Goal: Task Accomplishment & Management: Manage account settings

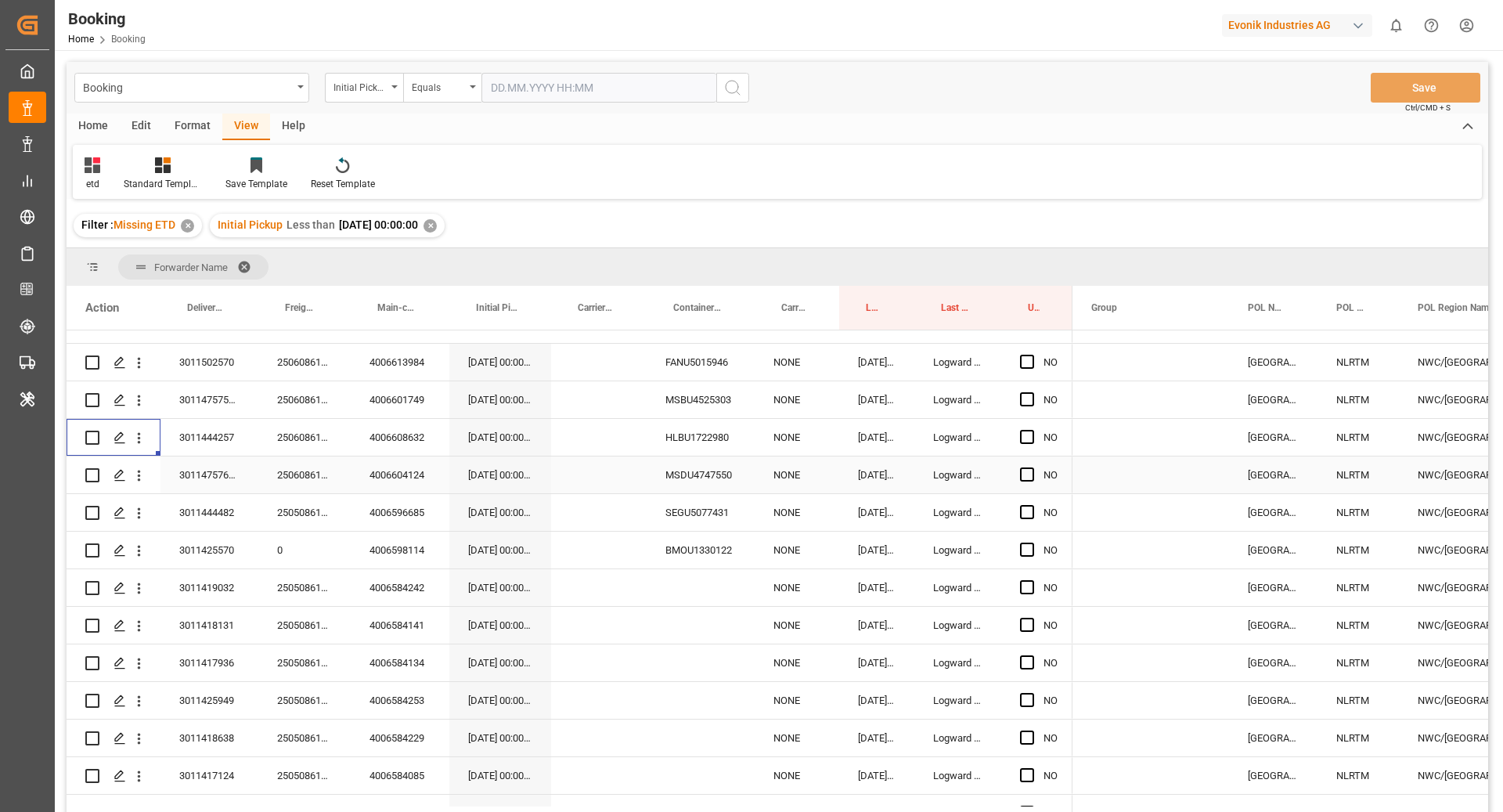
click at [400, 473] on div "4006604124" at bounding box center [399, 475] width 98 height 37
click at [216, 482] on div "3011475768, 3011475771" at bounding box center [209, 475] width 97 height 37
click at [372, 477] on div "4006604124" at bounding box center [399, 475] width 98 height 37
click at [325, 476] on div "250608610472" at bounding box center [304, 475] width 93 height 37
click at [135, 478] on icon "open menu" at bounding box center [138, 475] width 17 height 17
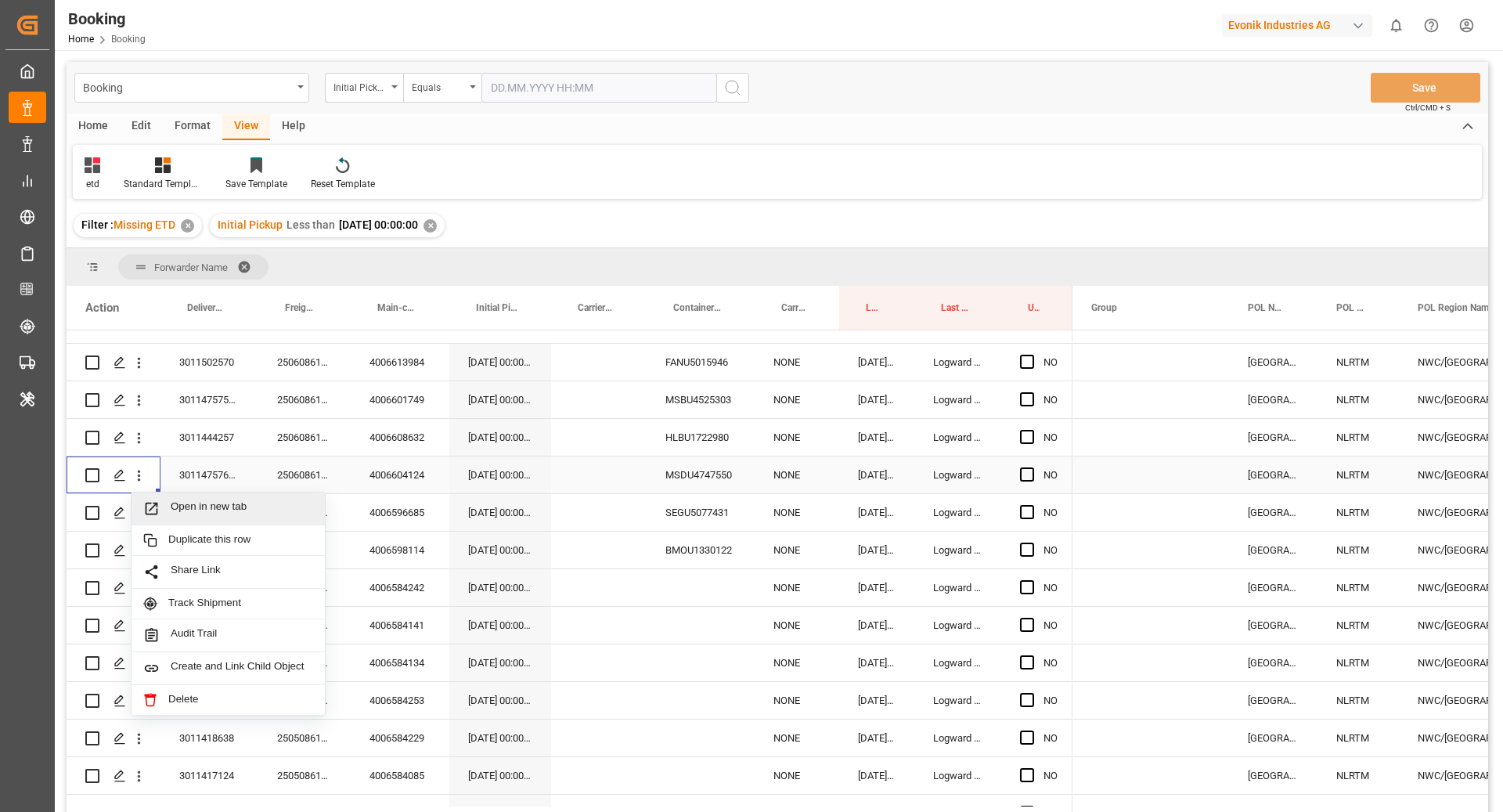
click at [253, 504] on span "Open in new tab" at bounding box center [242, 508] width 142 height 17
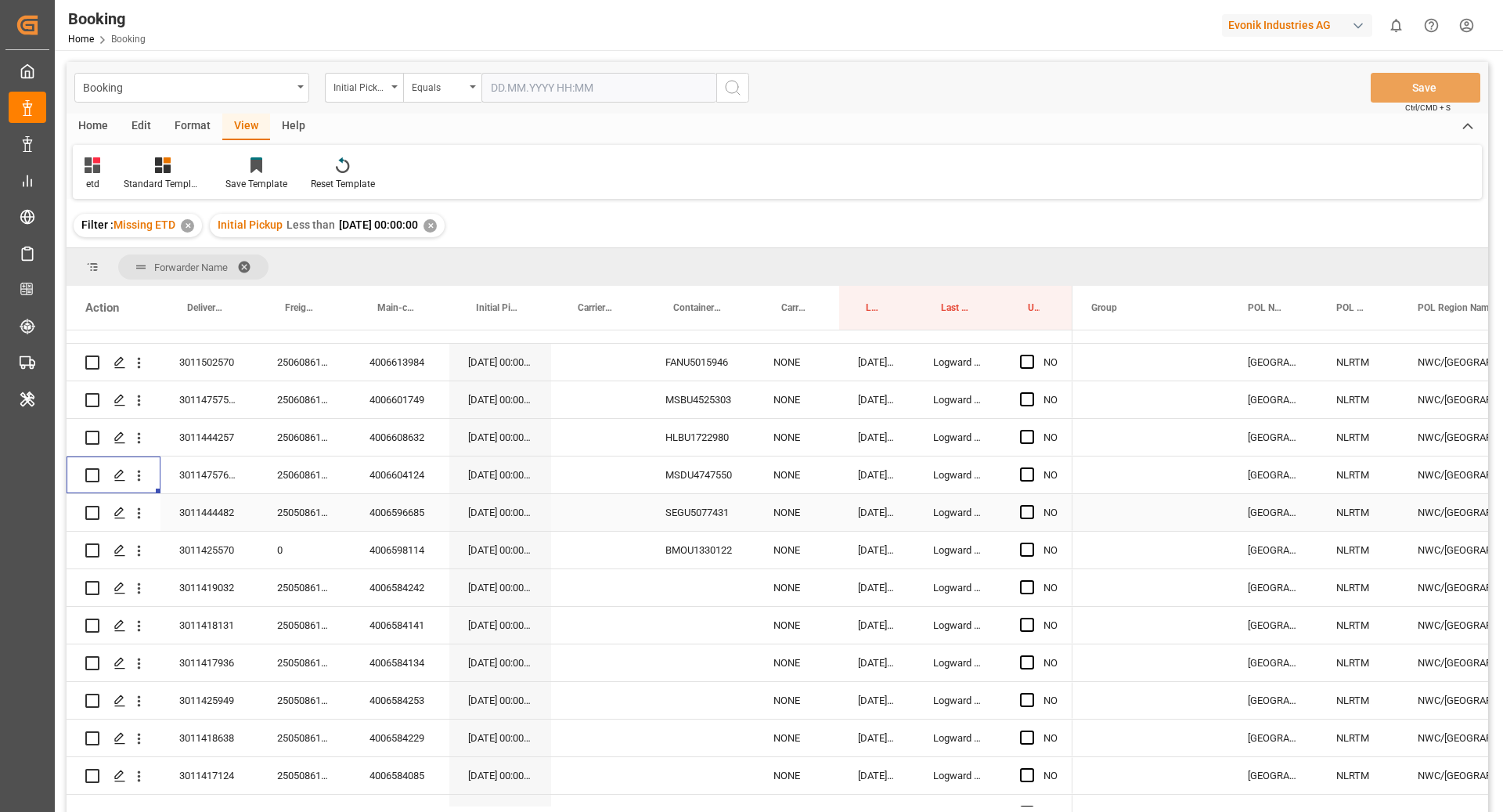
scroll to position [329, 0]
click at [413, 505] on div "4006596685" at bounding box center [399, 508] width 98 height 37
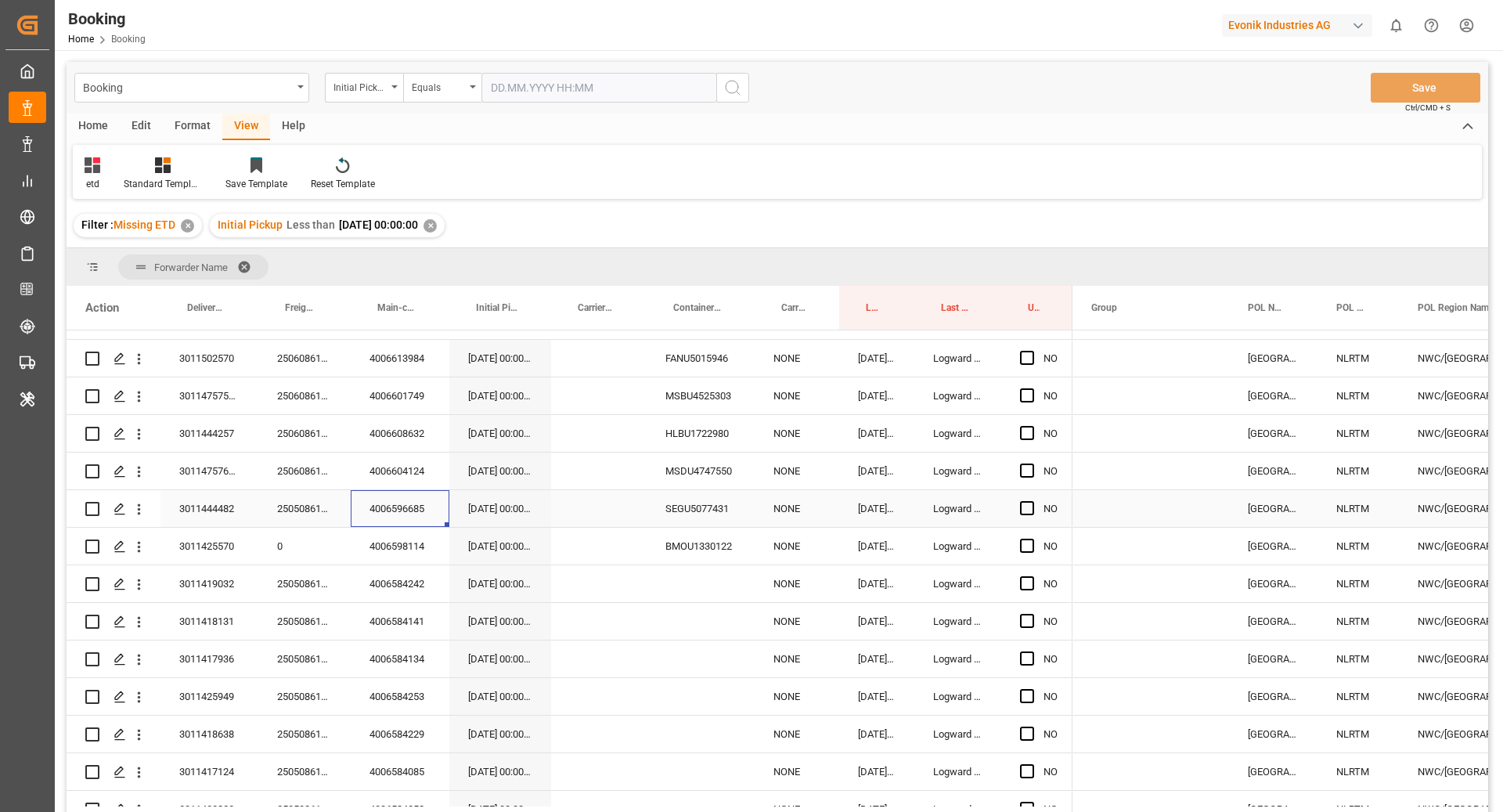
click at [306, 506] on div "250508611028" at bounding box center [304, 508] width 93 height 37
click at [198, 520] on div "3011444482" at bounding box center [209, 508] width 97 height 37
click at [326, 498] on div "250508611028" at bounding box center [304, 508] width 93 height 37
click at [144, 513] on icon "open menu" at bounding box center [138, 508] width 17 height 17
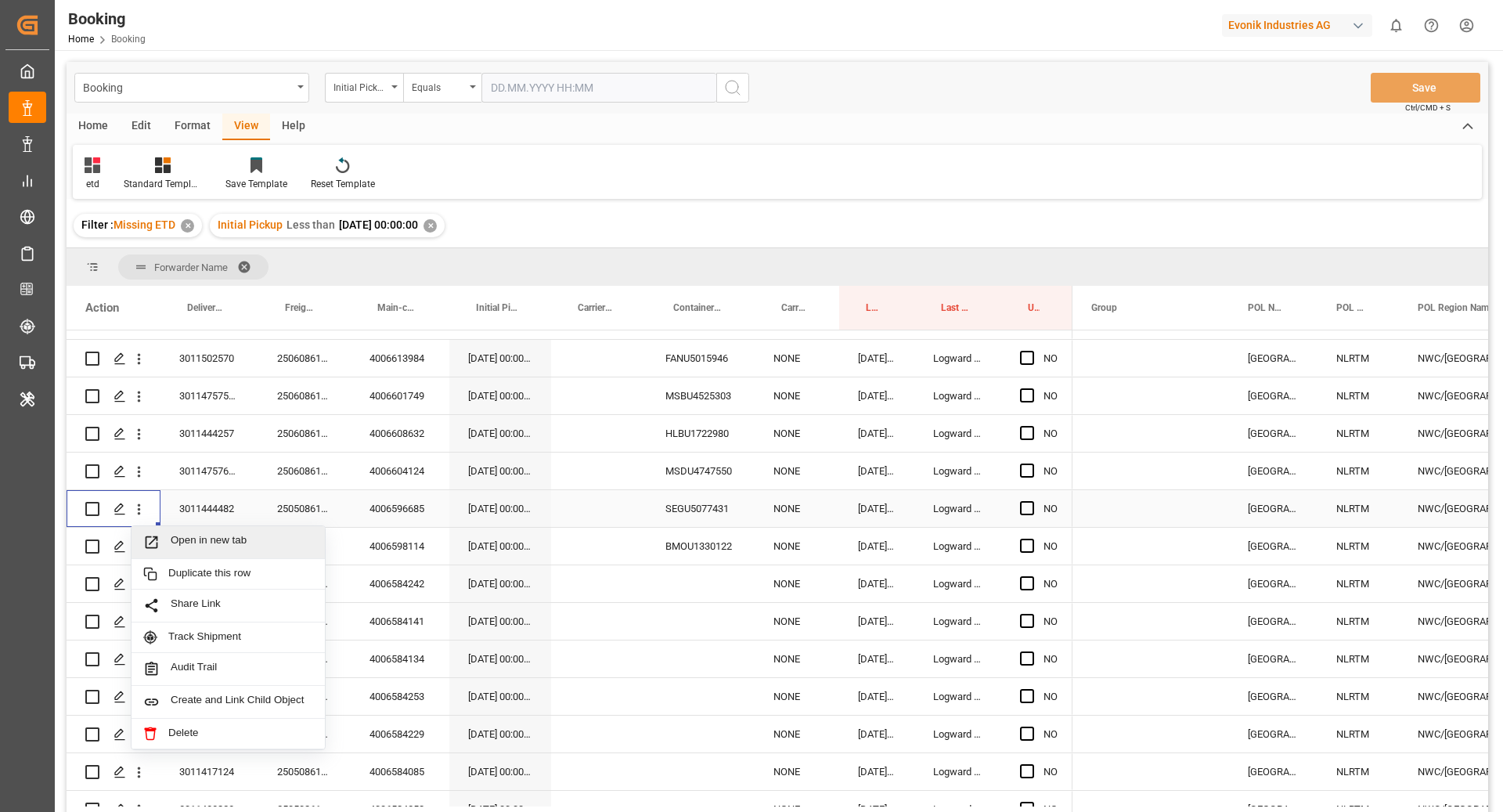
click at [230, 532] on div "Open in new tab" at bounding box center [228, 542] width 194 height 33
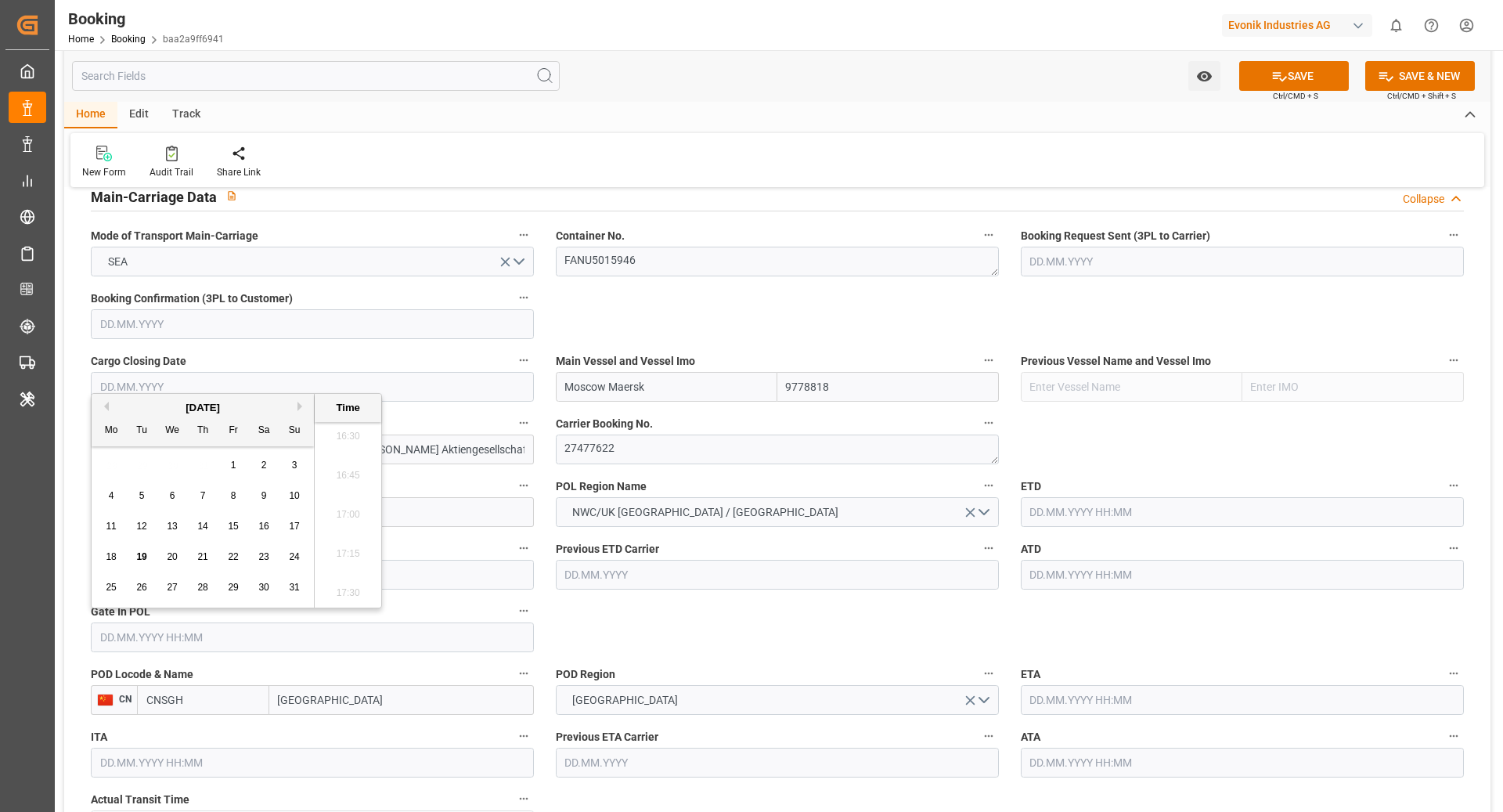
click at [106, 408] on button "Previous Month" at bounding box center [104, 406] width 10 height 10
click at [116, 529] on div "9" at bounding box center [112, 526] width 19 height 18
type input "09.06.2025 00:00"
click at [666, 657] on div "POD Region CHINA" at bounding box center [778, 688] width 466 height 62
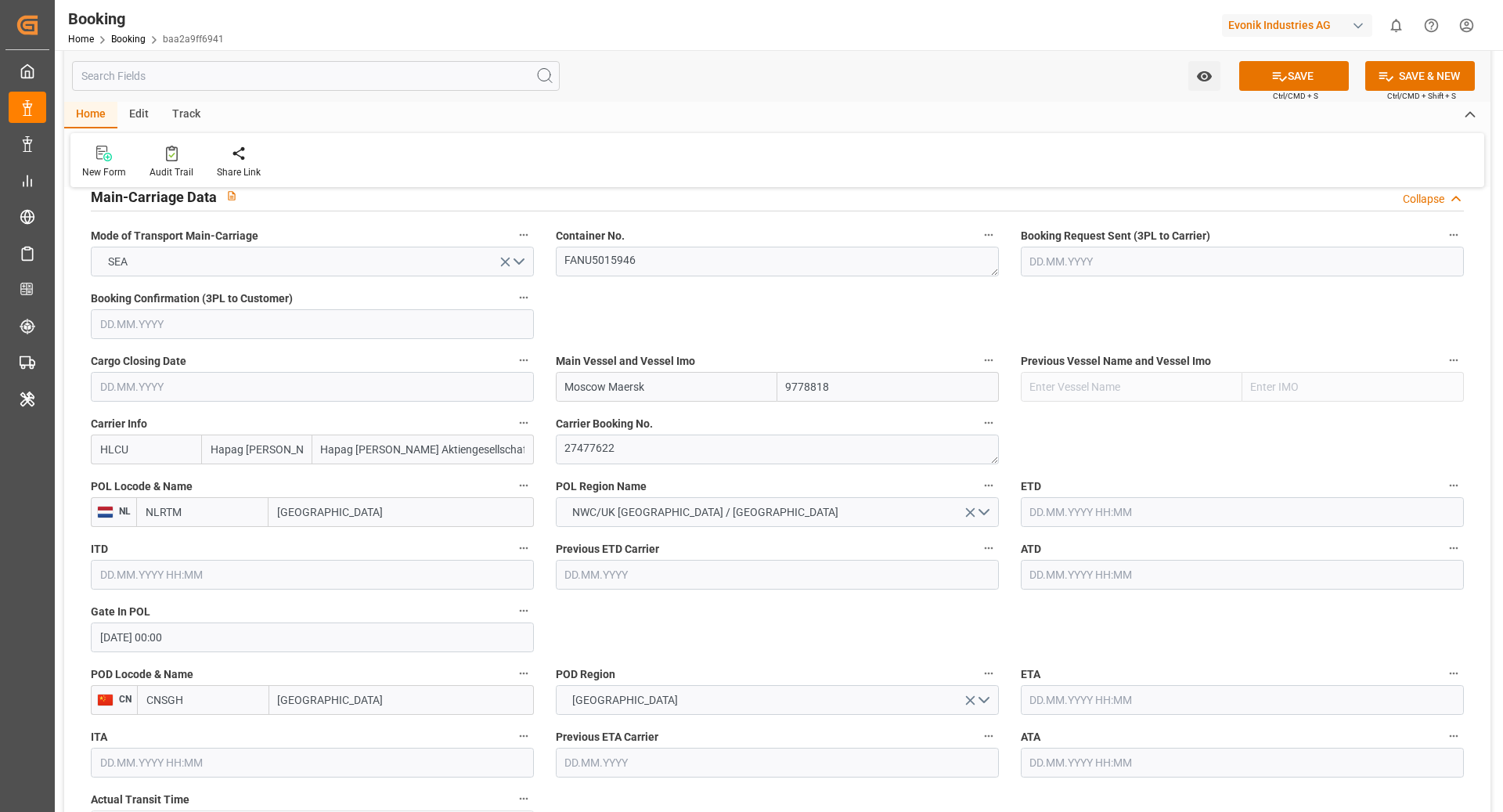
click at [1052, 511] on input "text" at bounding box center [1242, 511] width 443 height 30
click at [1036, 547] on button "Previous Month" at bounding box center [1034, 546] width 10 height 10
click at [1083, 667] on div "14 15 16 17 18 19 20" at bounding box center [1133, 666] width 213 height 30
click at [1075, 667] on span "15" at bounding box center [1071, 665] width 10 height 11
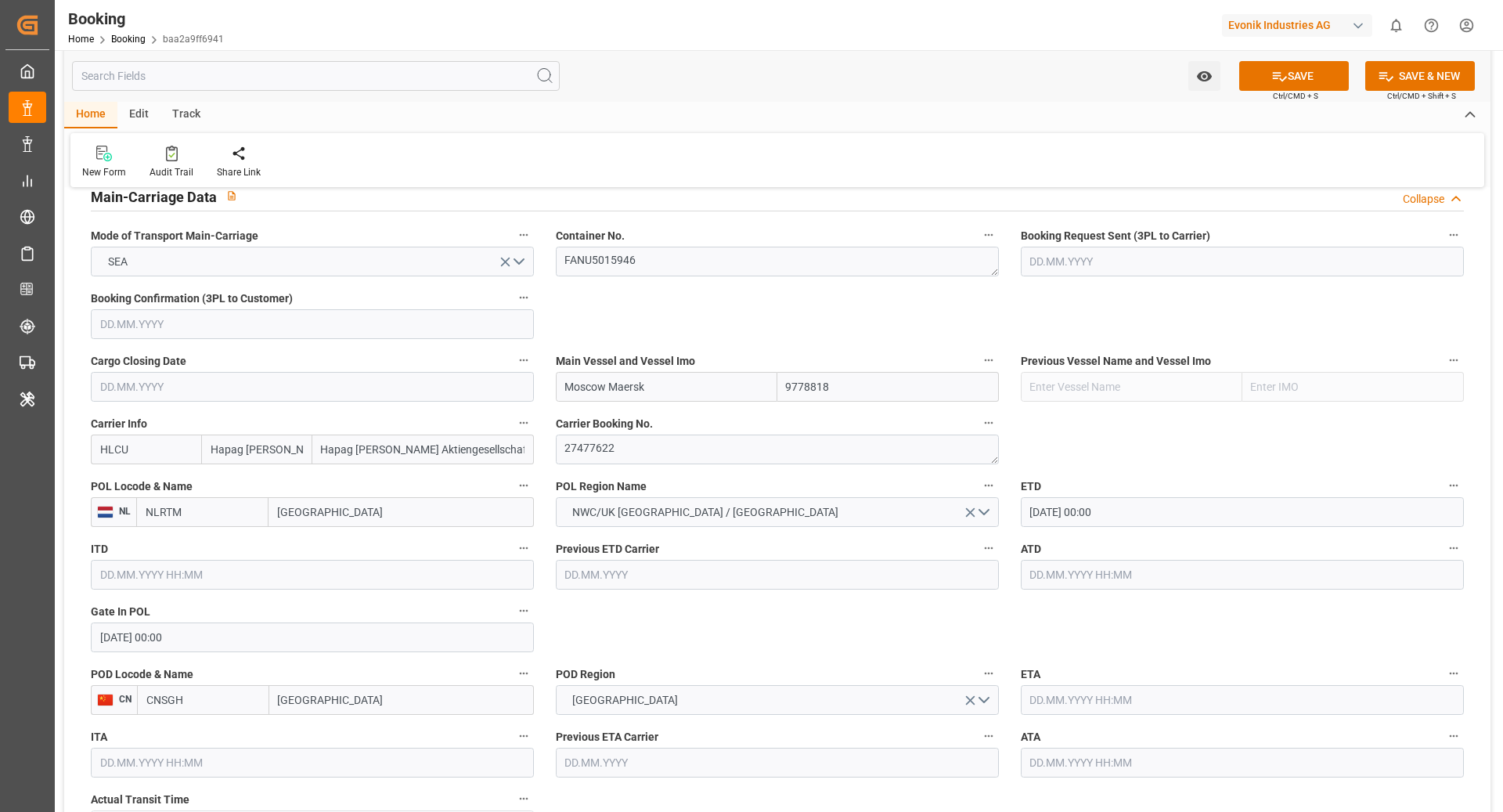
click at [1075, 517] on input "15.07.2025 00:00" at bounding box center [1242, 511] width 443 height 30
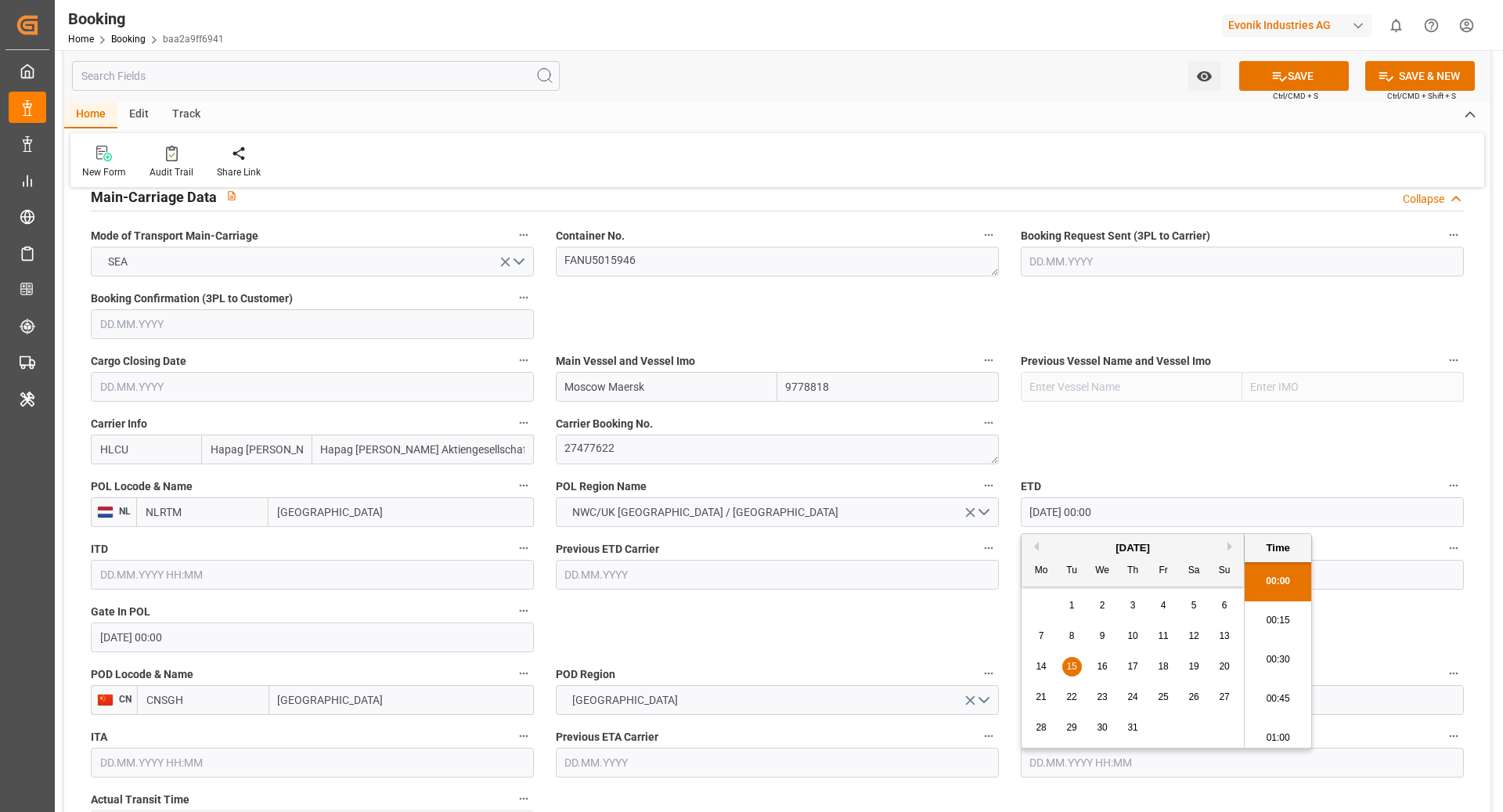
click at [1037, 545] on button "Previous Month" at bounding box center [1034, 546] width 10 height 10
click at [1227, 669] on span "15" at bounding box center [1224, 665] width 10 height 11
type input "15.06.2025 00:00"
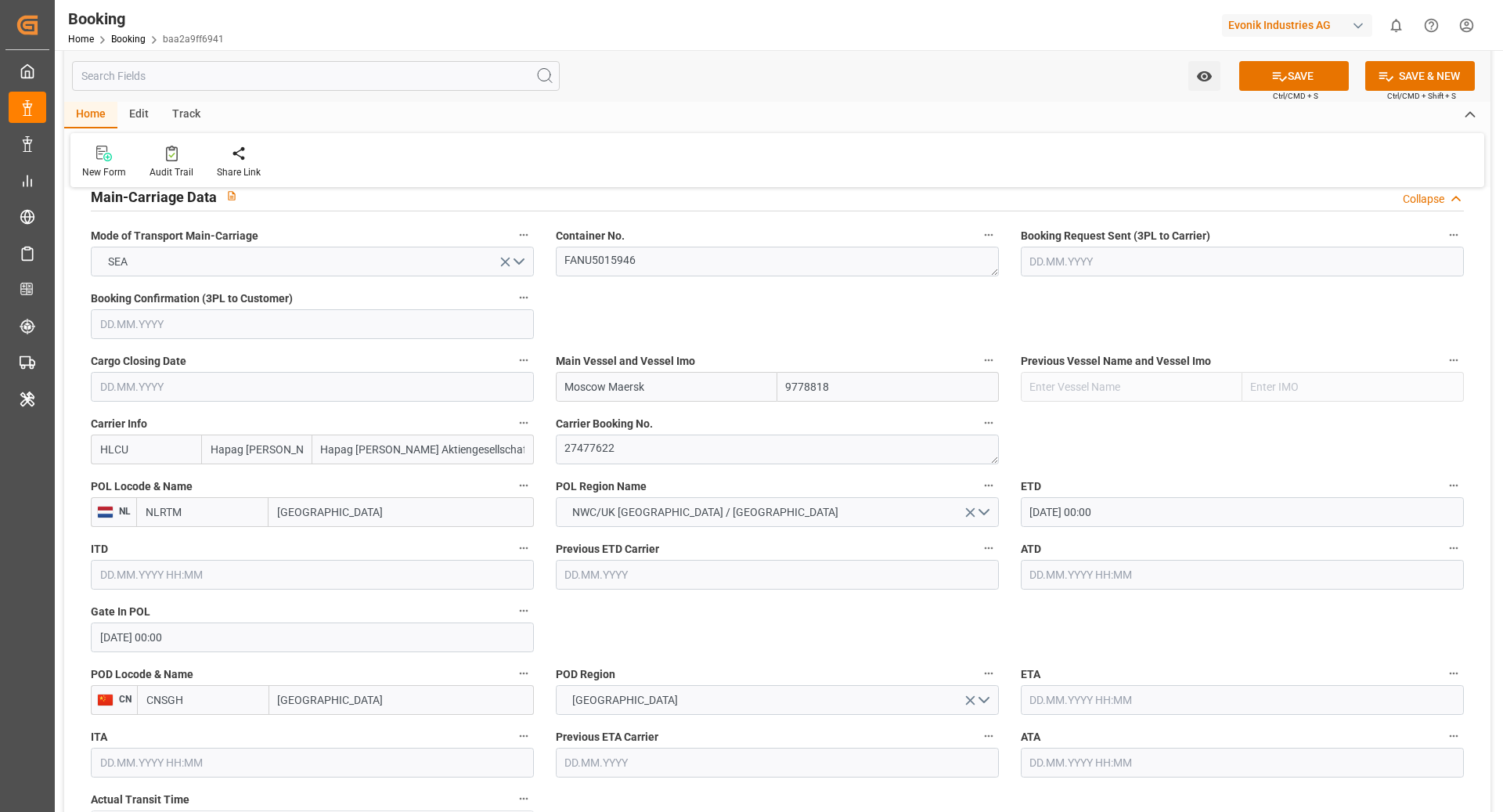
click at [1094, 578] on input "text" at bounding box center [1242, 574] width 443 height 30
click at [1036, 346] on button "Previous Month" at bounding box center [1034, 344] width 10 height 10
click at [1034, 346] on button "Previous Month" at bounding box center [1034, 344] width 10 height 10
click at [1221, 467] on span "15" at bounding box center [1224, 462] width 10 height 11
type input "15.06.2025 00:00"
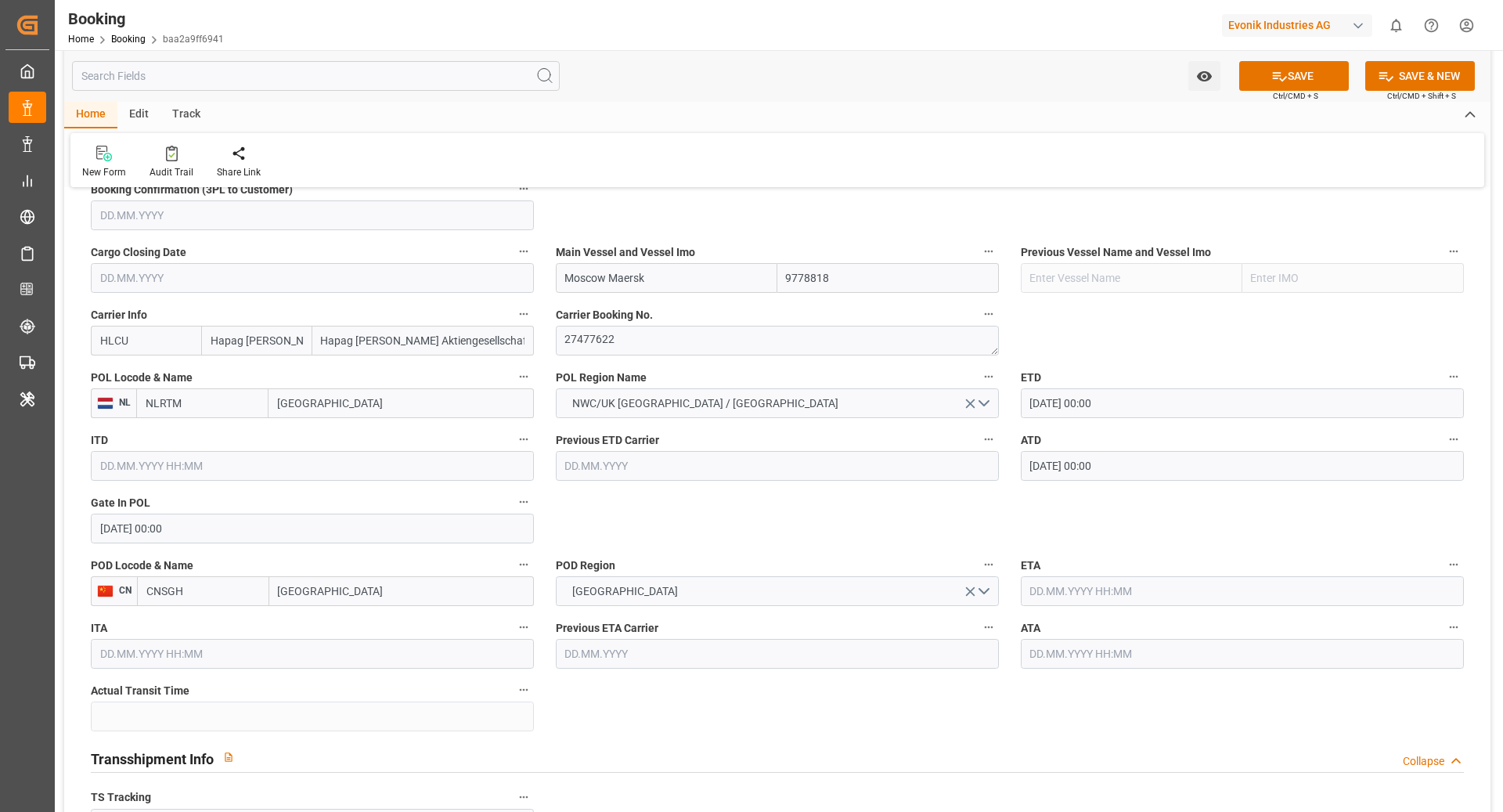
scroll to position [1093, 0]
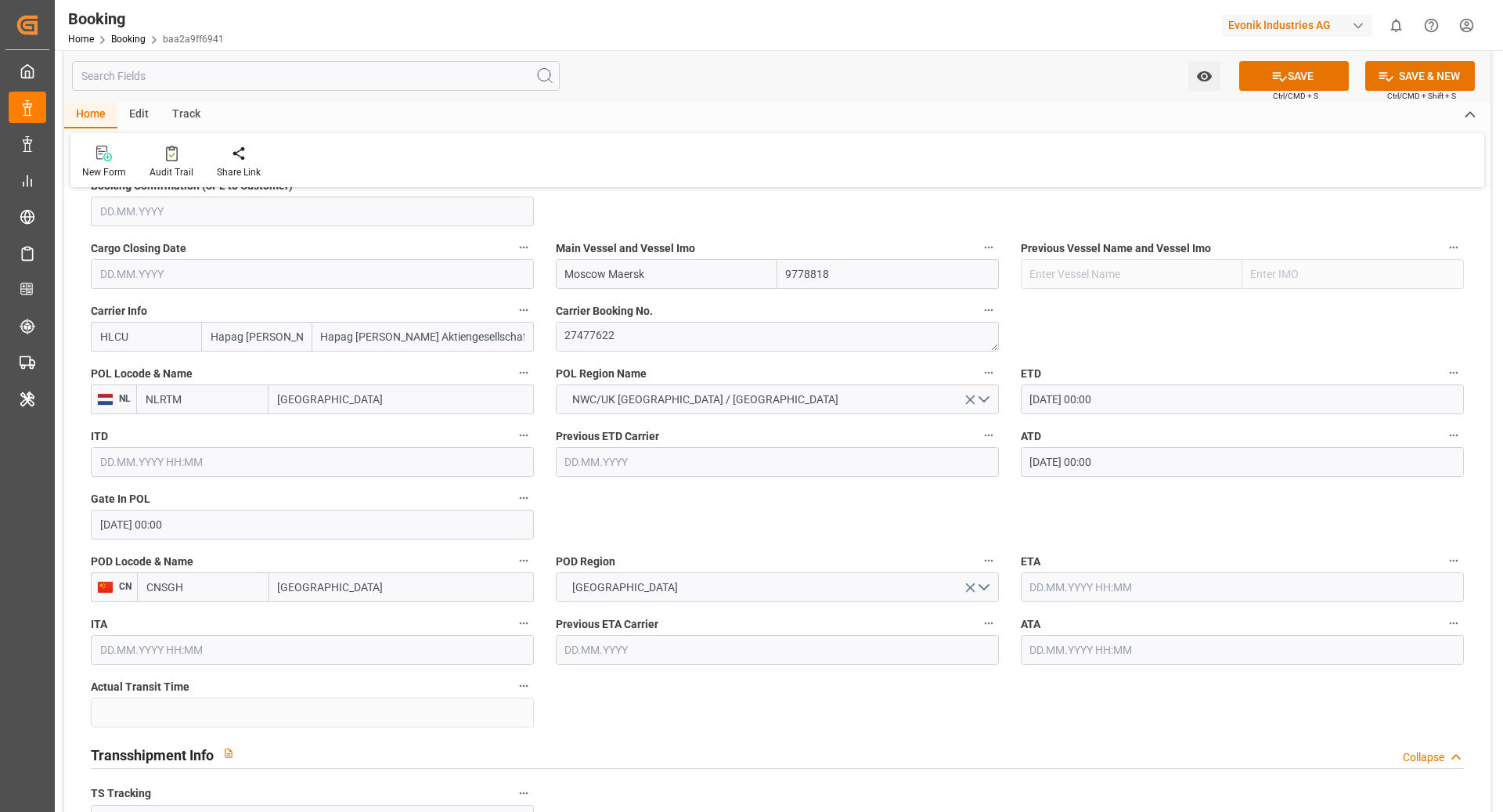
click at [1048, 585] on input "text" at bounding box center [1242, 587] width 443 height 30
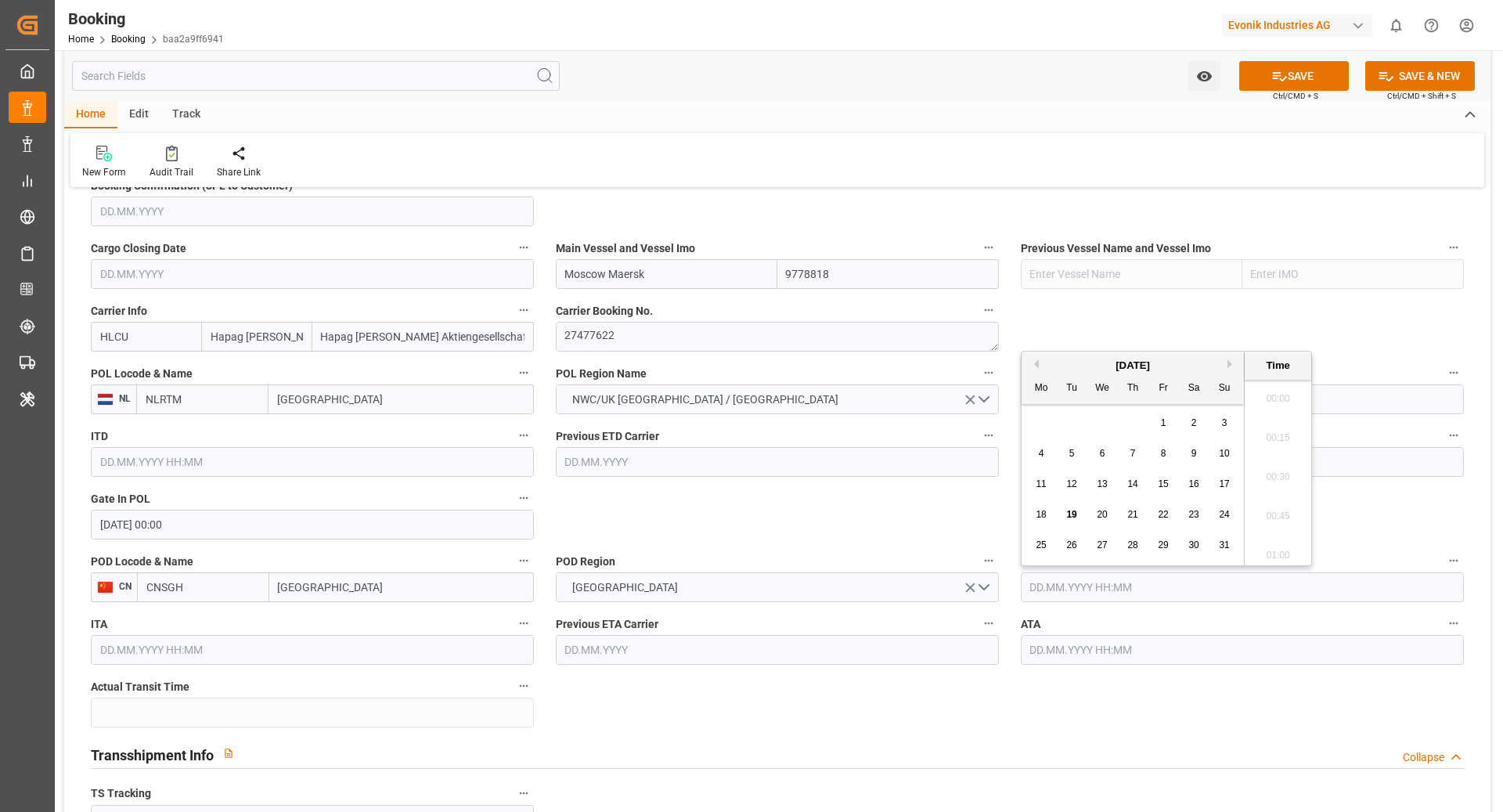
scroll to position [2588, 0]
click at [1036, 358] on button "Previous Month" at bounding box center [1034, 356] width 10 height 10
click at [1132, 535] on span "31" at bounding box center [1133, 536] width 10 height 11
type input "31.07.2025 00:00"
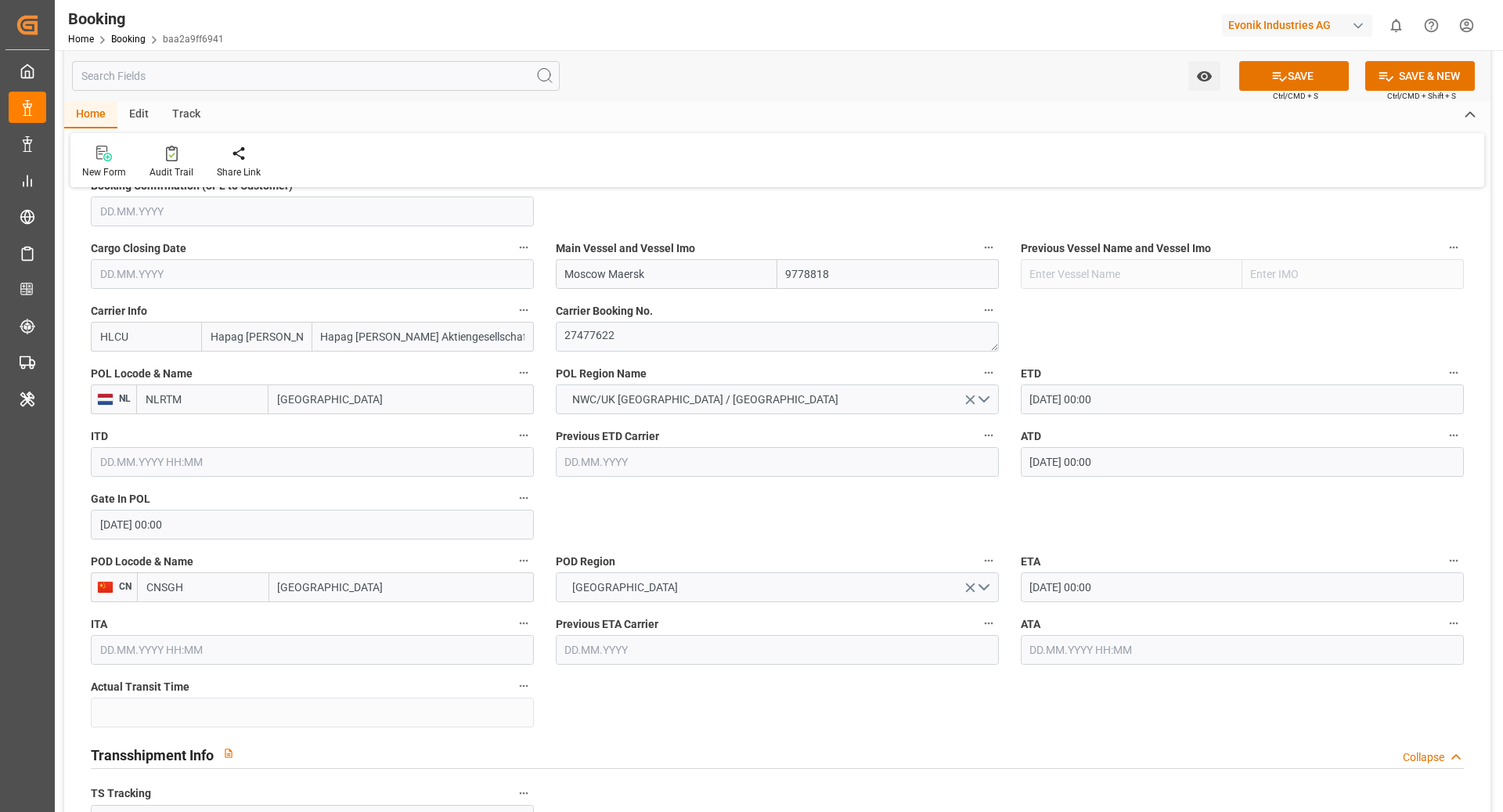
click at [1089, 641] on input "text" at bounding box center [1242, 649] width 443 height 30
click at [1037, 418] on button "Previous Month" at bounding box center [1034, 419] width 10 height 10
click at [1126, 601] on div "31" at bounding box center [1134, 600] width 19 height 18
type input "31.07.2025 00:00"
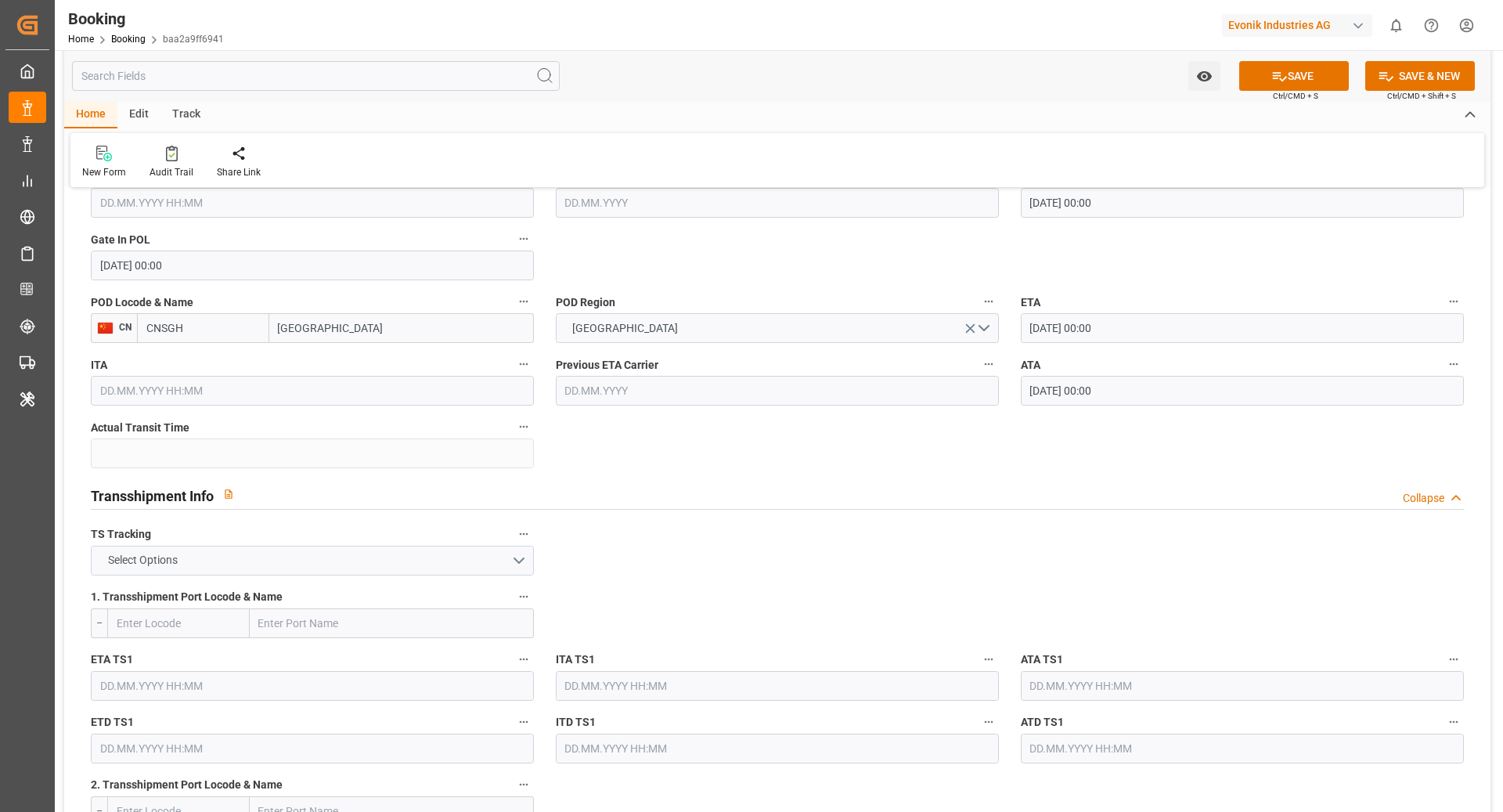
scroll to position [1367, 0]
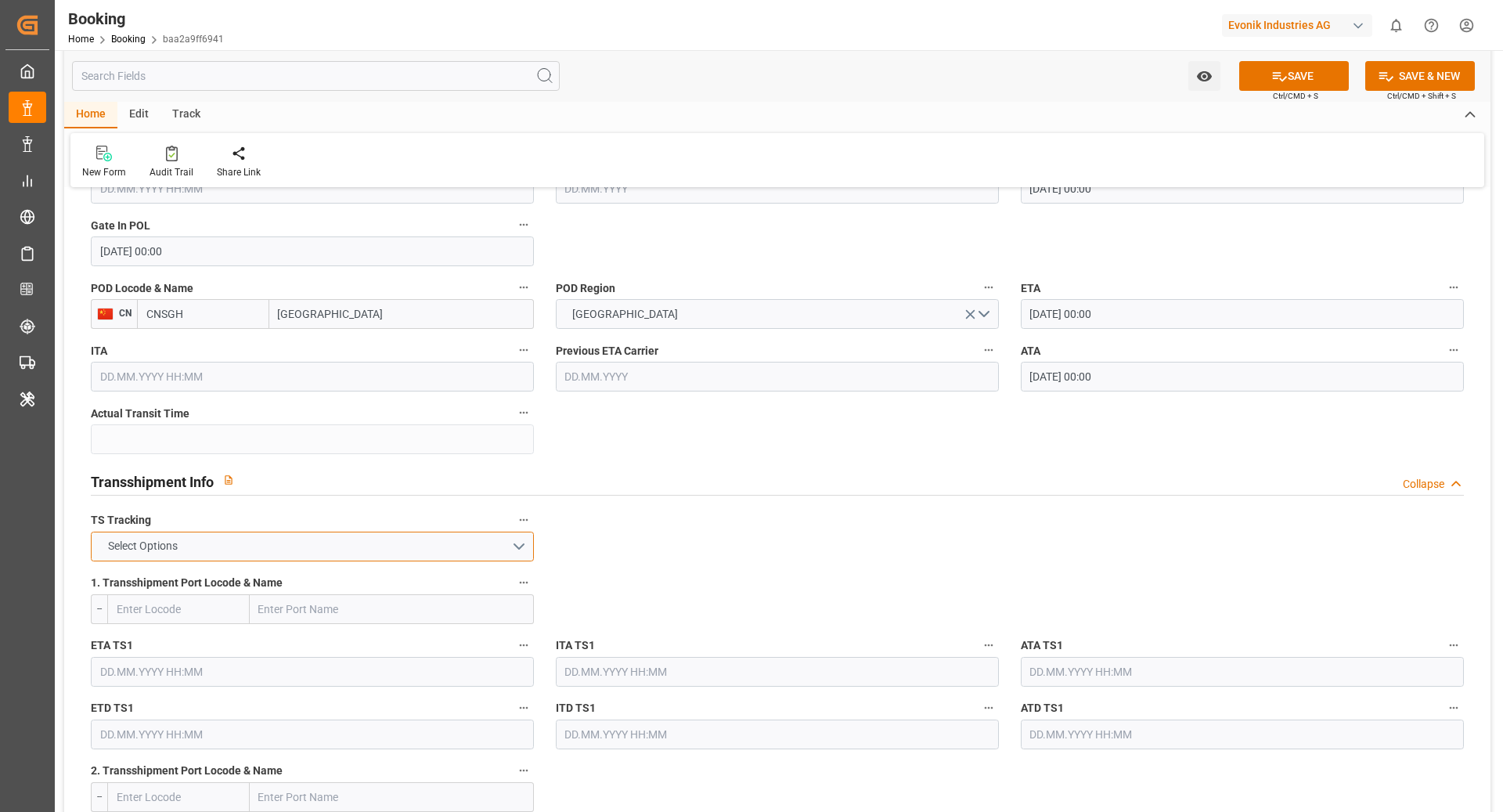
click at [386, 539] on button "Select Options" at bounding box center [312, 546] width 443 height 30
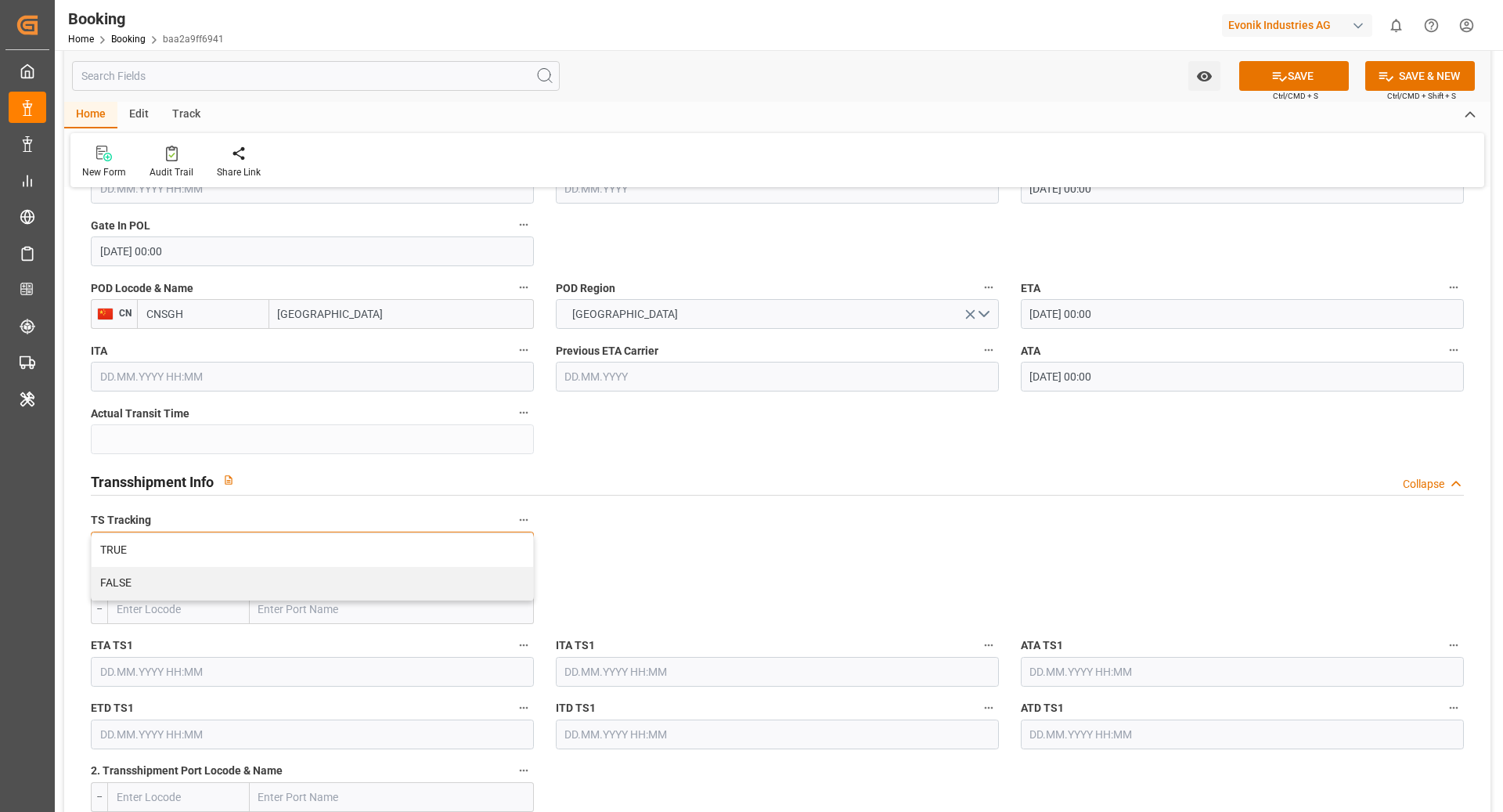
click at [238, 575] on div "FALSE" at bounding box center [312, 583] width 441 height 33
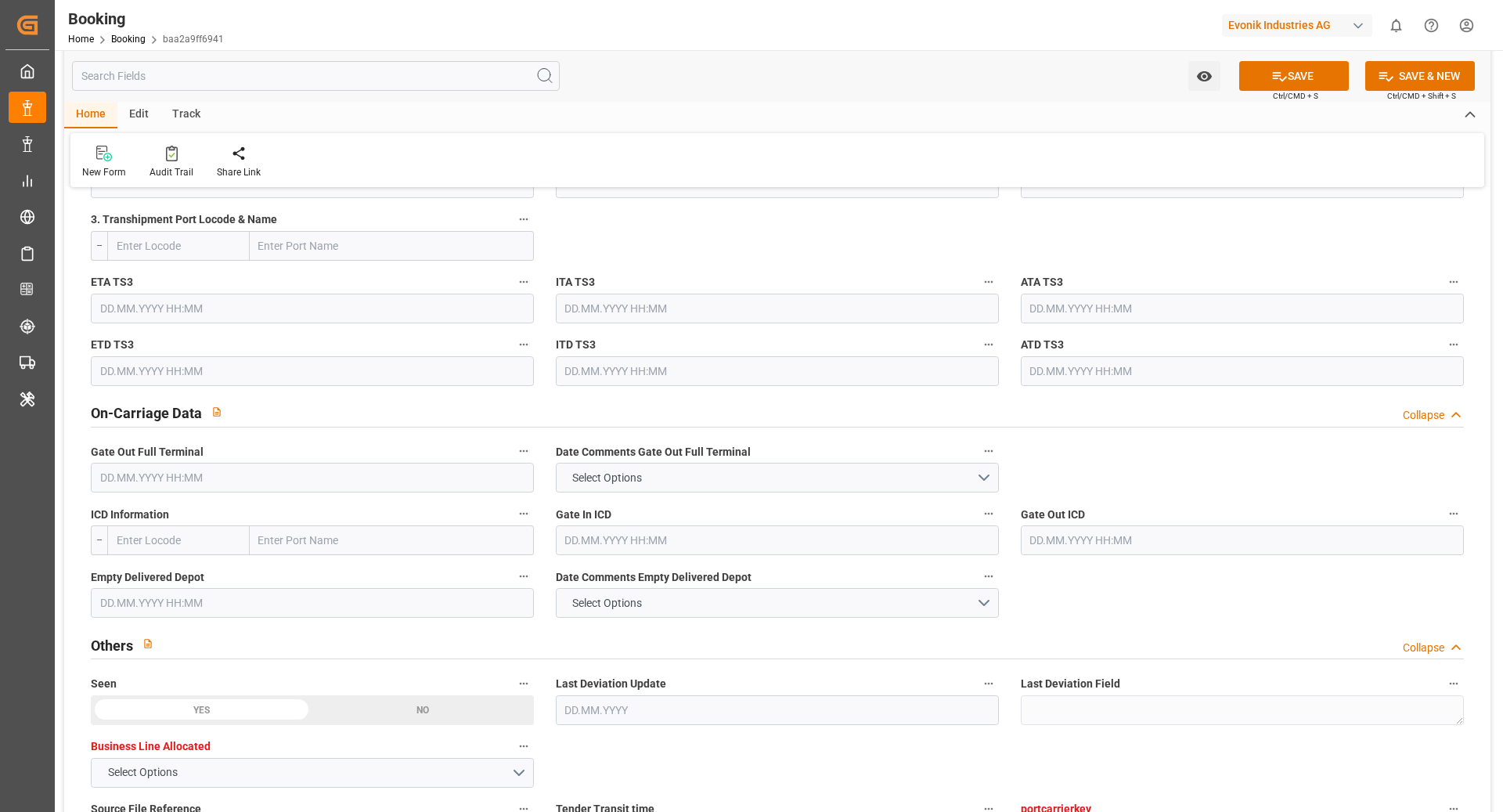
scroll to position [2109, 0]
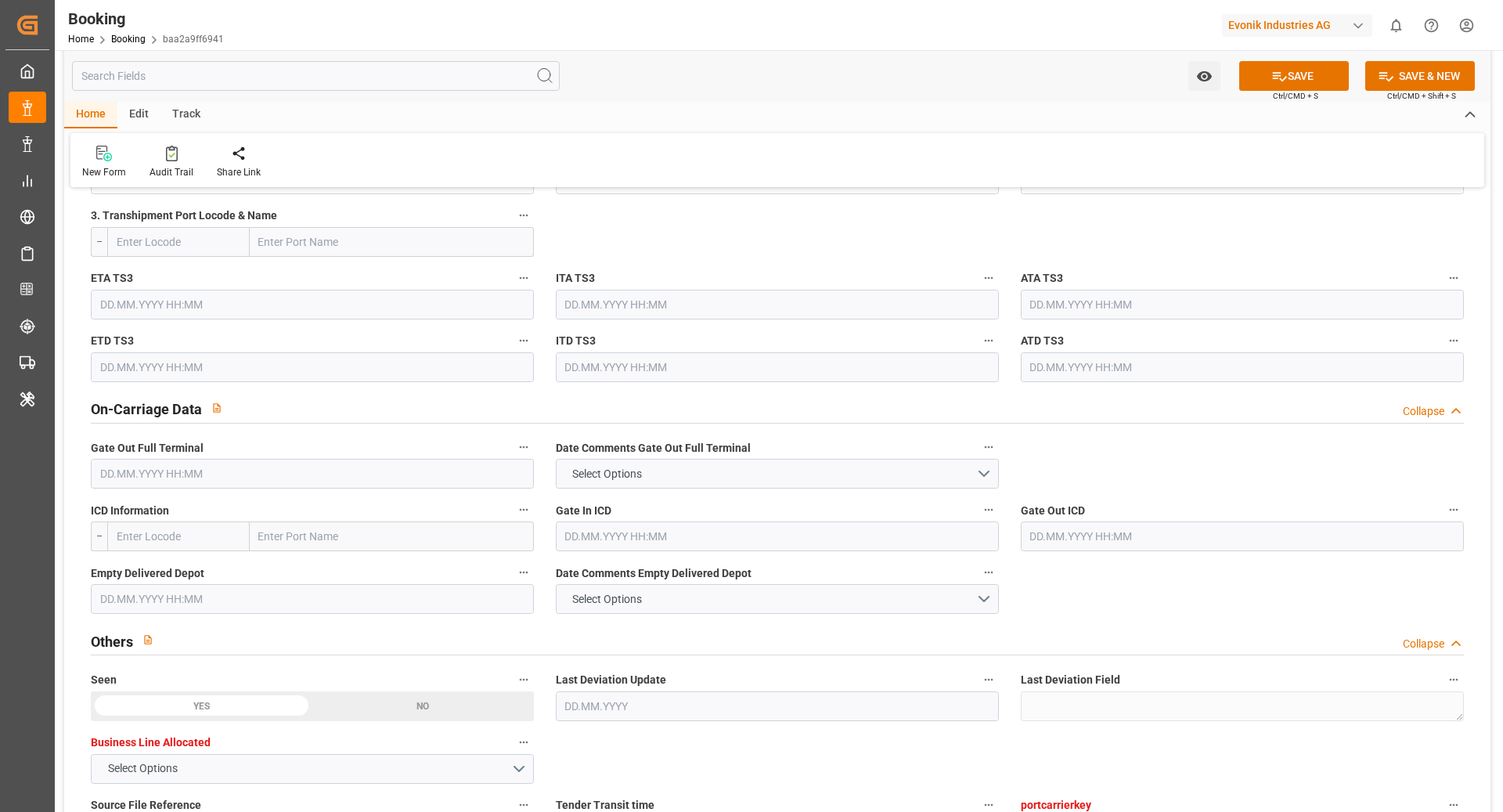
click at [348, 481] on input "text" at bounding box center [312, 473] width 443 height 30
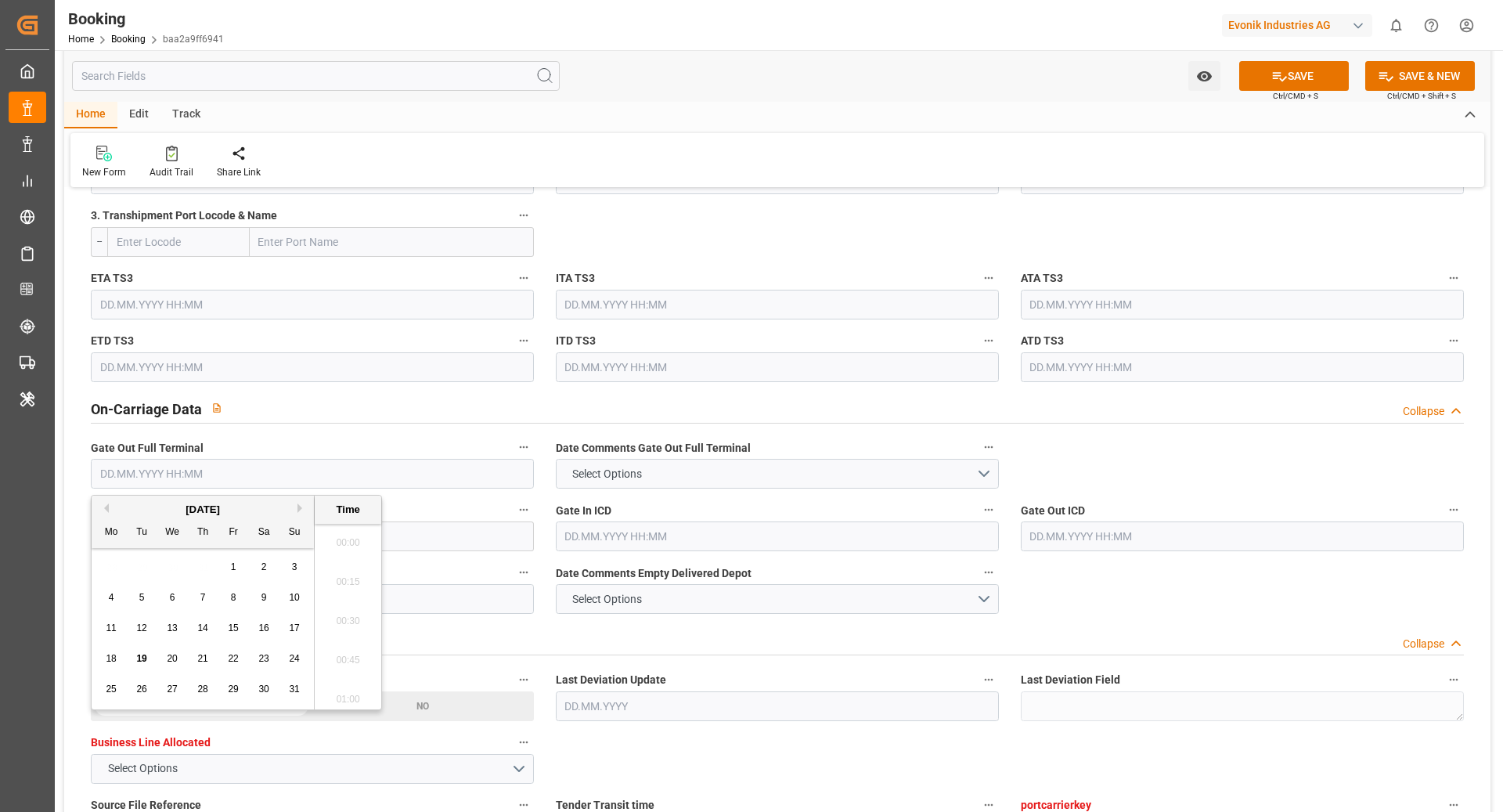
scroll to position [2588, 0]
click at [276, 565] on div "28 29 30 31 1 2 3" at bounding box center [203, 567] width 213 height 30
click at [263, 566] on span "2" at bounding box center [264, 566] width 6 height 11
type input "02.08.2025 00:00"
click at [272, 567] on div "2" at bounding box center [264, 567] width 19 height 18
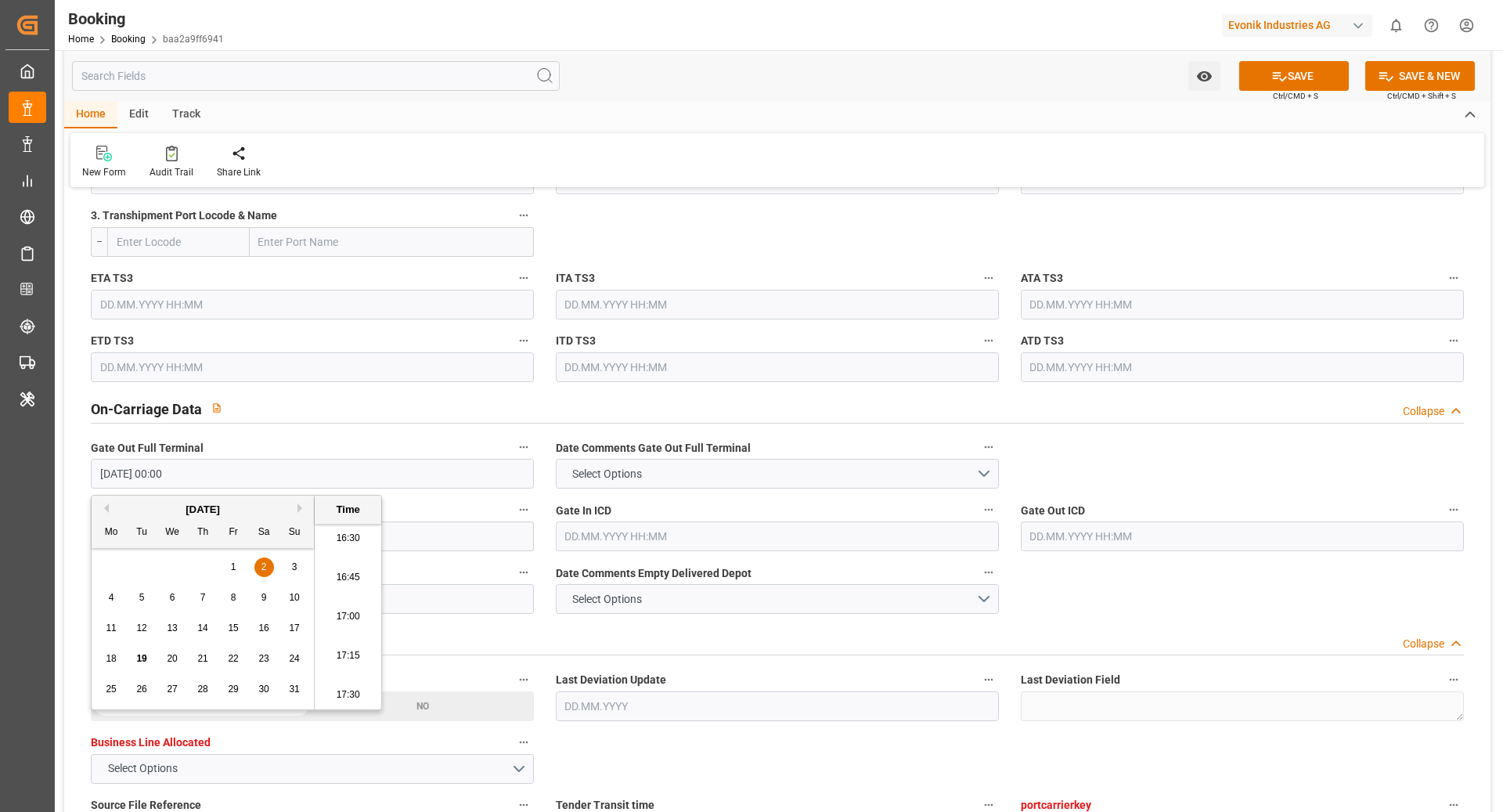
click at [595, 405] on div "On-Carriage Data Collapse" at bounding box center [777, 408] width 1373 height 30
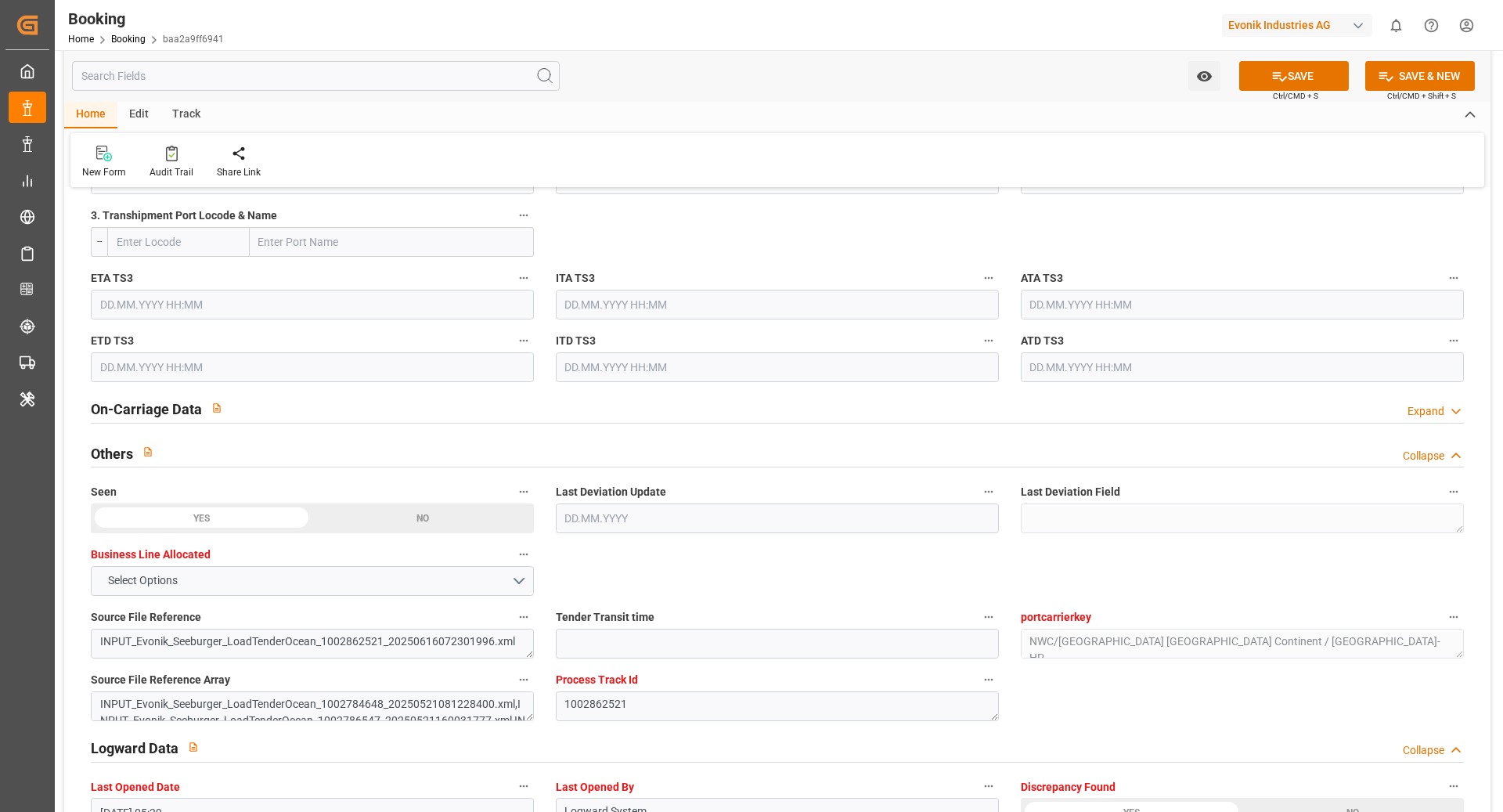
click at [276, 406] on div "On-Carriage Data Expand" at bounding box center [777, 408] width 1373 height 30
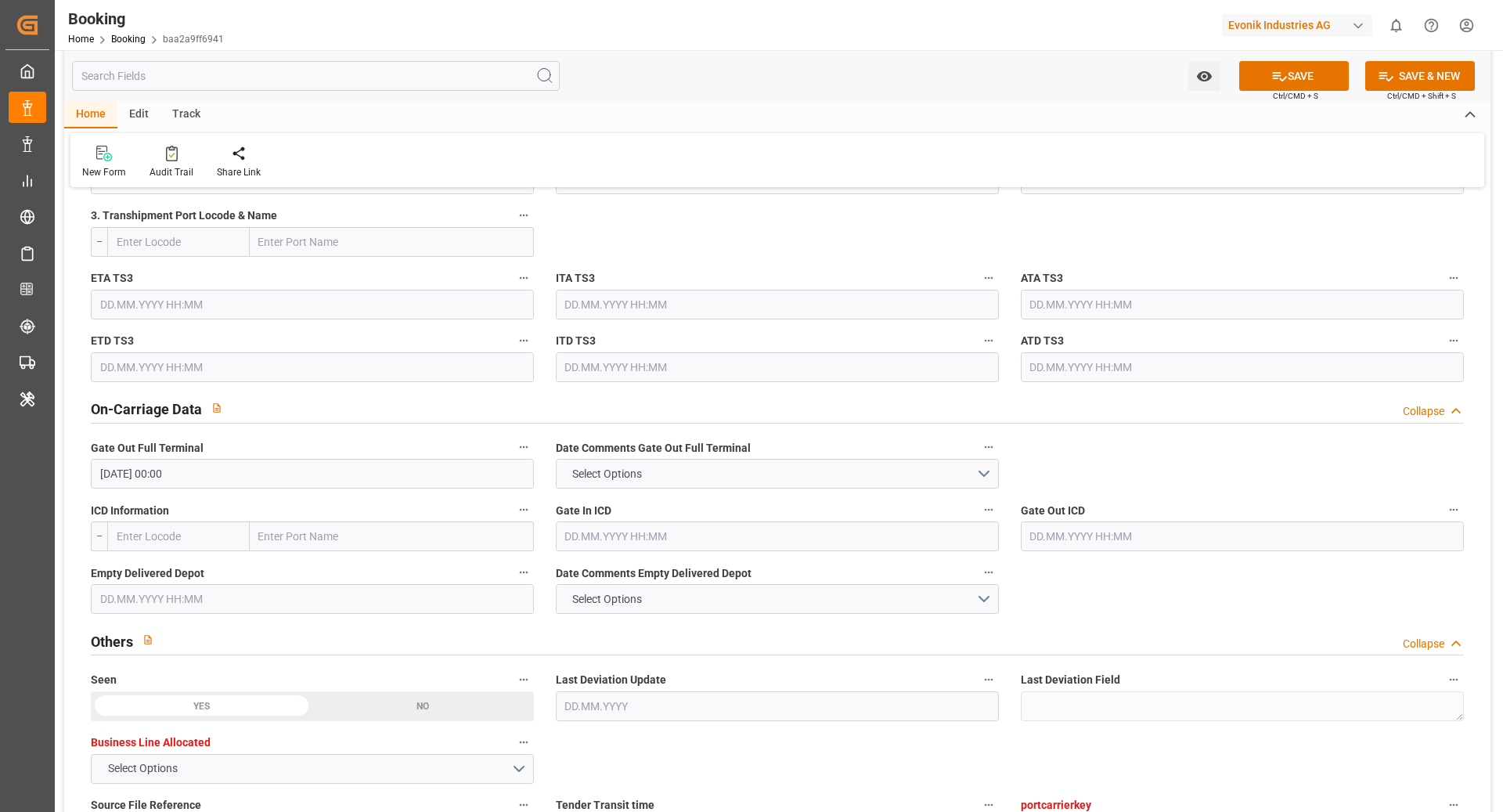
click at [285, 600] on input "text" at bounding box center [312, 599] width 443 height 30
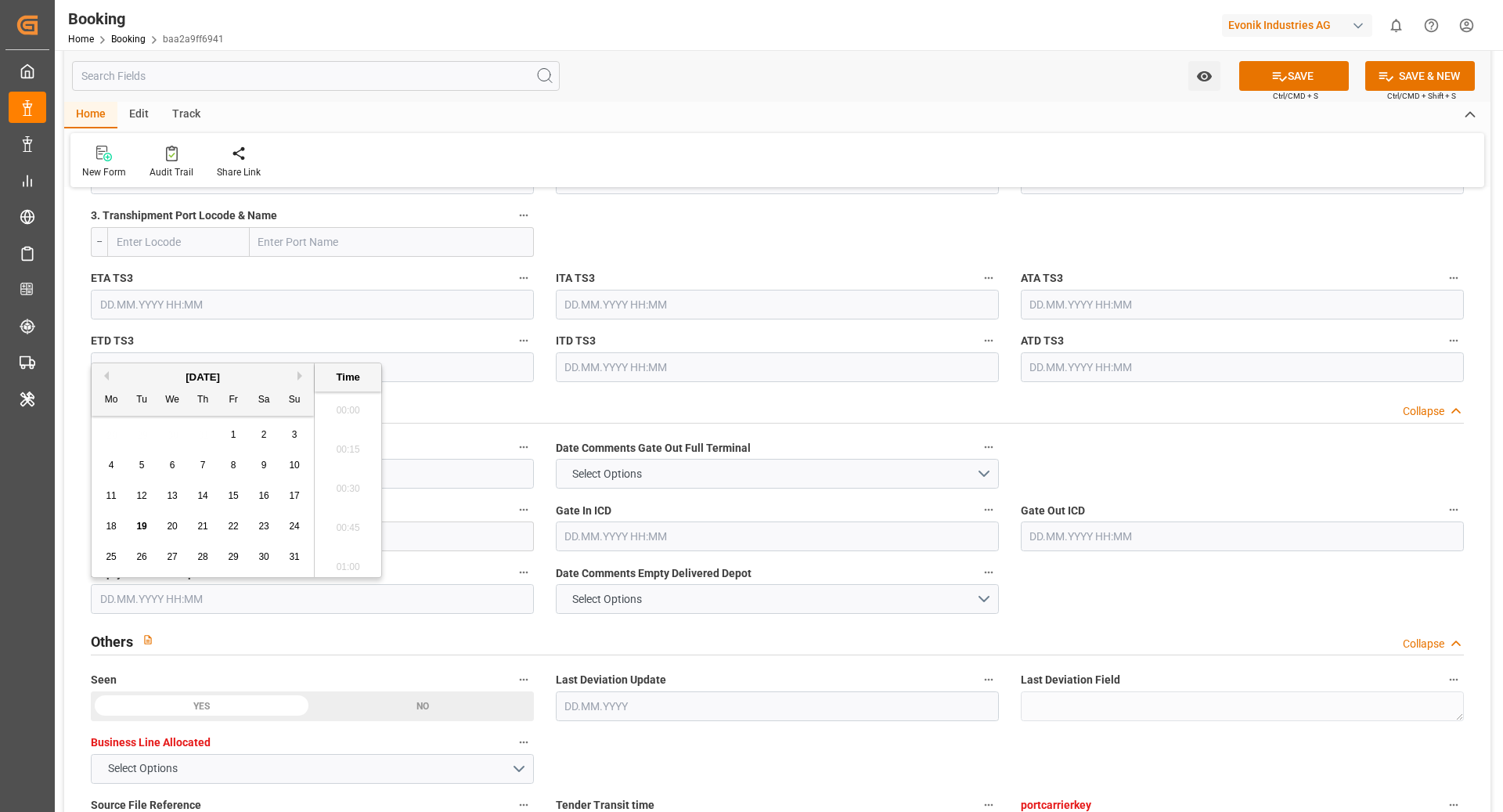
scroll to position [2627, 0]
click at [264, 429] on span "2" at bounding box center [264, 425] width 6 height 11
type input "02.08.2025 00:00"
click at [848, 634] on div "Others Collapse" at bounding box center [777, 639] width 1373 height 30
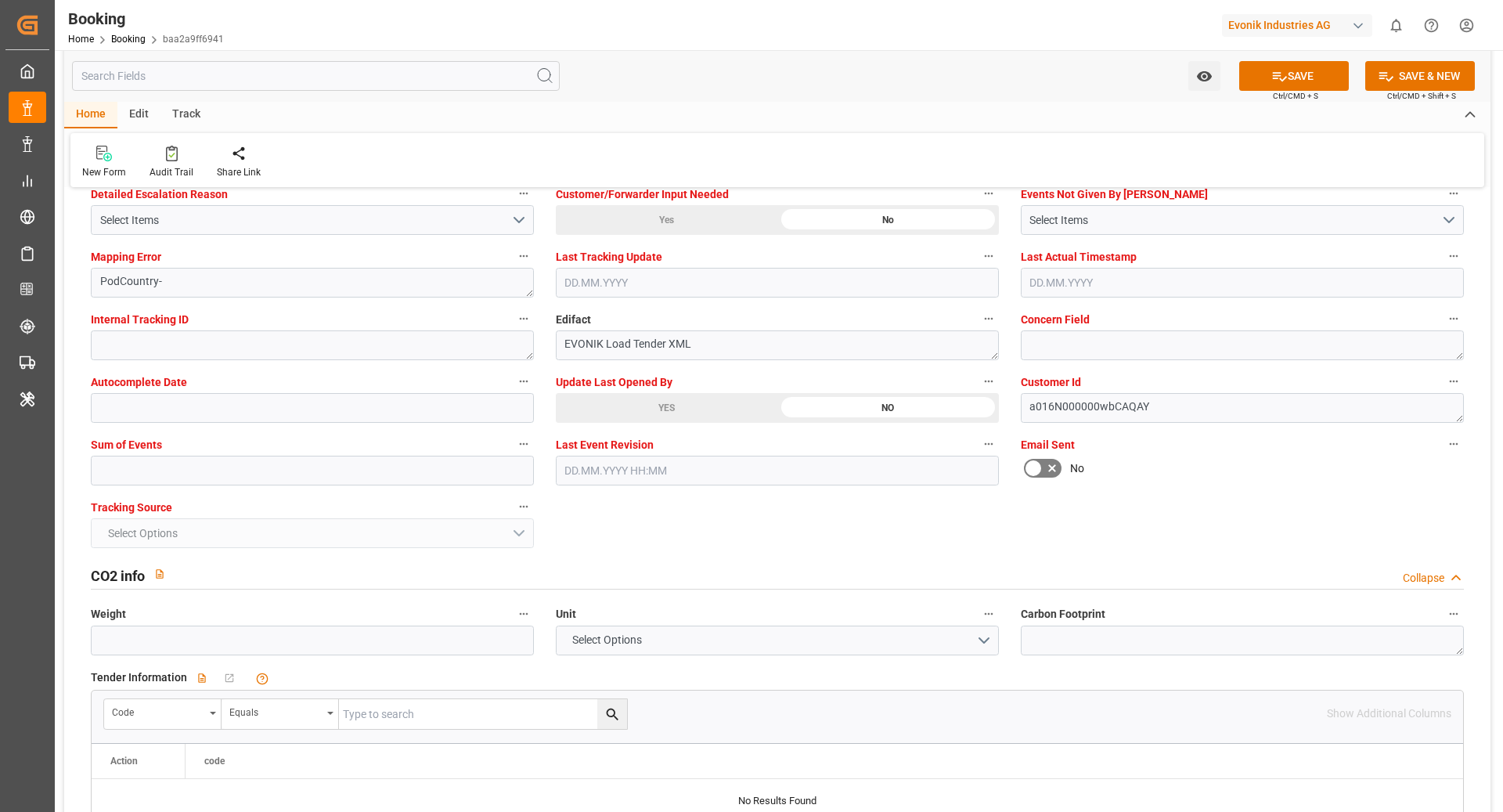
scroll to position [2764, 0]
click at [200, 472] on input "text" at bounding box center [312, 470] width 443 height 30
type input "0"
click at [1296, 80] on button "SAVE" at bounding box center [1295, 76] width 110 height 30
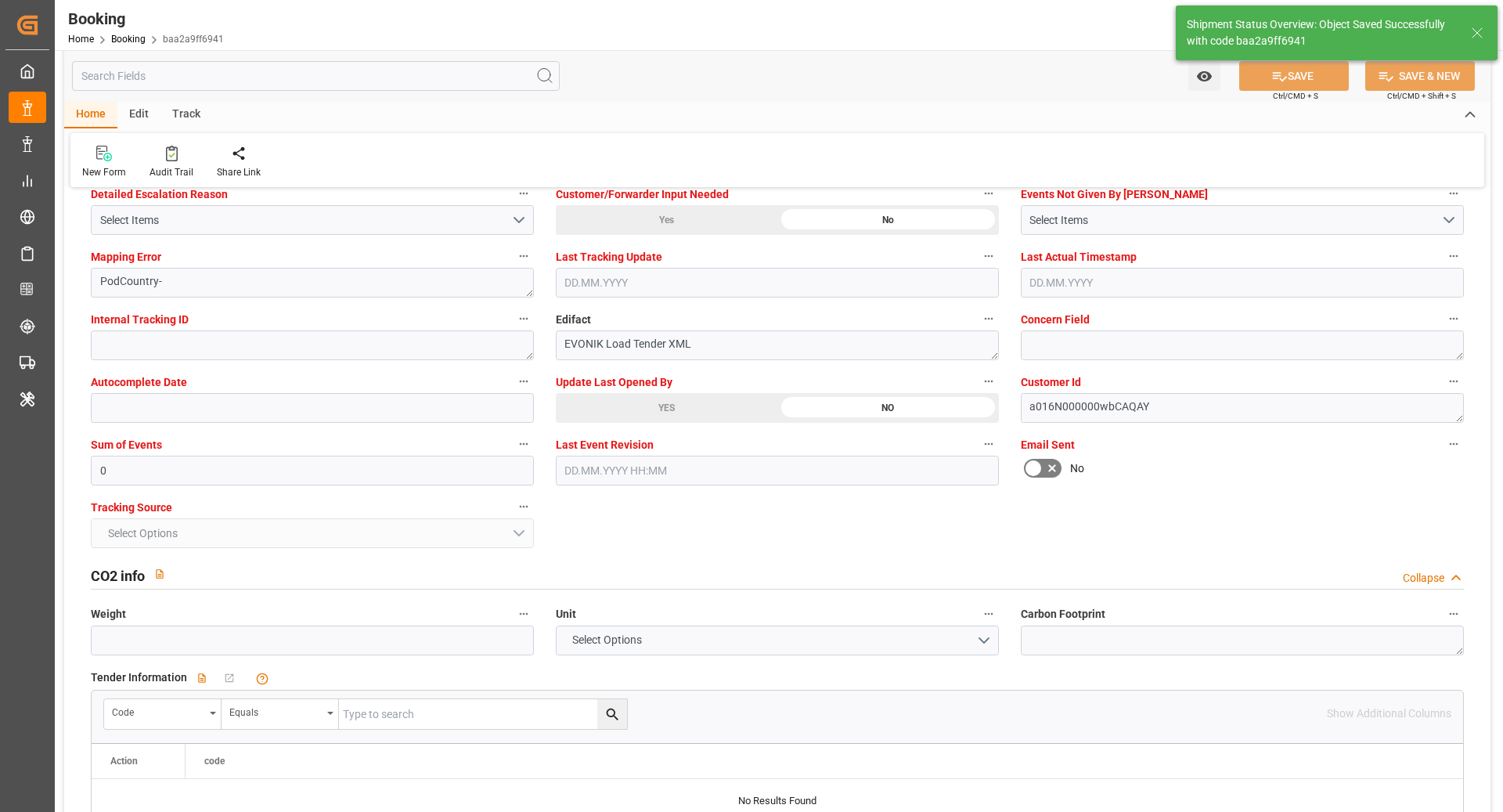
type textarea "NWC/UK North West Continent / UK_CNSGH_HLCU_SM-HP"
type textarea "[PERSON_NAME]"
type textarea "Pod-PodRegionName-"
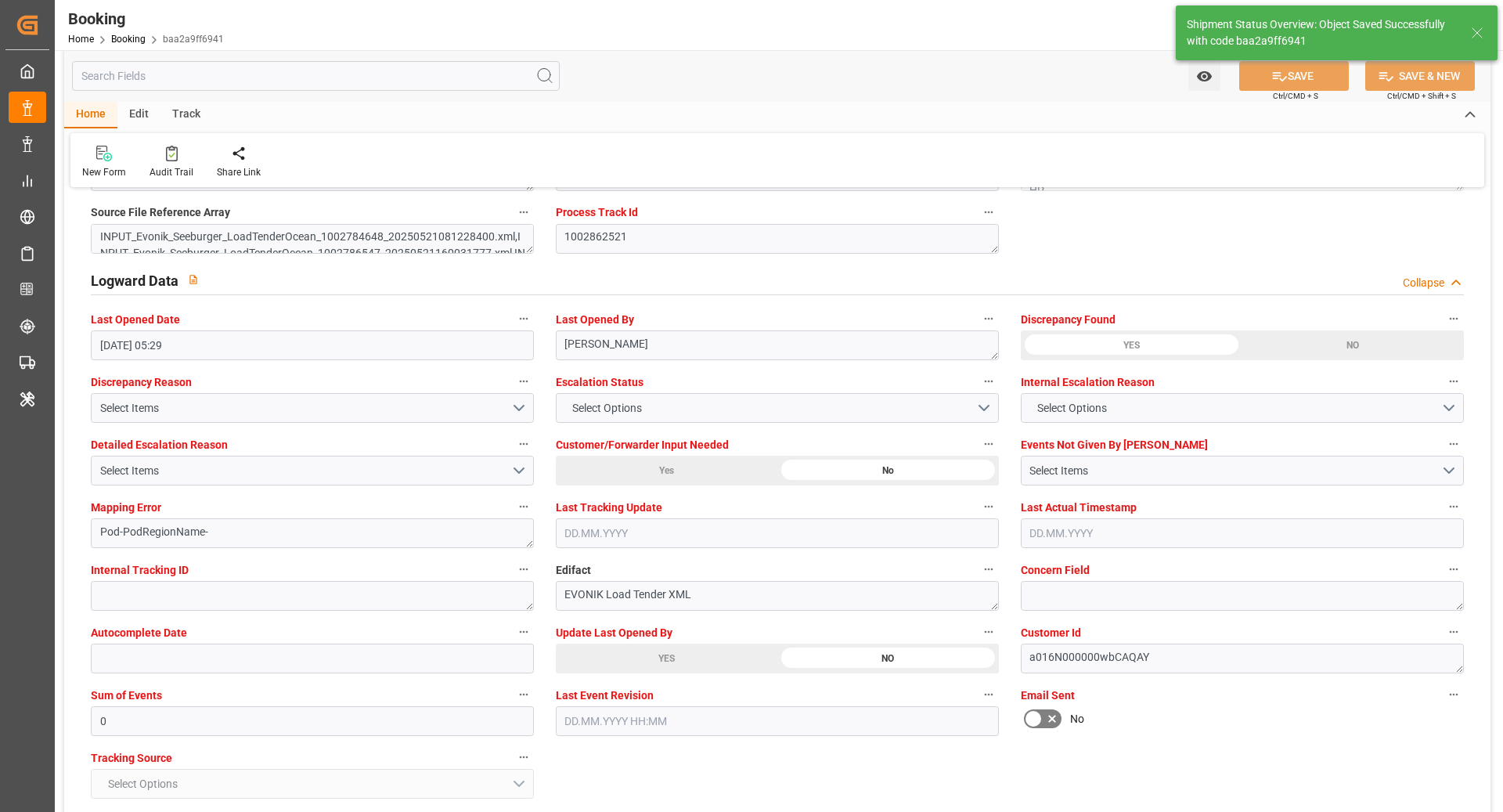
type input "46"
type input "15.06.2025 00:00"
type input "31.07.2025 00:00"
type input "19.08.2025 11:46"
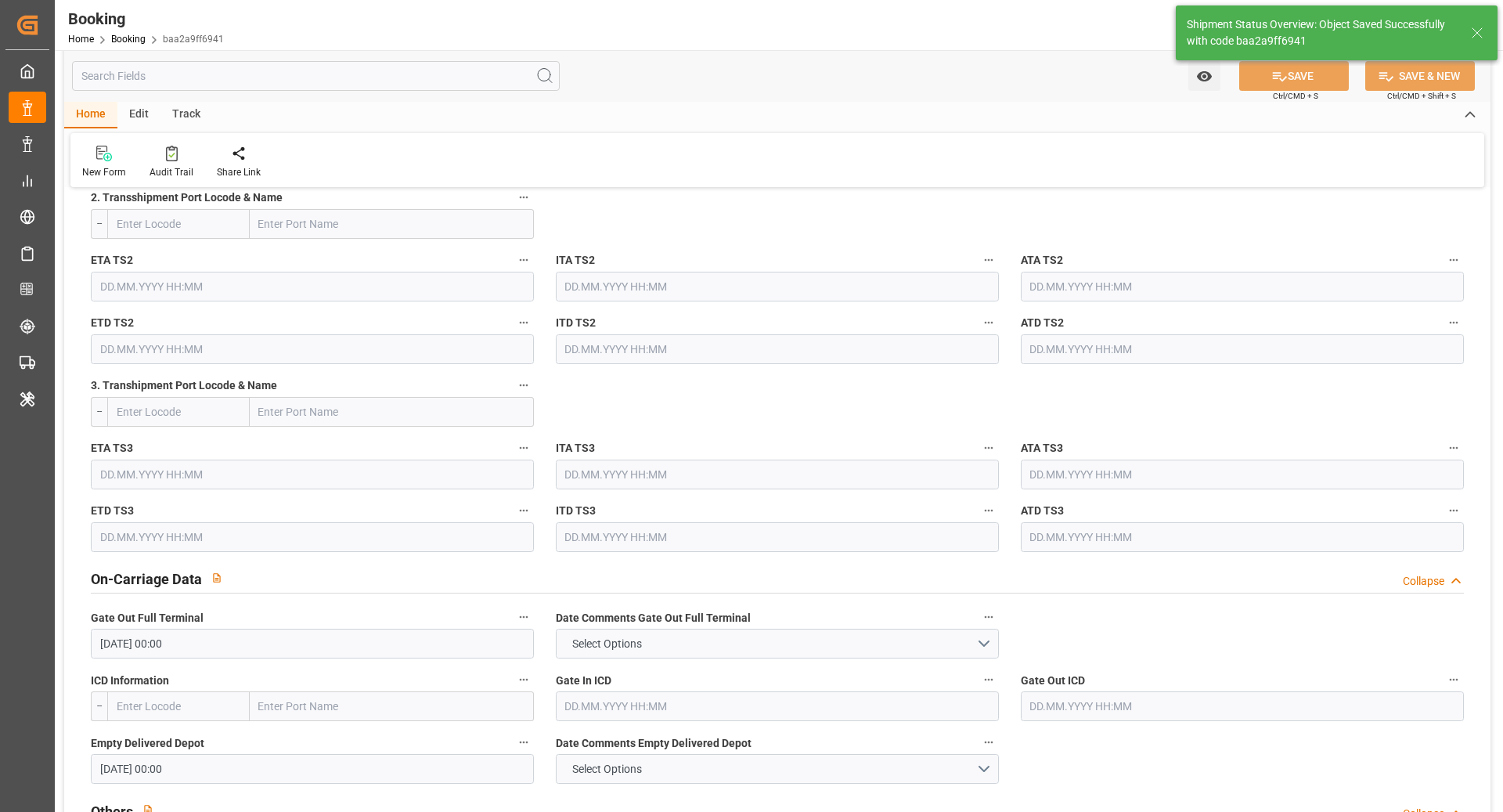
scroll to position [1815, 0]
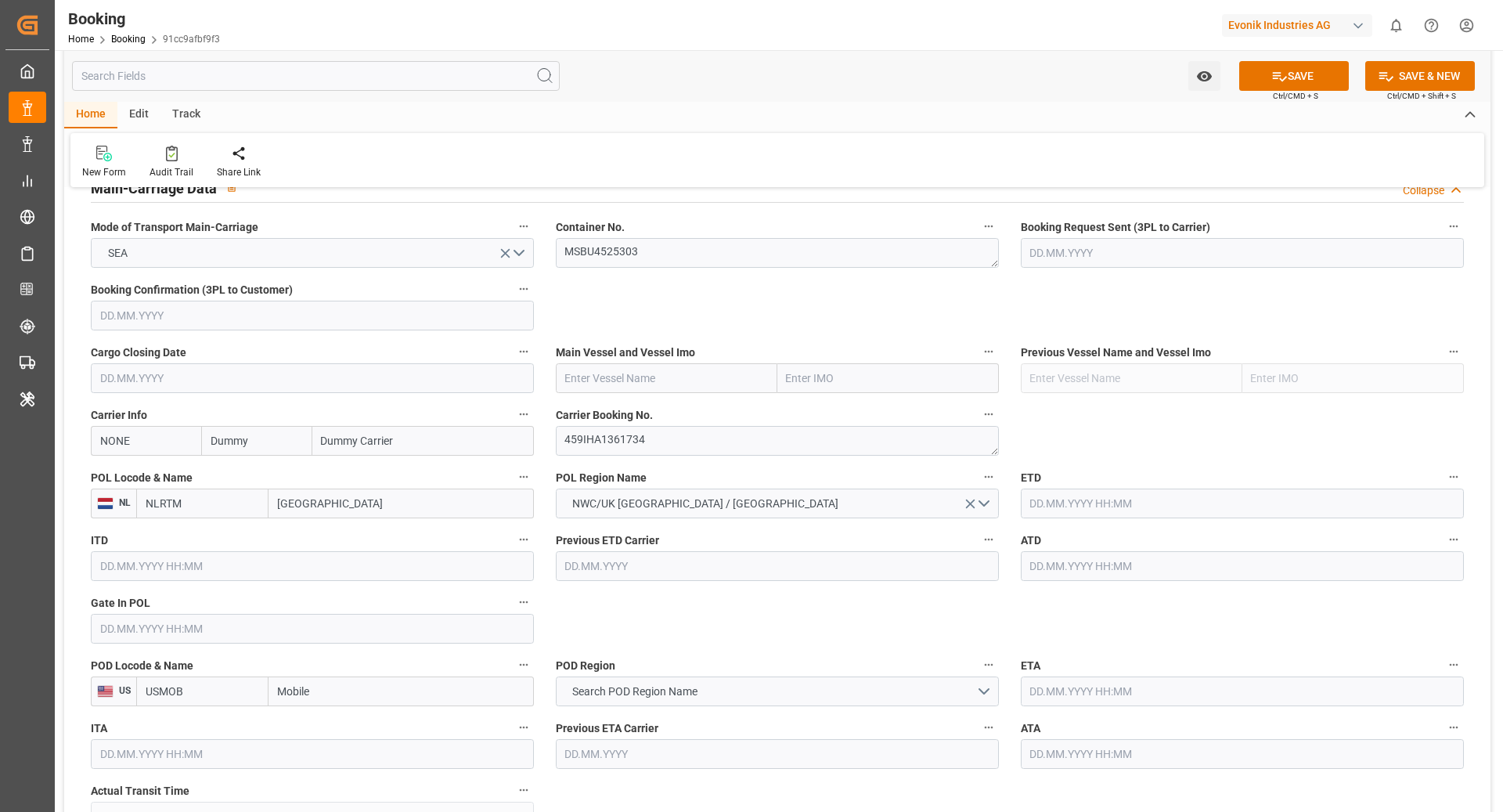
click at [131, 447] on input "NONE" at bounding box center [145, 440] width 110 height 30
click at [122, 514] on b "MSCU" at bounding box center [116, 510] width 30 height 13
type input "MSCU"
type input "MSC"
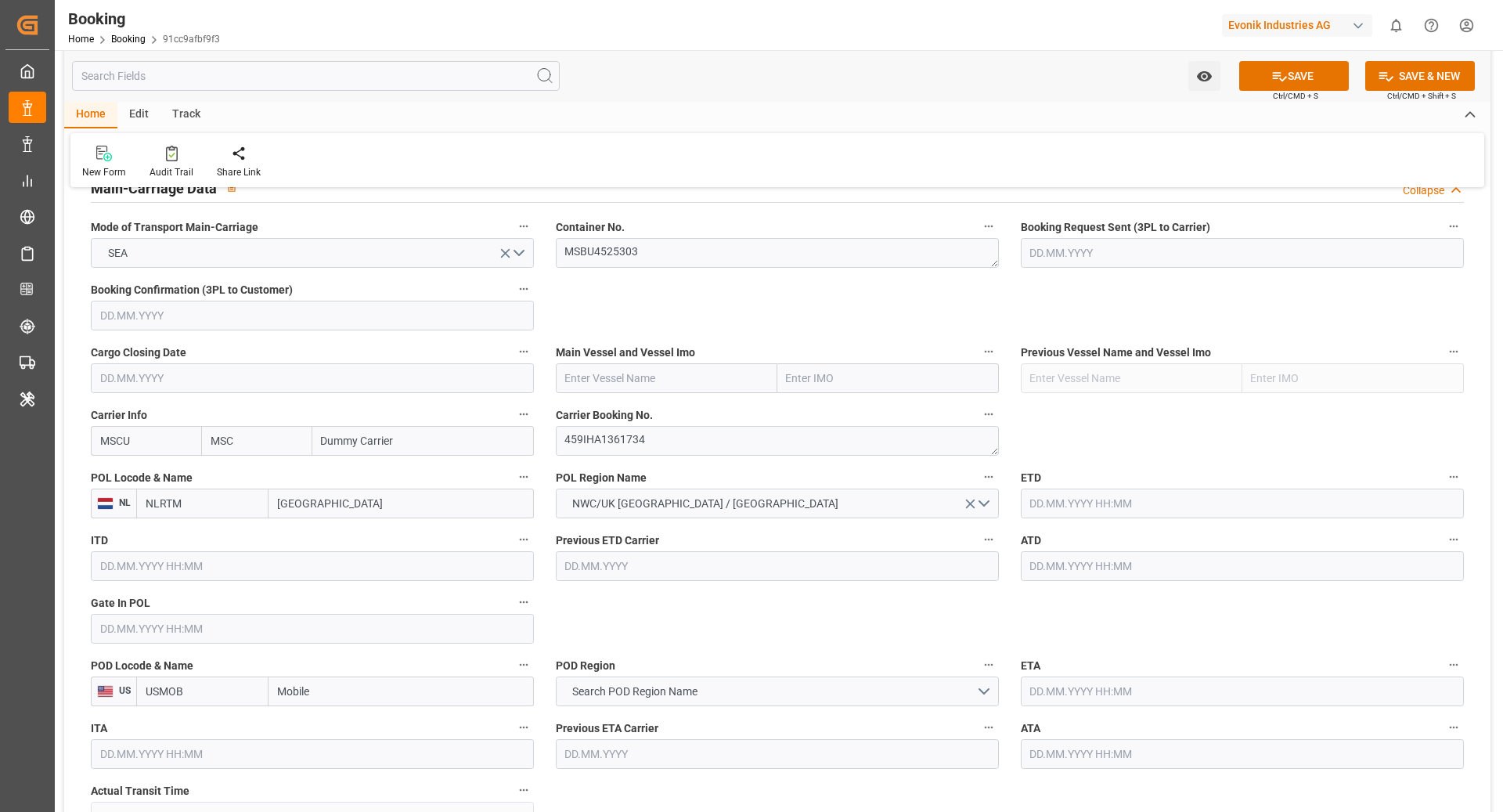
click at [146, 428] on input "MSCU" at bounding box center [145, 440] width 110 height 30
click at [151, 441] on input "MSCU" at bounding box center [145, 440] width 110 height 30
click at [112, 469] on b "MSCU" at bounding box center [116, 475] width 30 height 13
type input "MSCU"
type input "Mediterranean Shipping Company"
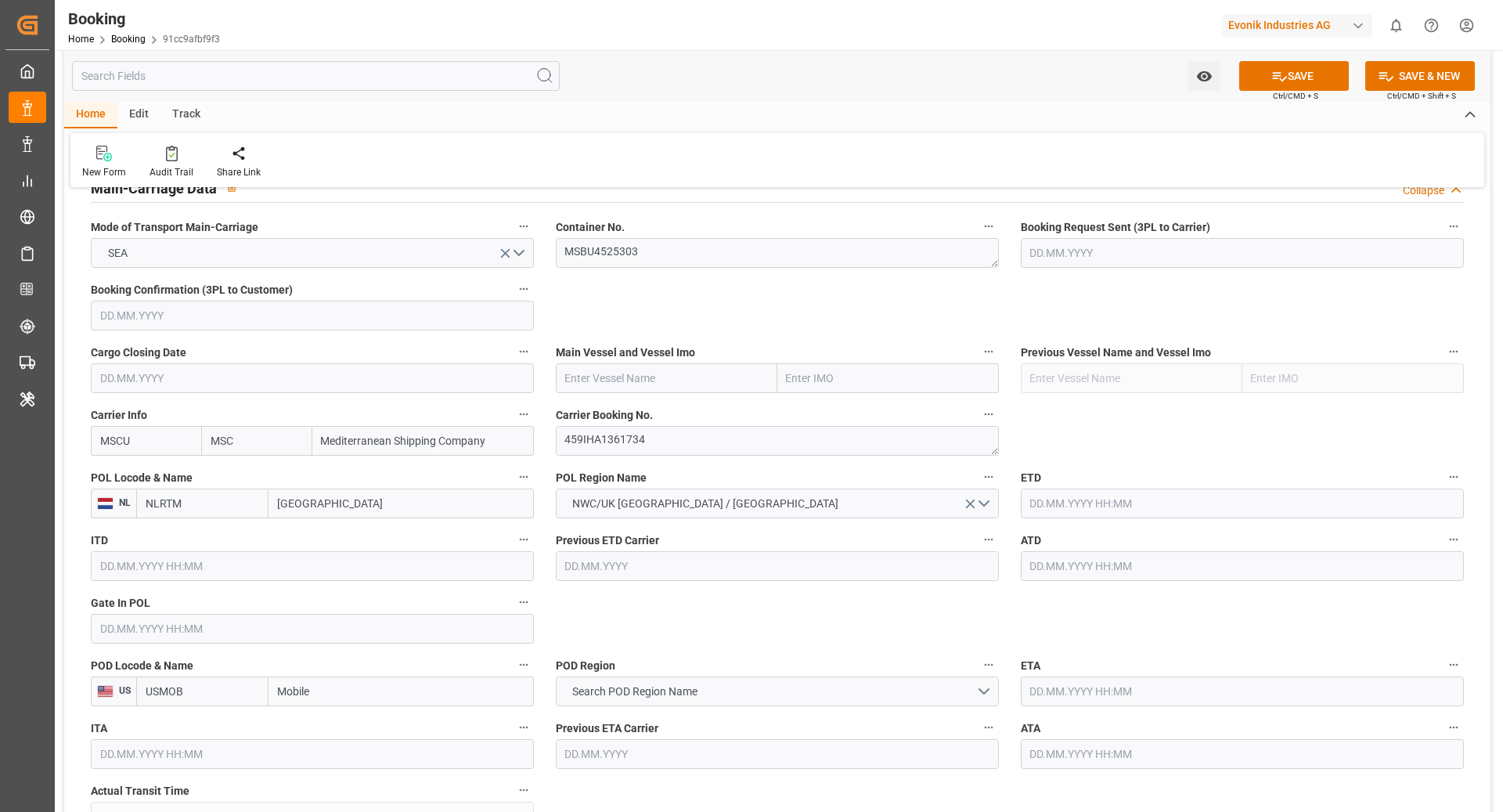
type input "MSCU"
click at [623, 381] on input "text" at bounding box center [666, 378] width 221 height 30
paste input "MSC FLORENTINA"
click at [577, 412] on b "MSC Florentina" at bounding box center [605, 412] width 78 height 13
type input "MSC Florentina"
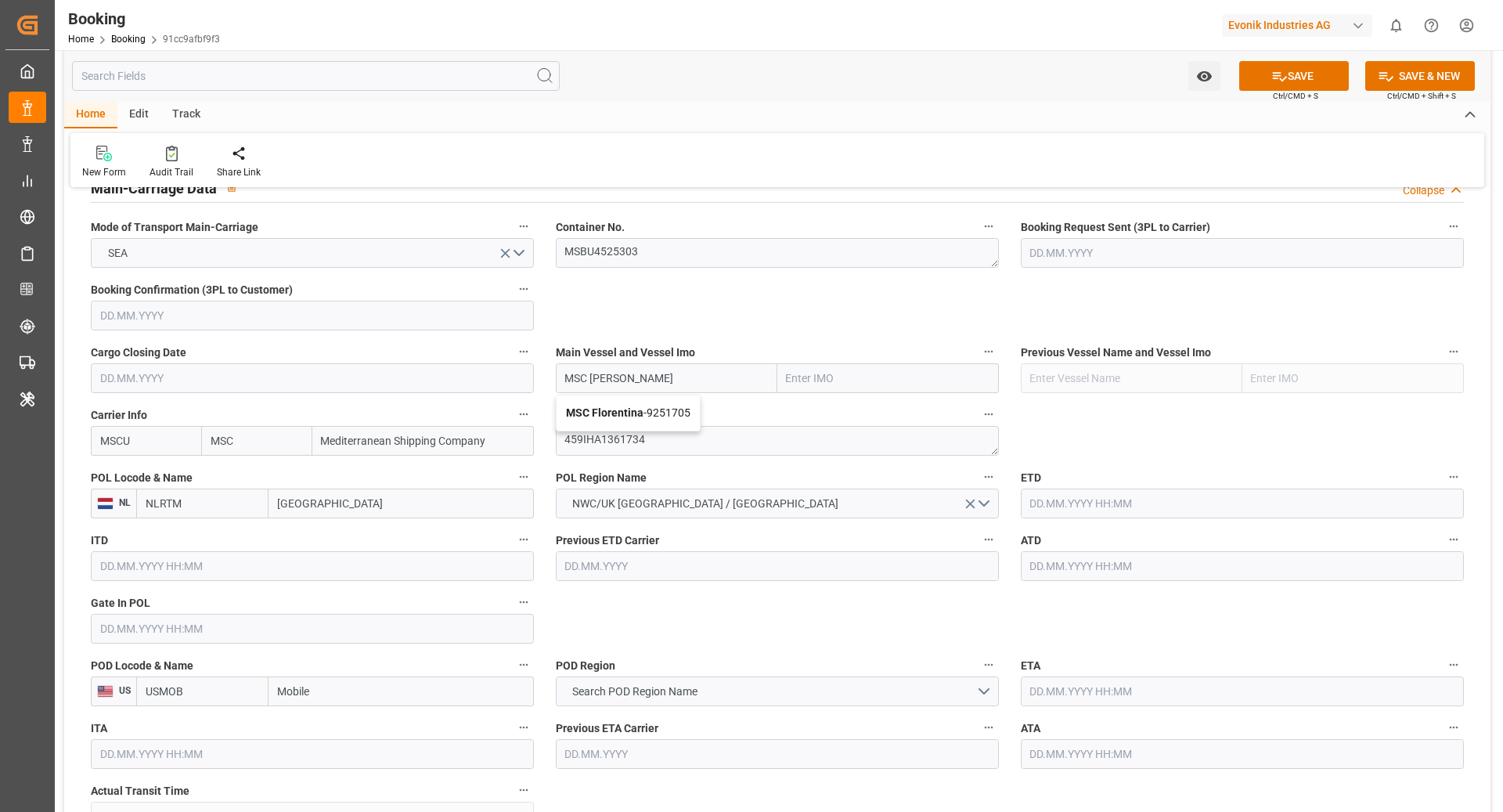
type input "9251705"
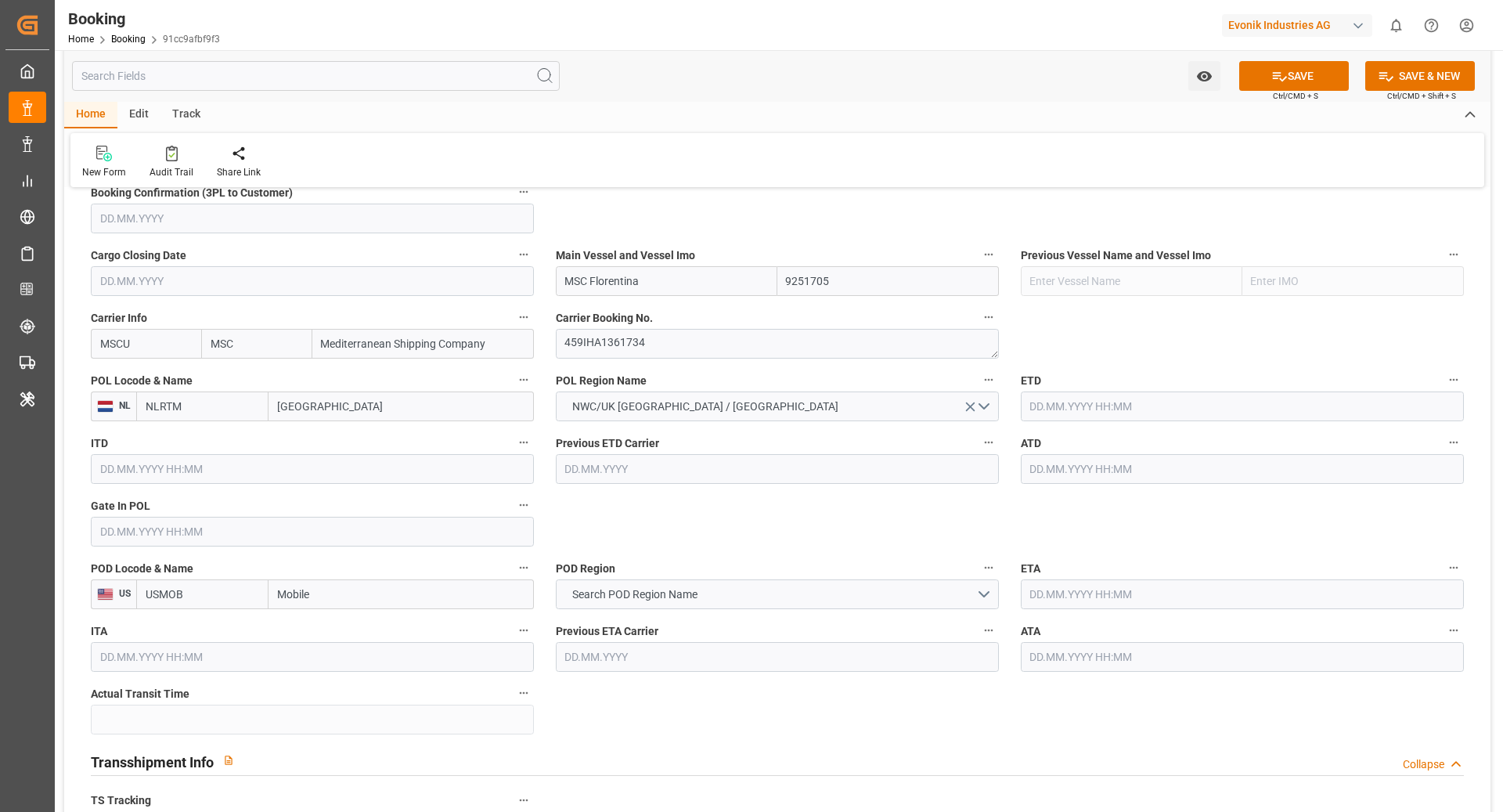
scroll to position [1116, 0]
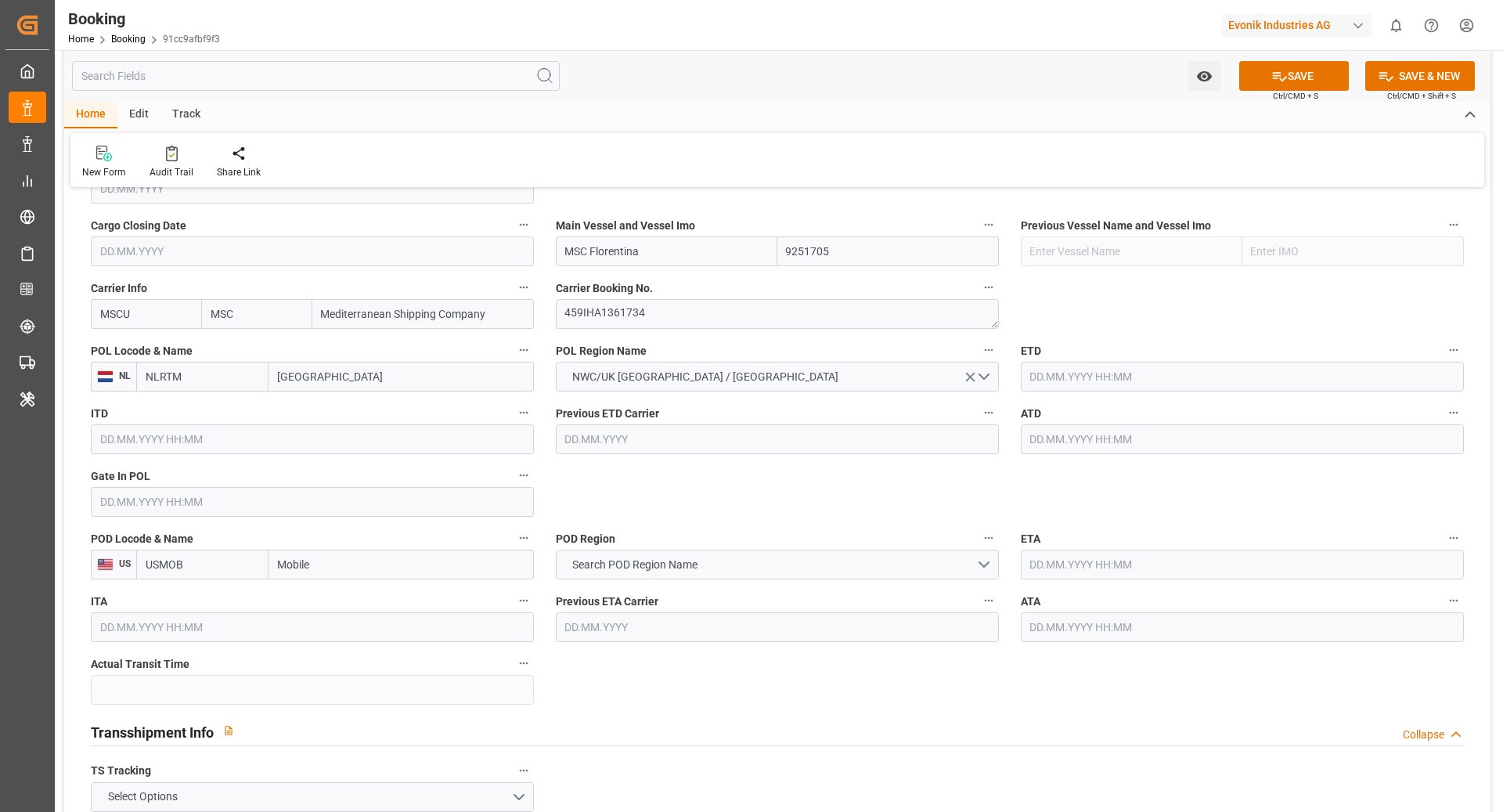
type input "MSC Florentina"
click at [1144, 376] on input "text" at bounding box center [1242, 376] width 443 height 30
click at [1036, 414] on button "Previous Month" at bounding box center [1034, 411] width 10 height 10
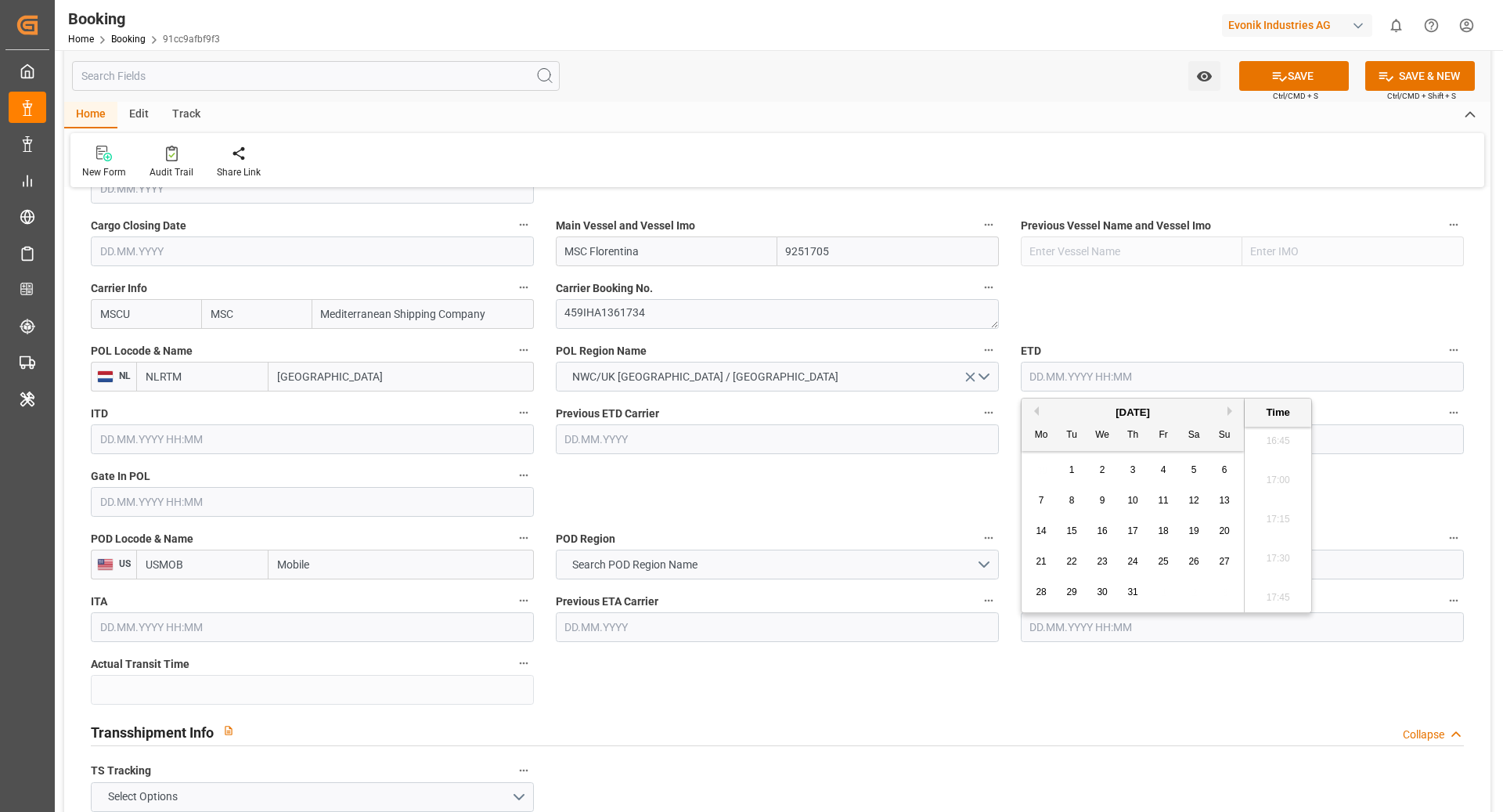
click at [1036, 414] on button "Previous Month" at bounding box center [1034, 411] width 10 height 10
click at [1033, 597] on div "26" at bounding box center [1042, 592] width 19 height 18
type input "26.05.2025 00:00"
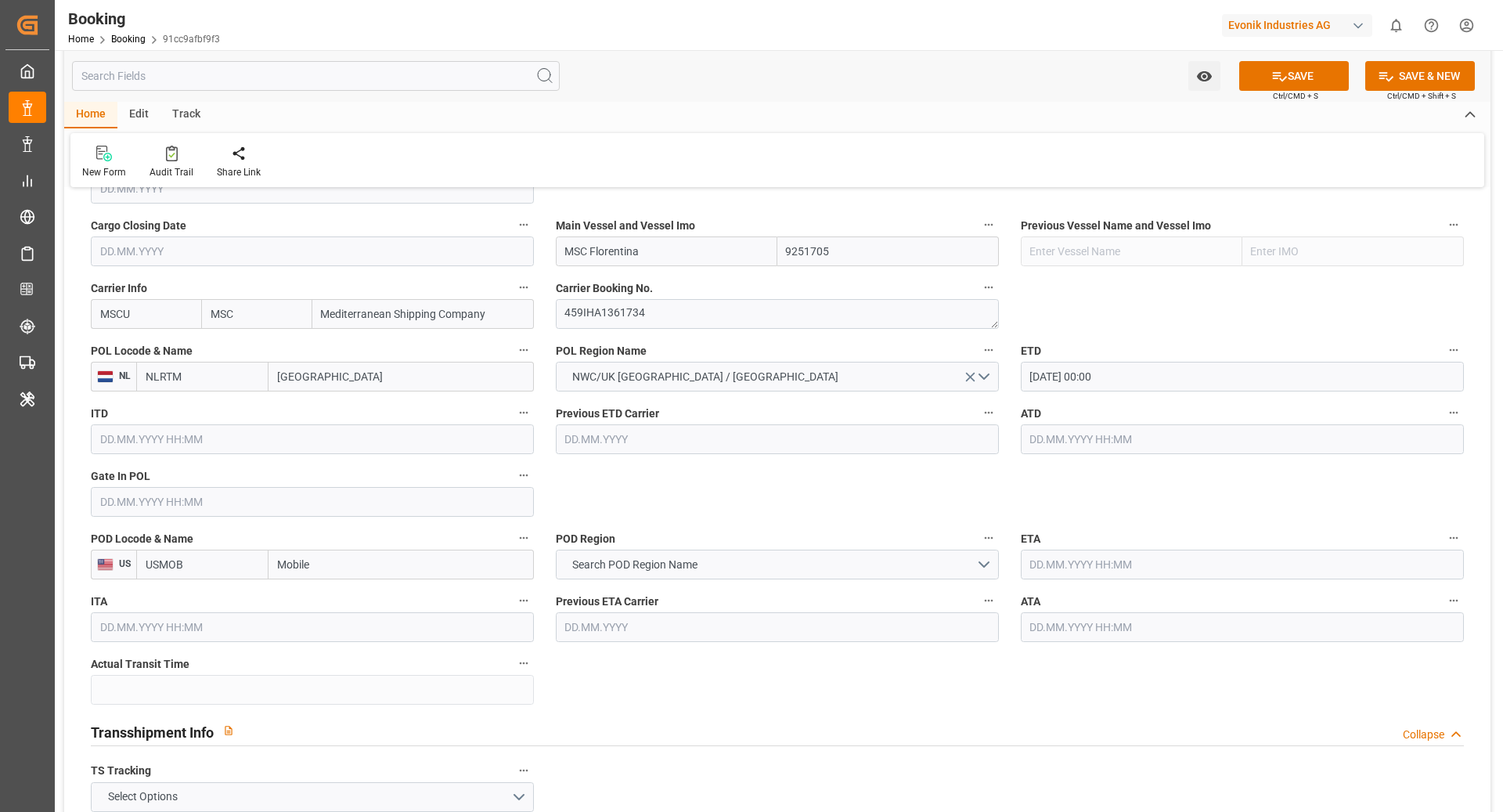
click at [1148, 374] on input "26.05.2025 00:00" at bounding box center [1242, 376] width 443 height 30
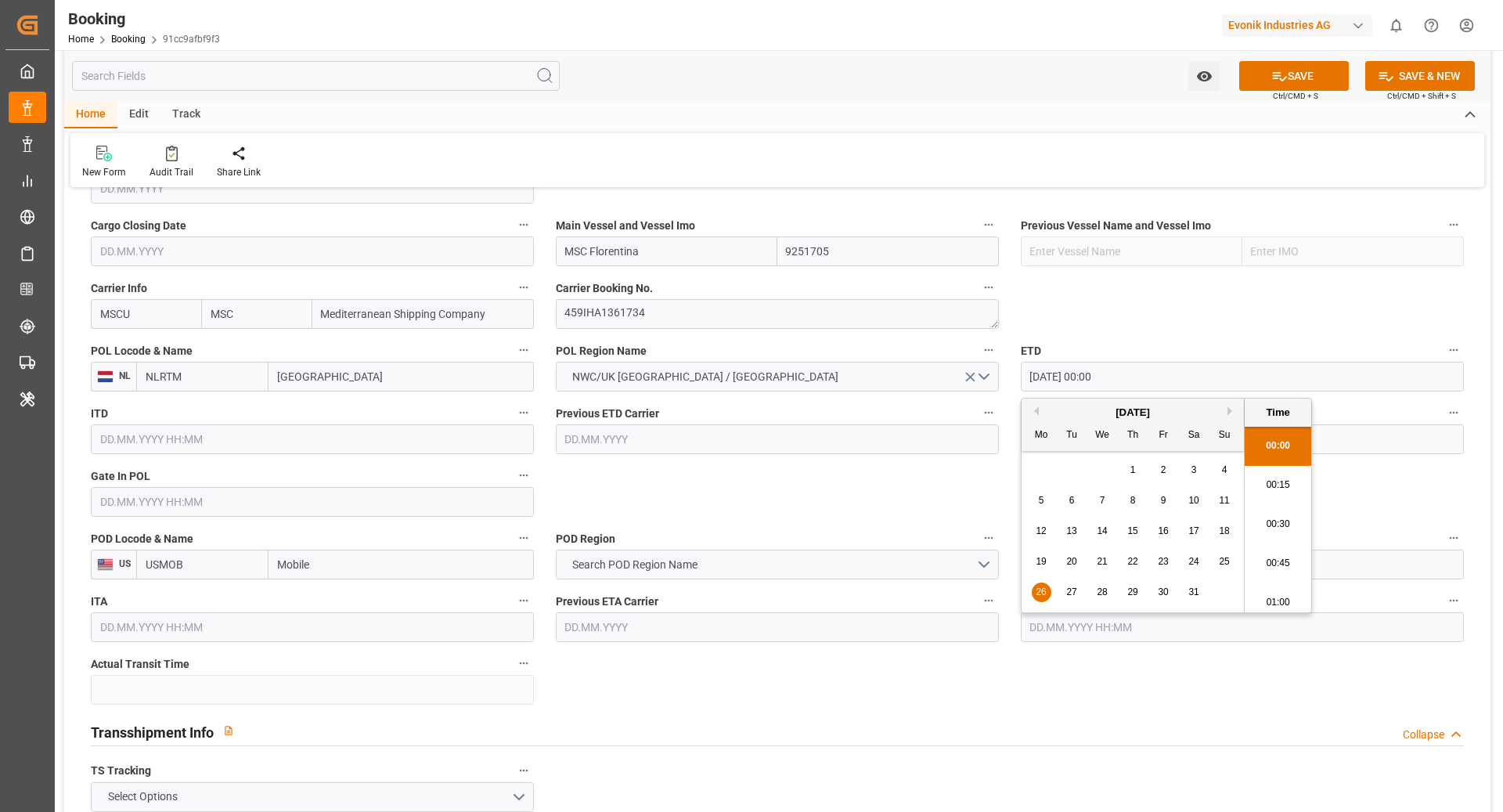
click at [1148, 374] on input "26.05.2025 00:00" at bounding box center [1242, 376] width 443 height 30
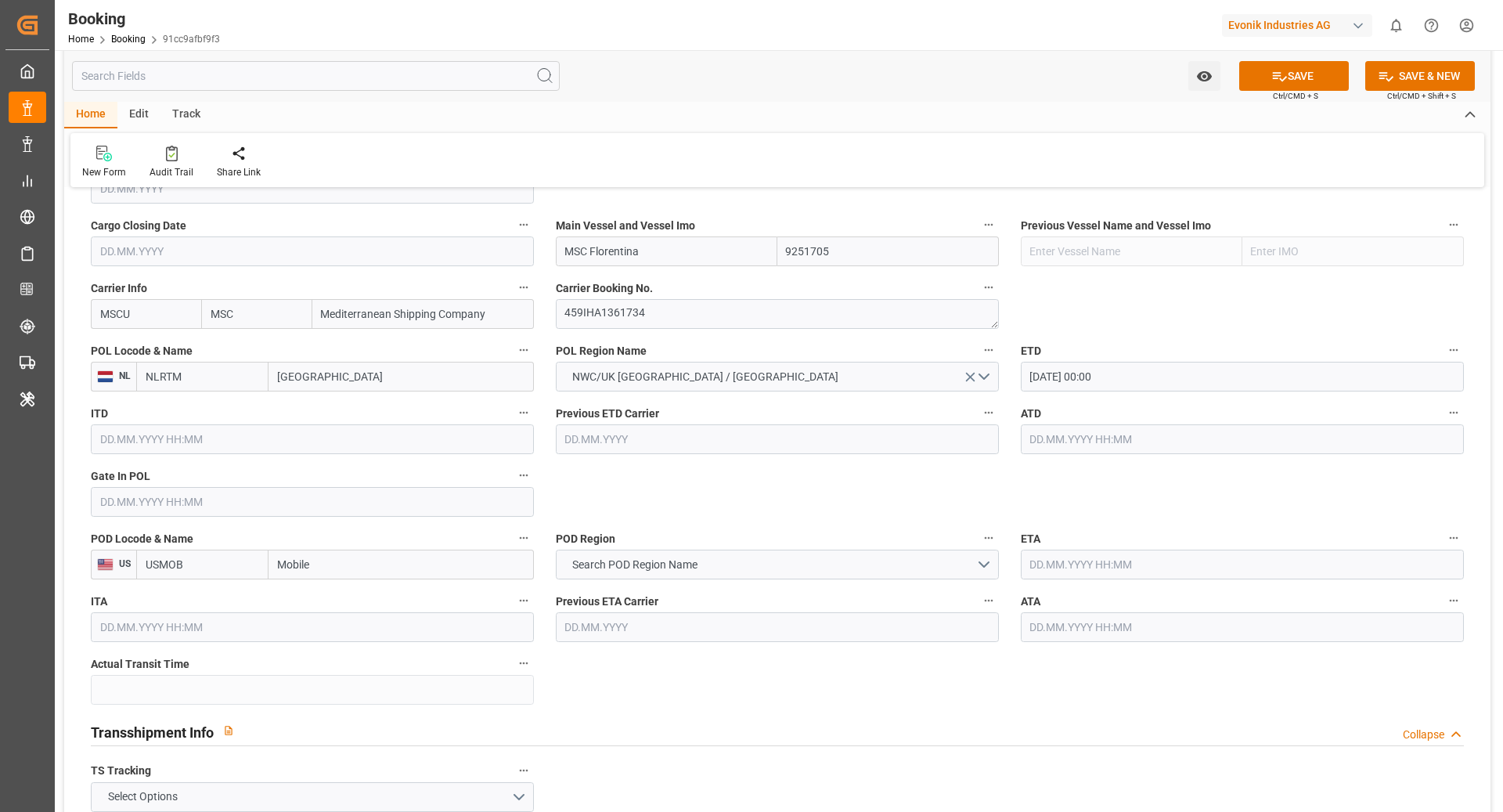
click at [1120, 445] on input "text" at bounding box center [1242, 439] width 443 height 30
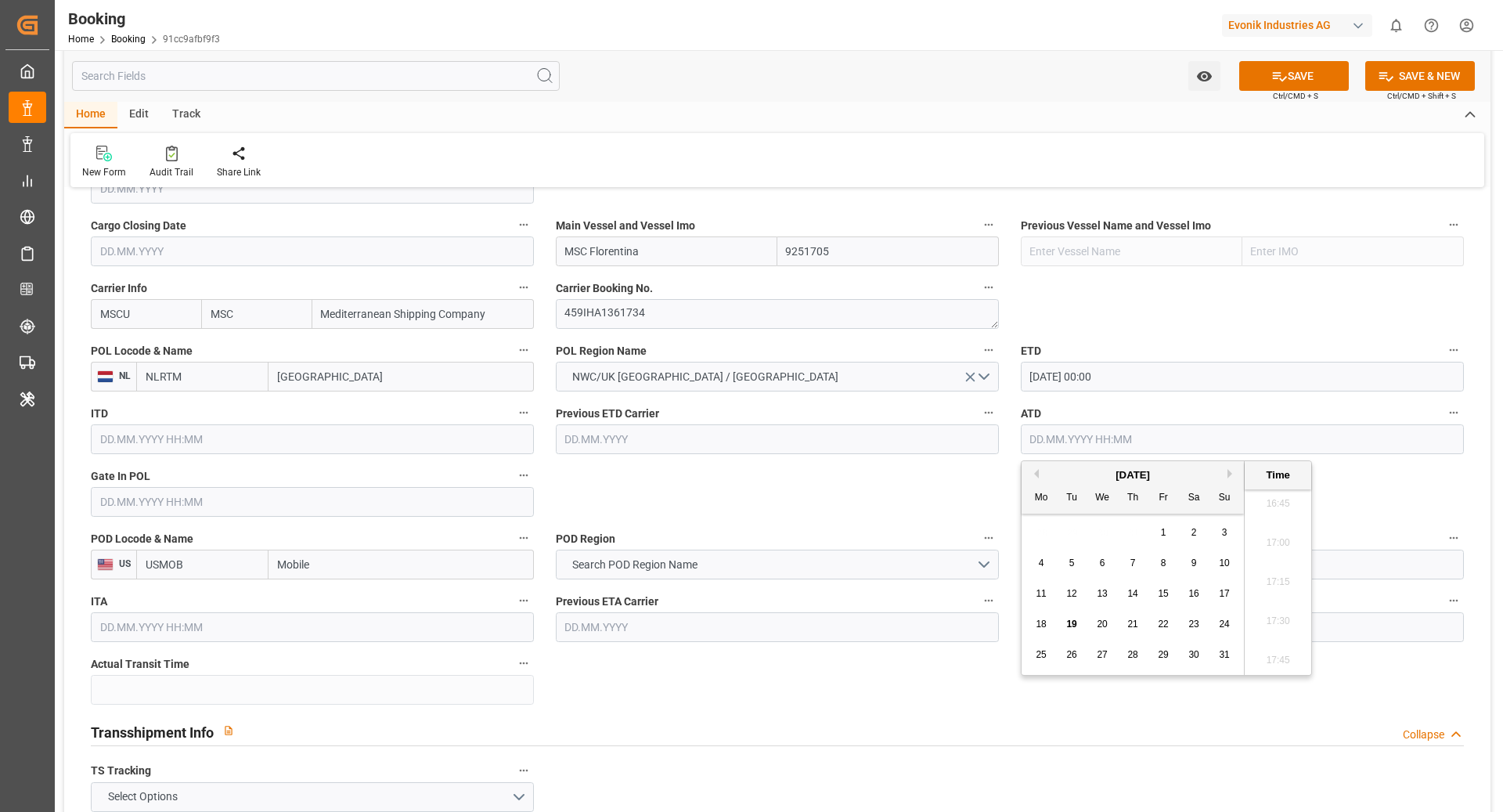
paste input "26.05.2025 00:00"
type input "26.05.2025 00:00"
click at [221, 506] on input "text" at bounding box center [312, 501] width 443 height 30
paste input "26.05.2025 00:00"
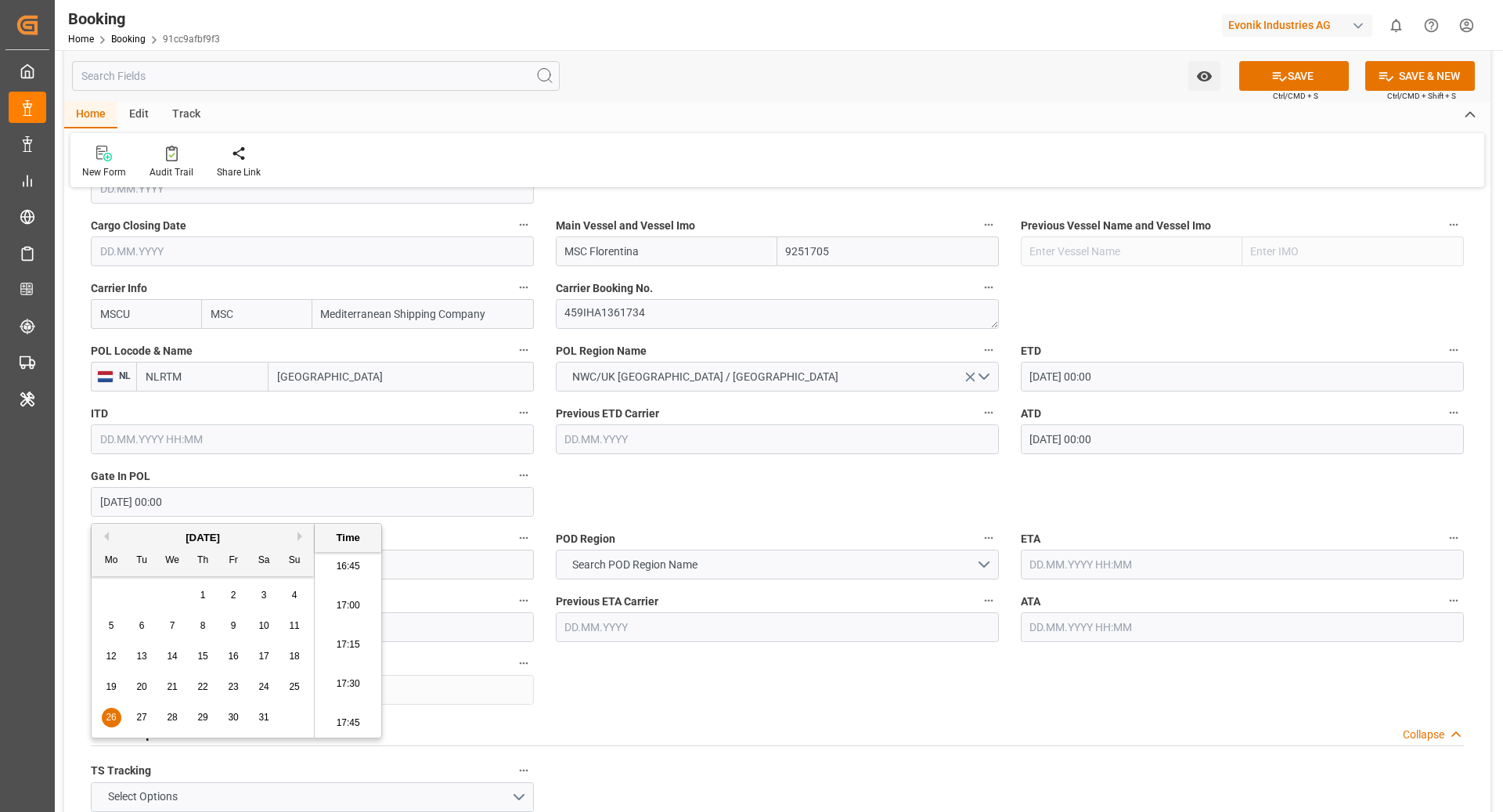
click at [266, 688] on span "24" at bounding box center [263, 685] width 10 height 11
type input "24.05.2025 00:00"
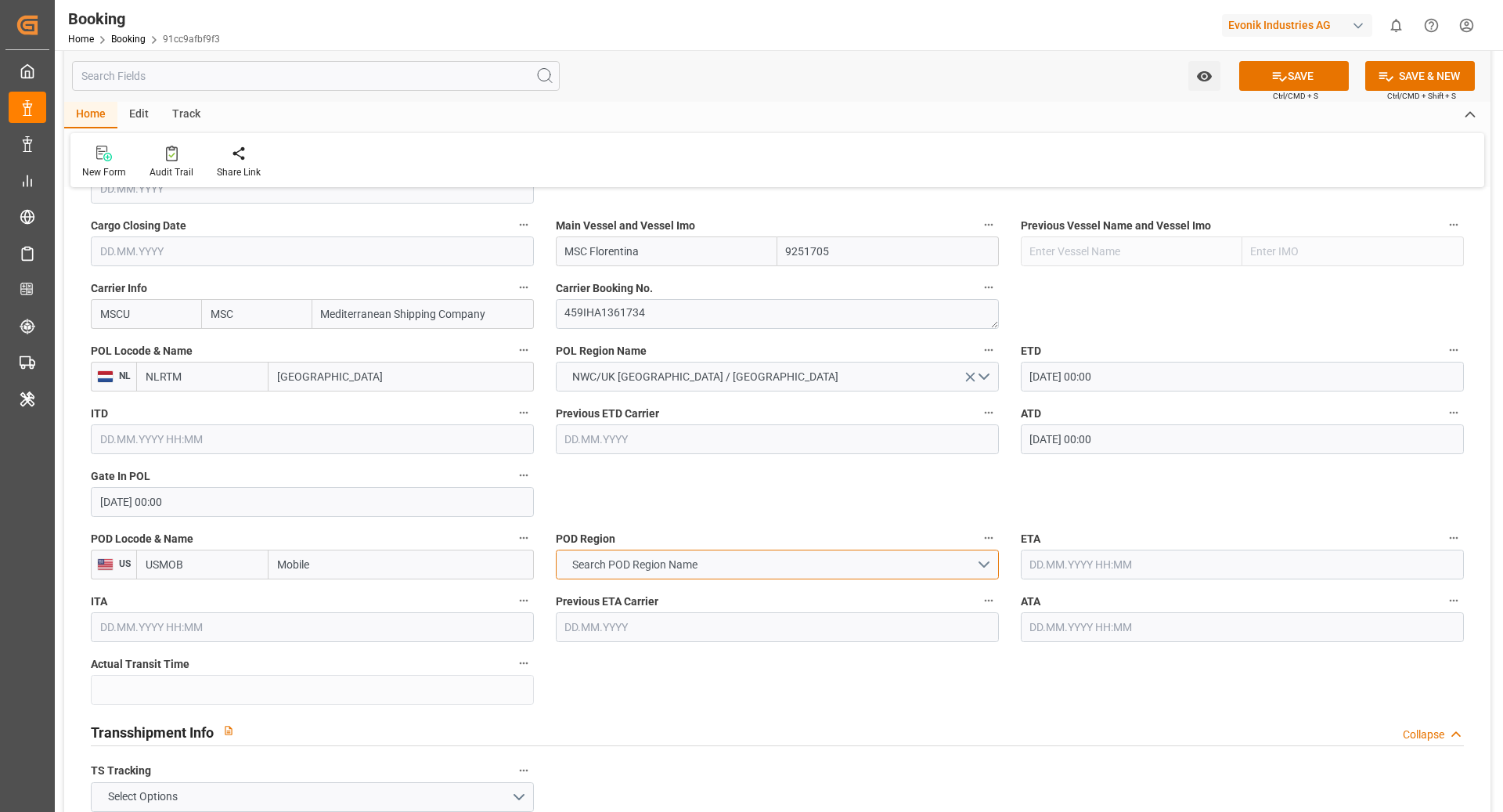
click at [708, 561] on button "Search POD Region Name" at bounding box center [777, 564] width 443 height 30
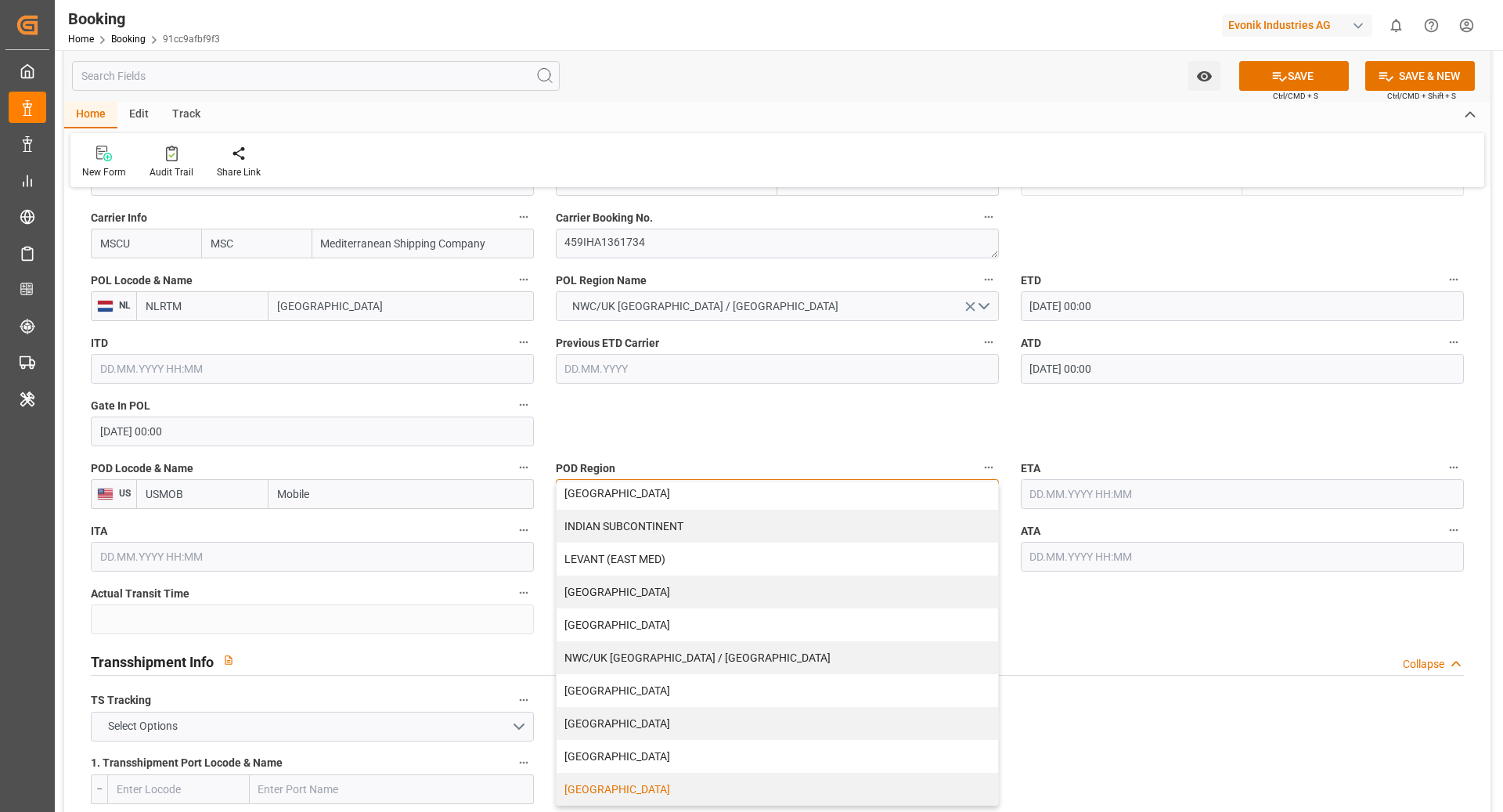
scroll to position [1301, 0]
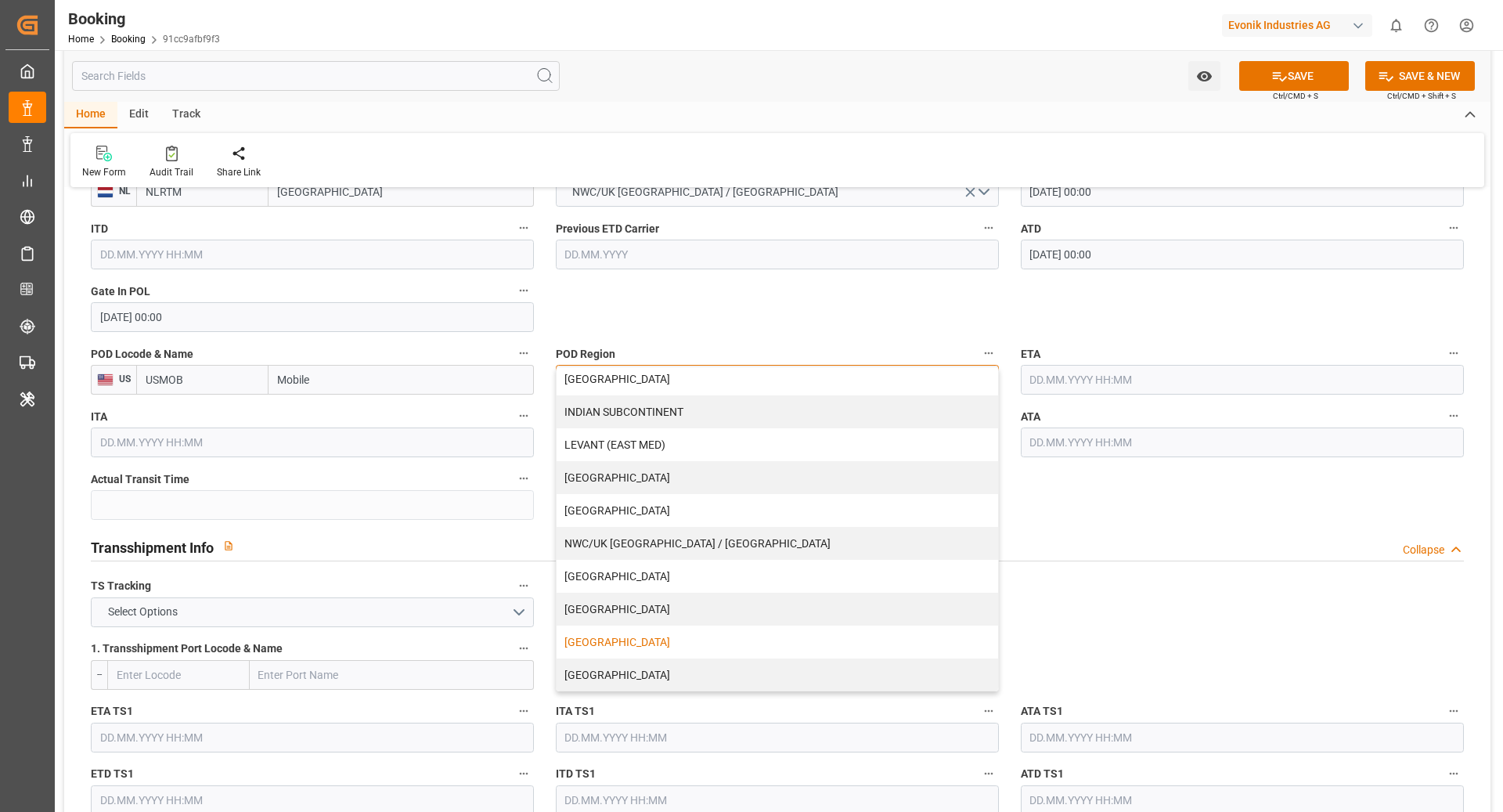
click at [669, 639] on div "[GEOGRAPHIC_DATA]" at bounding box center [777, 642] width 441 height 33
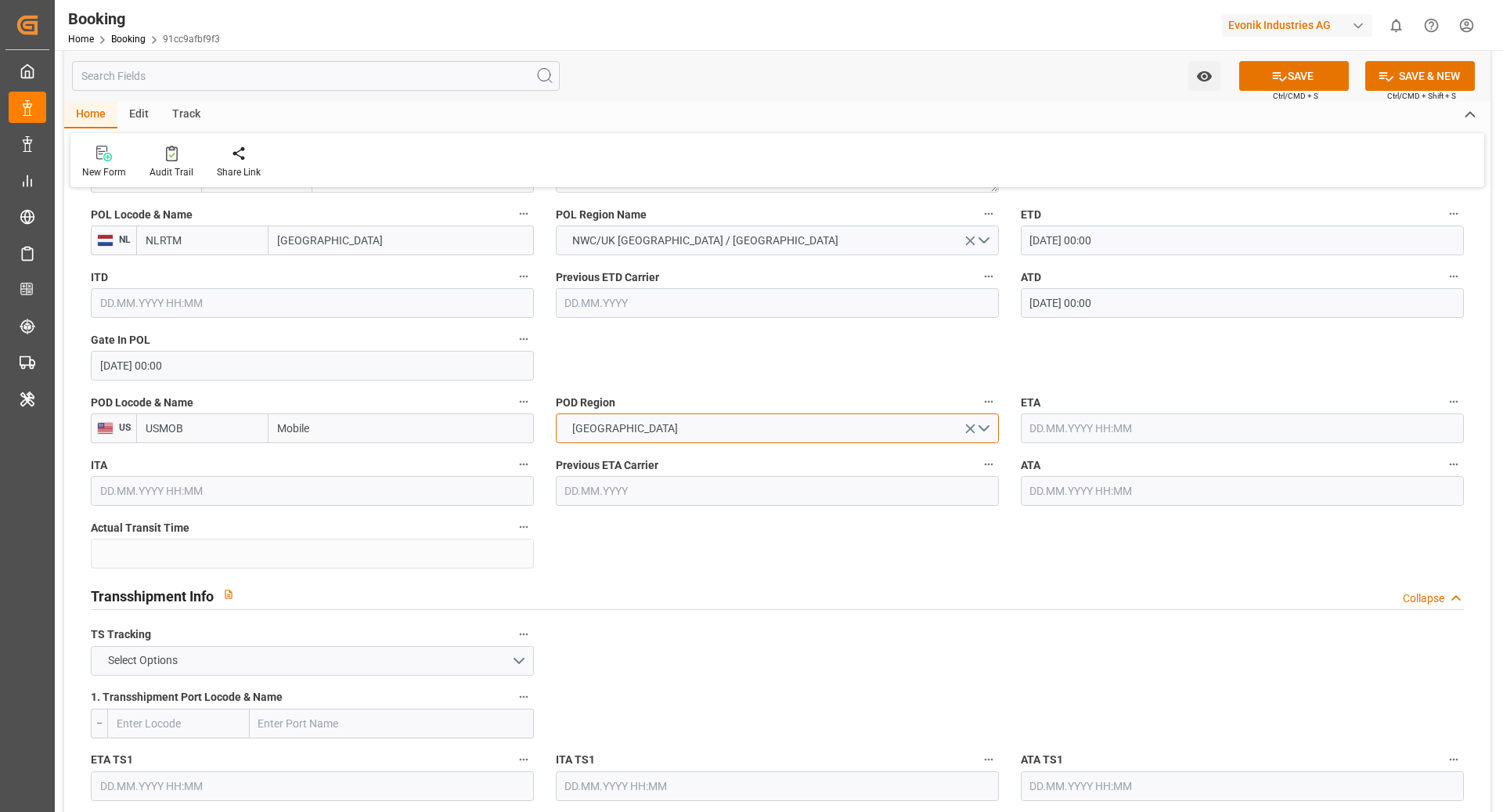
scroll to position [1231, 0]
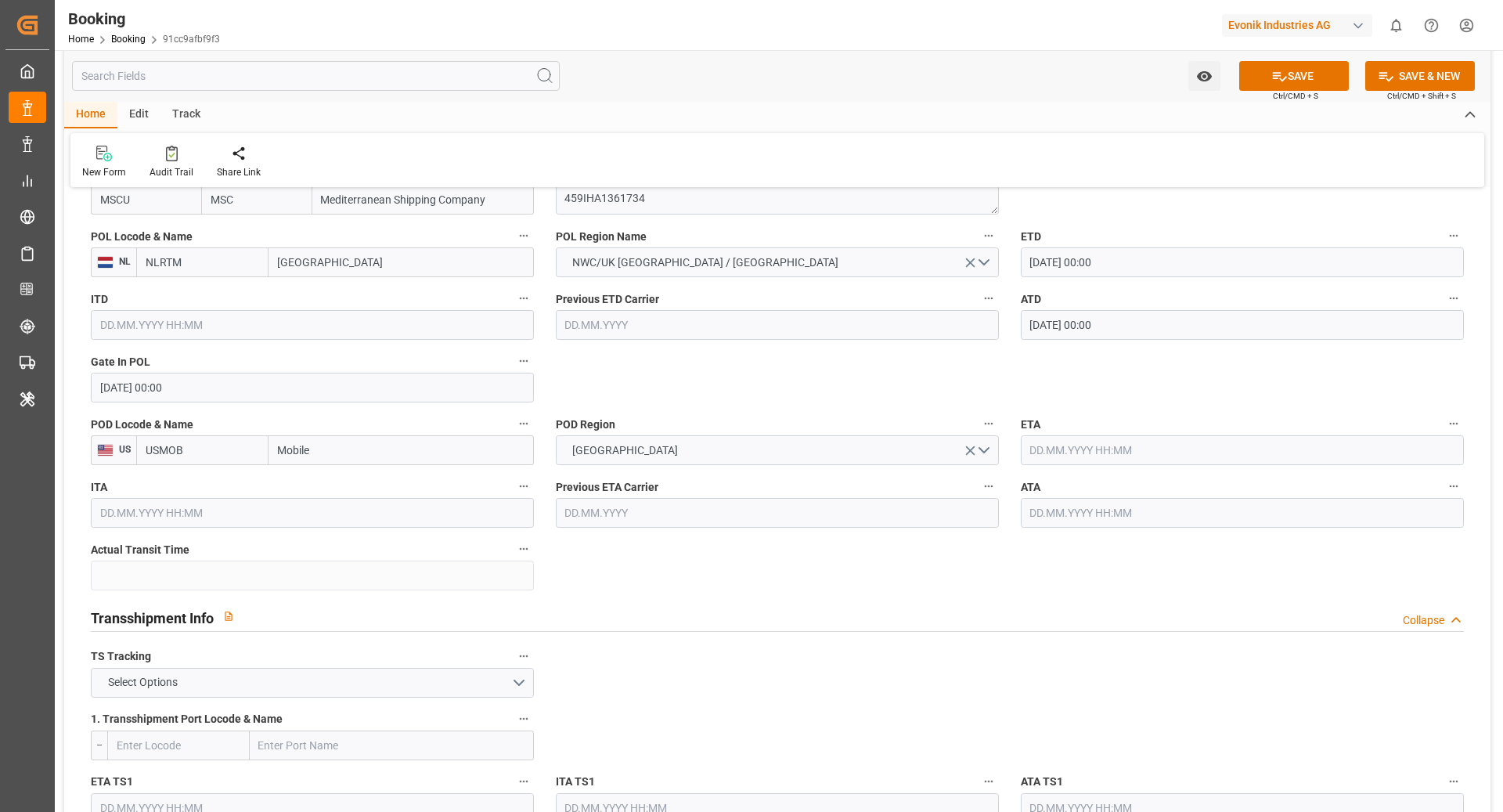
click at [1104, 447] on input "text" at bounding box center [1242, 450] width 443 height 30
click at [1036, 486] on button "Previous Month" at bounding box center [1034, 486] width 10 height 10
click at [1186, 634] on div "21" at bounding box center [1194, 636] width 19 height 18
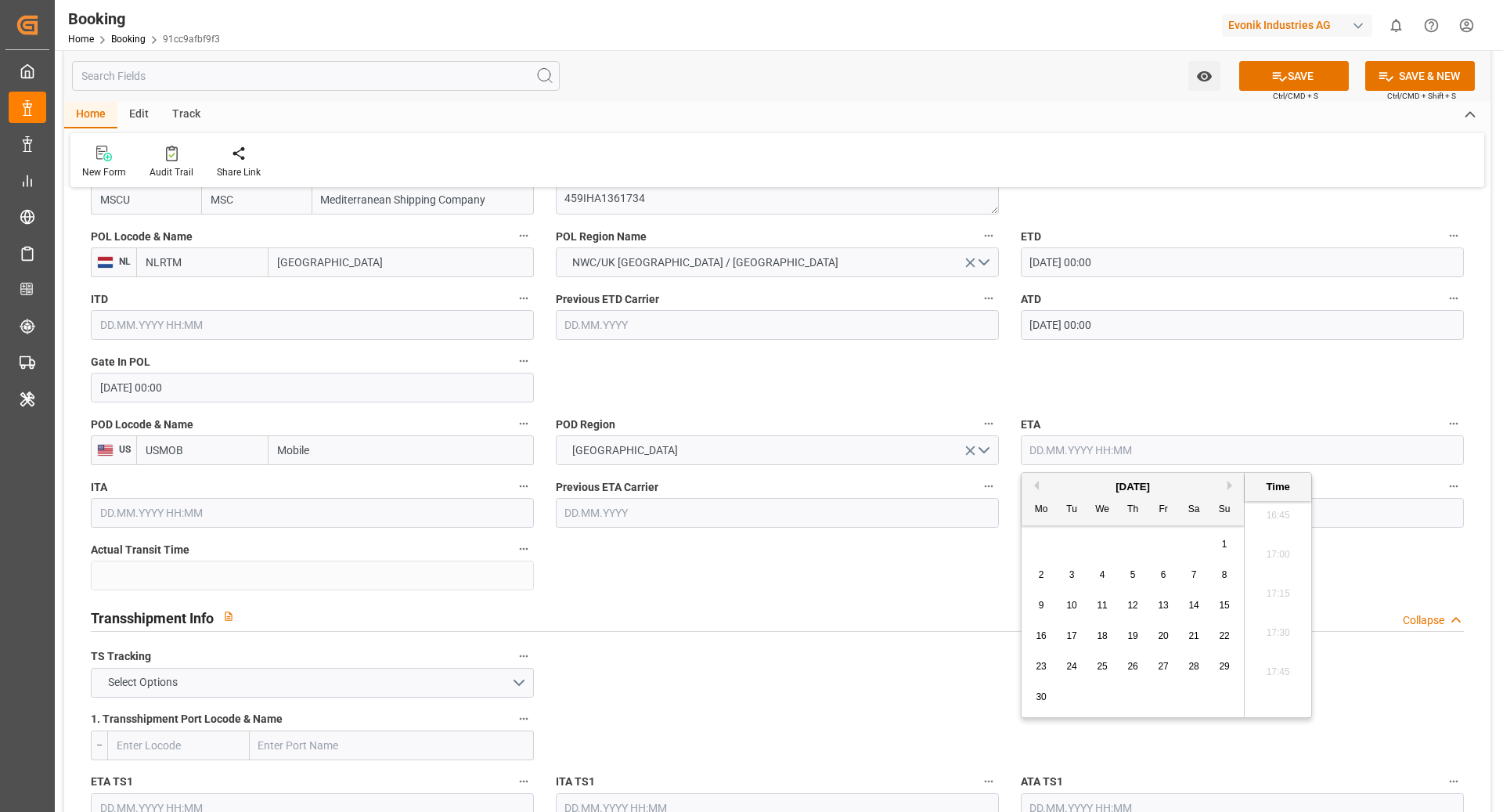
type input "21.06.2025 00:00"
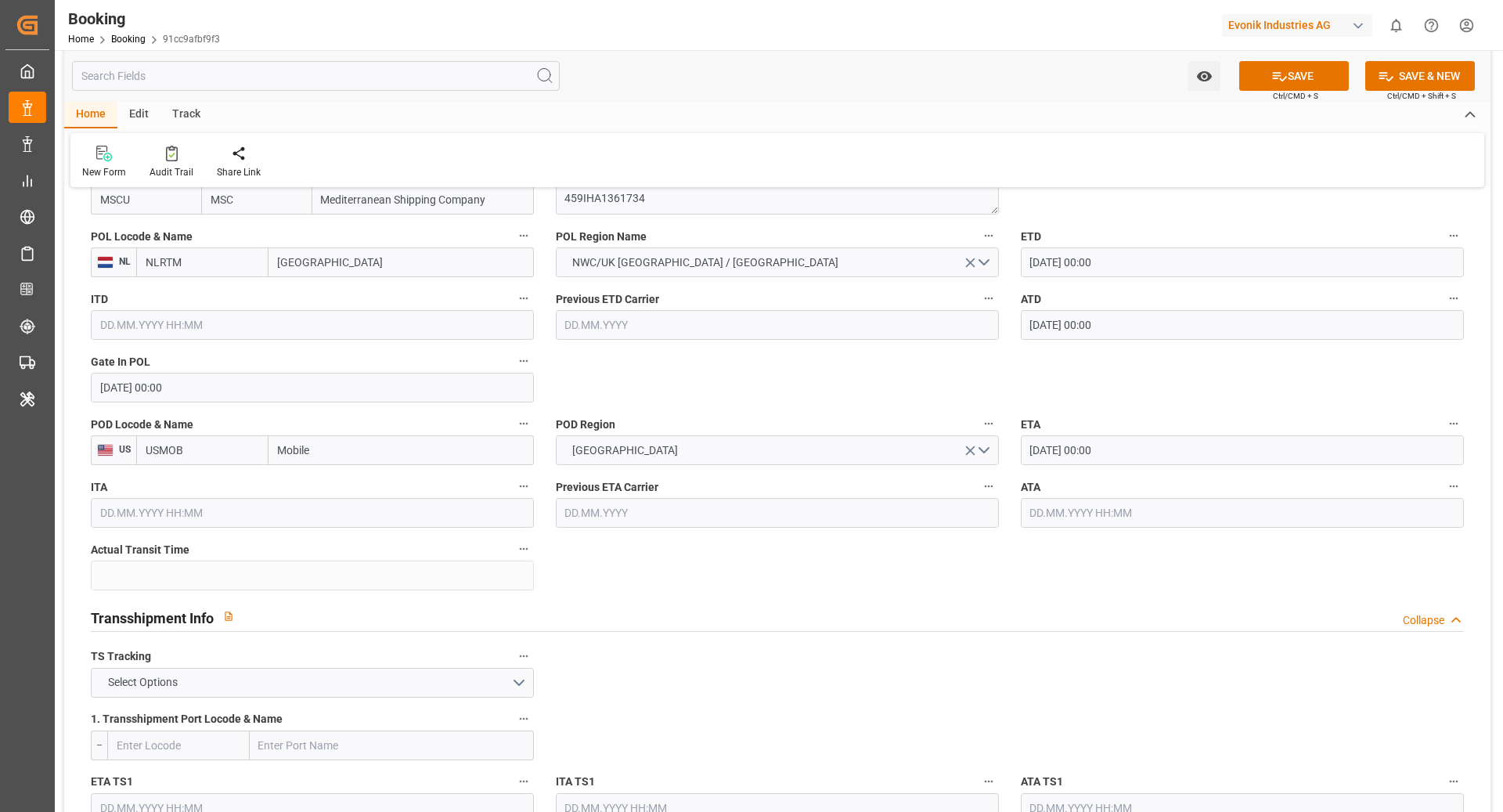
click at [892, 608] on div "Transshipment Info Collapse" at bounding box center [777, 615] width 1373 height 30
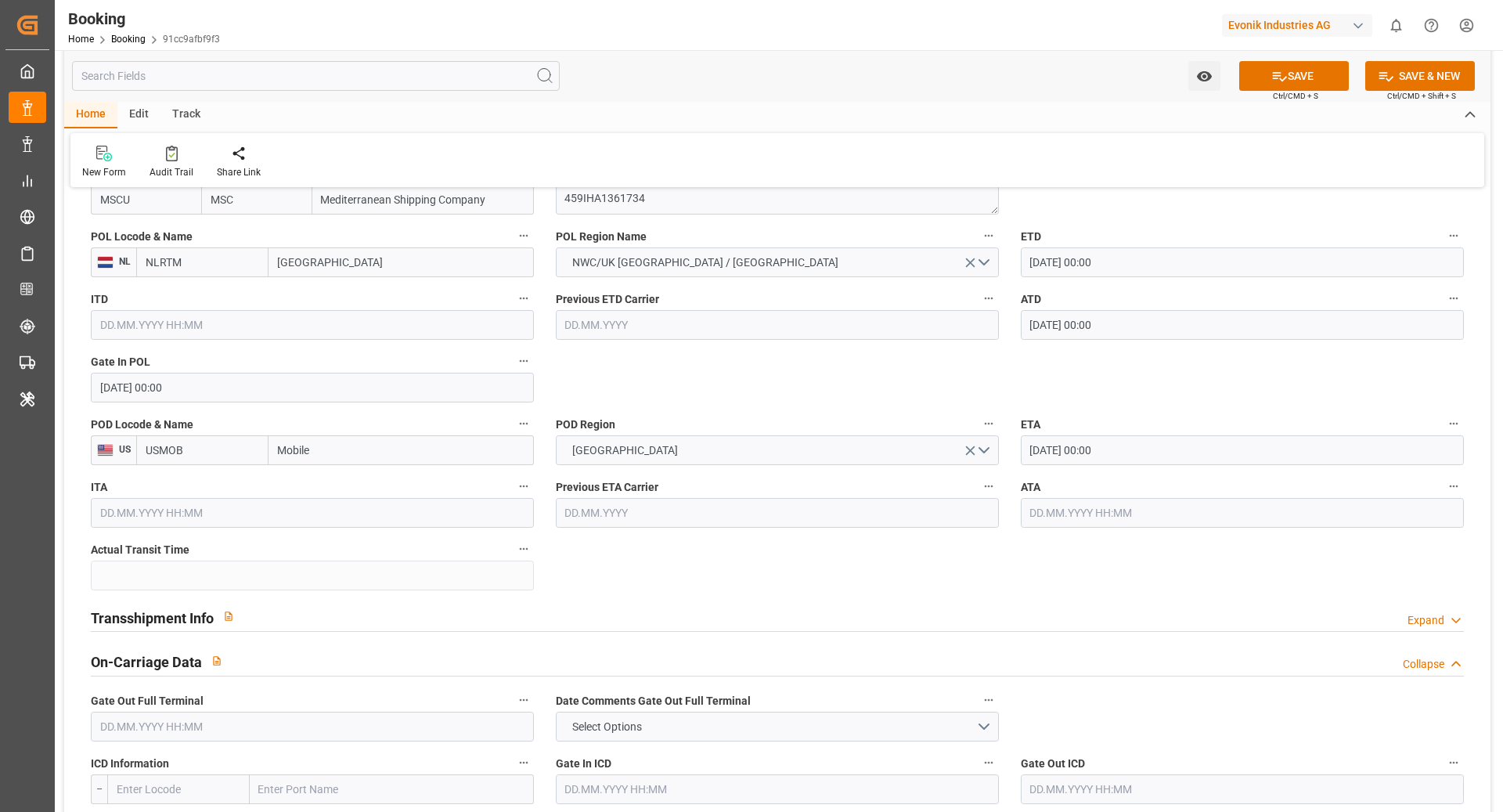
click at [1173, 460] on input "21.06.2025 00:00" at bounding box center [1242, 450] width 443 height 30
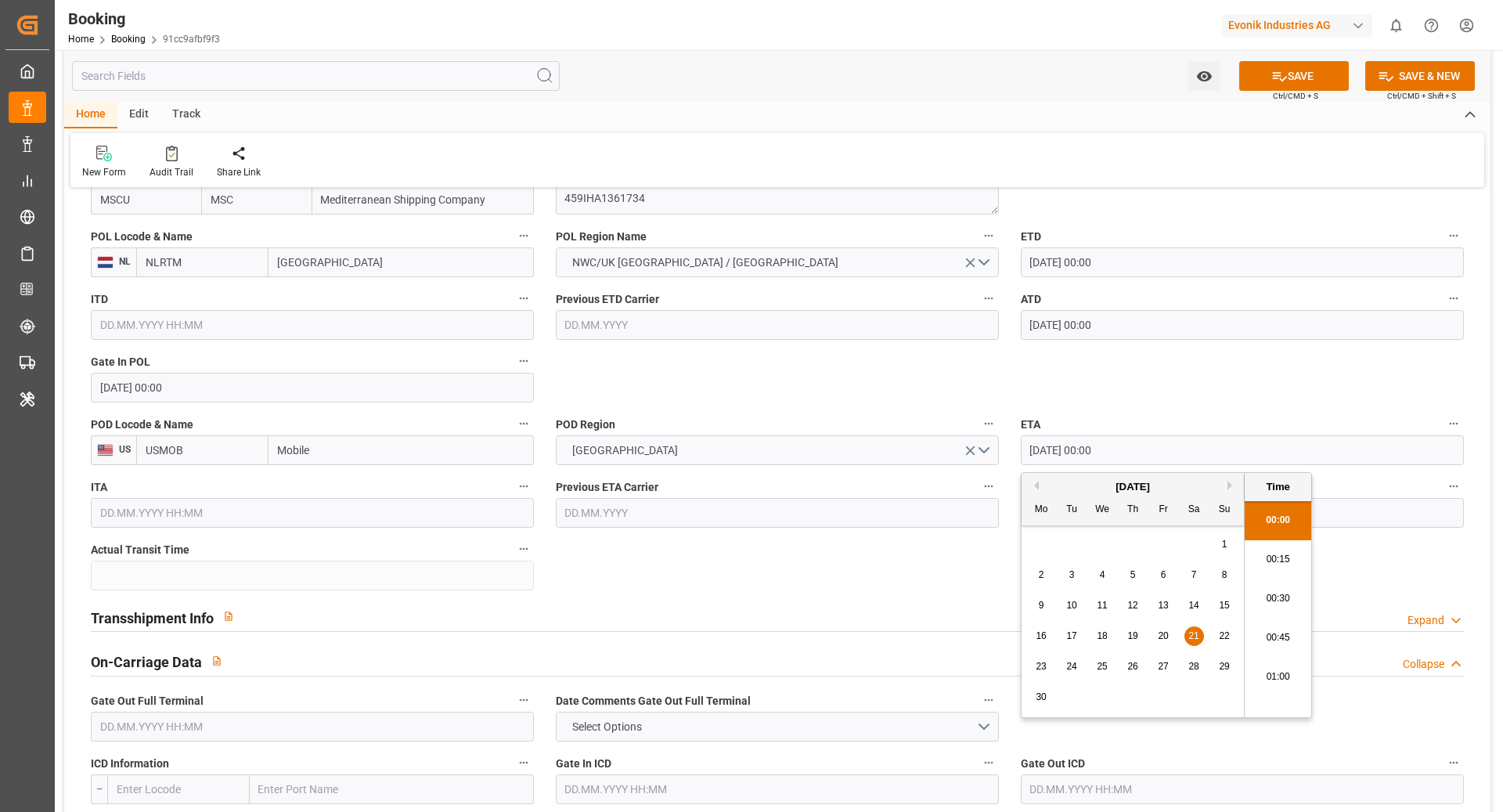
click at [1173, 460] on input "21.06.2025 00:00" at bounding box center [1242, 450] width 443 height 30
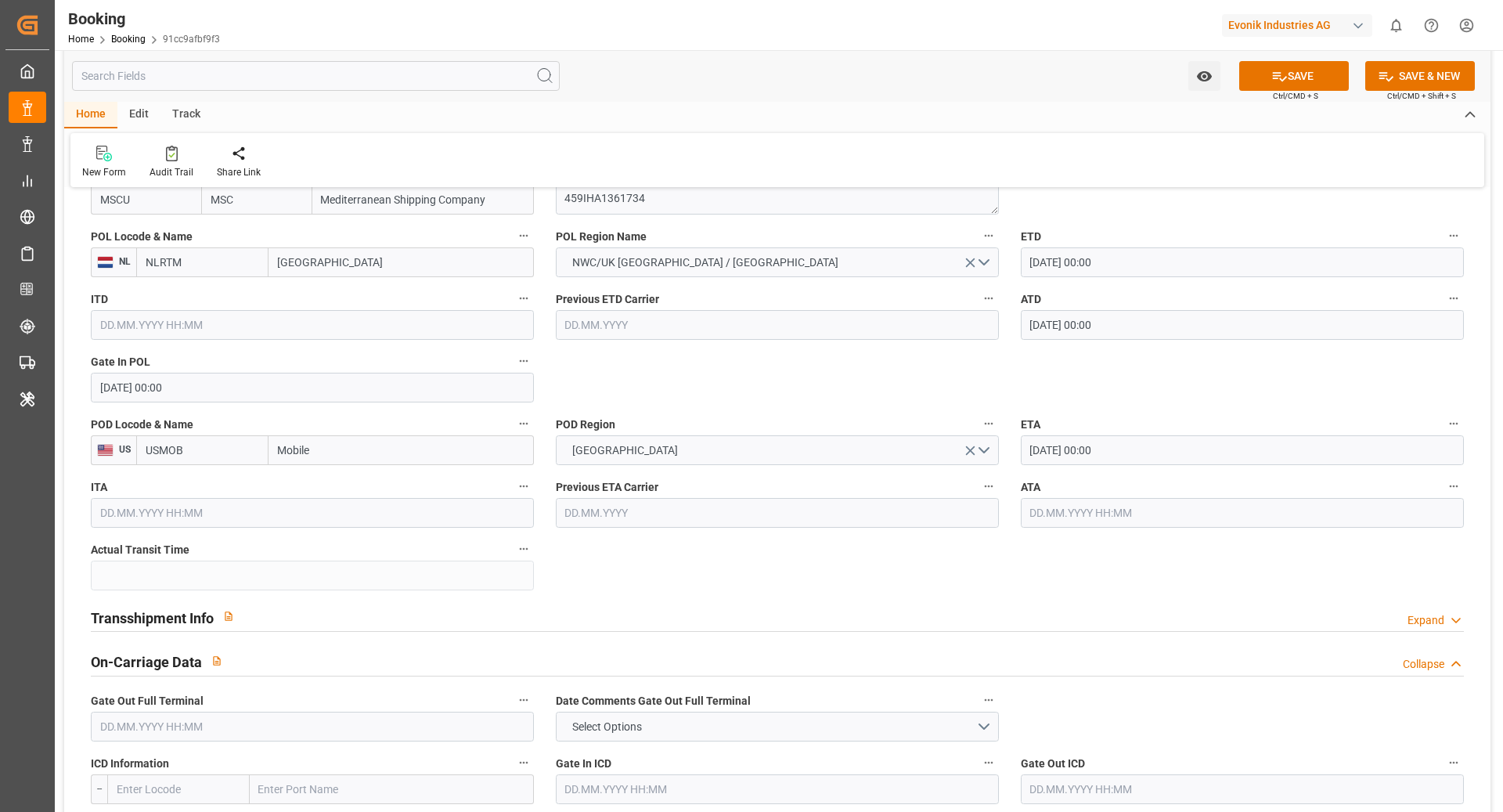
click at [1115, 495] on label "ATA" at bounding box center [1242, 487] width 443 height 22
click at [1444, 495] on button "ATA" at bounding box center [1453, 486] width 20 height 20
click at [1084, 518] on div at bounding box center [751, 406] width 1503 height 812
click at [1070, 514] on input "text" at bounding box center [1242, 512] width 443 height 30
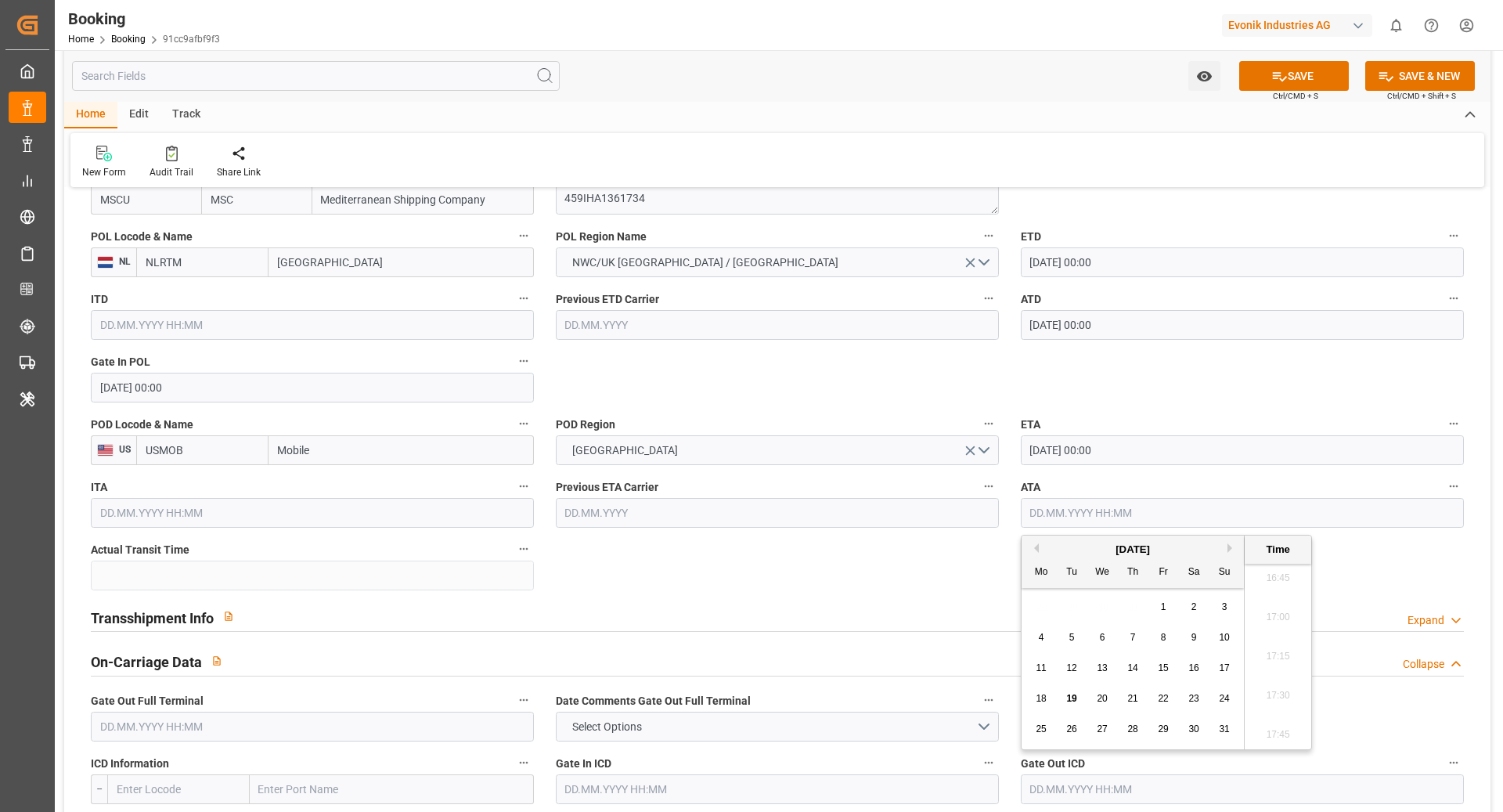
paste input "21.06.2025 00:00"
type input "21.06.2025 00:00"
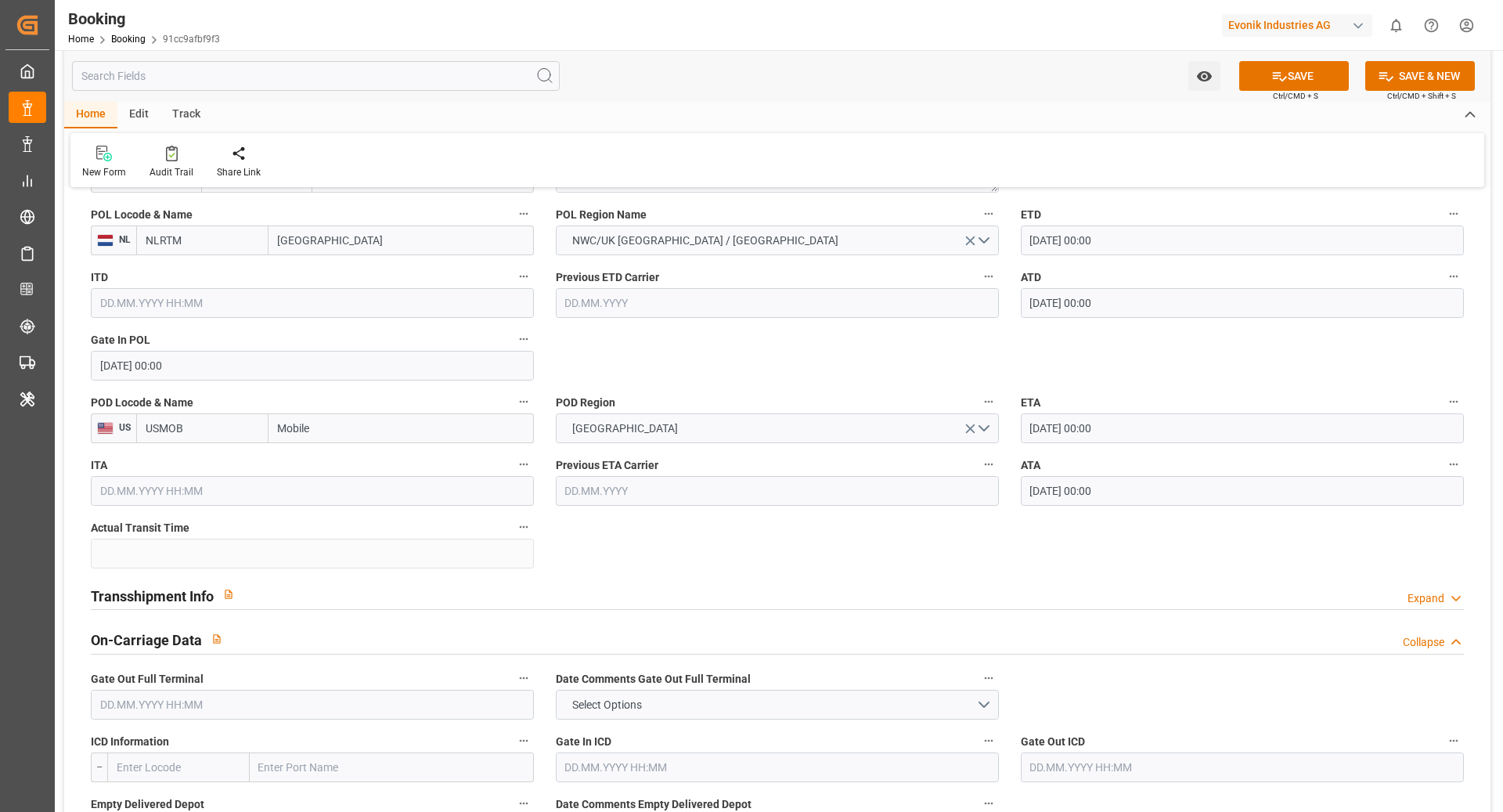
scroll to position [1278, 0]
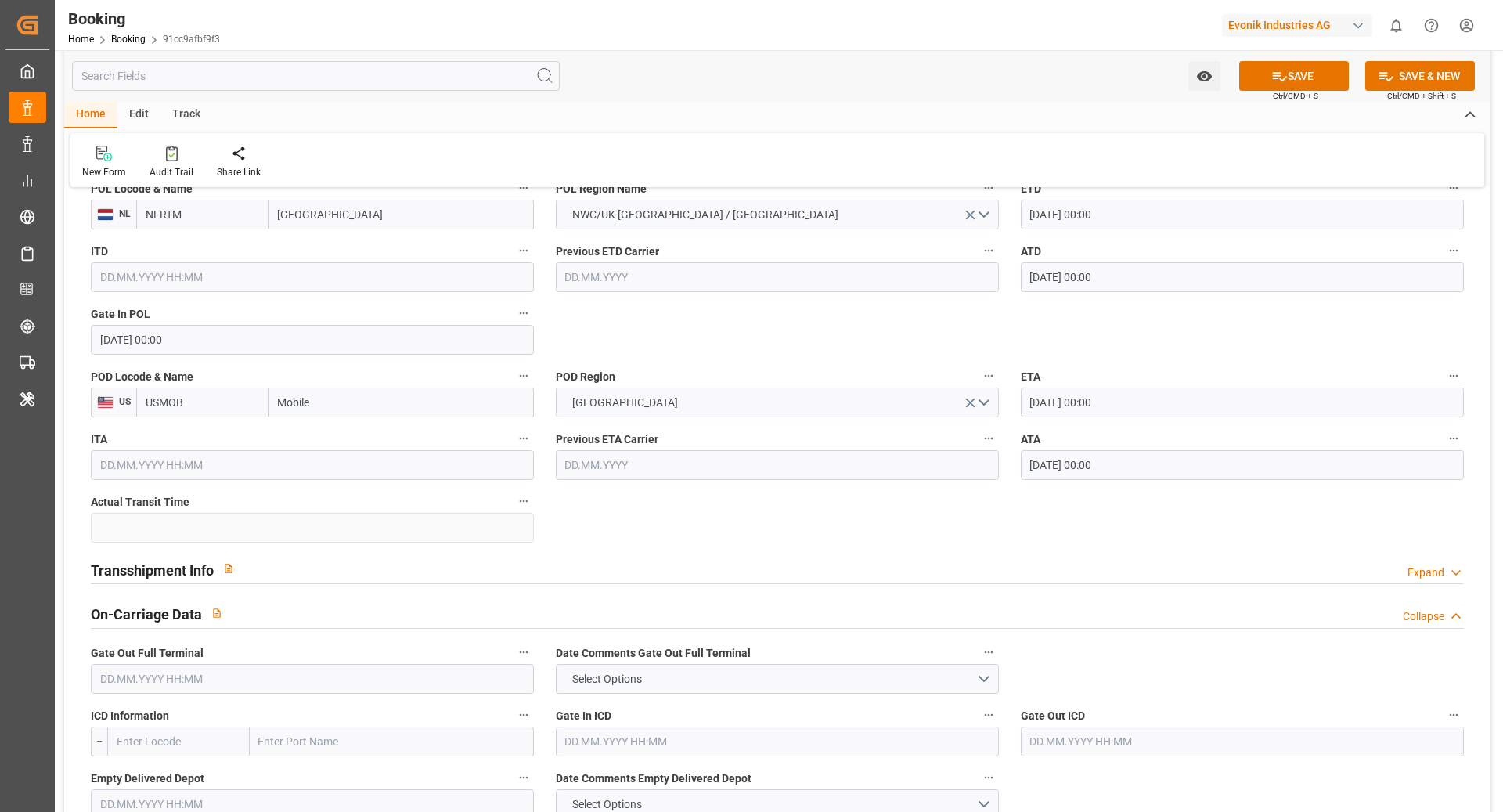
click at [479, 583] on div at bounding box center [777, 583] width 1373 height 1
click at [474, 574] on div "Transshipment Info Expand" at bounding box center [777, 568] width 1373 height 30
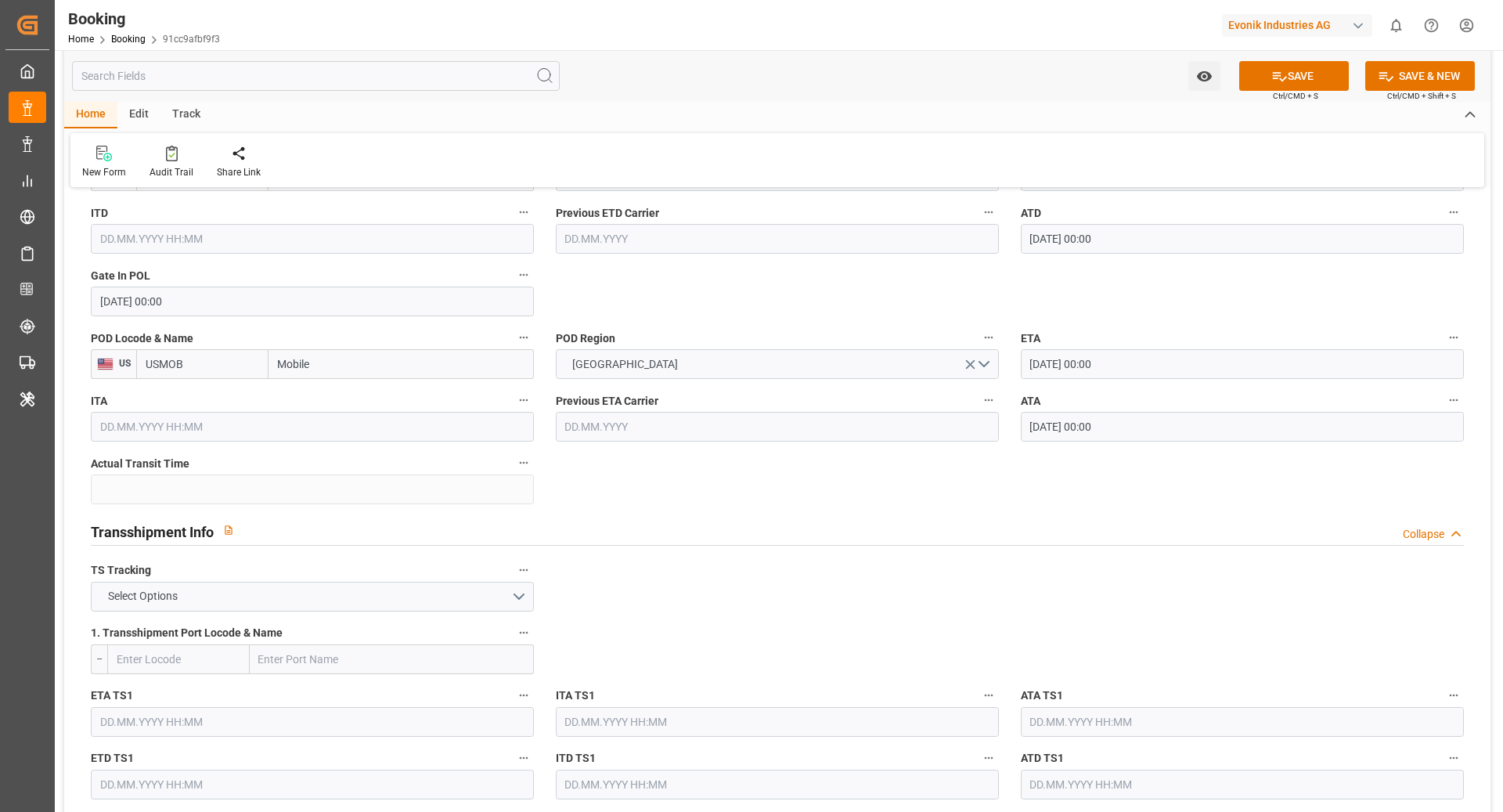
scroll to position [1318, 0]
click at [318, 616] on div "1. Transshipment Port Locode & Name --" at bounding box center [313, 646] width 466 height 62
click at [318, 593] on button "Select Options" at bounding box center [312, 595] width 443 height 30
click at [266, 630] on div "FALSE" at bounding box center [312, 632] width 441 height 33
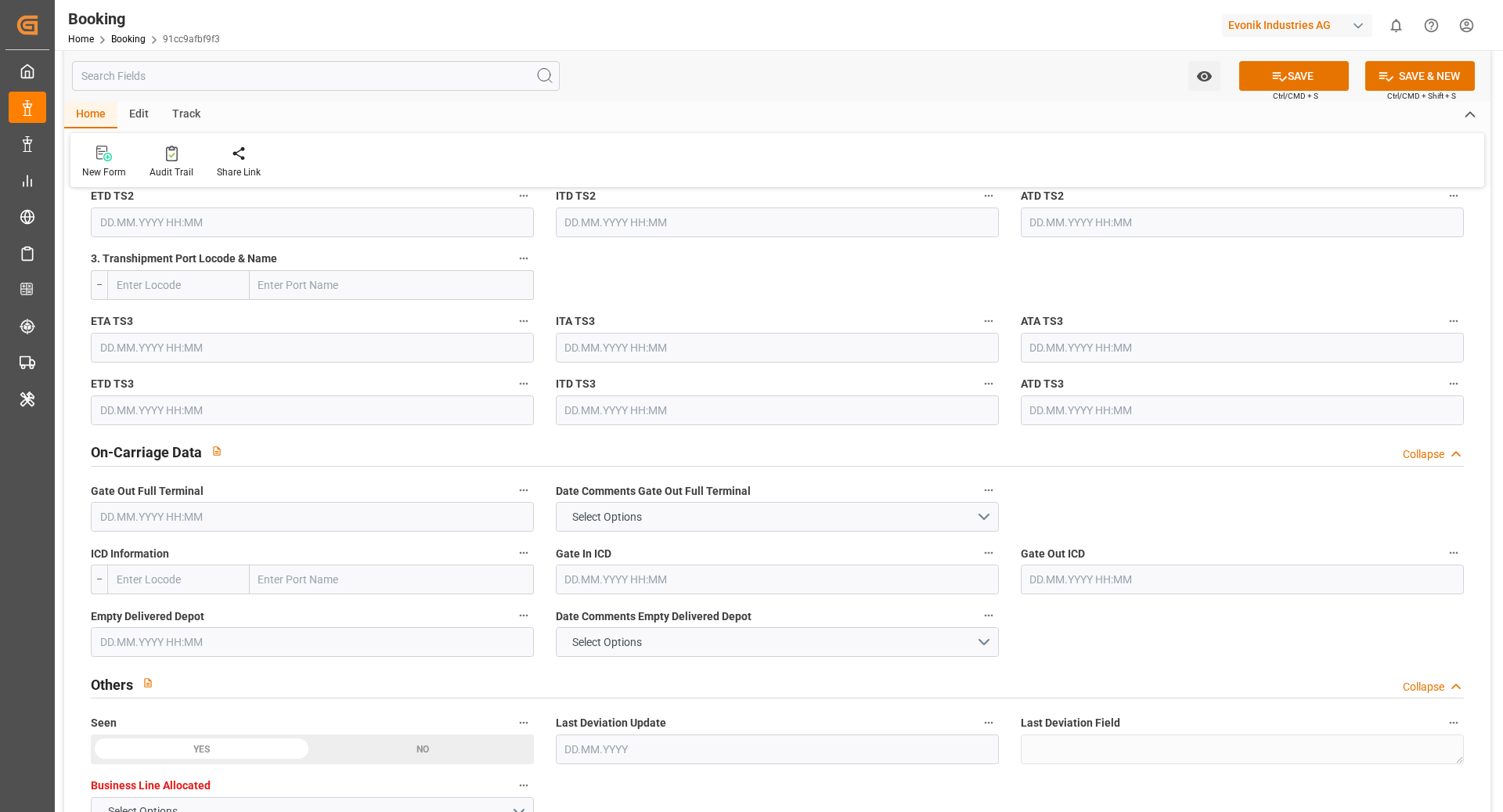
scroll to position [2085, 0]
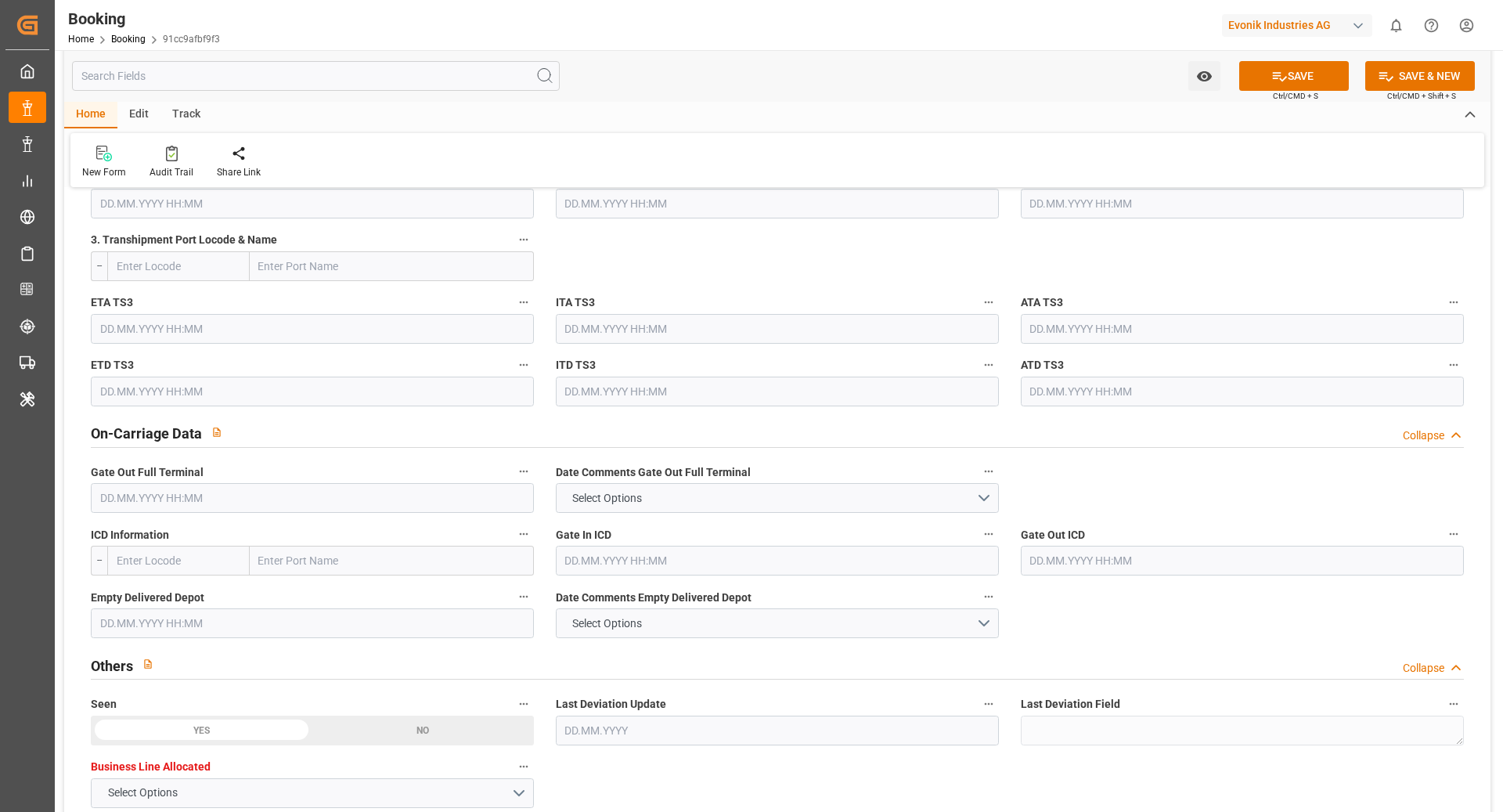
click at [285, 507] on input "text" at bounding box center [312, 498] width 443 height 30
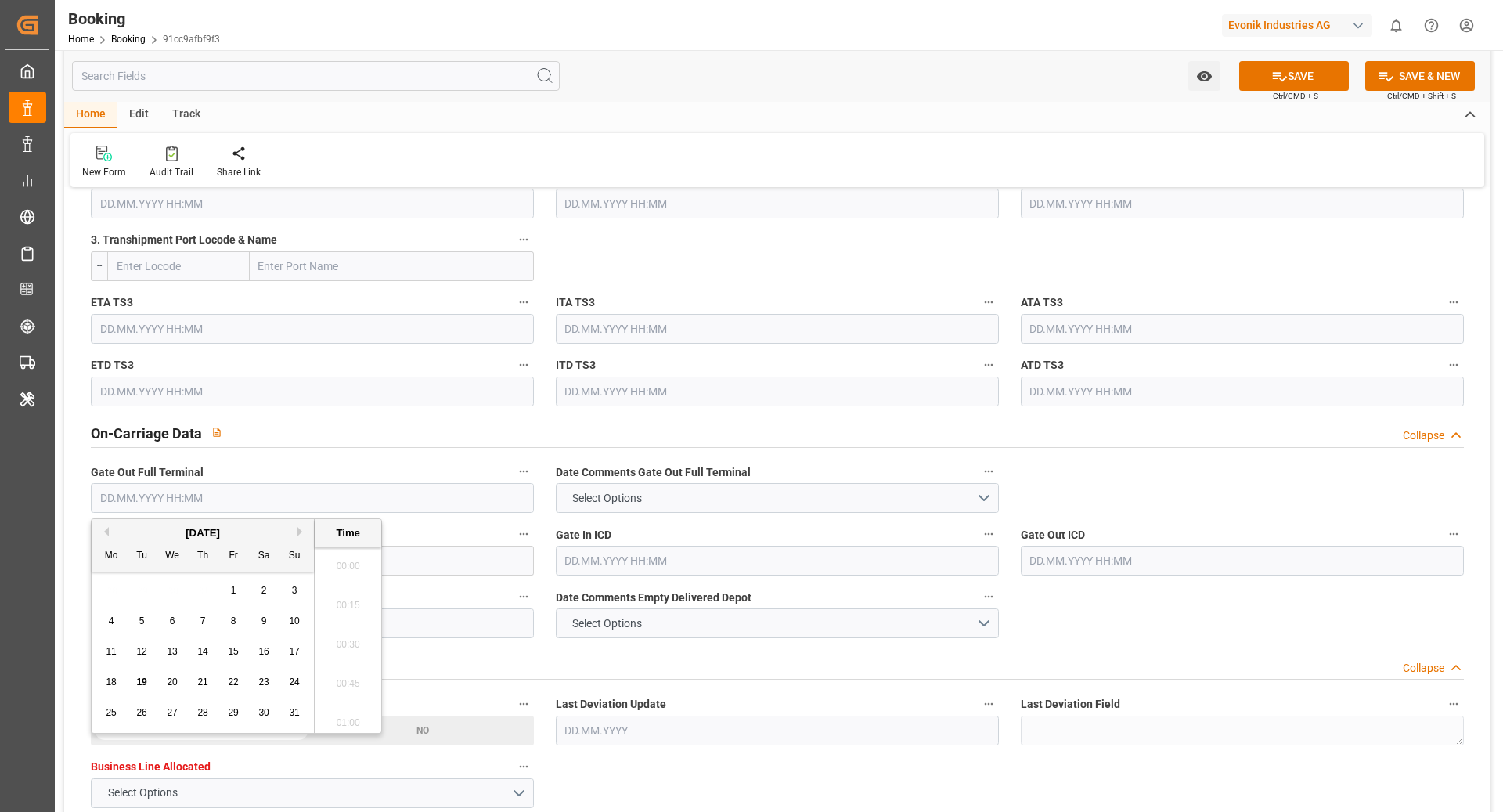
scroll to position [2627, 0]
paste input "21.06.2025 00:00"
click at [205, 714] on span "26" at bounding box center [203, 712] width 10 height 11
type input "26.06.2025 00:00"
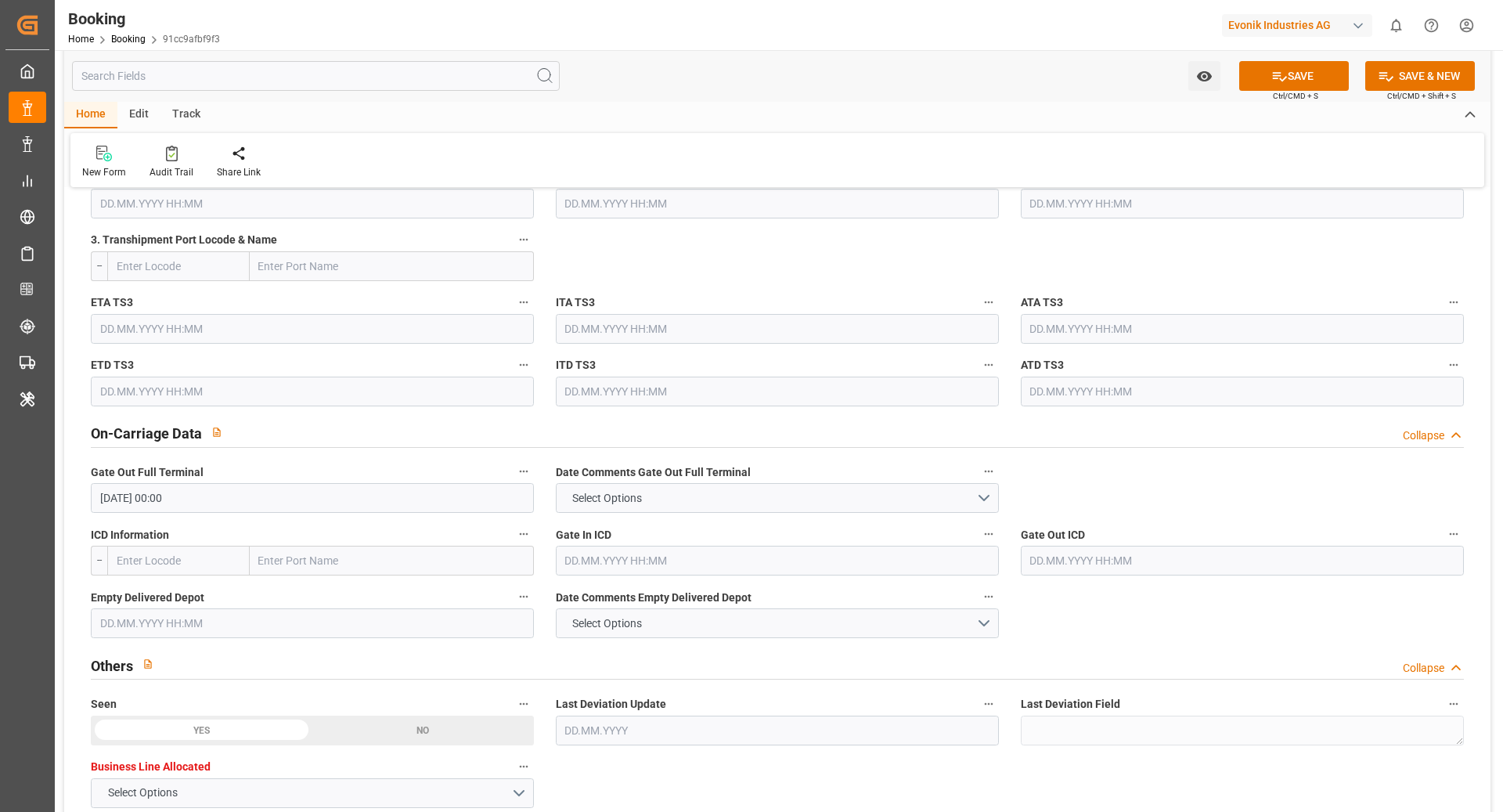
click at [669, 657] on div "Others Collapse" at bounding box center [777, 663] width 1373 height 30
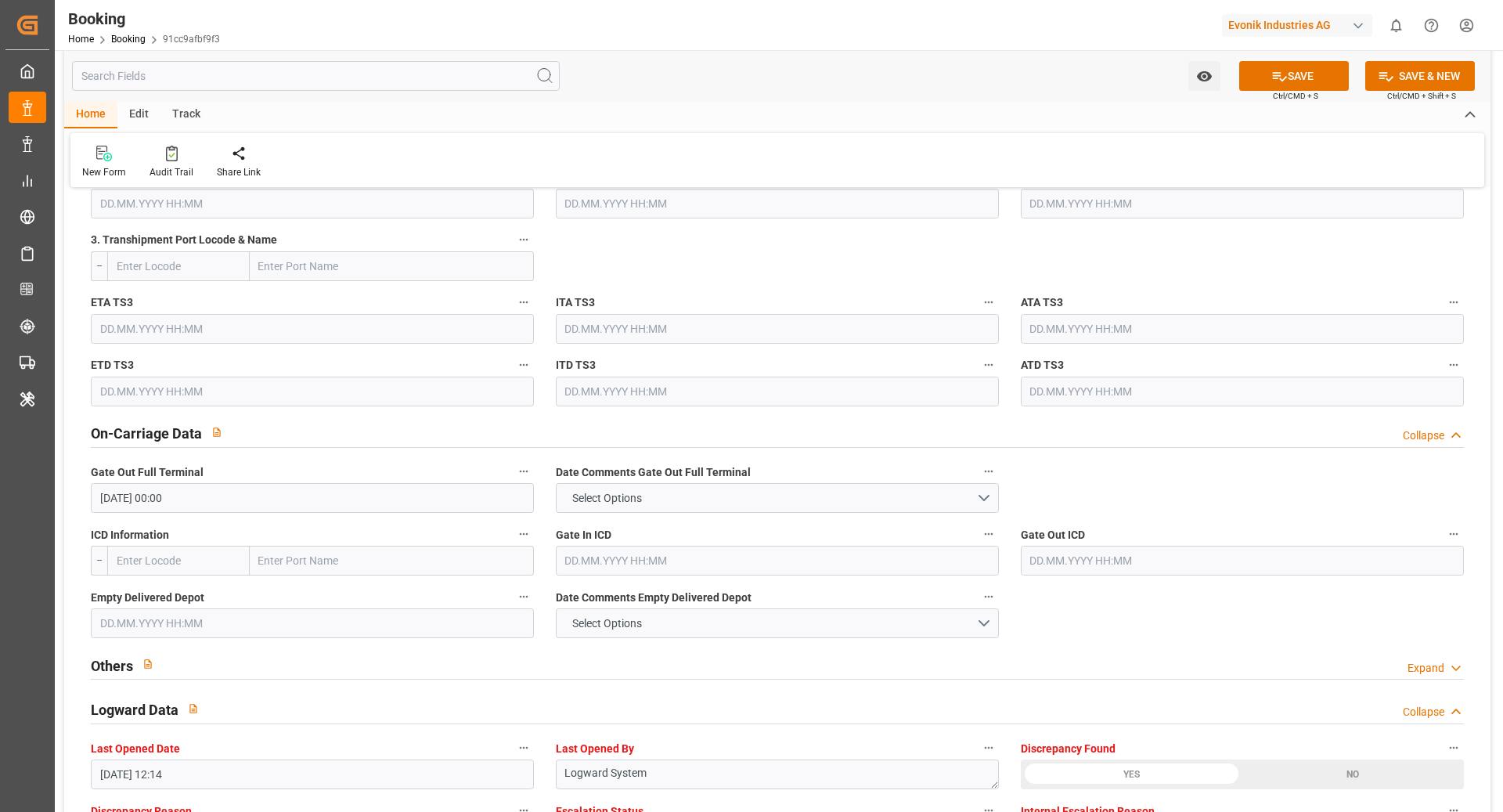
click at [212, 614] on input "text" at bounding box center [312, 623] width 443 height 30
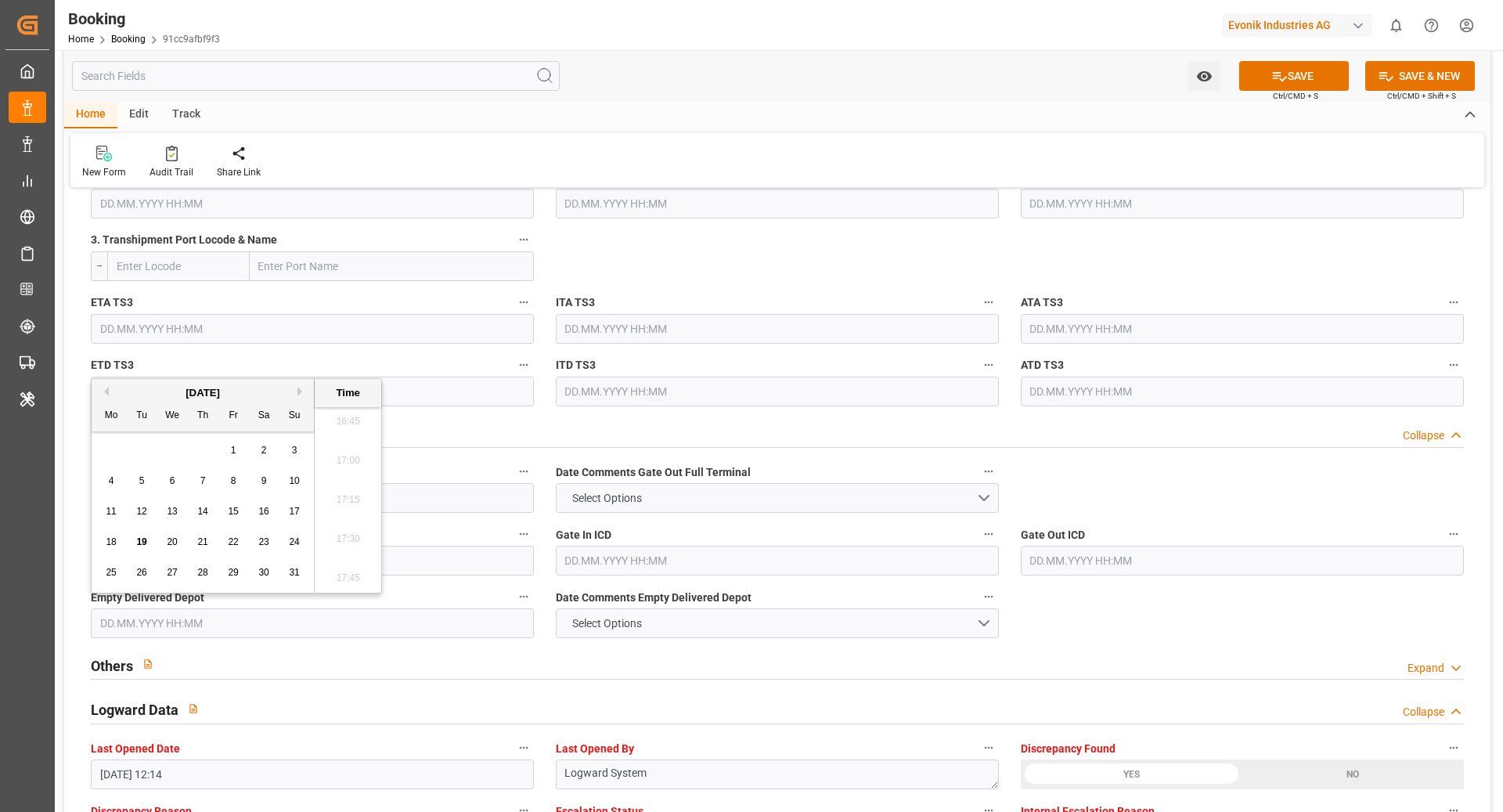
paste input "21.06.2025 00:00"
click at [202, 575] on span "26" at bounding box center [203, 572] width 10 height 11
type input "26.06.2025 00:00"
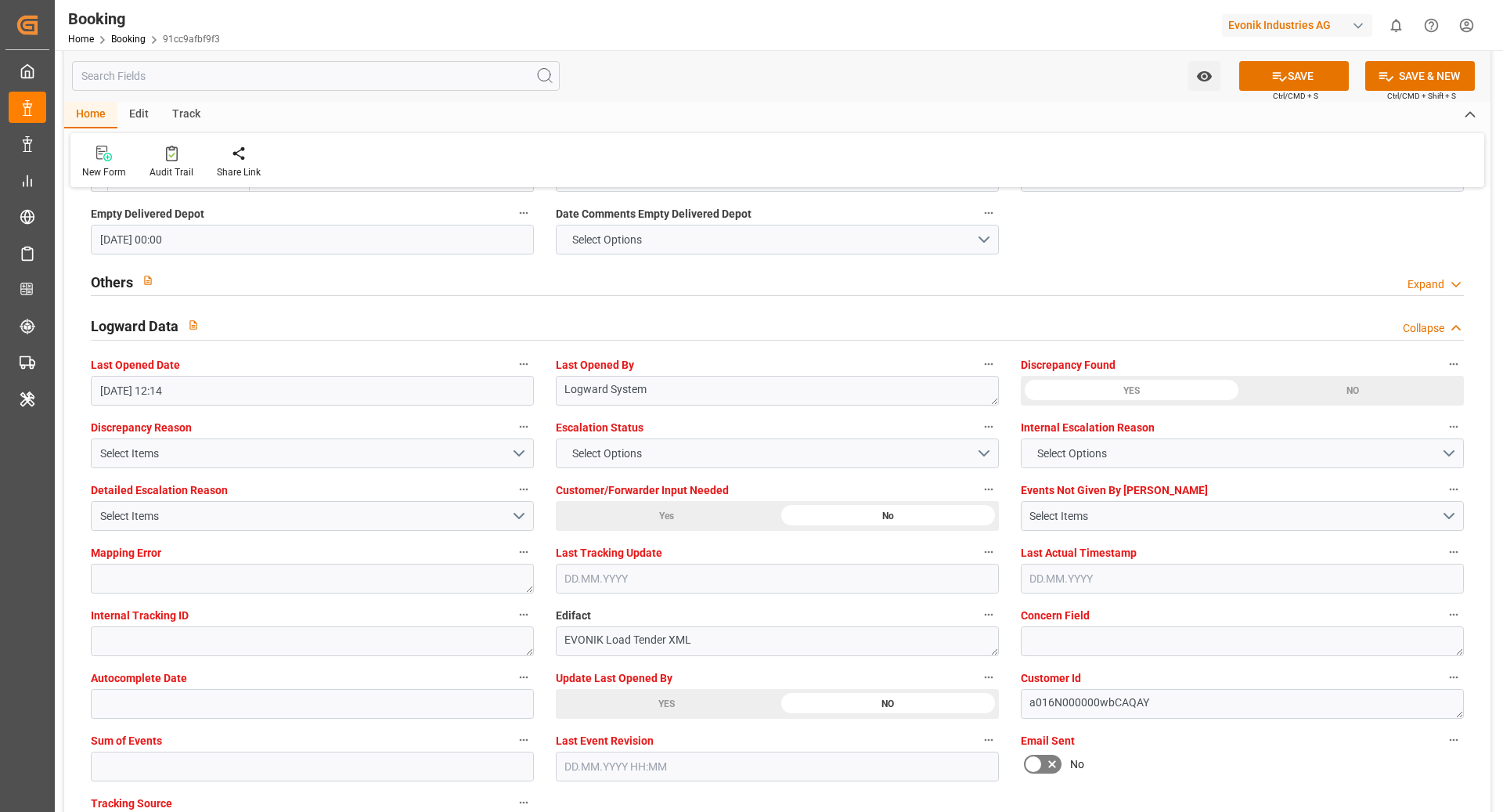
scroll to position [2481, 0]
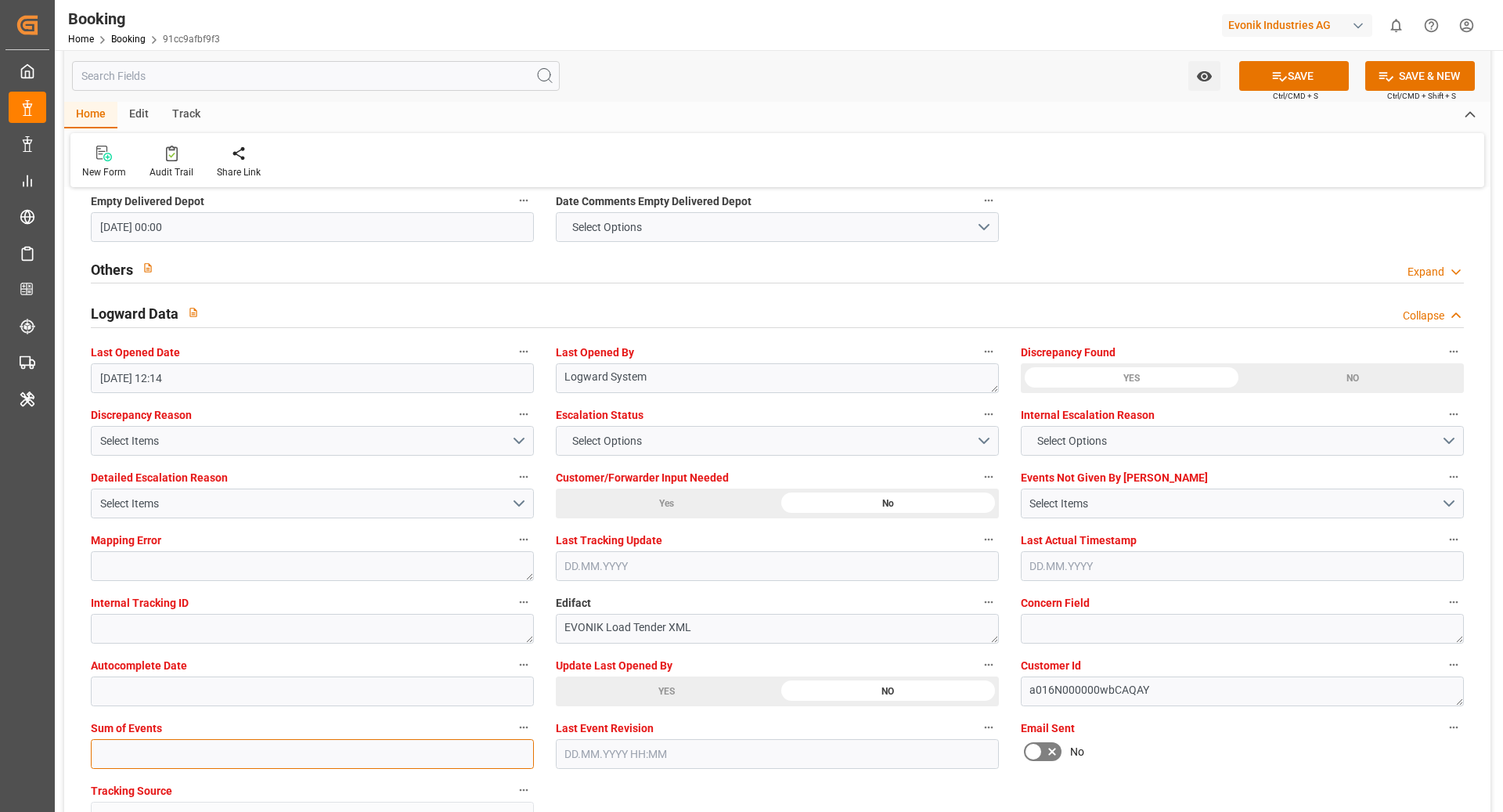
click at [194, 754] on input "text" at bounding box center [312, 754] width 443 height 30
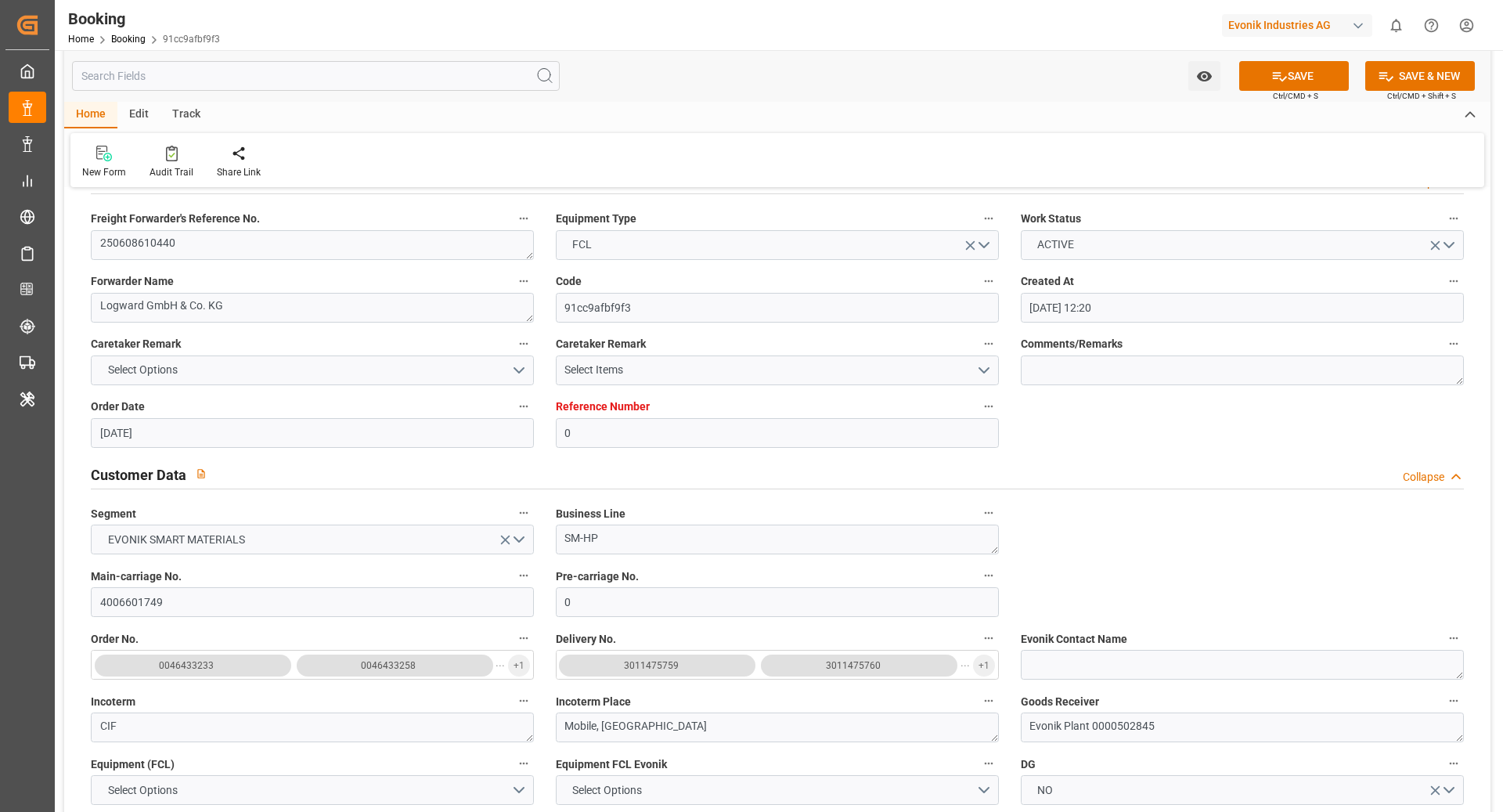
scroll to position [0, 0]
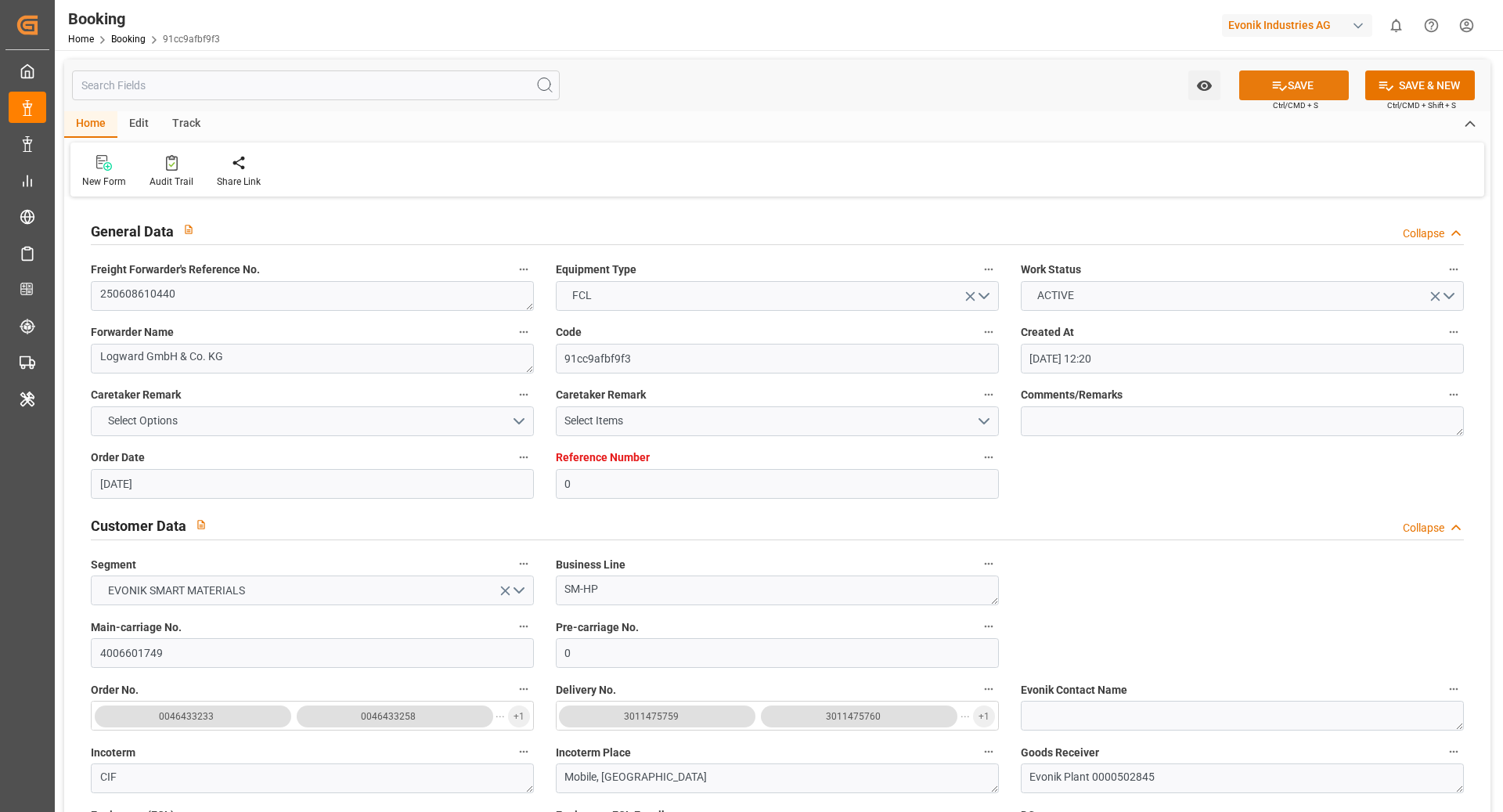
type input "0"
click at [1304, 91] on button "SAVE" at bounding box center [1295, 85] width 110 height 30
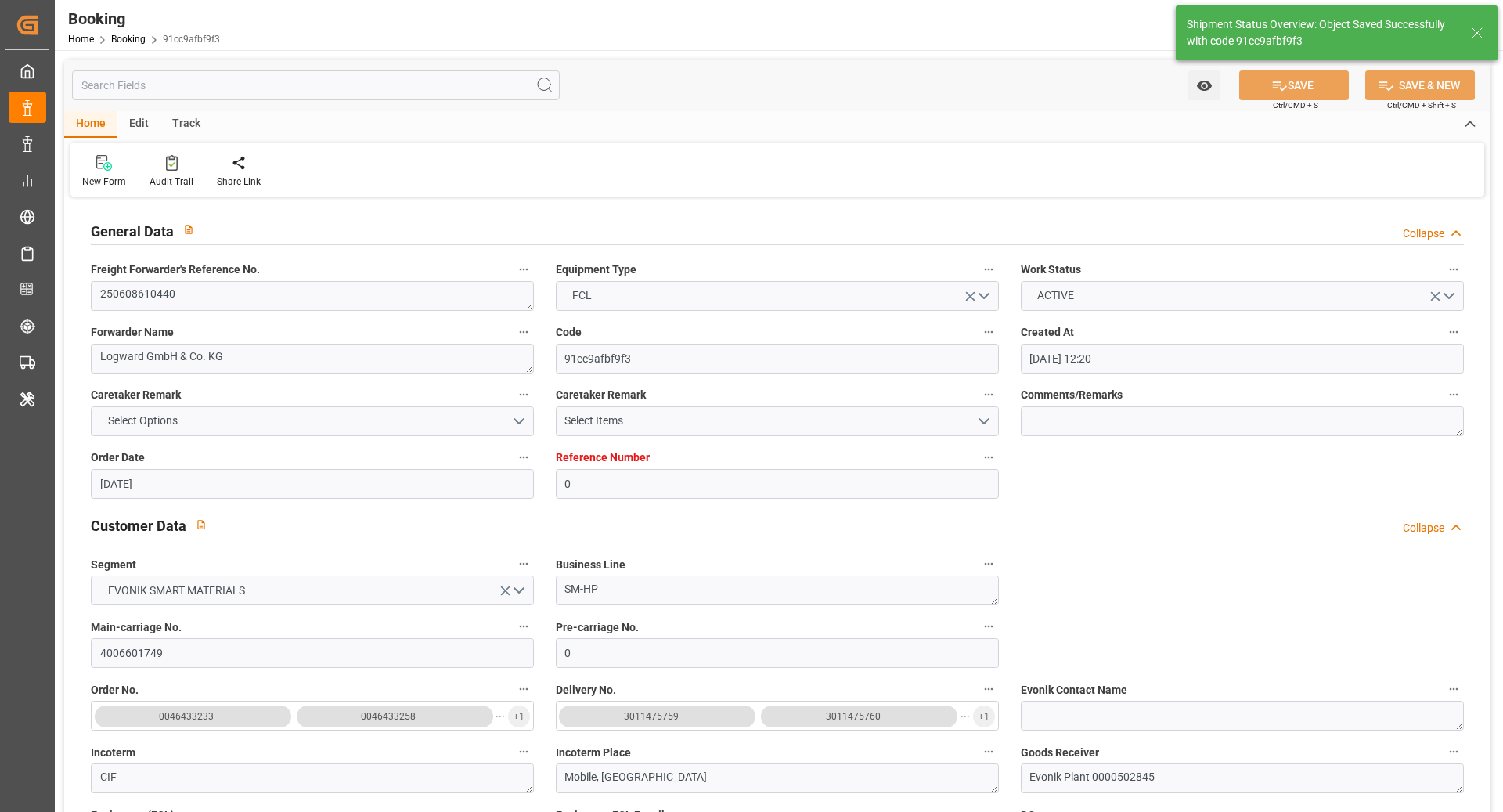
type textarea "NWC/UK North West Continent / UK_USMOB_MSCU_SM-HP"
type textarea "[PERSON_NAME]"
type input "26"
type input "26.05.2025 00:00"
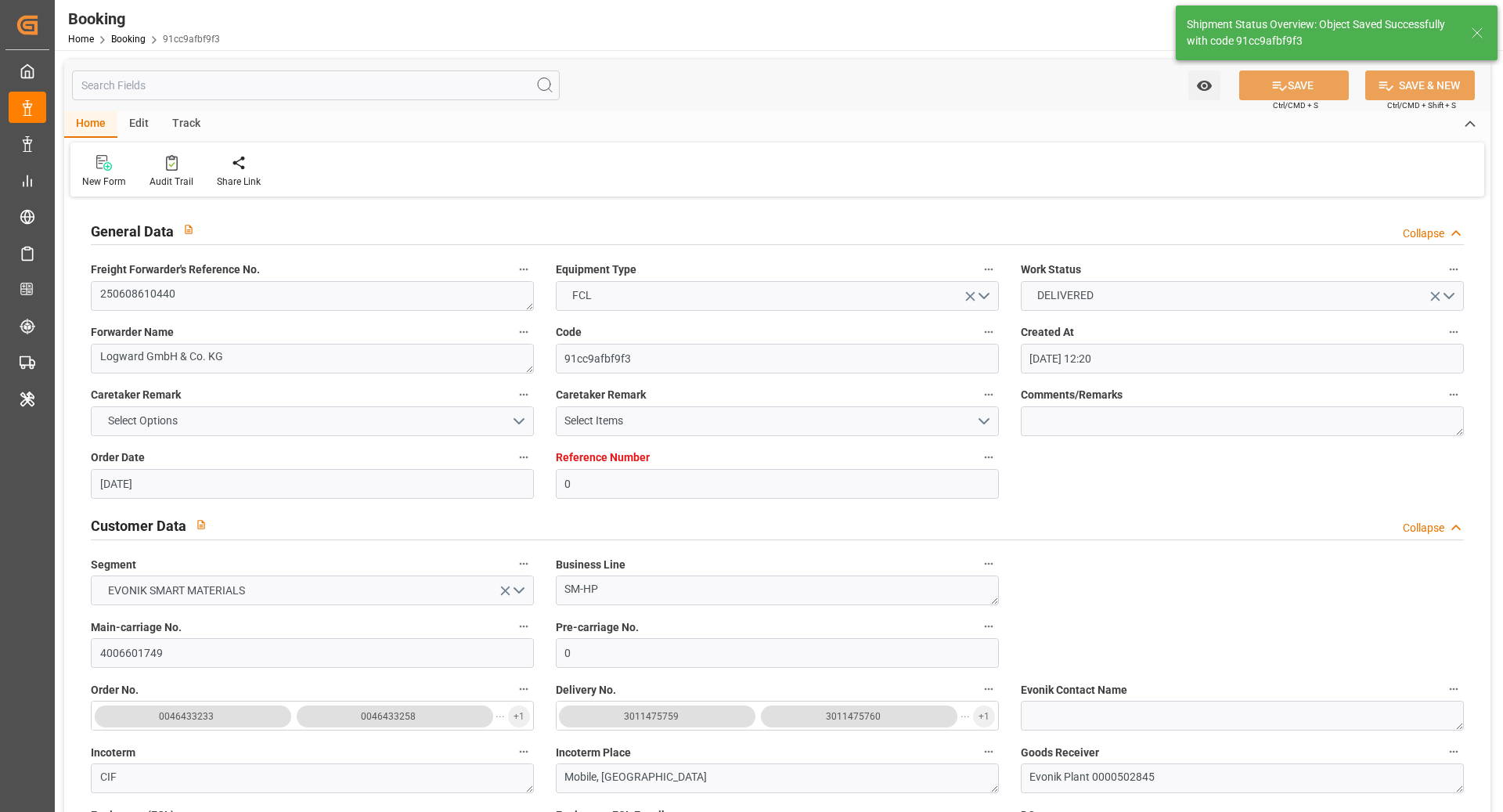
type input "21.06.2025 00:00"
type input "19.08.2025 11:51"
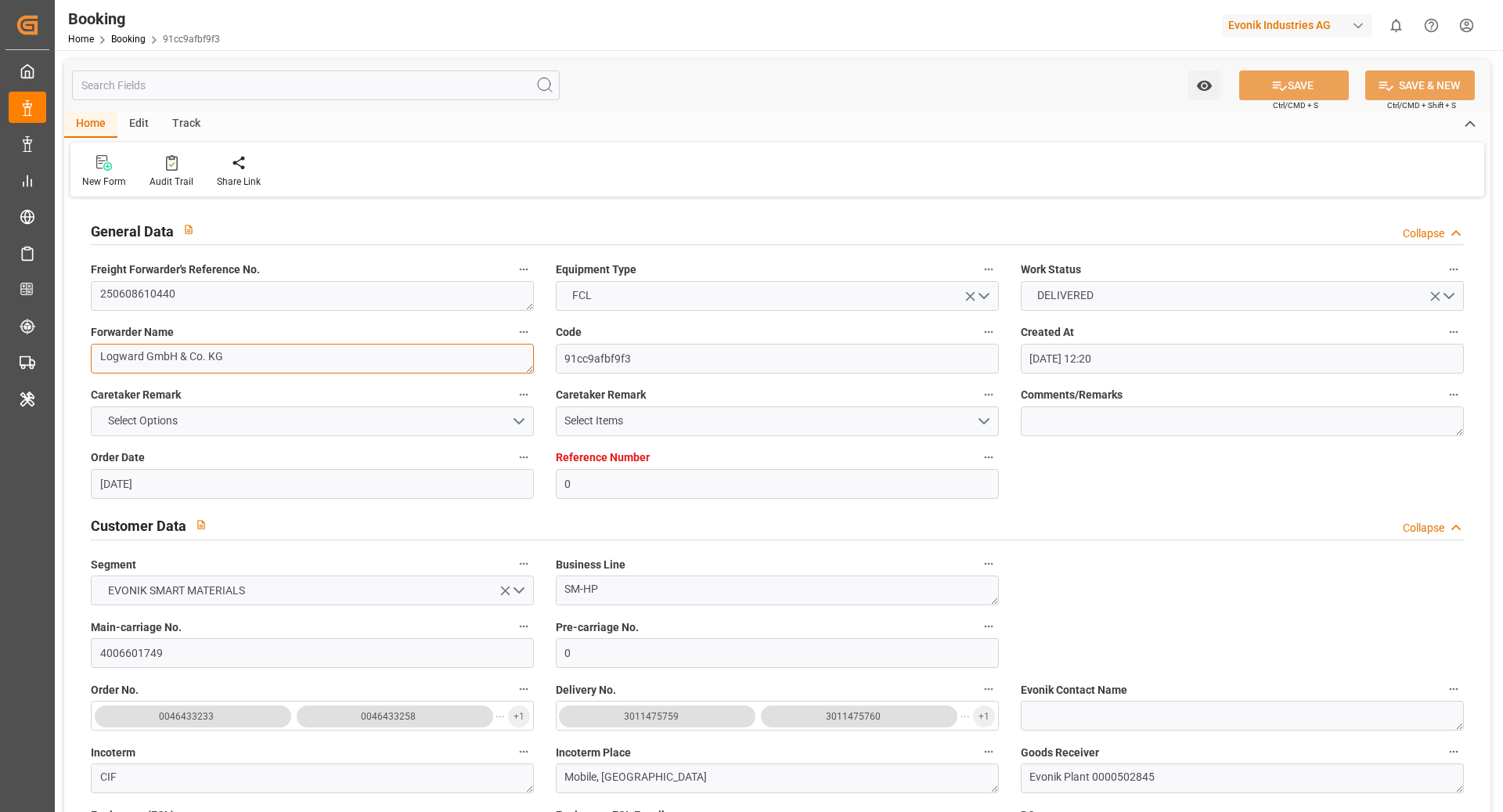
click at [295, 353] on textarea "Logward GmbH & Co. KG" at bounding box center [312, 358] width 443 height 30
paste textarea "eschaco Bremen"
type textarea "Leschaco Bremen"
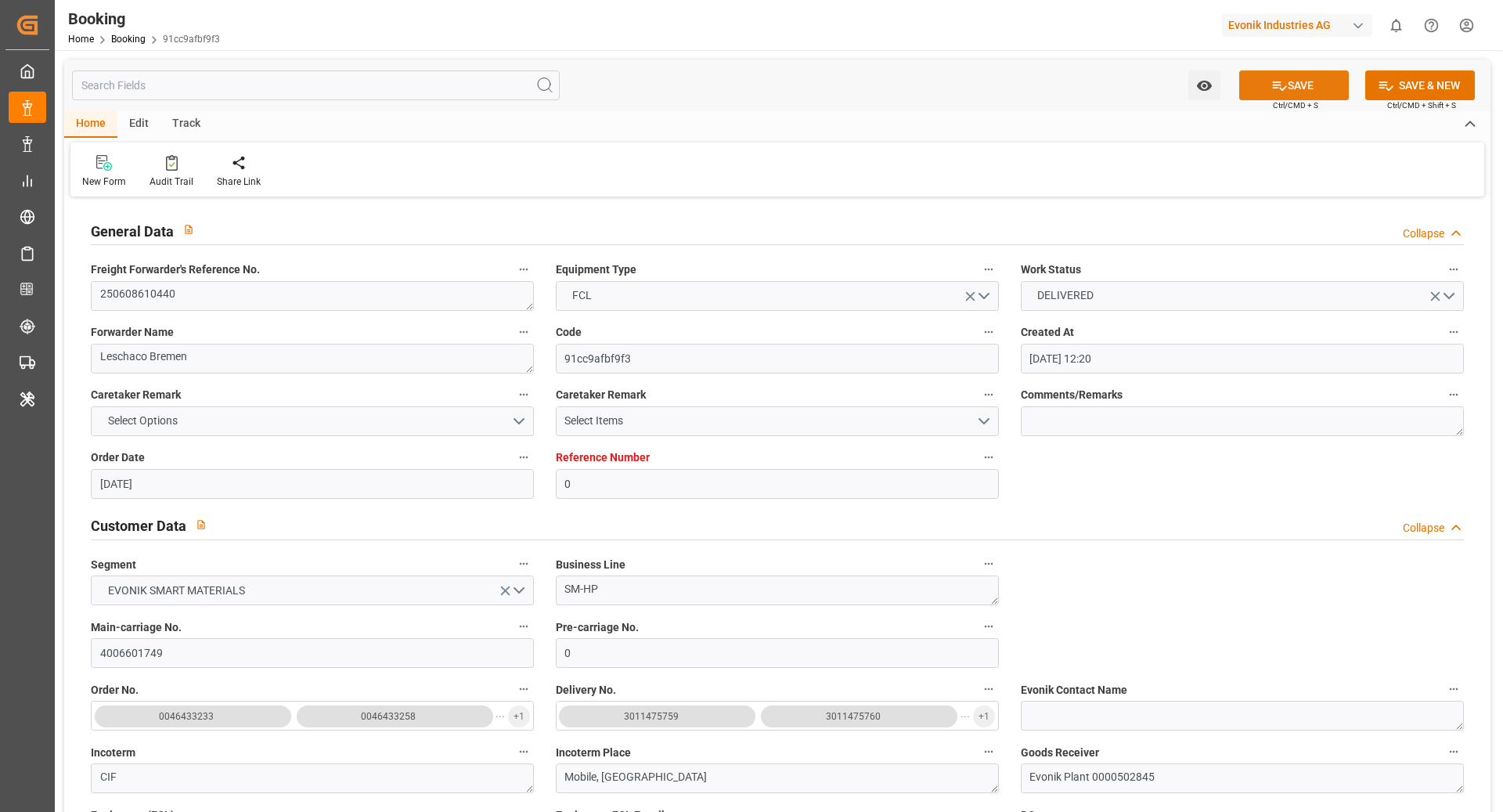
drag, startPoint x: 1271, startPoint y: 83, endPoint x: 1092, endPoint y: 319, distance: 296.2
click at [1272, 83] on icon at bounding box center [1280, 86] width 17 height 17
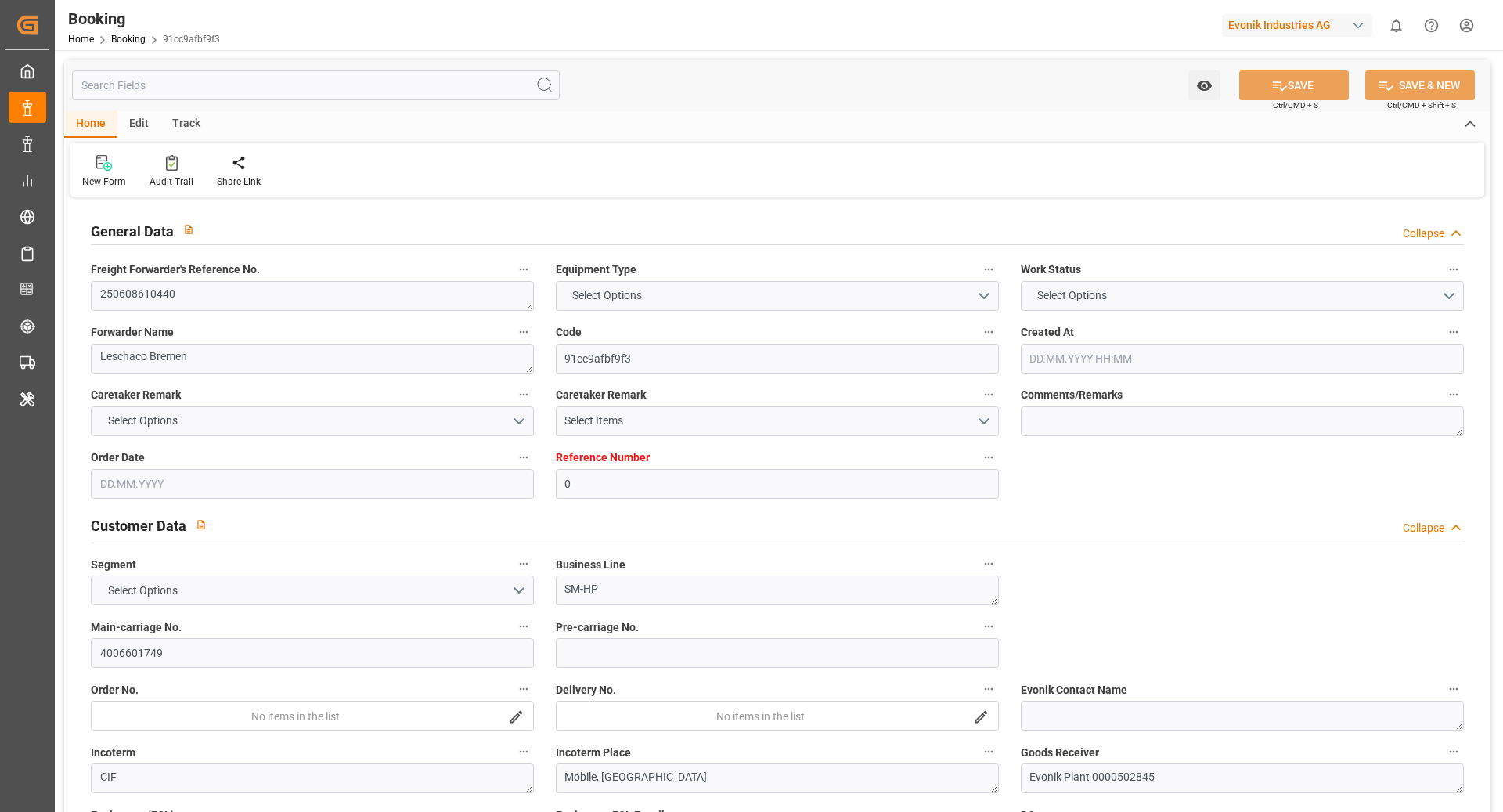
type textarea "Evonik Plant 0000502845"
type textarea "[GEOGRAPHIC_DATA]"
type textarea "MSBU4525303"
type input "MSC Florentina"
type input "MSCU"
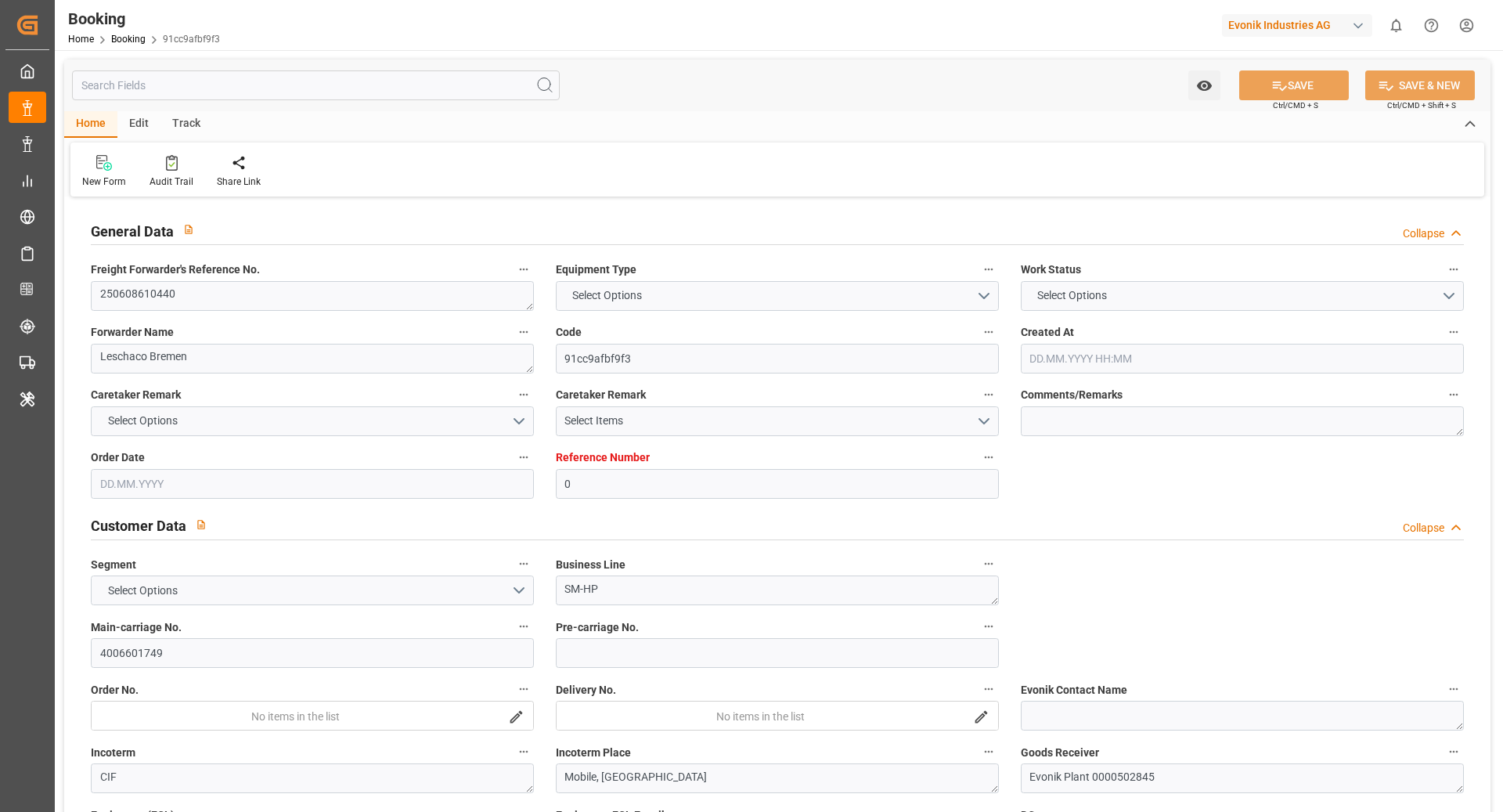
type textarea "459IHA1361734"
type input "[GEOGRAPHIC_DATA]"
type input "Mobile"
type textarea "INPUT_Evonik_Seeburger_LoadTenderOcean_1002833322_20250605141053990.xml"
type textarea "NWC/[GEOGRAPHIC_DATA] [GEOGRAPHIC_DATA] Continent / [GEOGRAPHIC_DATA]-HP"
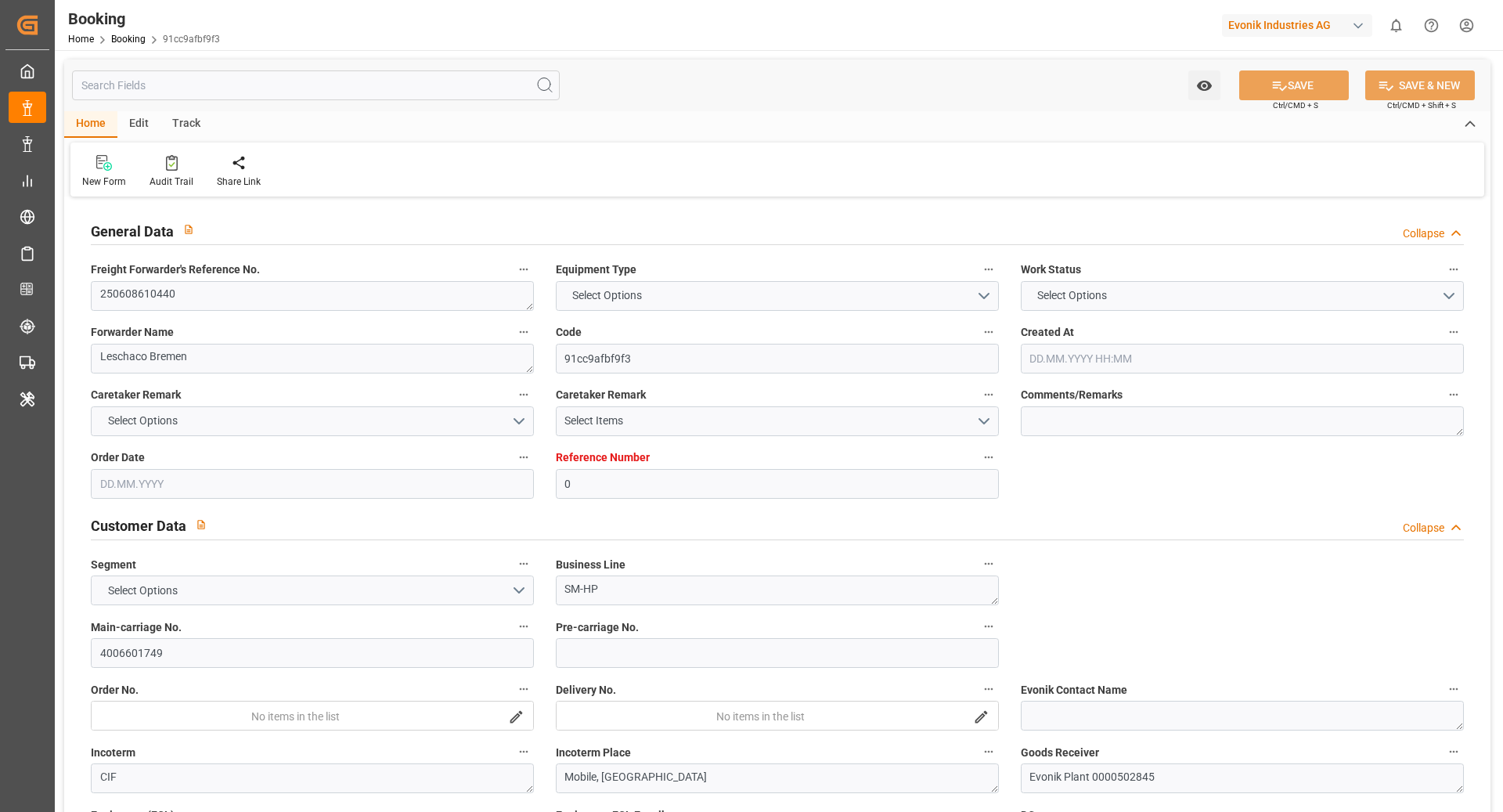
type textarea "INPUT_Evonik_Seeburger_LoadTenderOcean_1002741169_20250508141617429.xml,INPUT_E…"
type textarea "1002833322"
type textarea "[PERSON_NAME]"
type textarea "EVONIK Load Tender XML"
type textarea "a016N000000wbCAQAY"
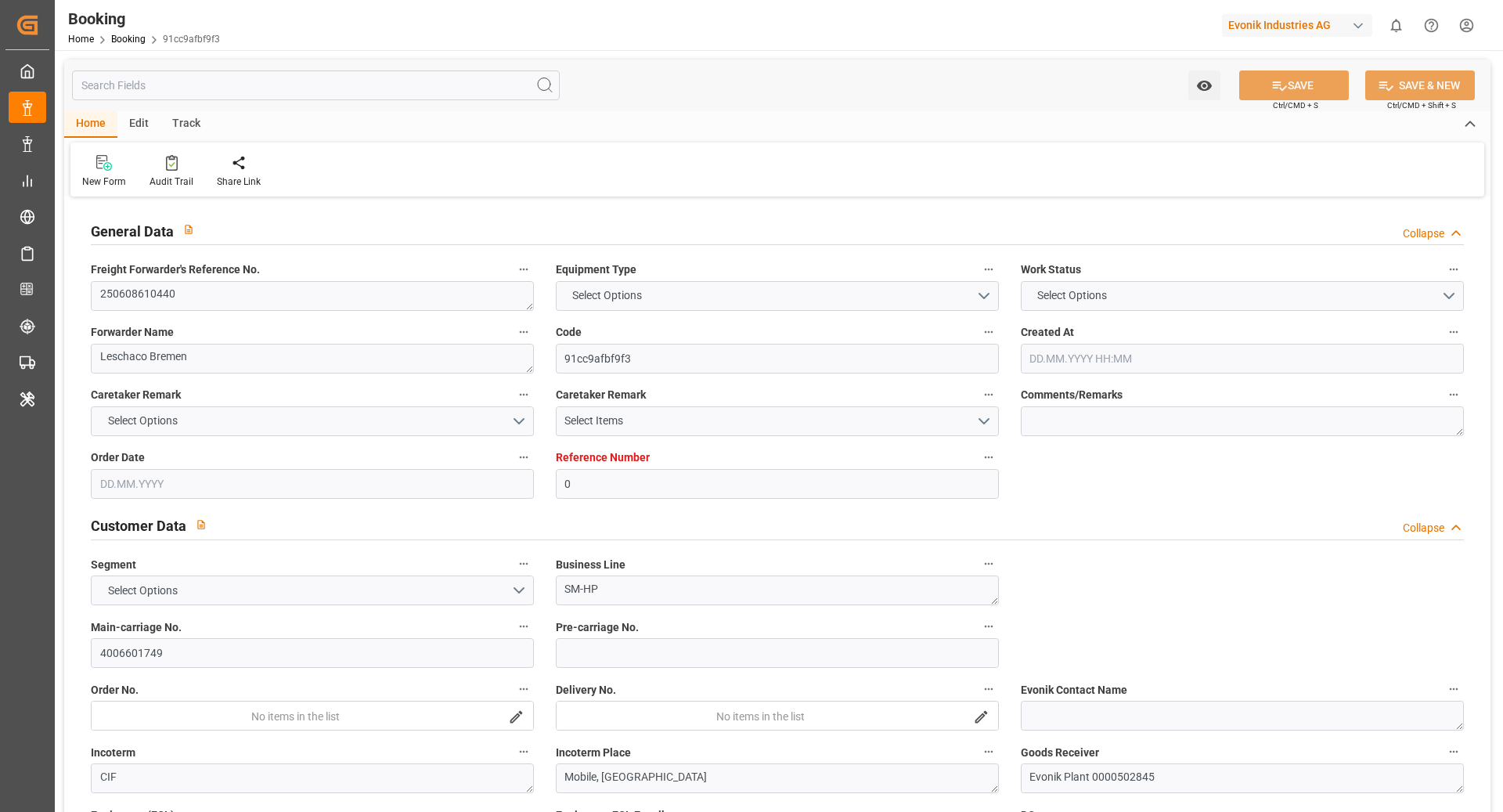
type textarea "No"
type input "0"
type input "9251705"
type input "MSC"
type input "Mediterranean Shipping Company"
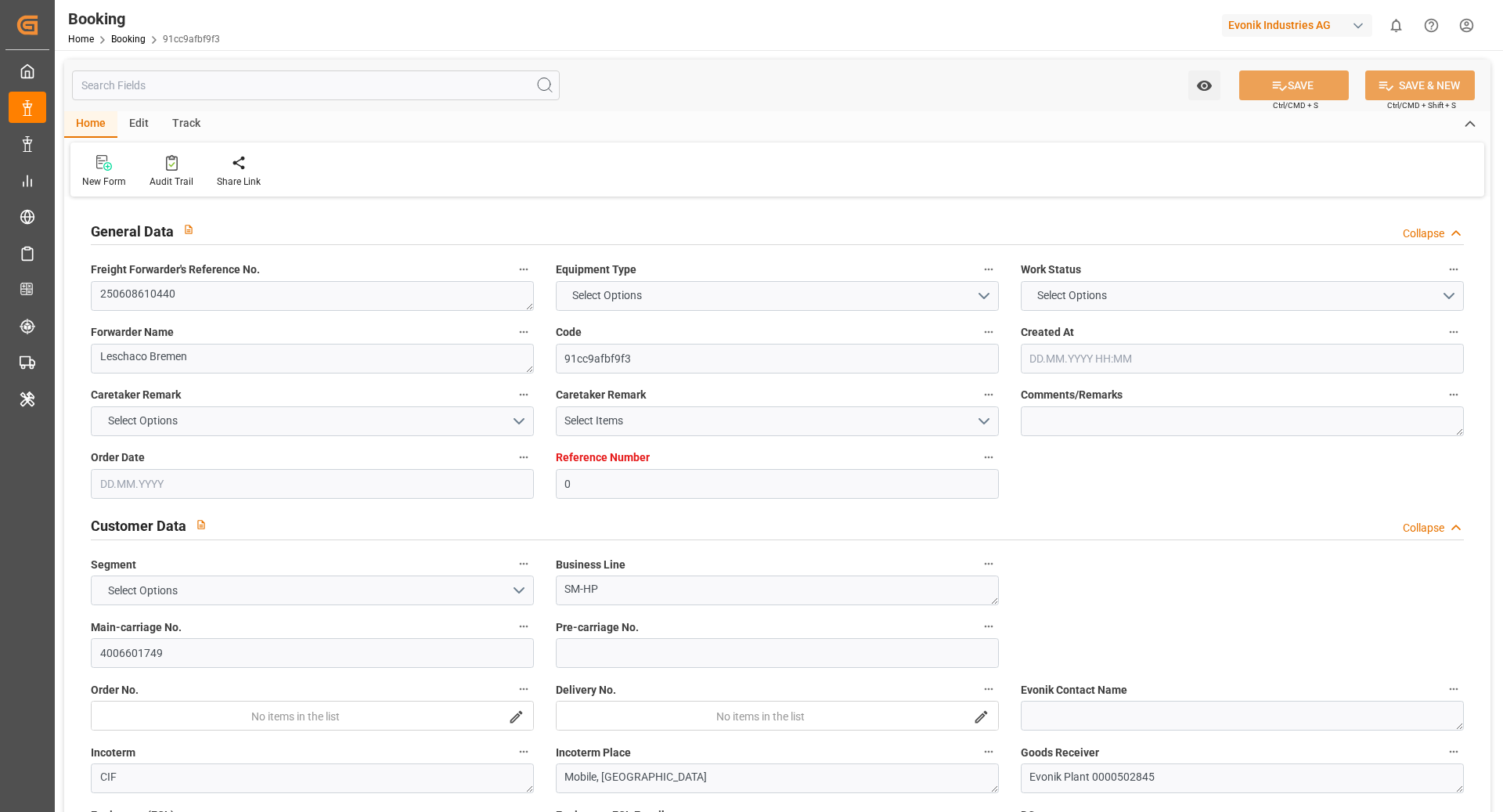
type input "NLRTM"
type input "USMOB"
type input "26"
type input "0"
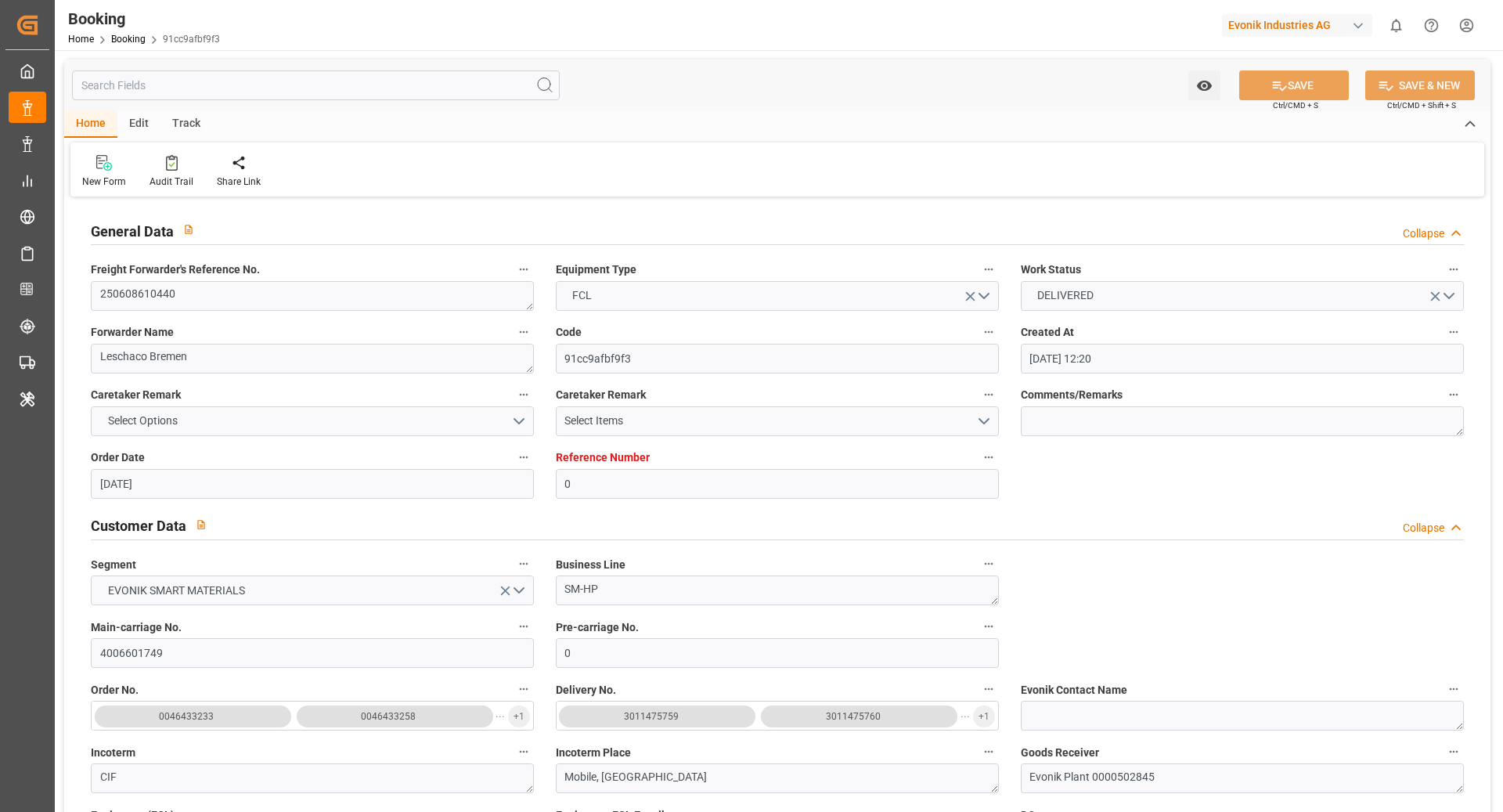
type input "[DATE] 12:20"
type input "[DATE]"
type input "[DATE] 00:00"
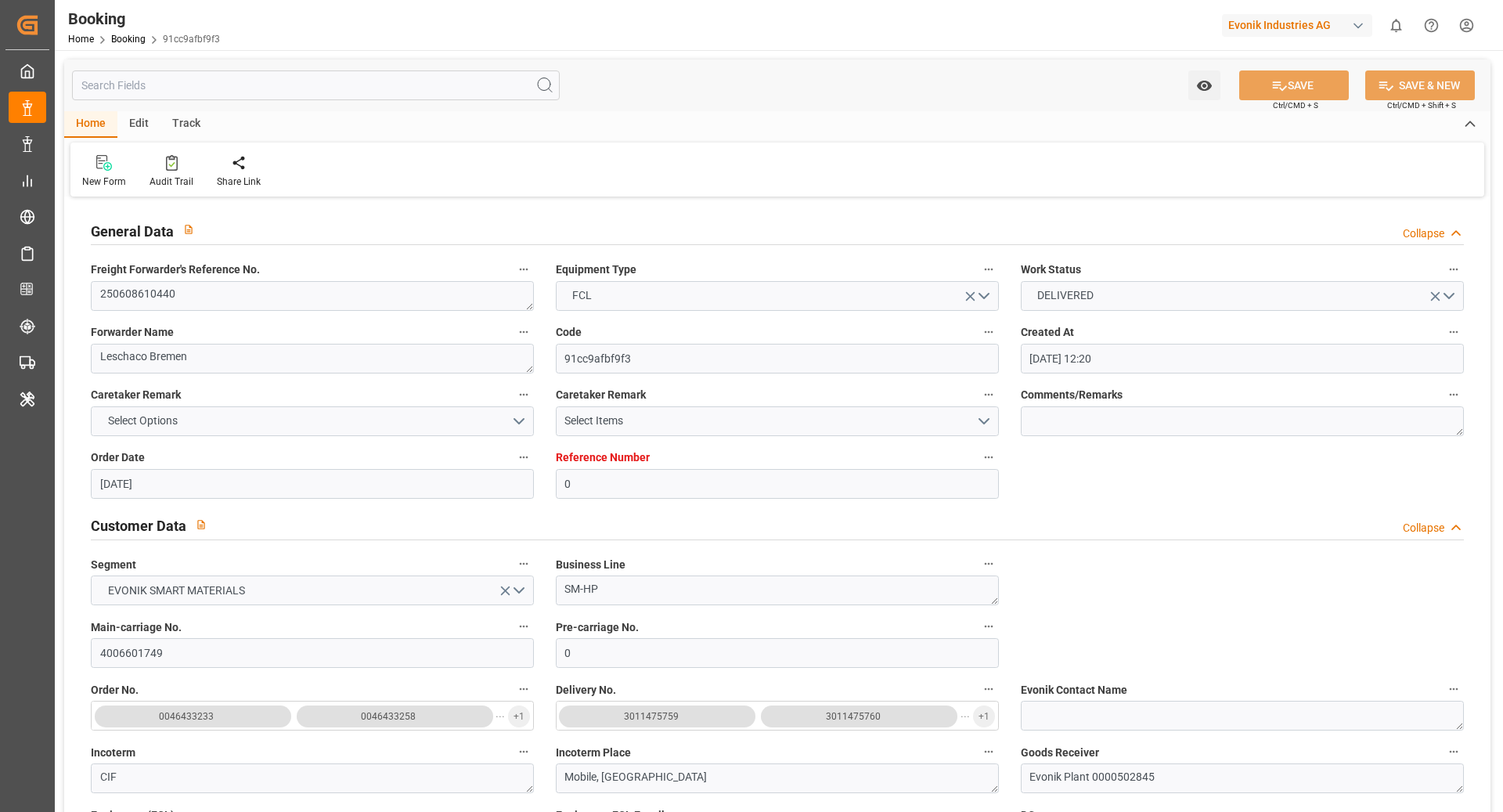
type input "26.05.2025 00:00"
type input "24.05.2025 00:00"
type input "21.06.2025 00:00"
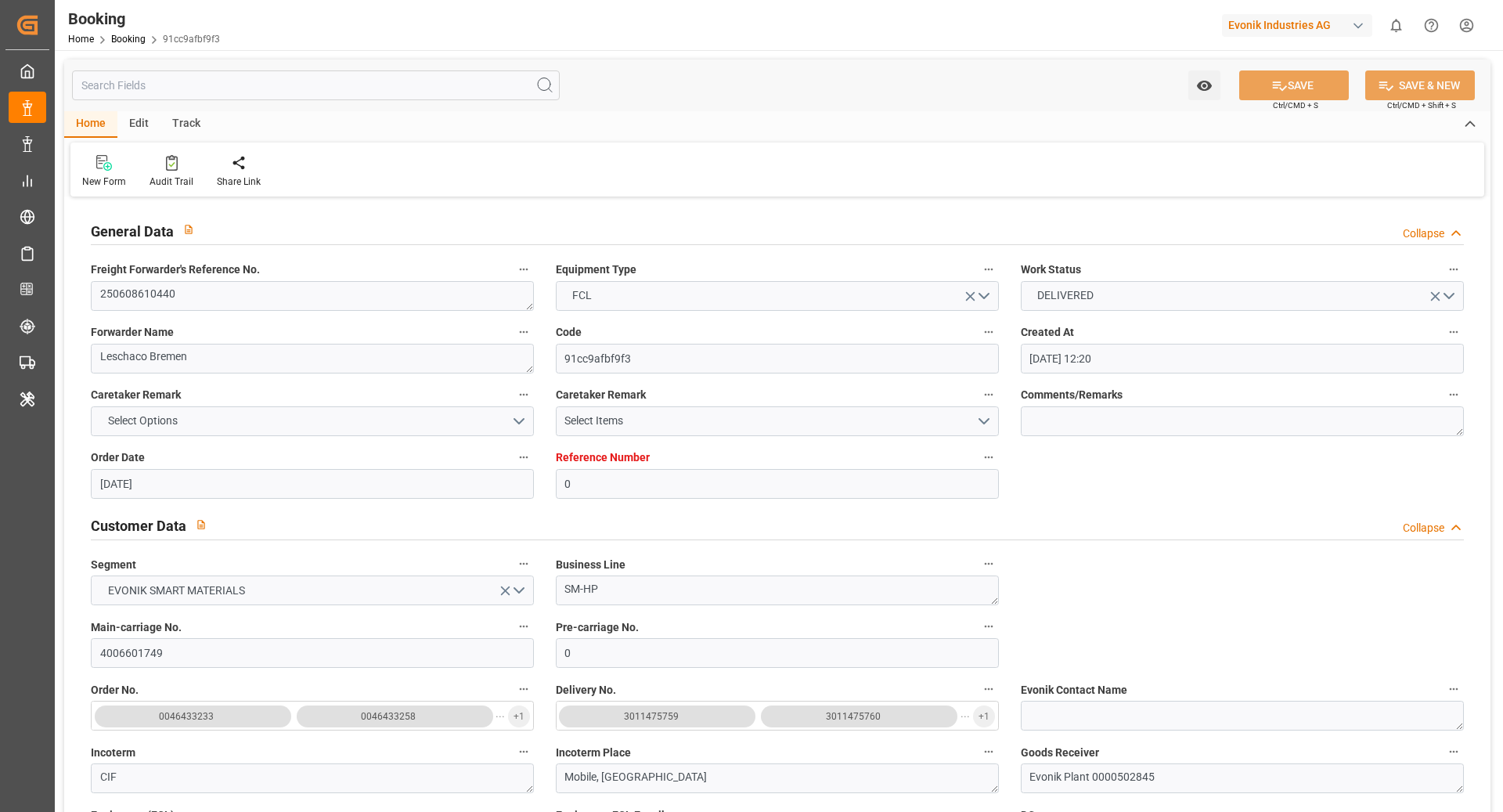
type input "21.06.2025 00:00"
type input "26.06.2025 00:00"
type input "19.08.2025 11:51"
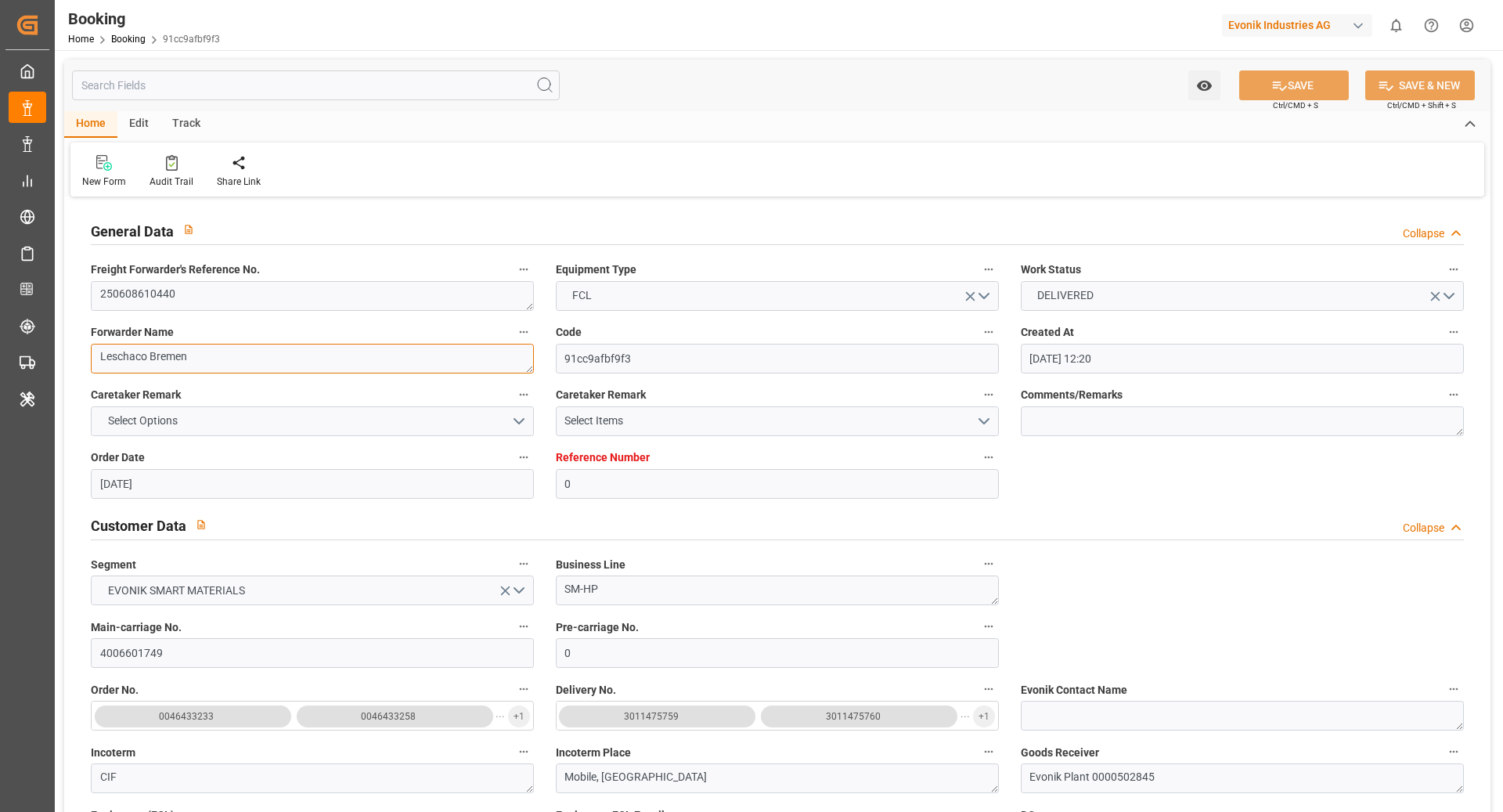
click at [276, 351] on textarea "Leschaco Bremen" at bounding box center [312, 358] width 443 height 30
paste textarea "ogward GmbH & Co. KG"
type textarea "Logward GmbH & Co. KG"
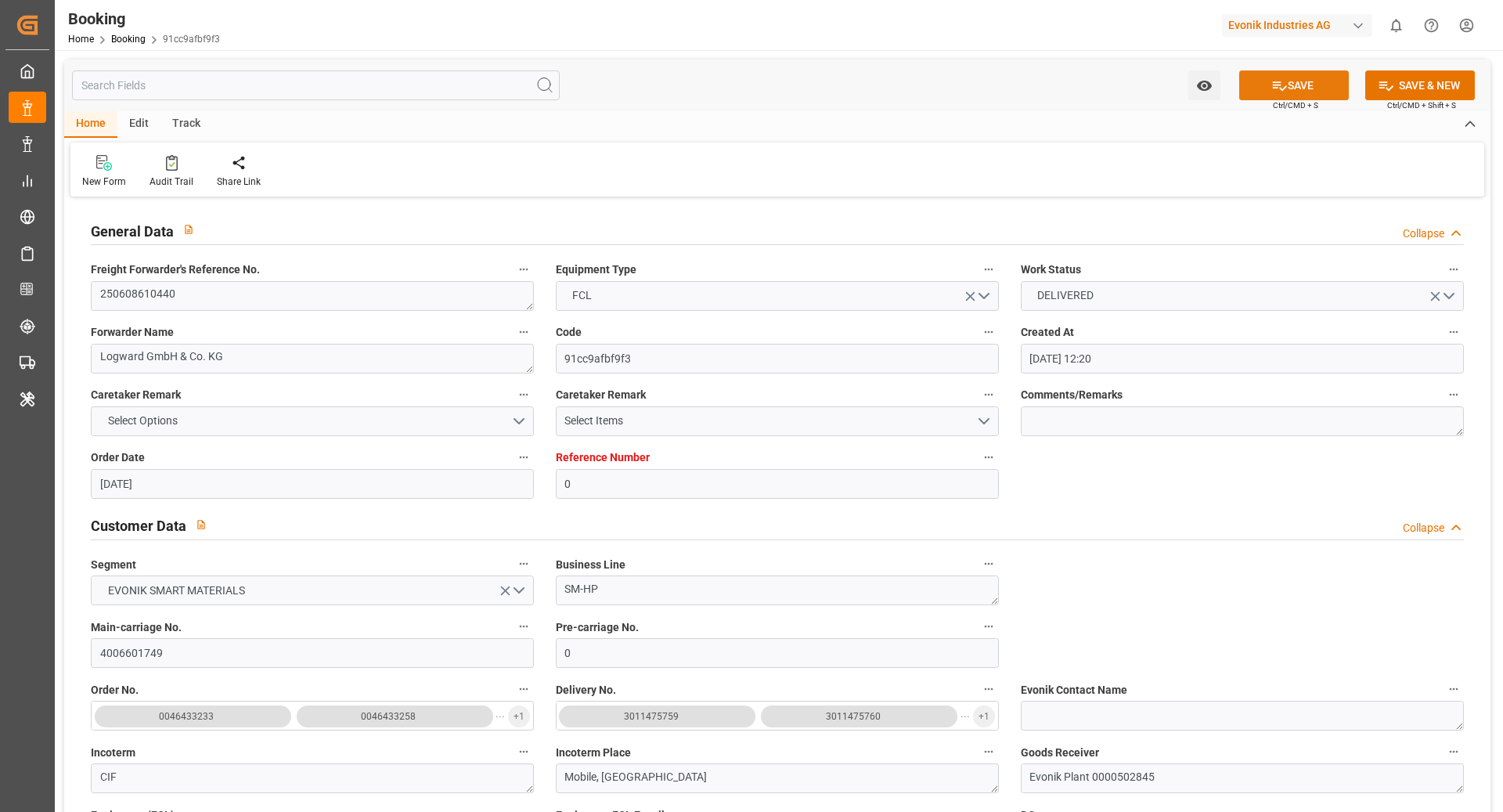
click at [1272, 82] on icon at bounding box center [1280, 86] width 17 height 17
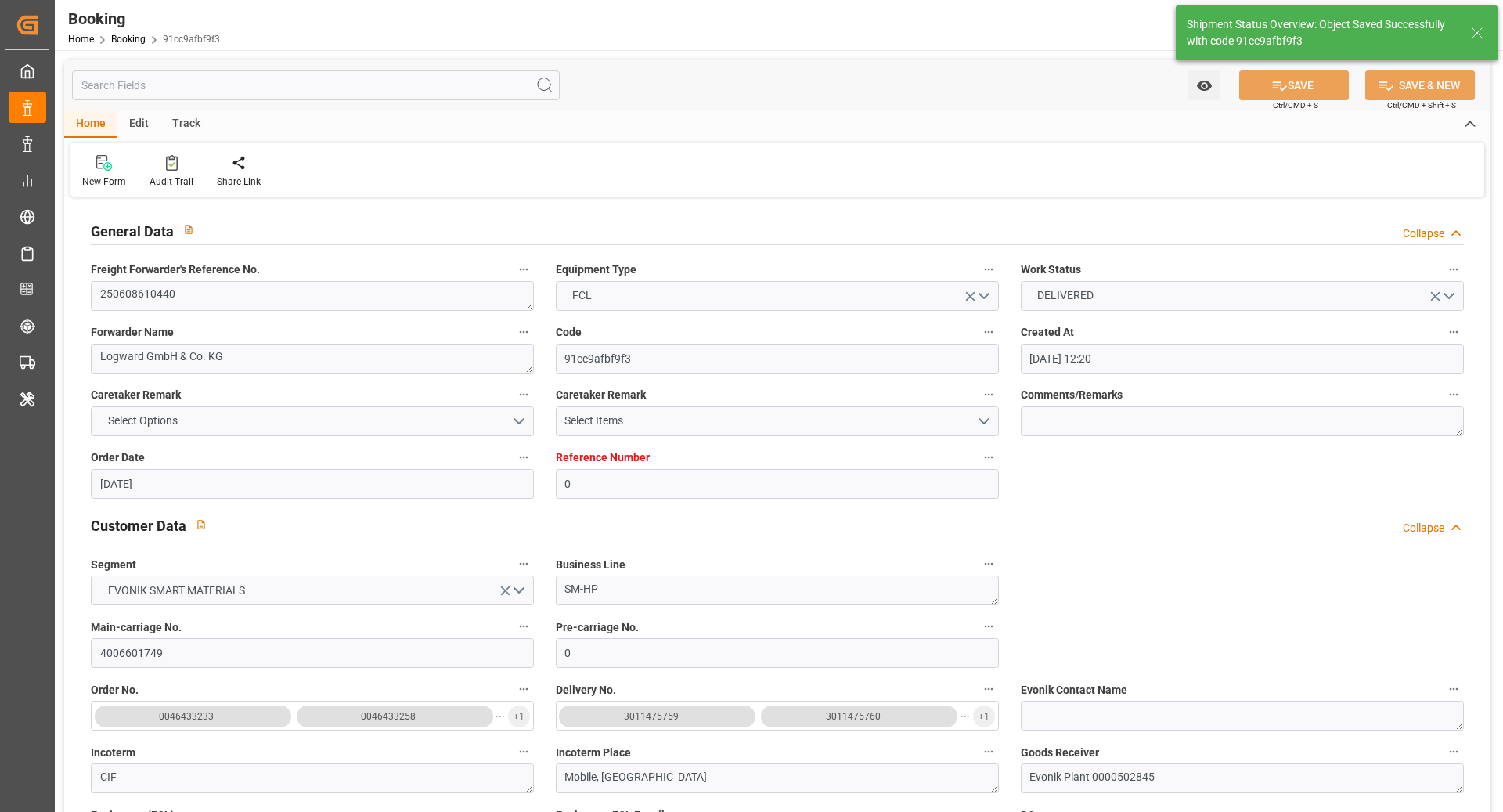
type input "19.08.2025 11:56"
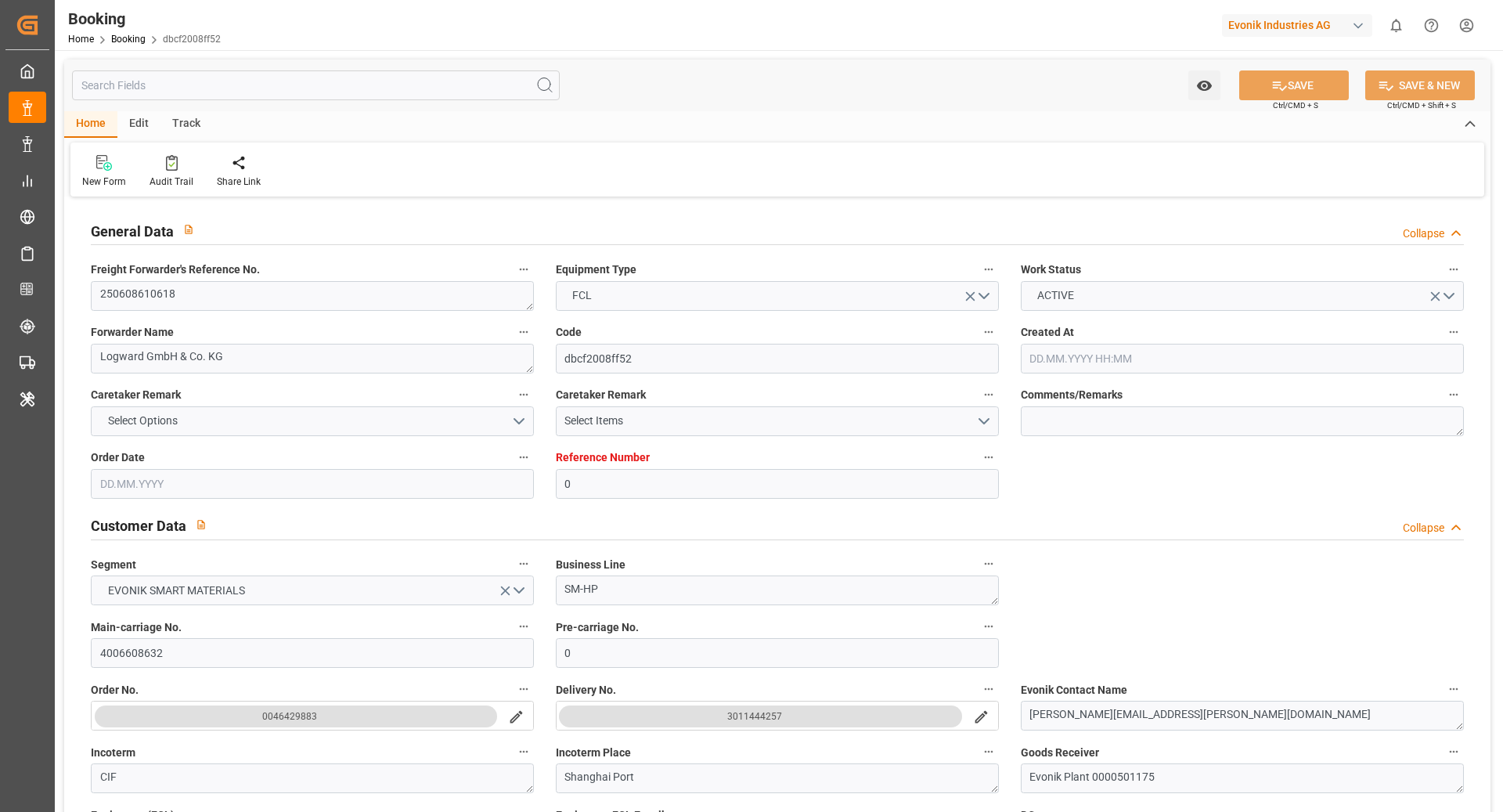
type input "[DATE] 08:37"
type input "[DATE]"
type input "[DATE] 00:00"
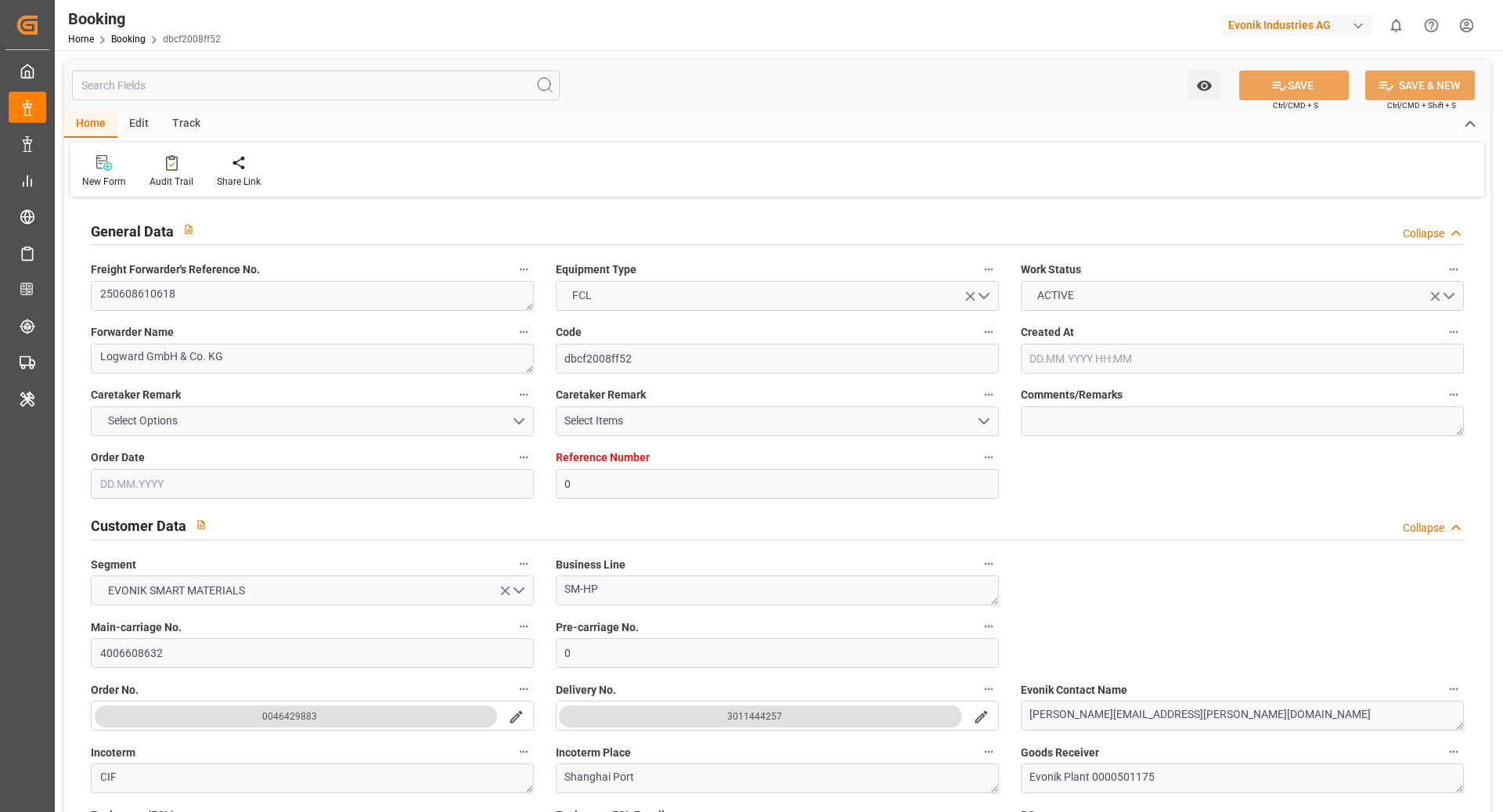
type input "[DATE] 05:54"
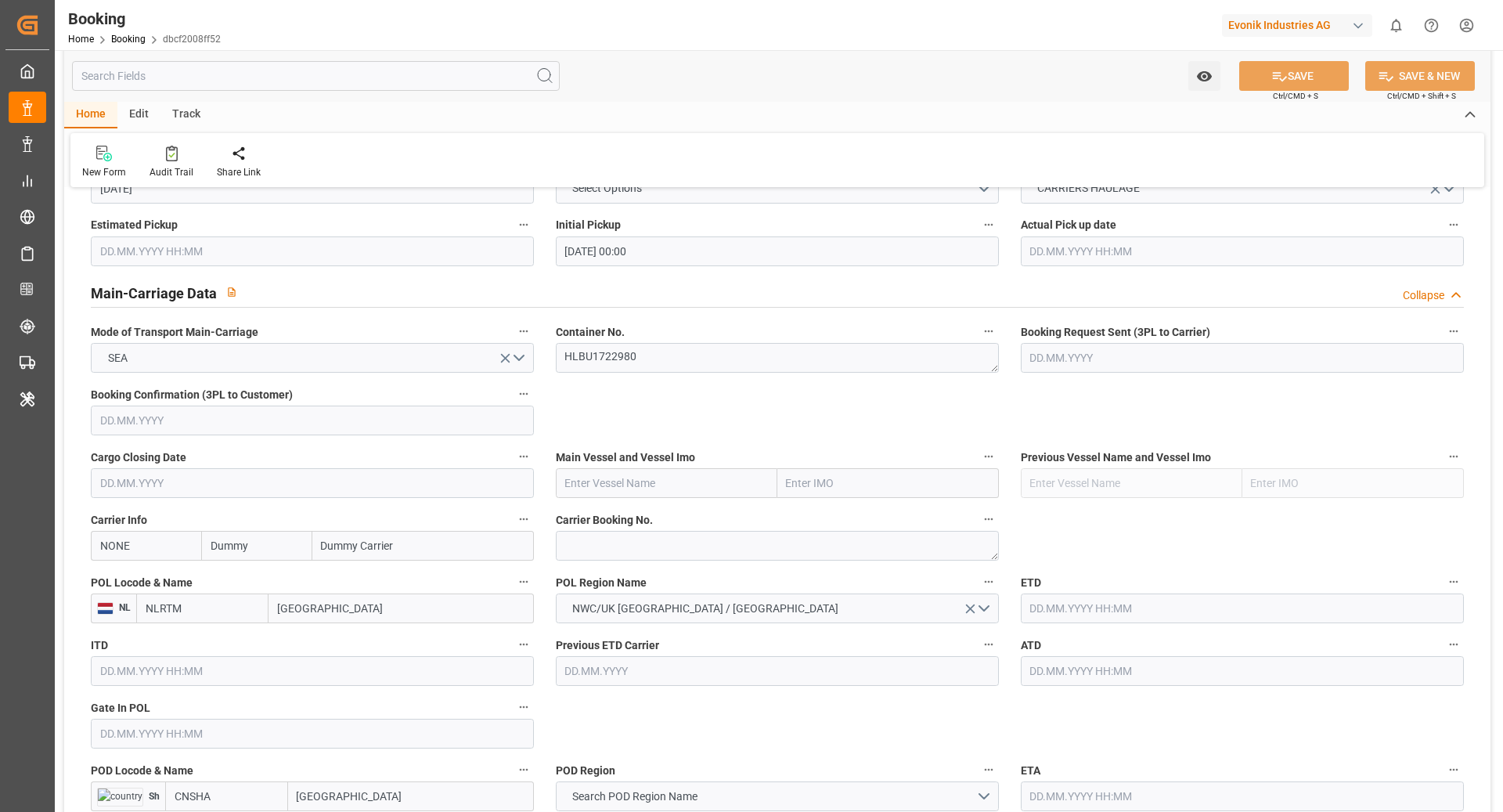
scroll to position [884, 0]
click at [660, 567] on div "POL Region Name [GEOGRAPHIC_DATA]/UK [GEOGRAPHIC_DATA] / [GEOGRAPHIC_DATA]" at bounding box center [778, 598] width 466 height 62
click at [620, 554] on textarea at bounding box center [777, 546] width 443 height 30
paste textarea "29825010"
type textarea "29825010"
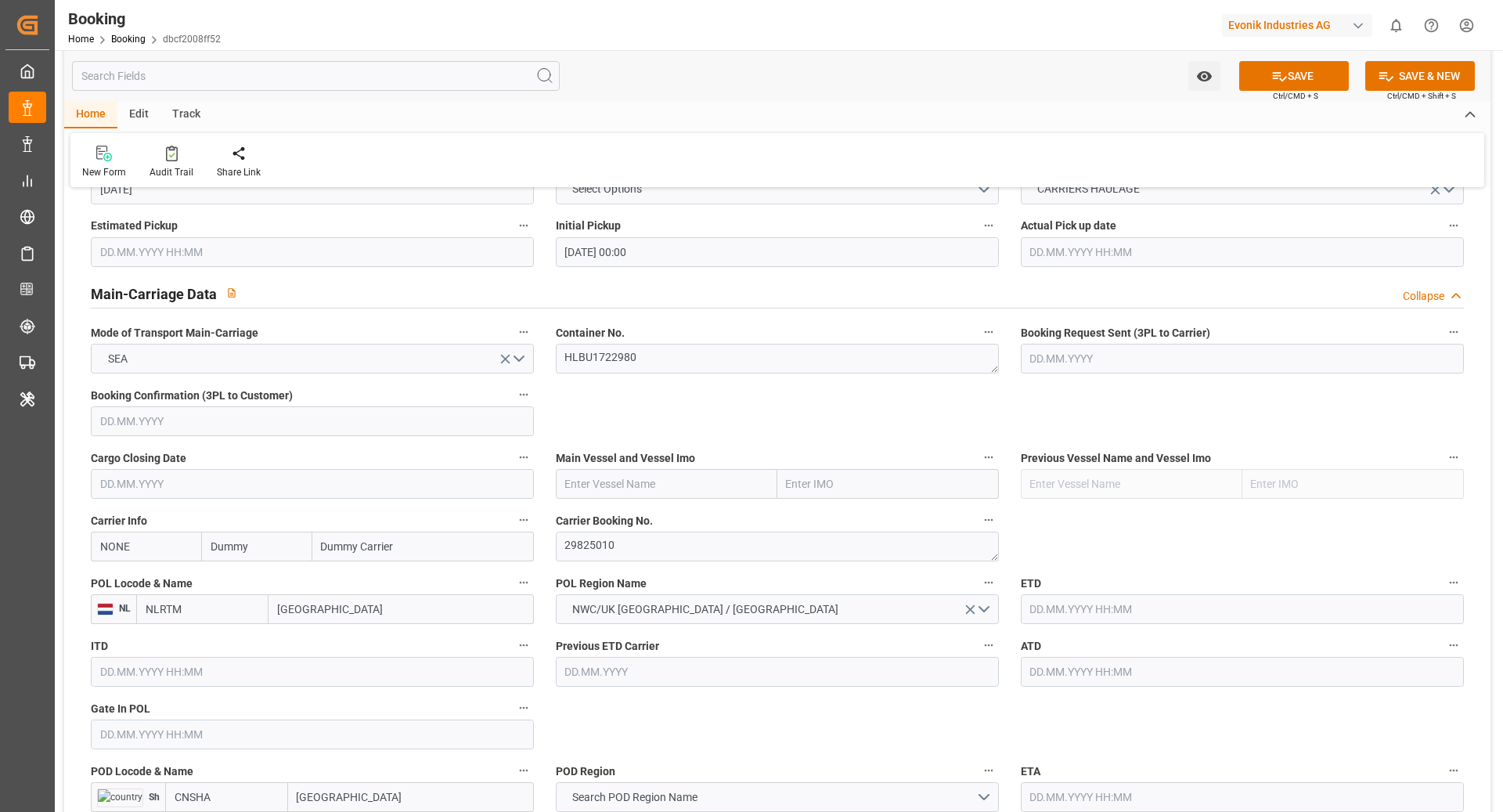
click at [146, 549] on input "NONE" at bounding box center [145, 546] width 110 height 30
click at [146, 548] on input "NONE" at bounding box center [145, 546] width 110 height 30
type input "B"
type input "HLCU"
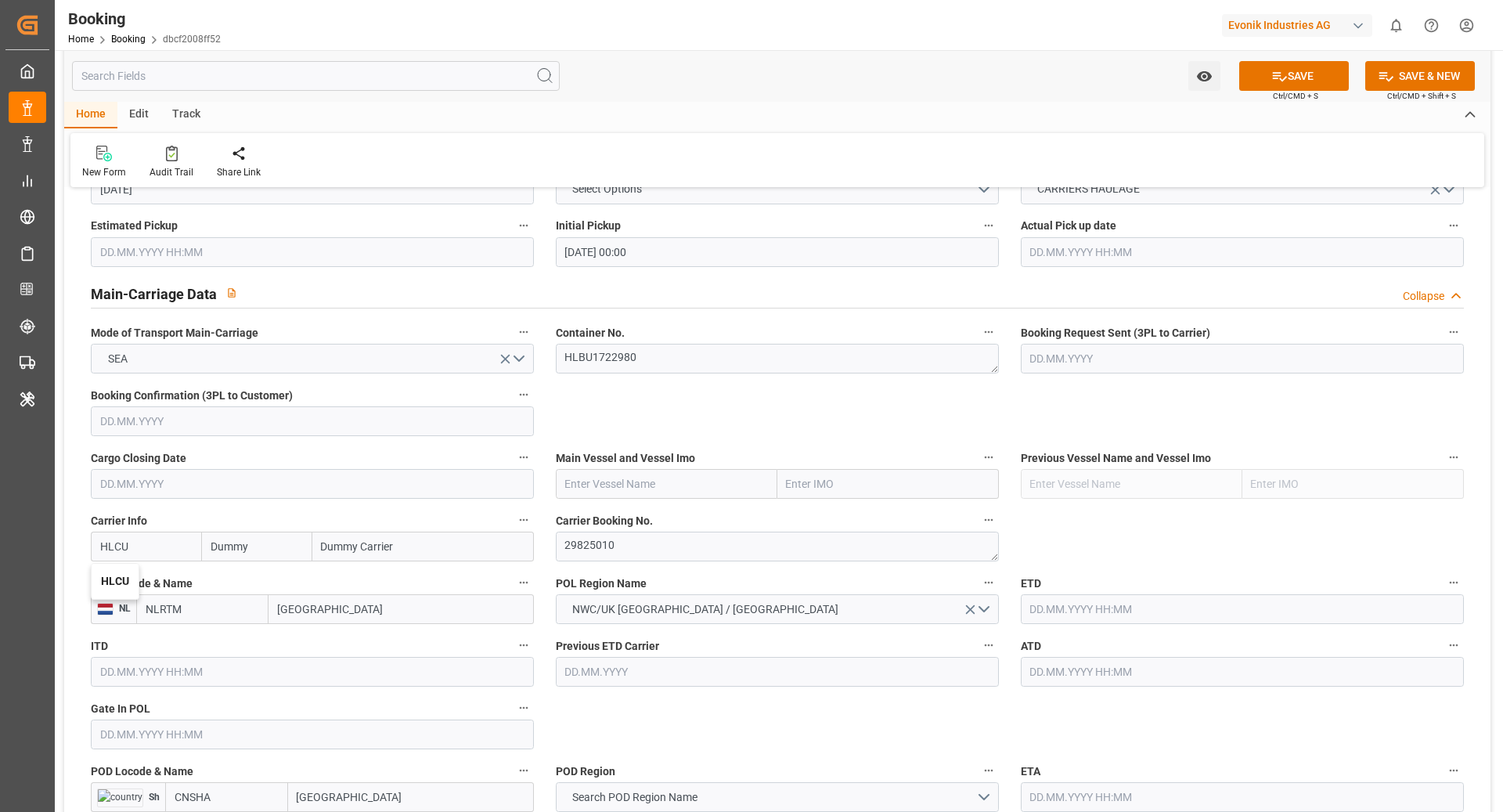
click at [101, 574] on b "HLCU" at bounding box center [115, 580] width 28 height 13
type input "Hapag Lloyd"
type input "Hapag Lloyd Aktiengesellschaft"
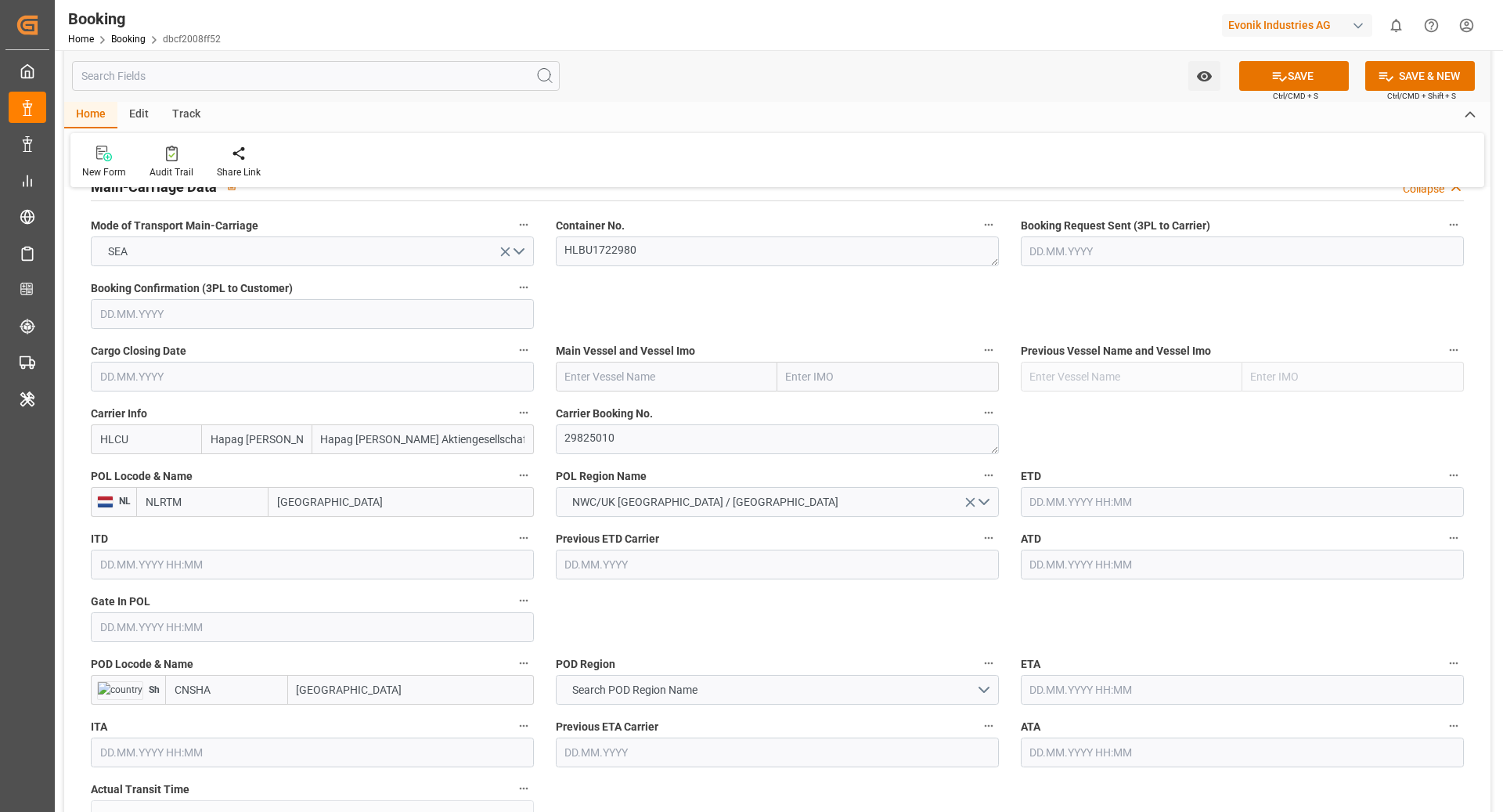
scroll to position [996, 0]
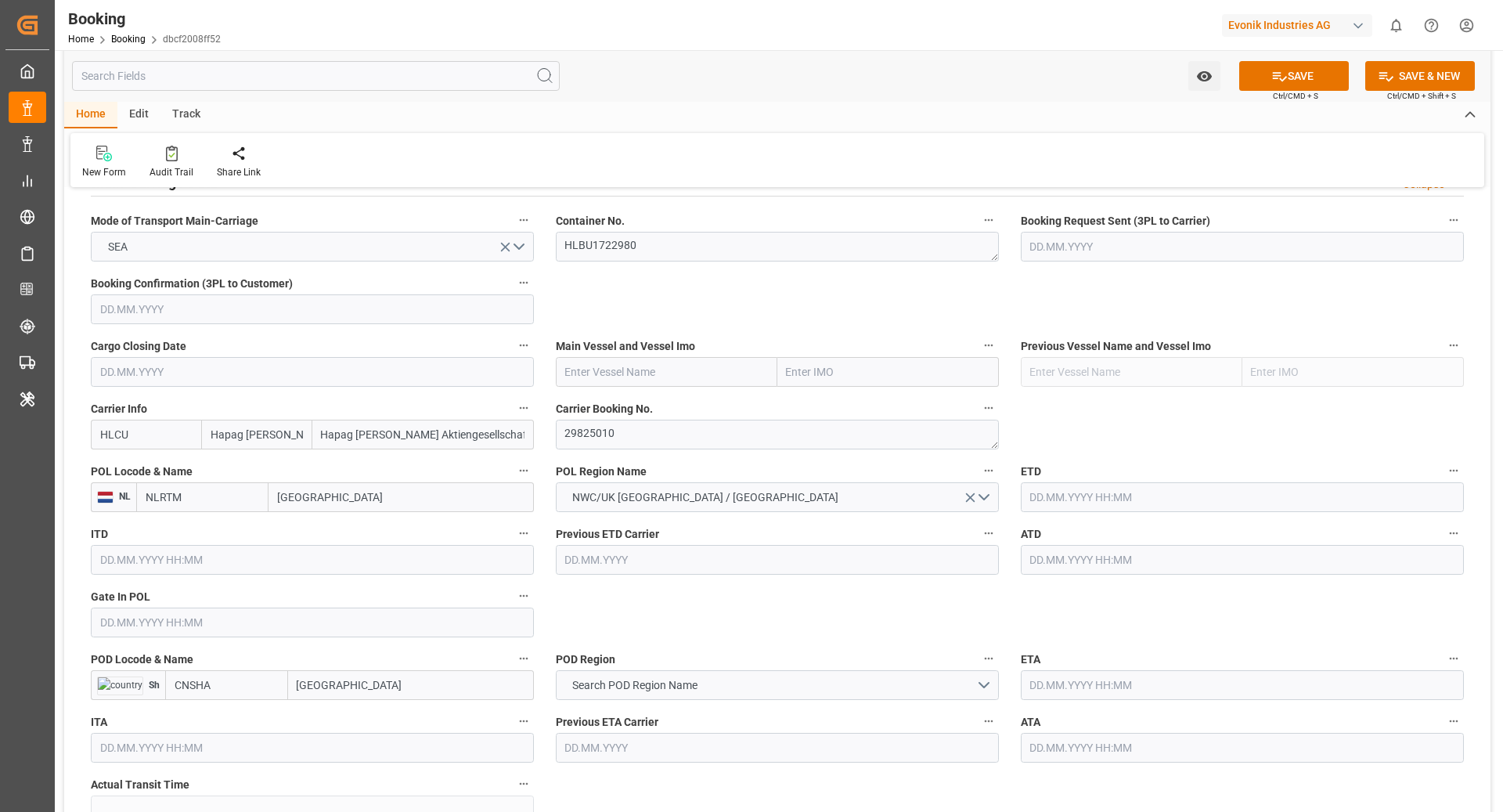
type input "HLCU"
click at [220, 685] on input "CNSHA" at bounding box center [227, 684] width 123 height 30
click at [256, 720] on span "CNSGH - Shanghai" at bounding box center [228, 727] width 106 height 29
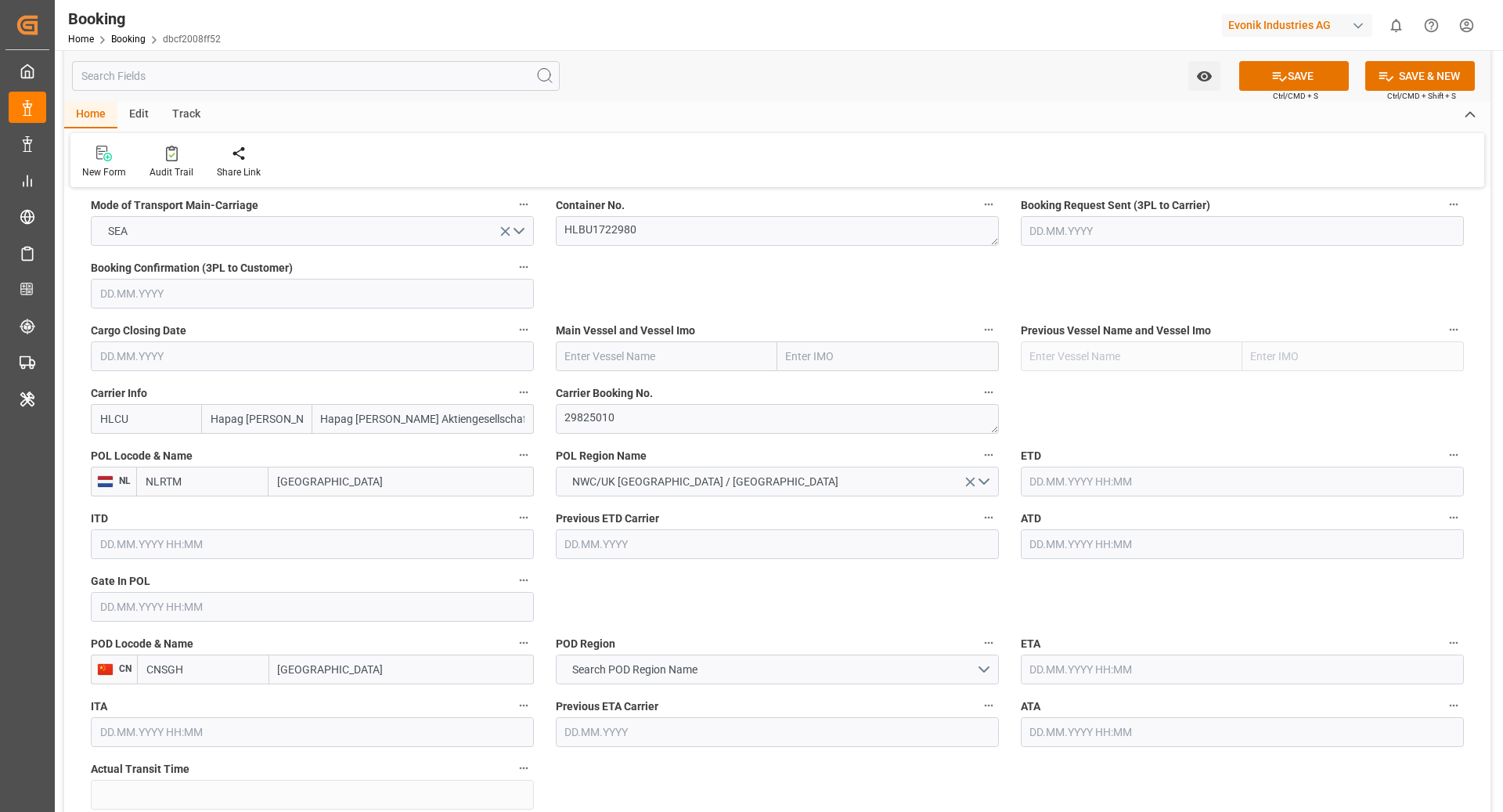
scroll to position [1035, 0]
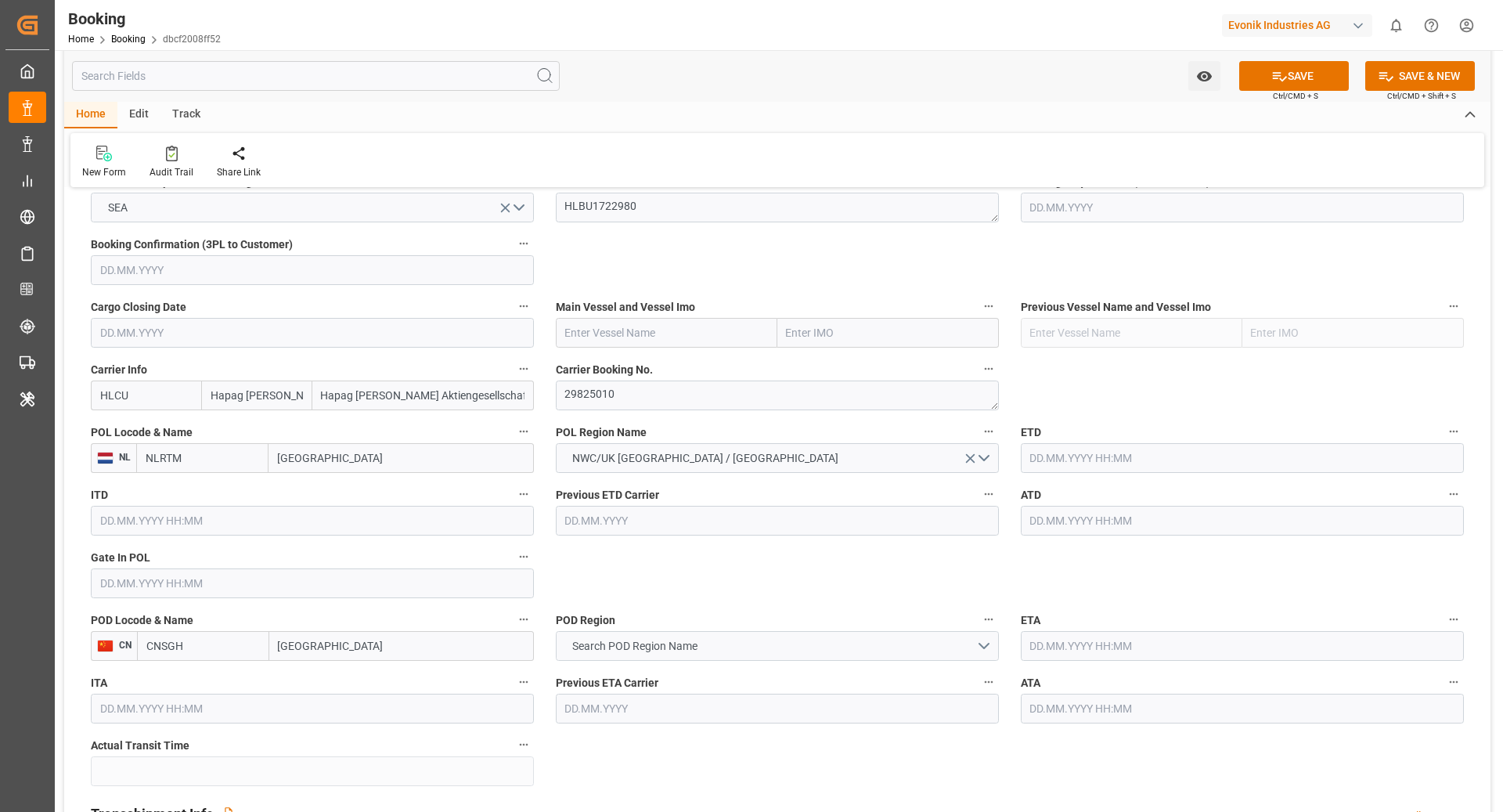
type input "CNSGH"
click at [656, 634] on button "Search POD Region Name" at bounding box center [777, 646] width 443 height 30
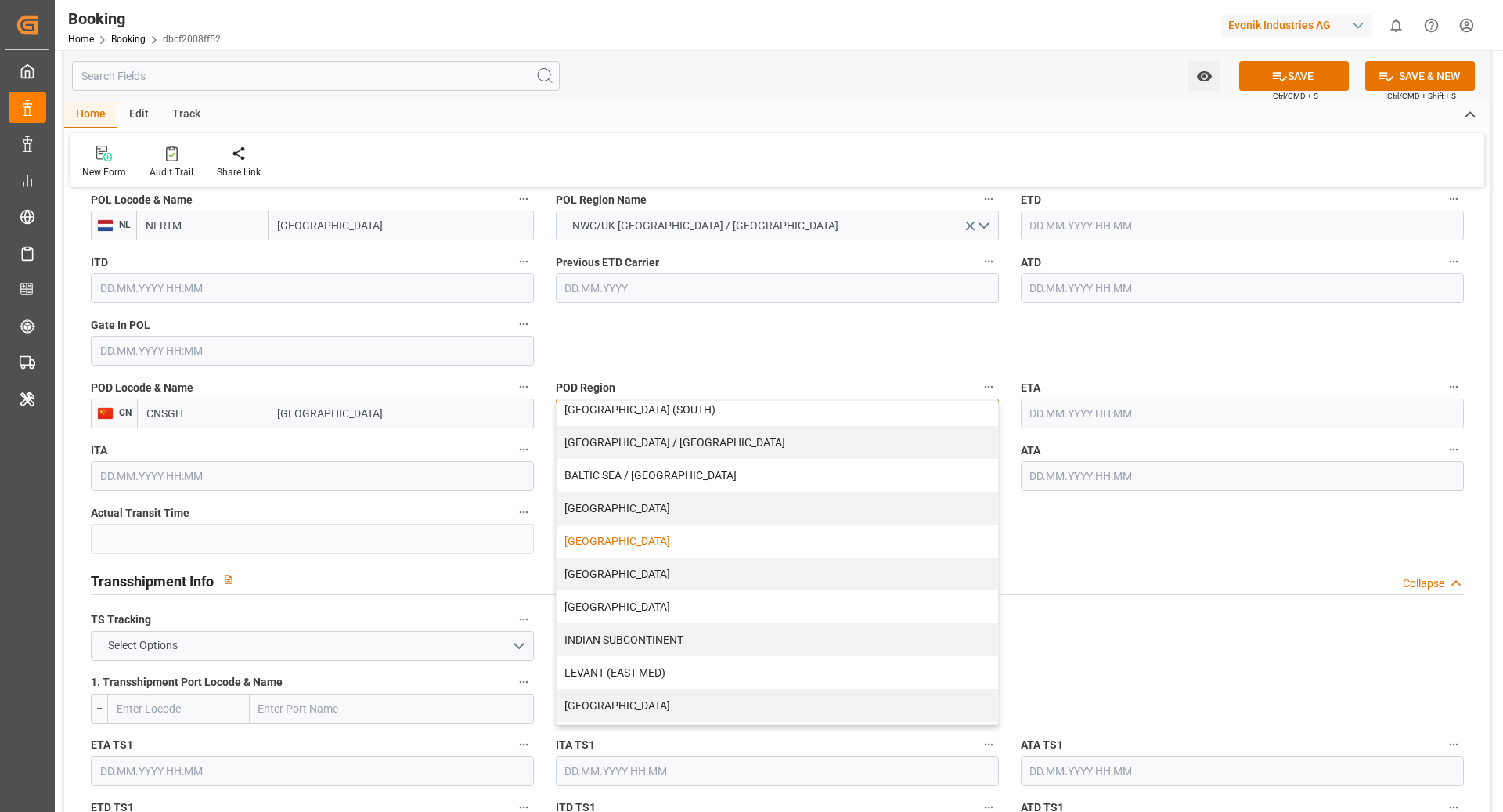
scroll to position [73, 0]
click at [663, 572] on div "[GEOGRAPHIC_DATA]" at bounding box center [777, 574] width 441 height 33
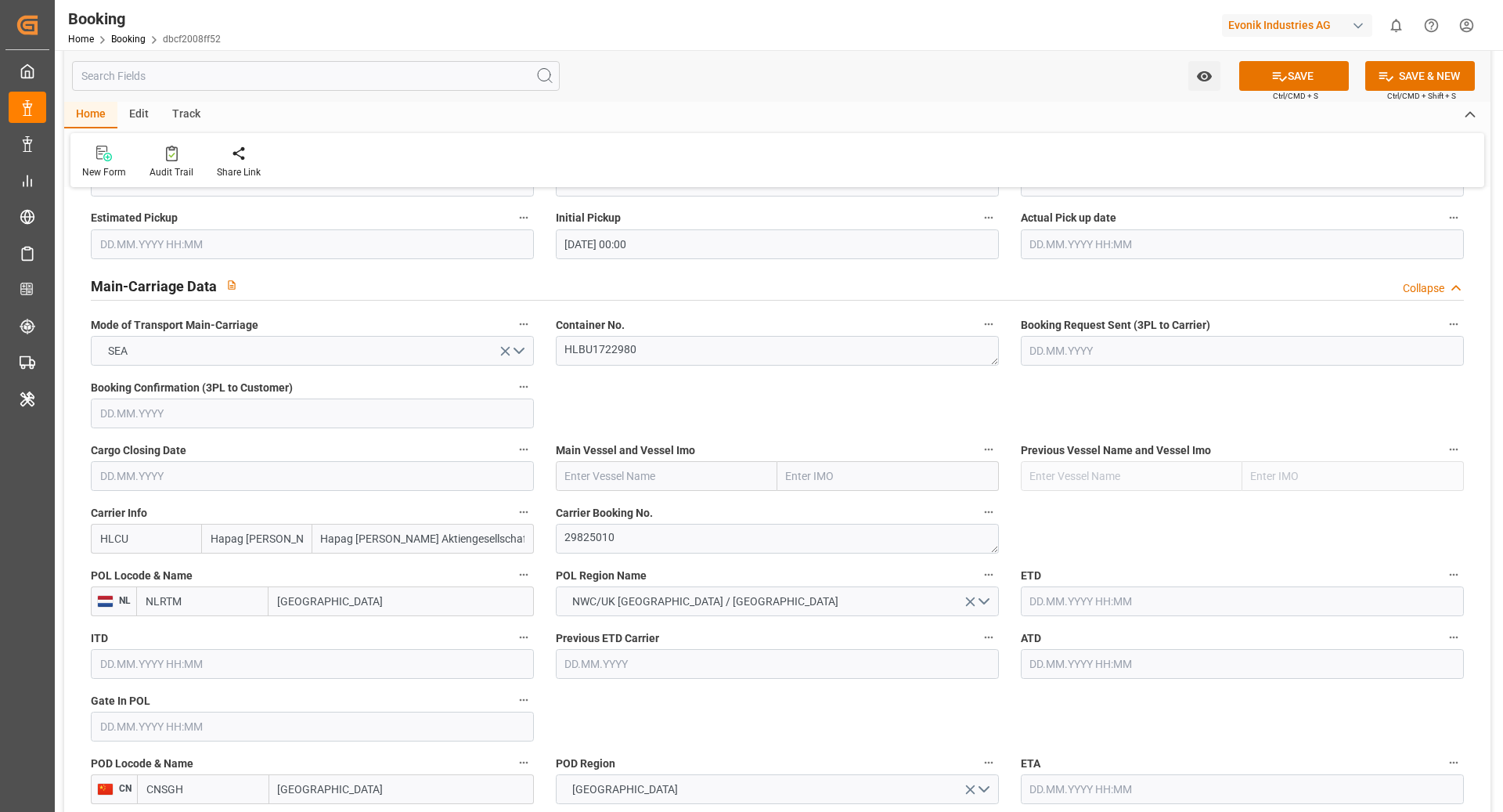
scroll to position [891, 0]
click at [629, 471] on input "text" at bounding box center [666, 476] width 221 height 30
paste input "MAERSK MC-KINNEY MOLLER"
click at [593, 517] on div "Maersk Mc-Kinney Moller - 9619907" at bounding box center [661, 511] width 209 height 35
type input "Maersk Mc-Kinney Moller"
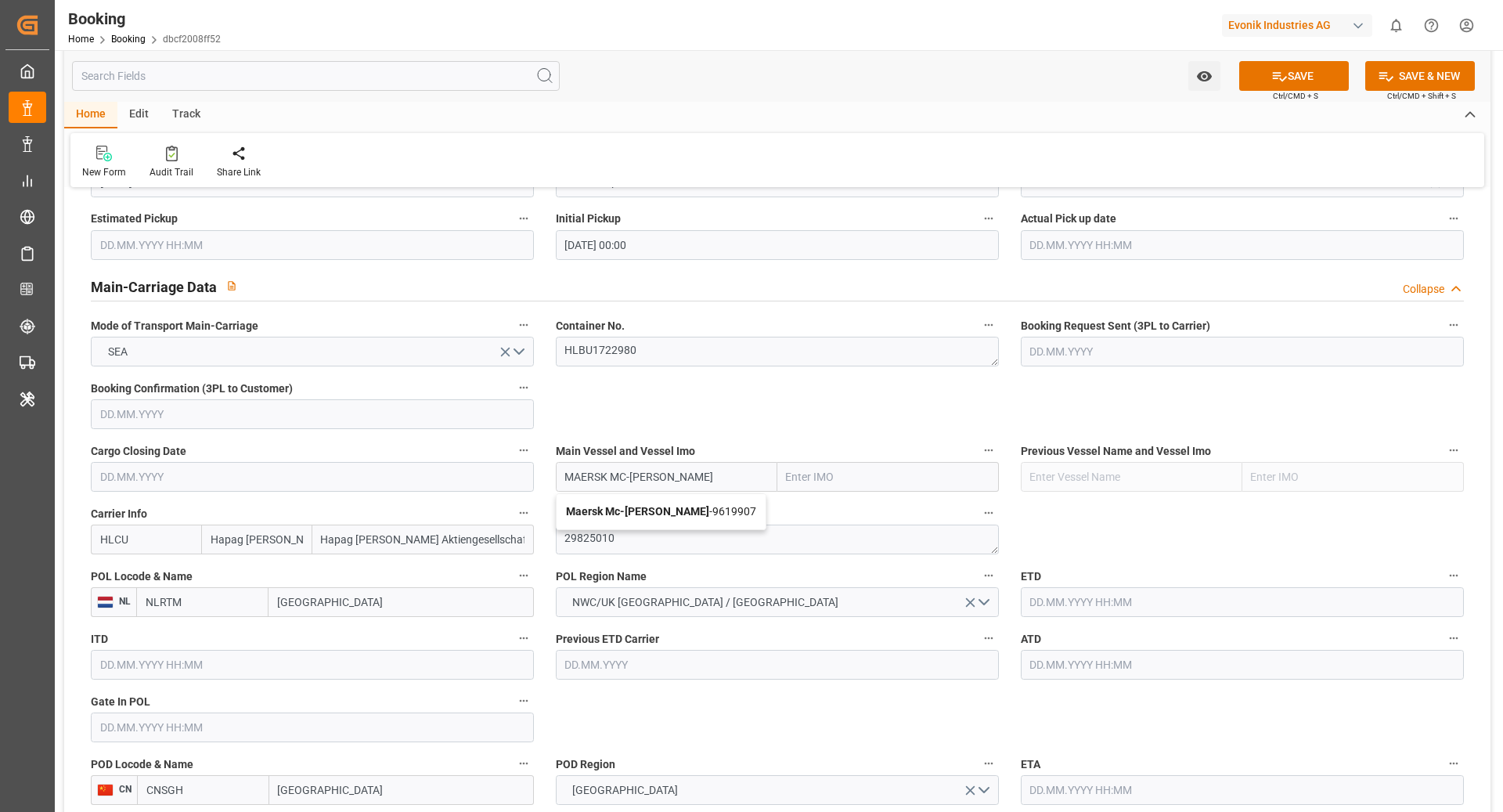
type input "9619907"
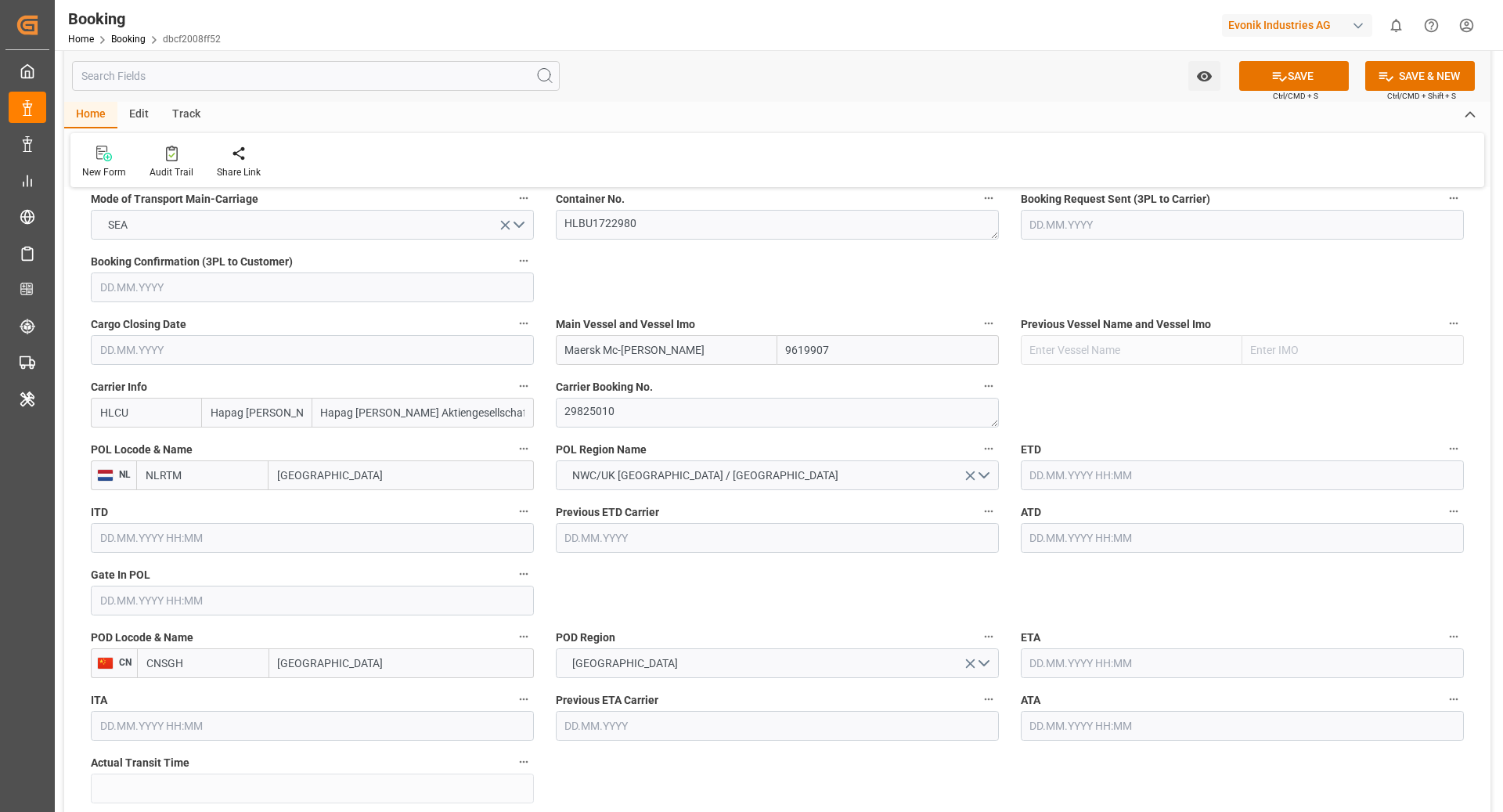
scroll to position [1023, 0]
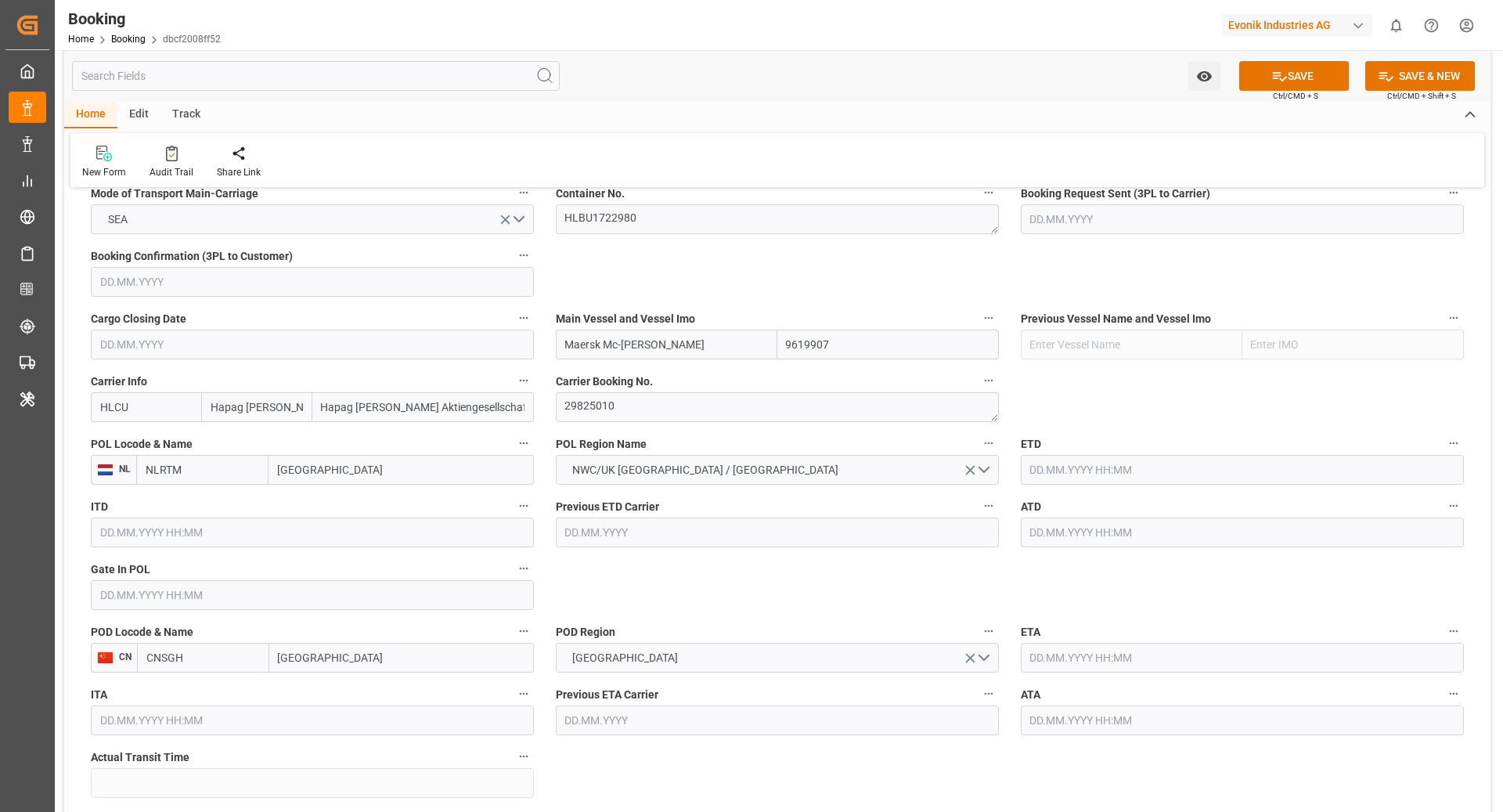
type input "Maersk Mc-Kinney Moller"
click at [182, 582] on input "text" at bounding box center [312, 595] width 443 height 30
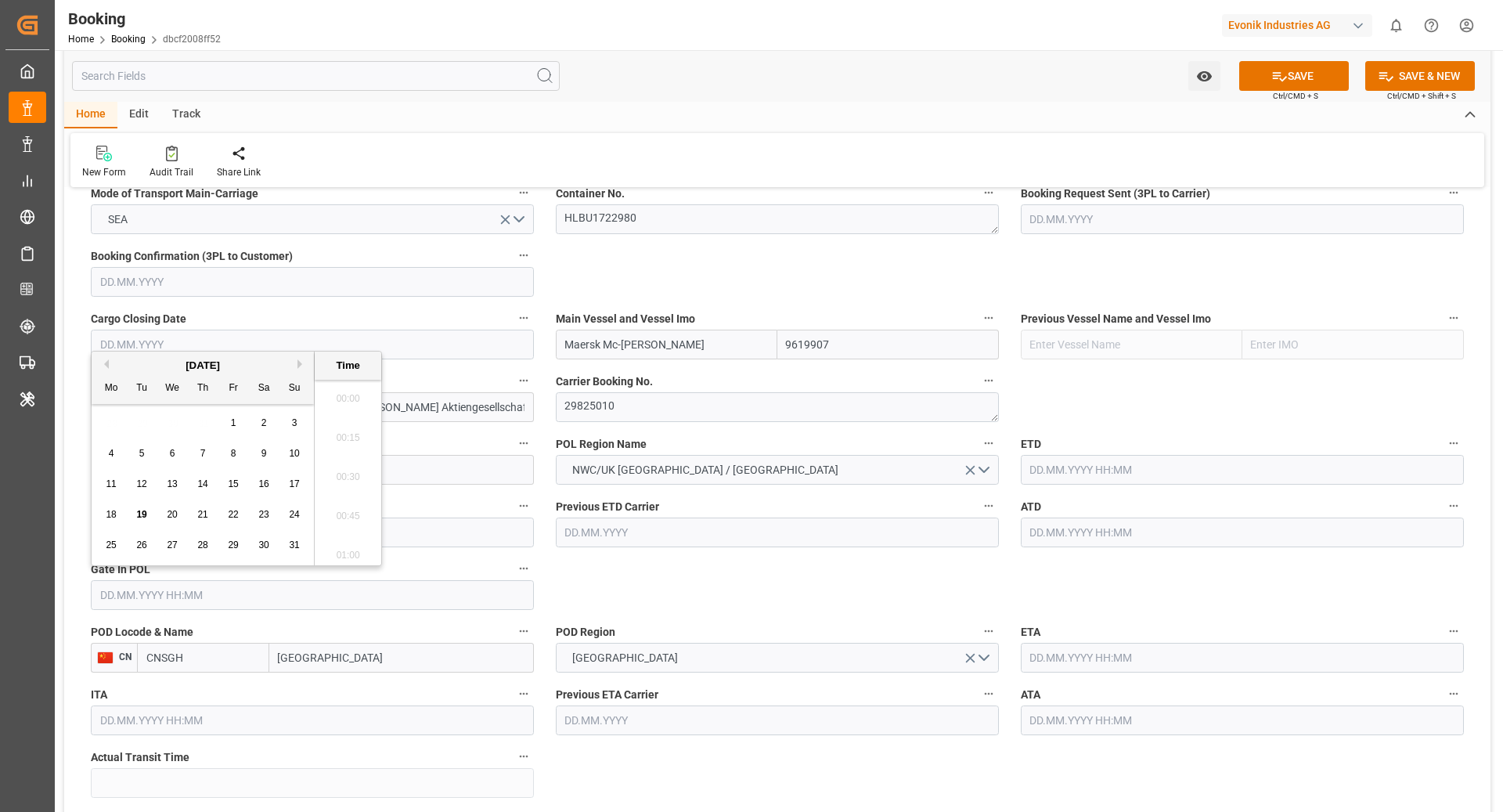
scroll to position [2627, 0]
click at [106, 362] on button "Previous Month" at bounding box center [104, 364] width 10 height 10
click at [275, 545] on div "26 27 28 29 30 31 1" at bounding box center [203, 544] width 213 height 30
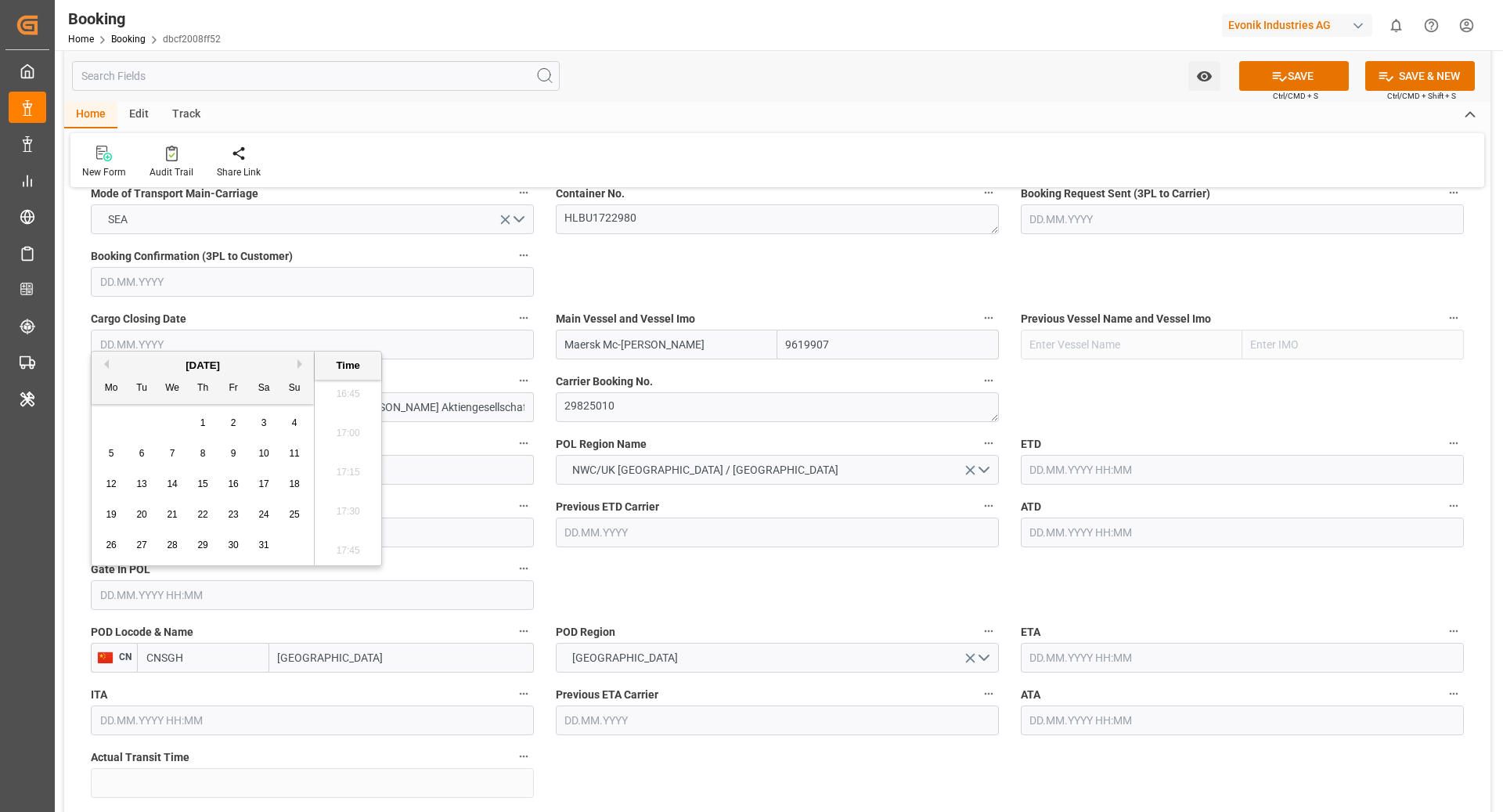
click at [267, 546] on span "31" at bounding box center [263, 544] width 10 height 11
type input "31.05.2025 00:00"
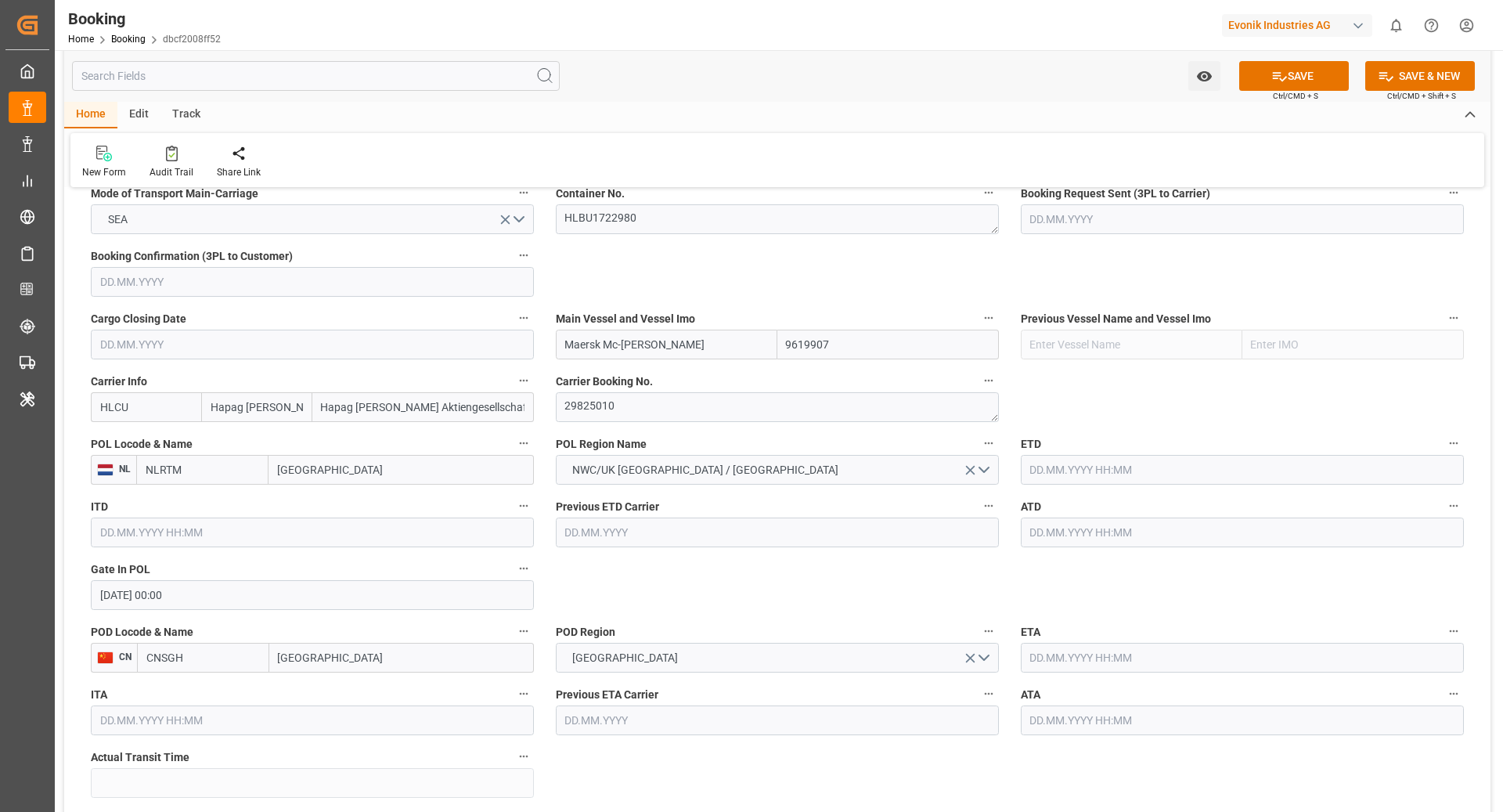
click at [1089, 461] on input "text" at bounding box center [1242, 469] width 443 height 30
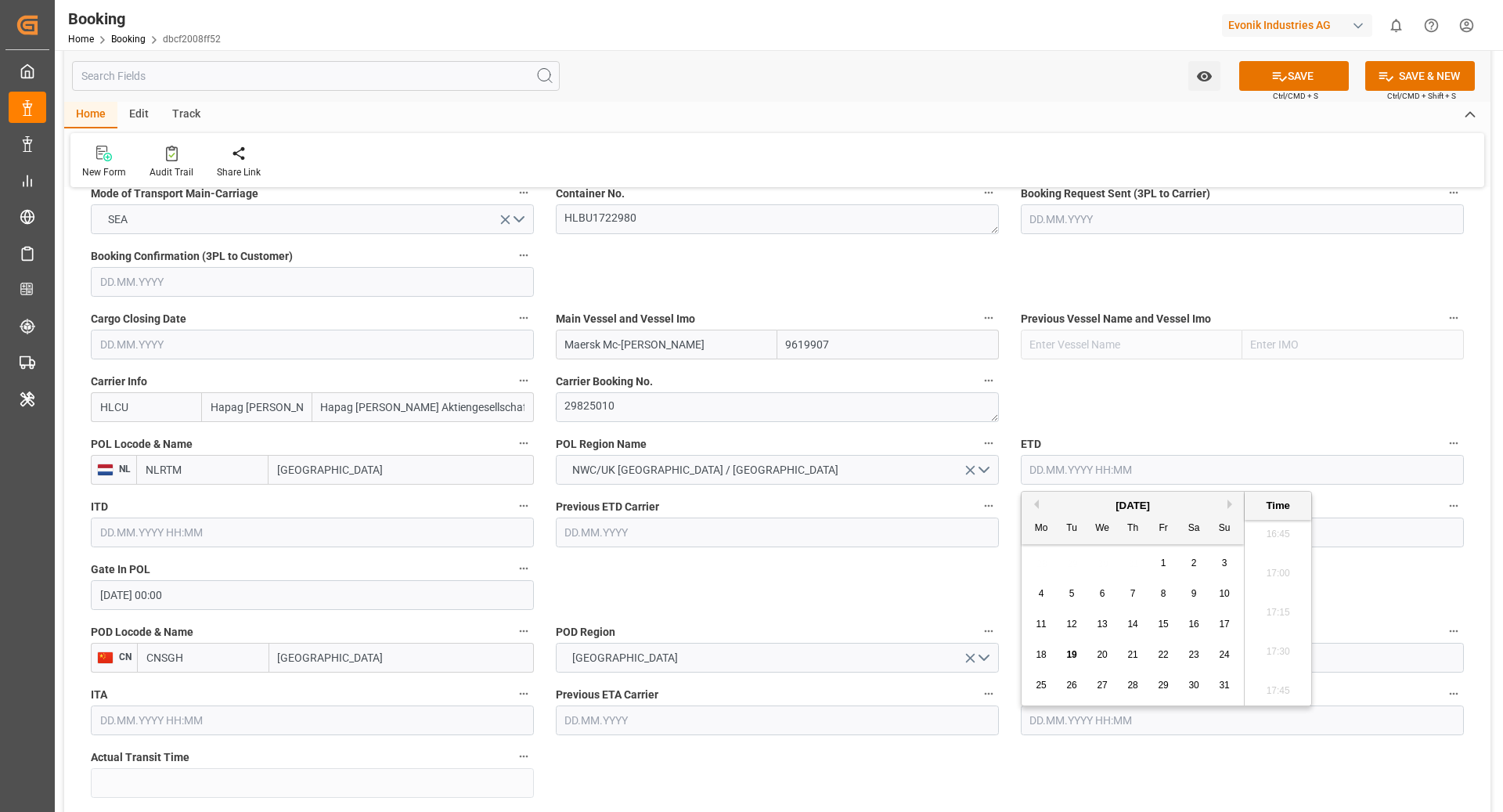
click at [1033, 504] on button "Previous Month" at bounding box center [1034, 504] width 10 height 10
drag, startPoint x: 1104, startPoint y: 601, endPoint x: 967, endPoint y: 602, distance: 137.0
click at [1104, 601] on div "4" at bounding box center [1103, 593] width 19 height 18
type input "04.06.2025 00:00"
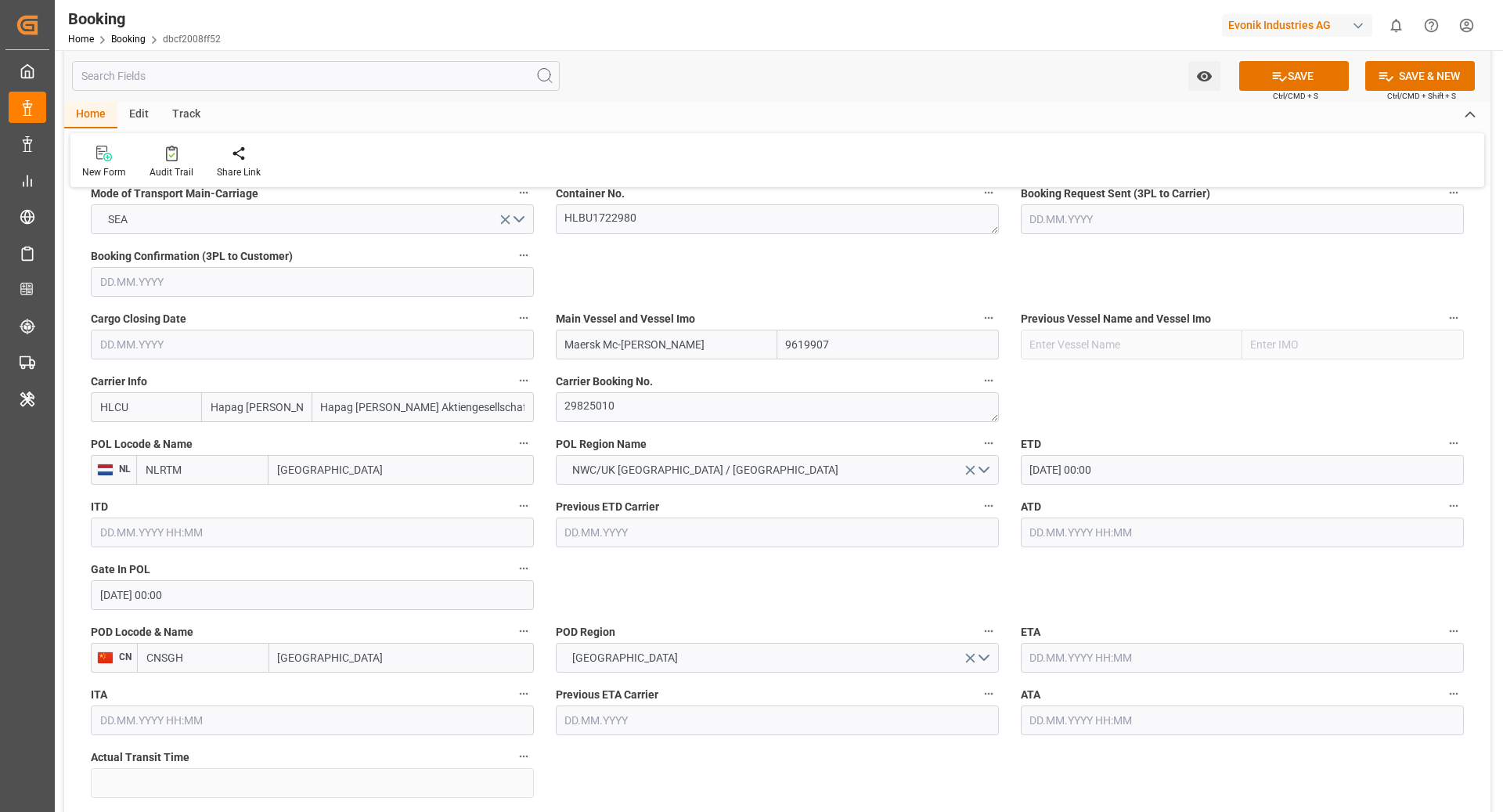
click at [1140, 540] on input "text" at bounding box center [1242, 532] width 443 height 30
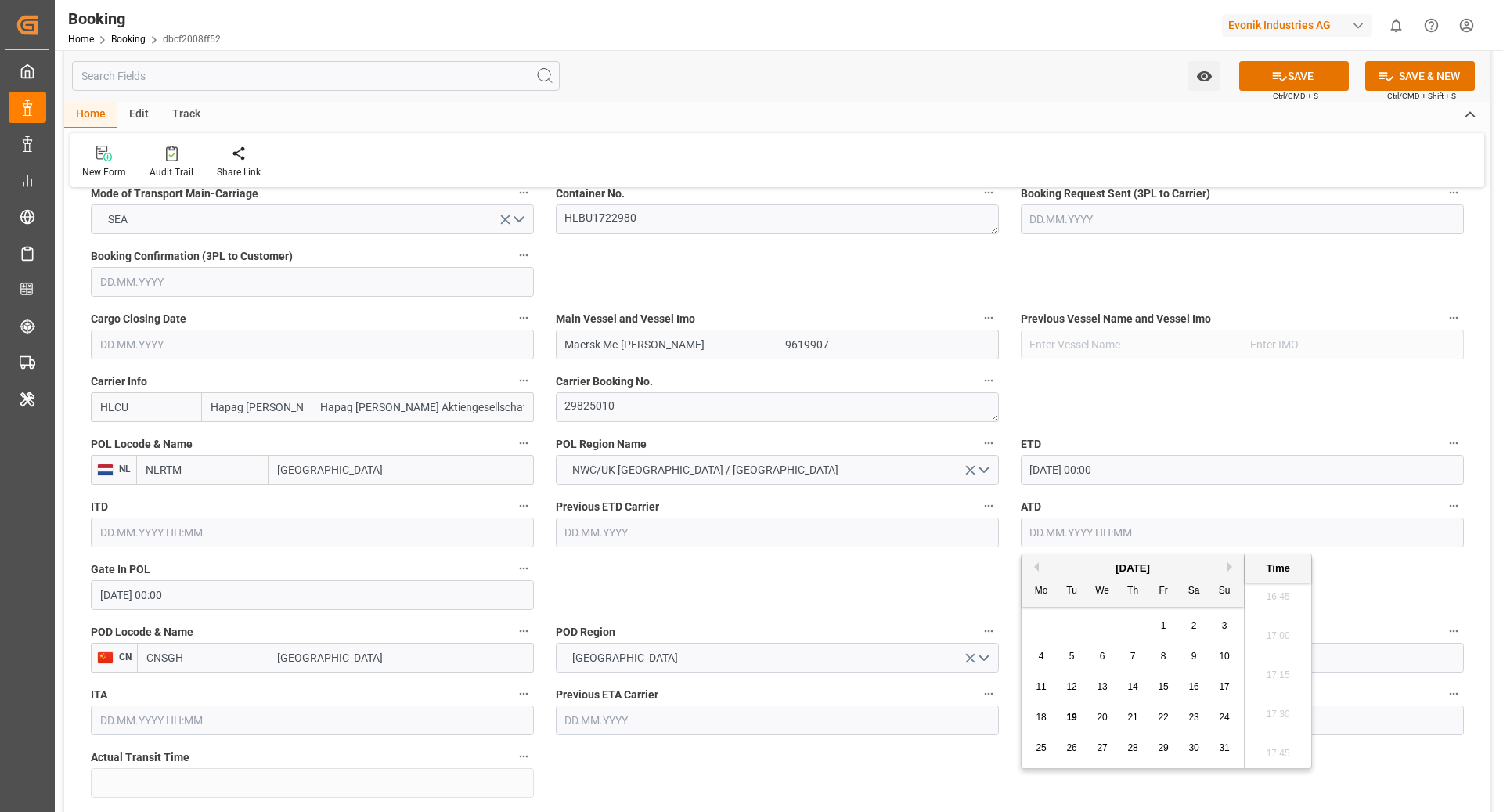
click at [1033, 567] on button "Previous Month" at bounding box center [1034, 567] width 10 height 10
click at [1100, 656] on span "4" at bounding box center [1103, 655] width 6 height 11
type input "04.06.2025 00:00"
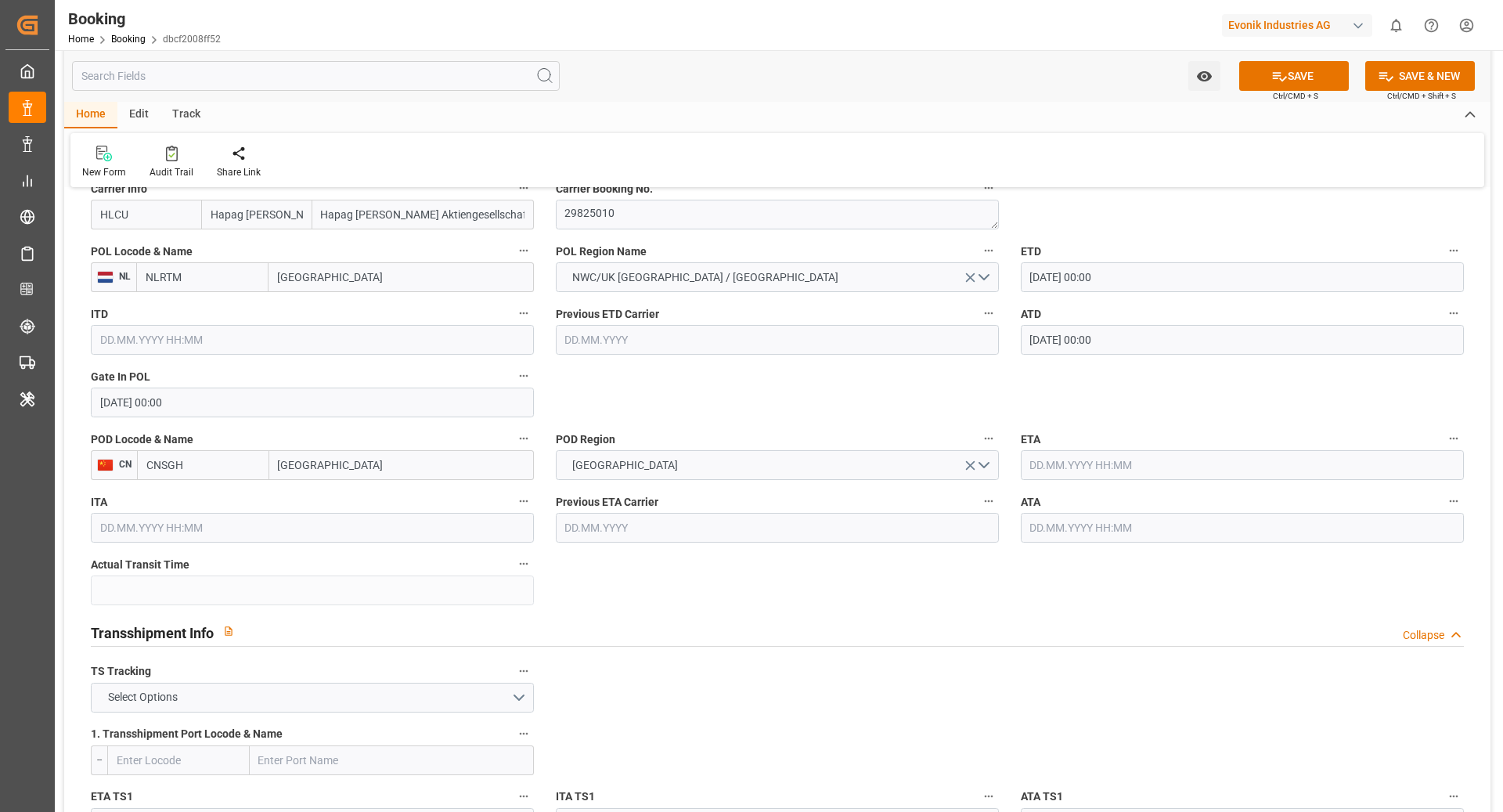
scroll to position [1236, 0]
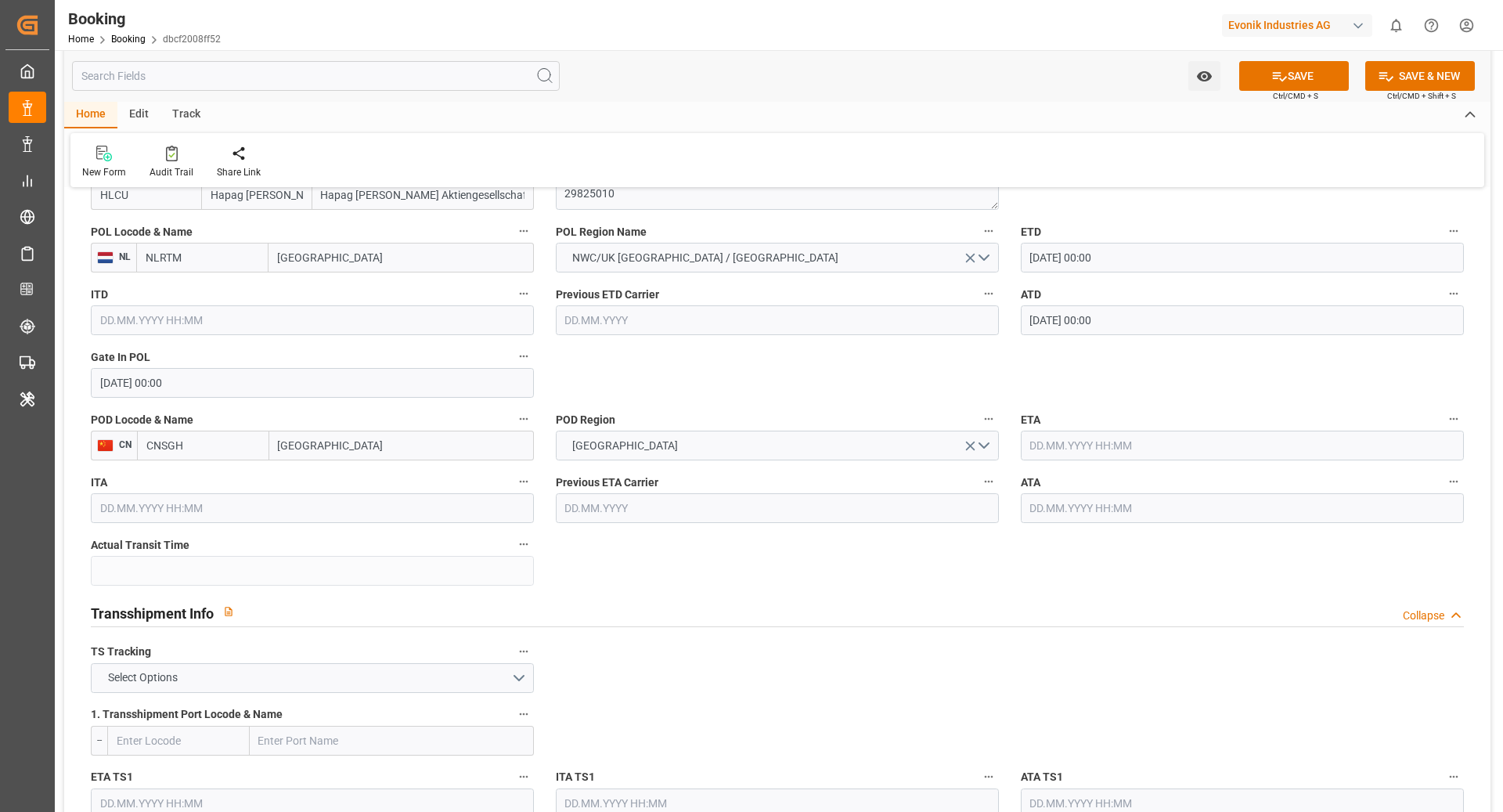
click at [1088, 454] on input "text" at bounding box center [1242, 445] width 443 height 30
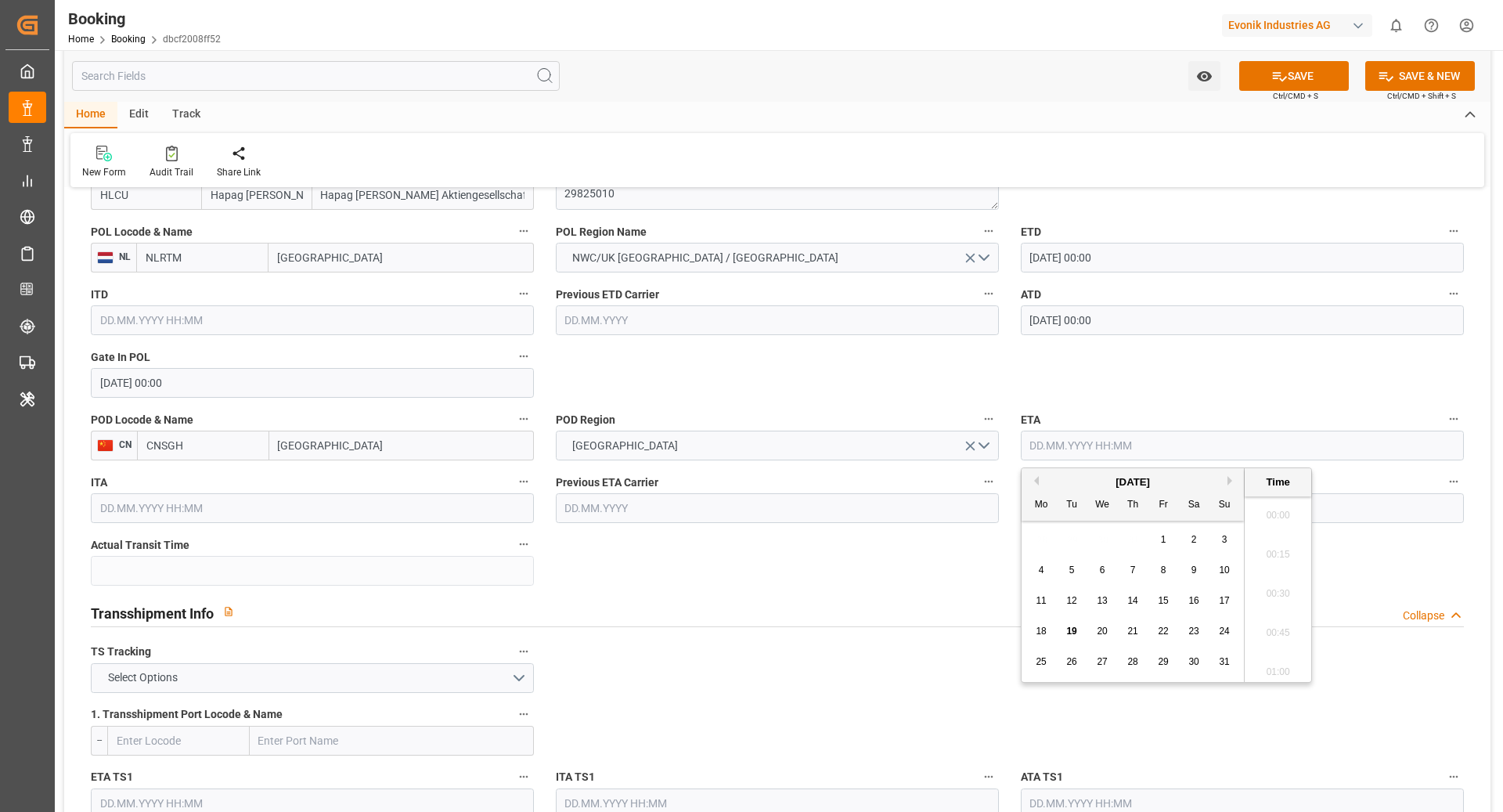
scroll to position [2627, 0]
click at [1035, 481] on button "Previous Month" at bounding box center [1034, 481] width 10 height 10
click at [1140, 633] on div "24" at bounding box center [1134, 631] width 19 height 18
type input "24.07.2025 00:00"
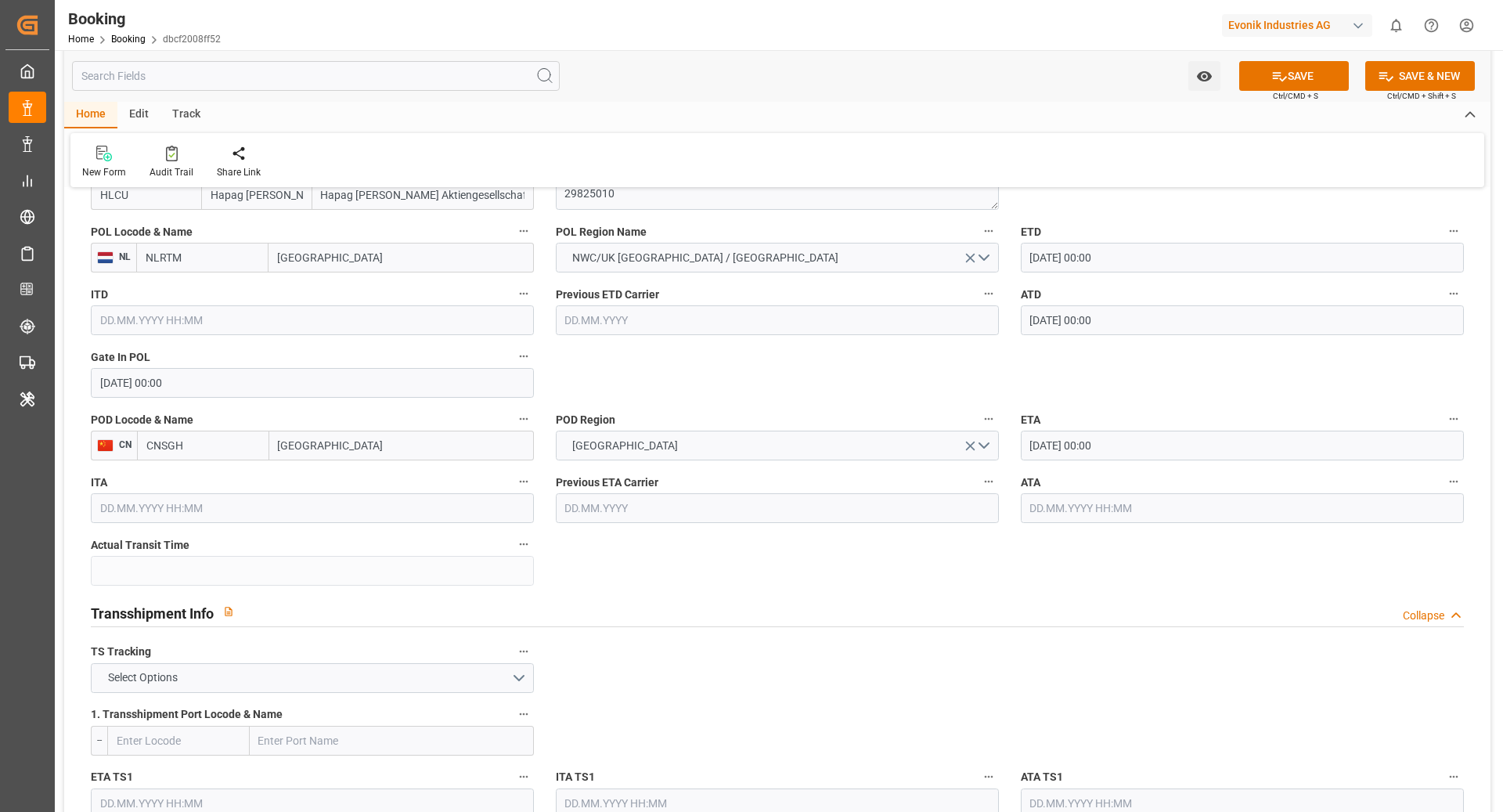
click at [1105, 514] on input "text" at bounding box center [1242, 507] width 443 height 30
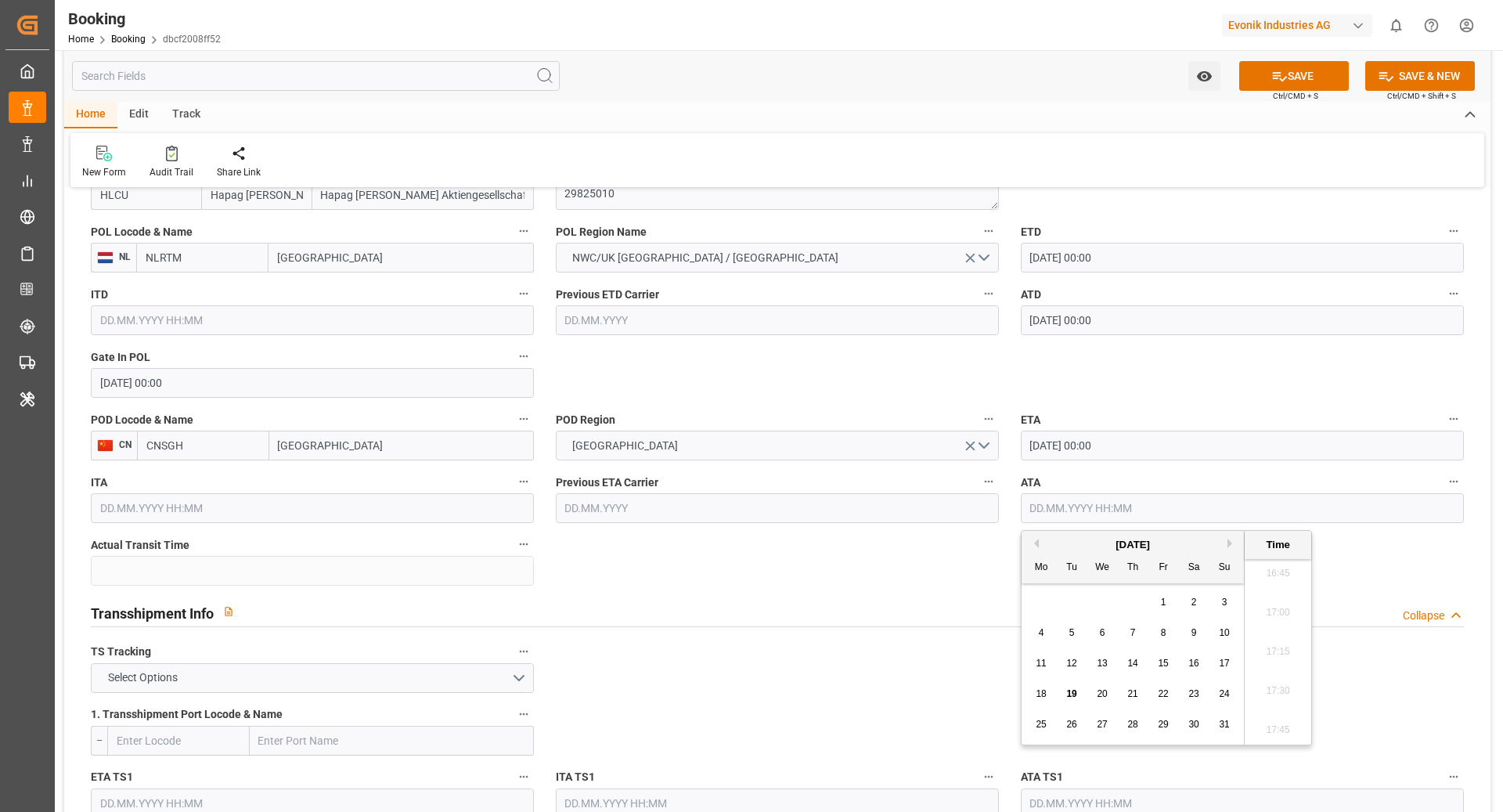
click at [1036, 545] on button "Previous Month" at bounding box center [1034, 543] width 10 height 10
click at [1132, 700] on div "24" at bounding box center [1134, 693] width 19 height 18
type input "24.07.2025 00:00"
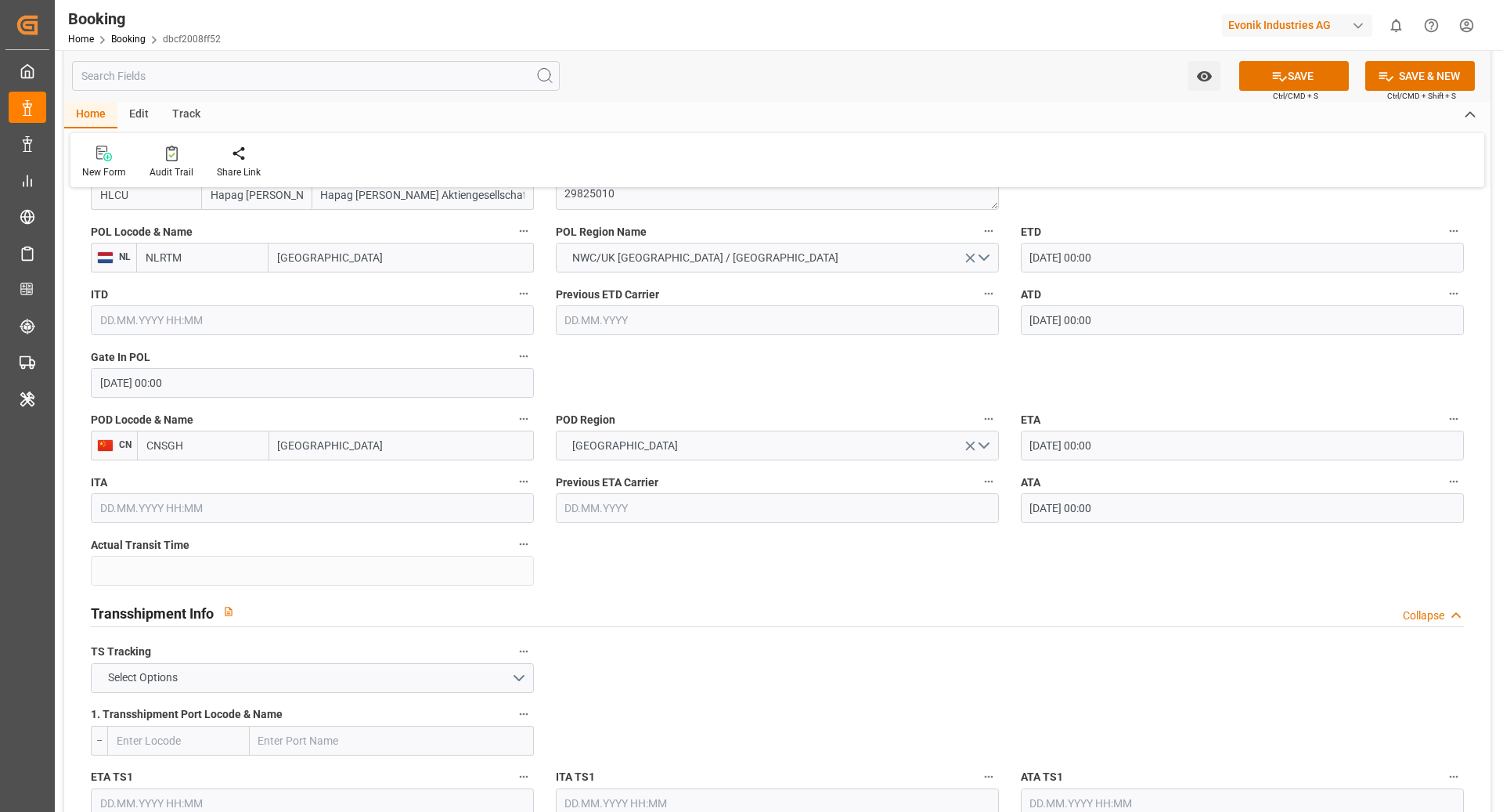
click at [862, 609] on div "Transshipment Info Collapse" at bounding box center [777, 611] width 1373 height 30
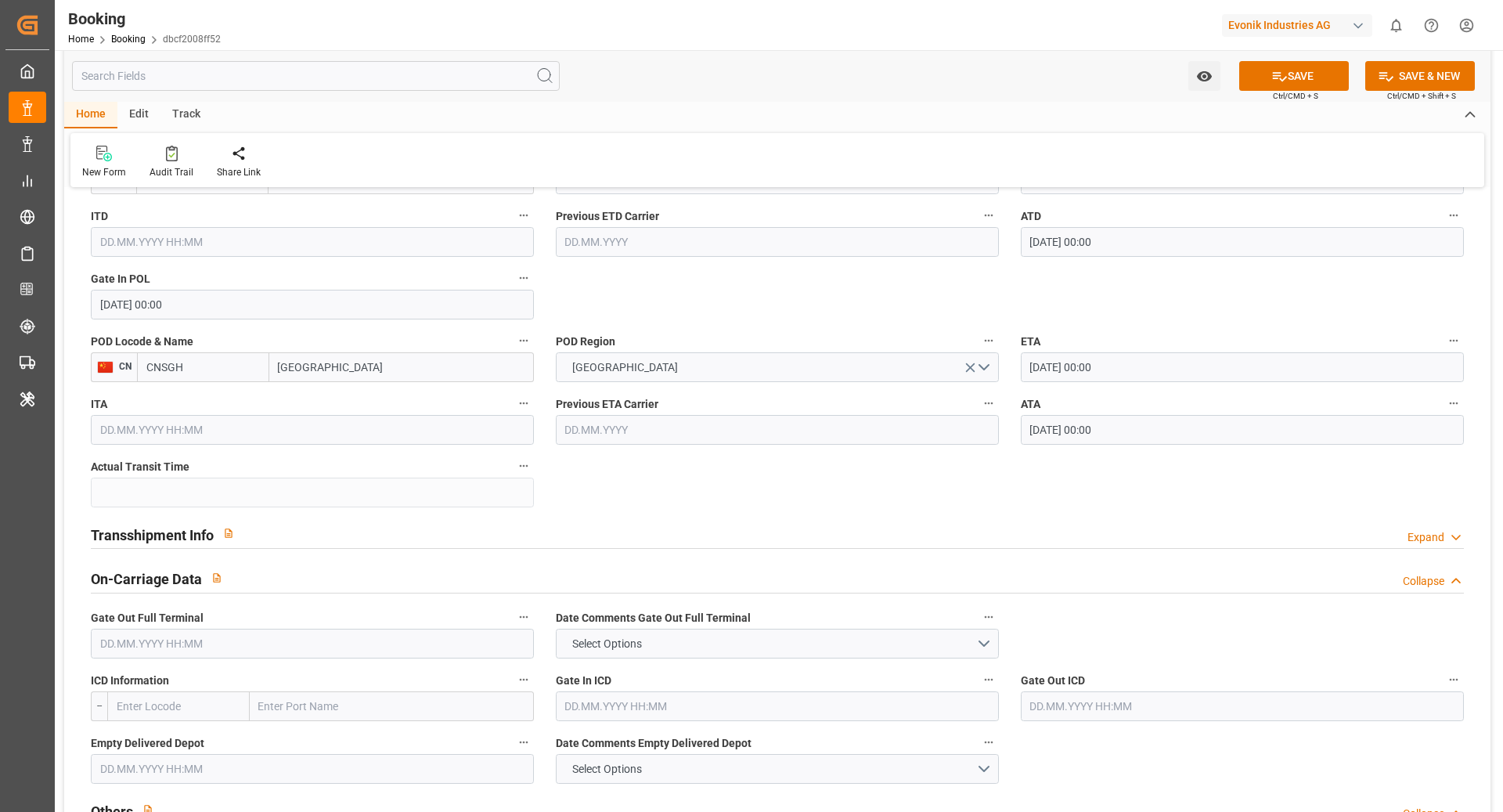
scroll to position [1316, 0]
click at [545, 530] on div "Transshipment Info Expand" at bounding box center [777, 530] width 1373 height 30
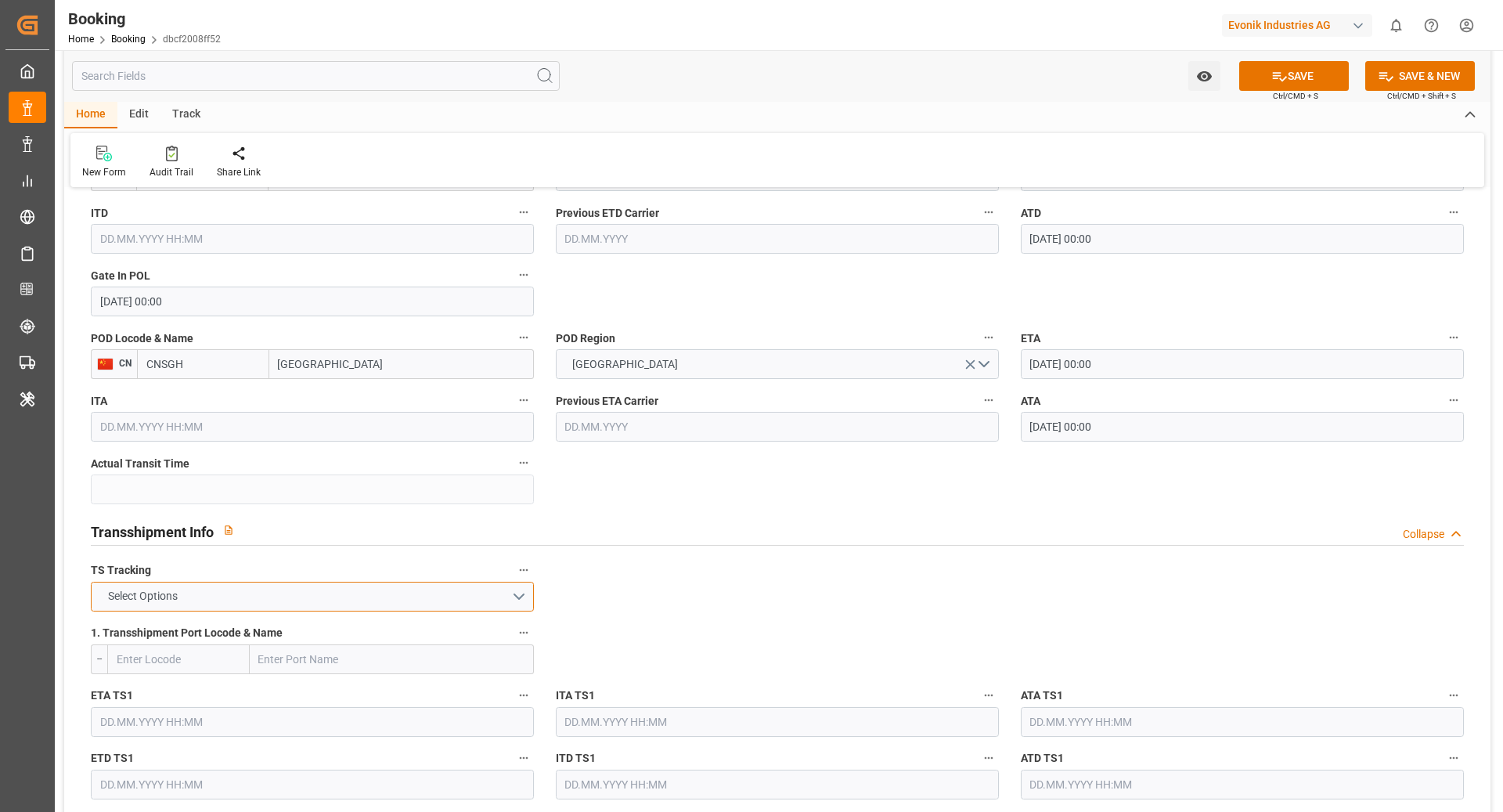
click at [437, 587] on button "Select Options" at bounding box center [312, 596] width 443 height 30
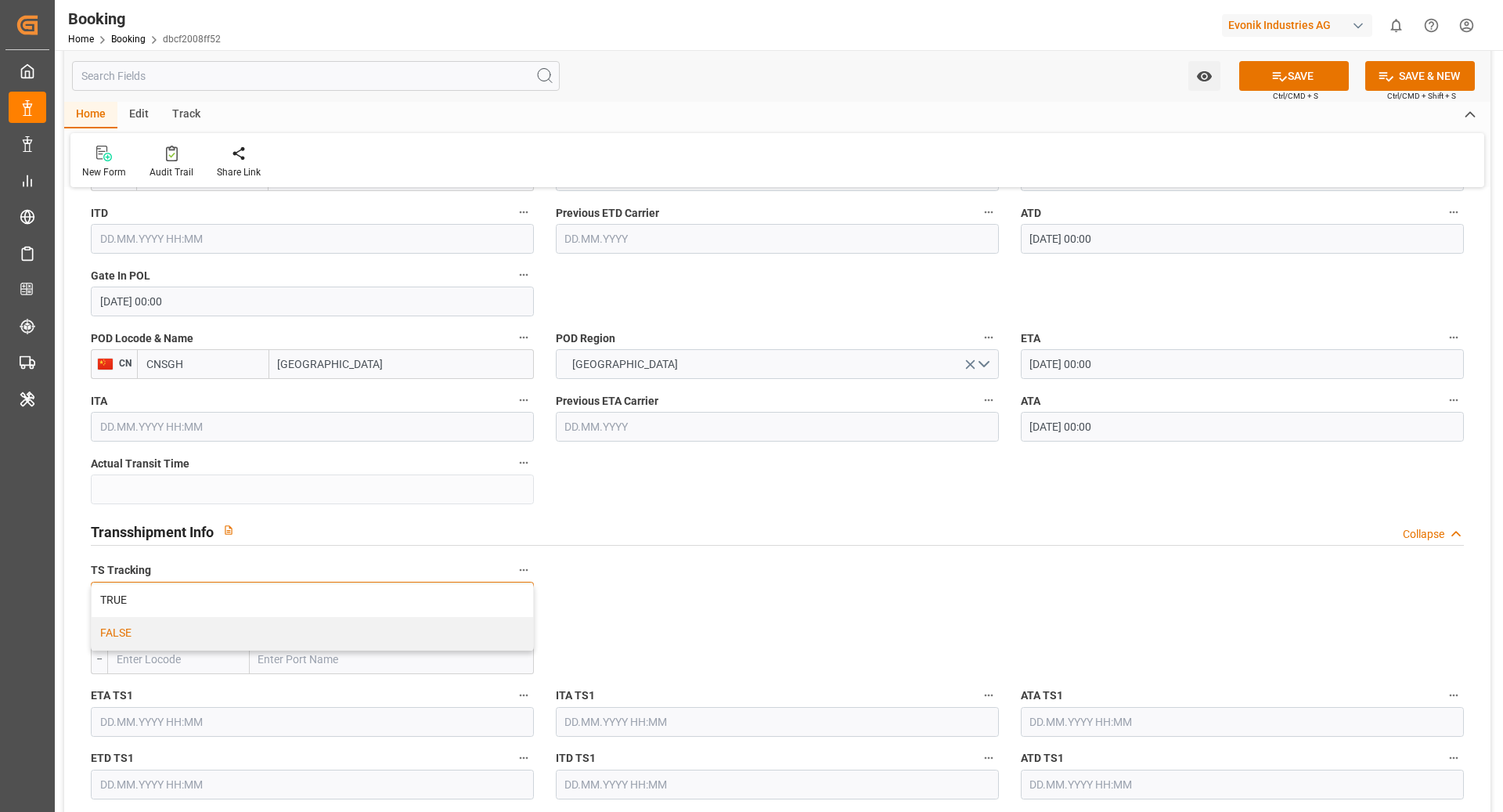
click at [192, 632] on div "FALSE" at bounding box center [312, 633] width 441 height 33
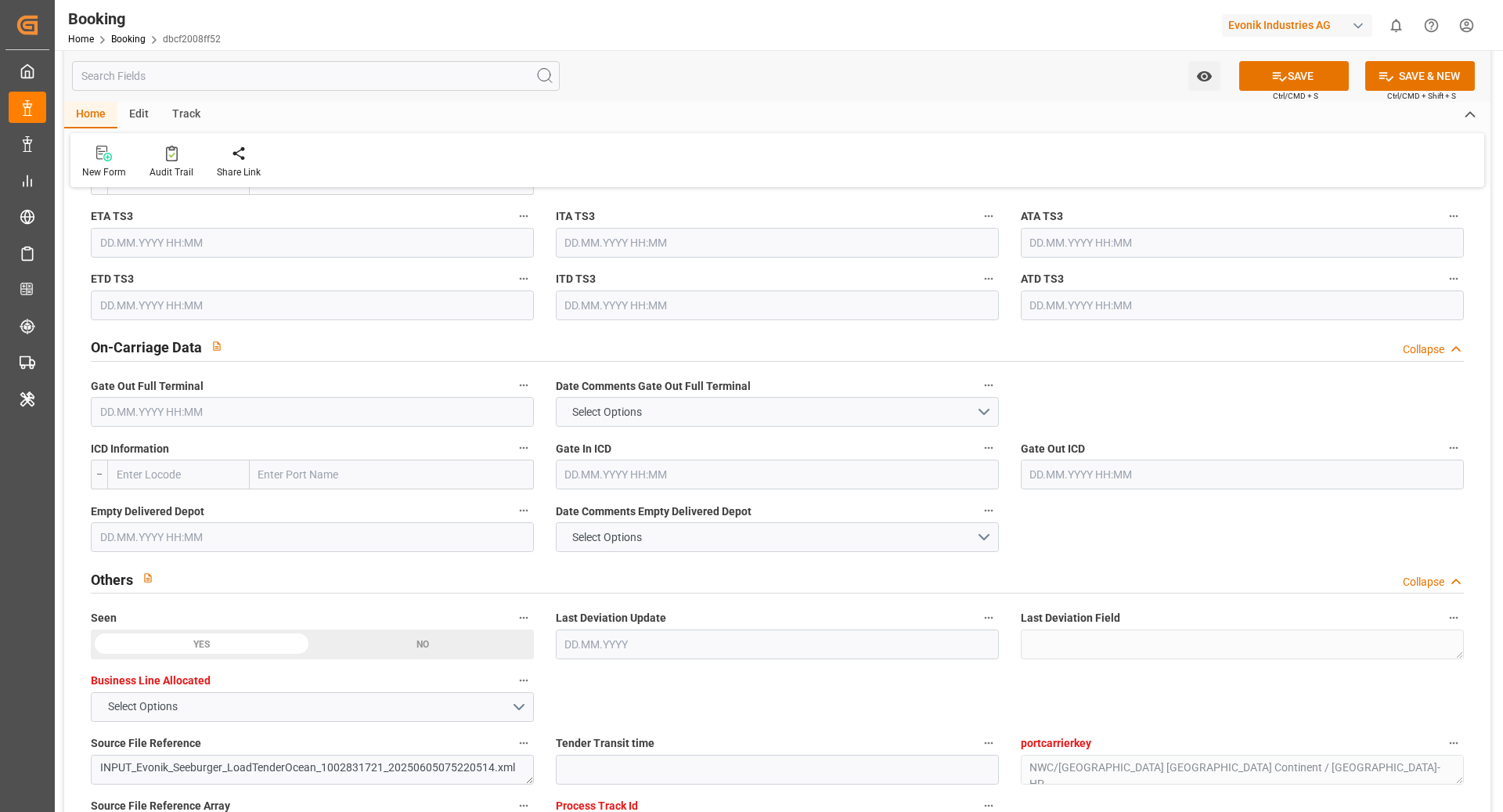
scroll to position [2187, 0]
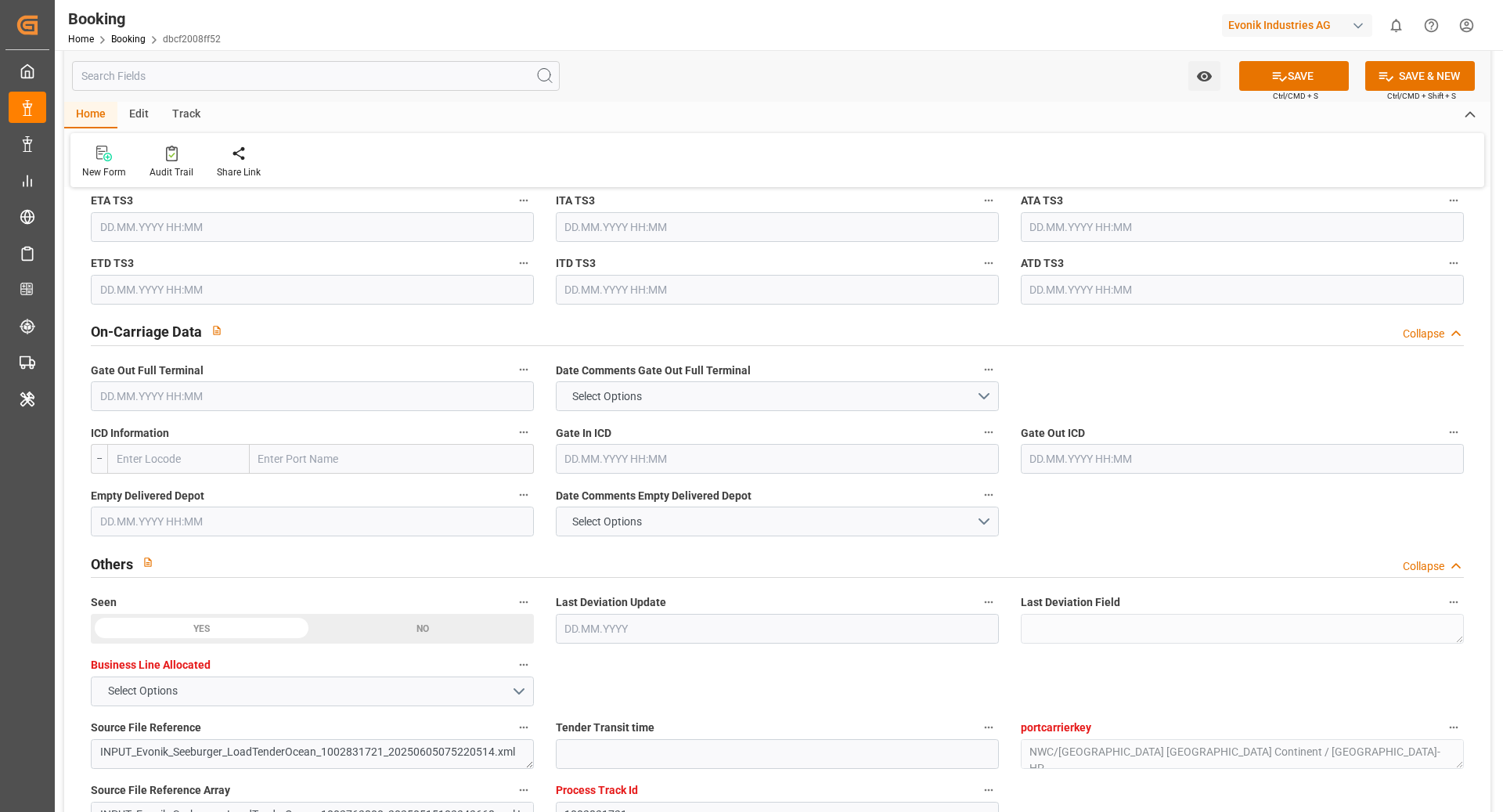
click at [235, 394] on input "text" at bounding box center [312, 395] width 443 height 30
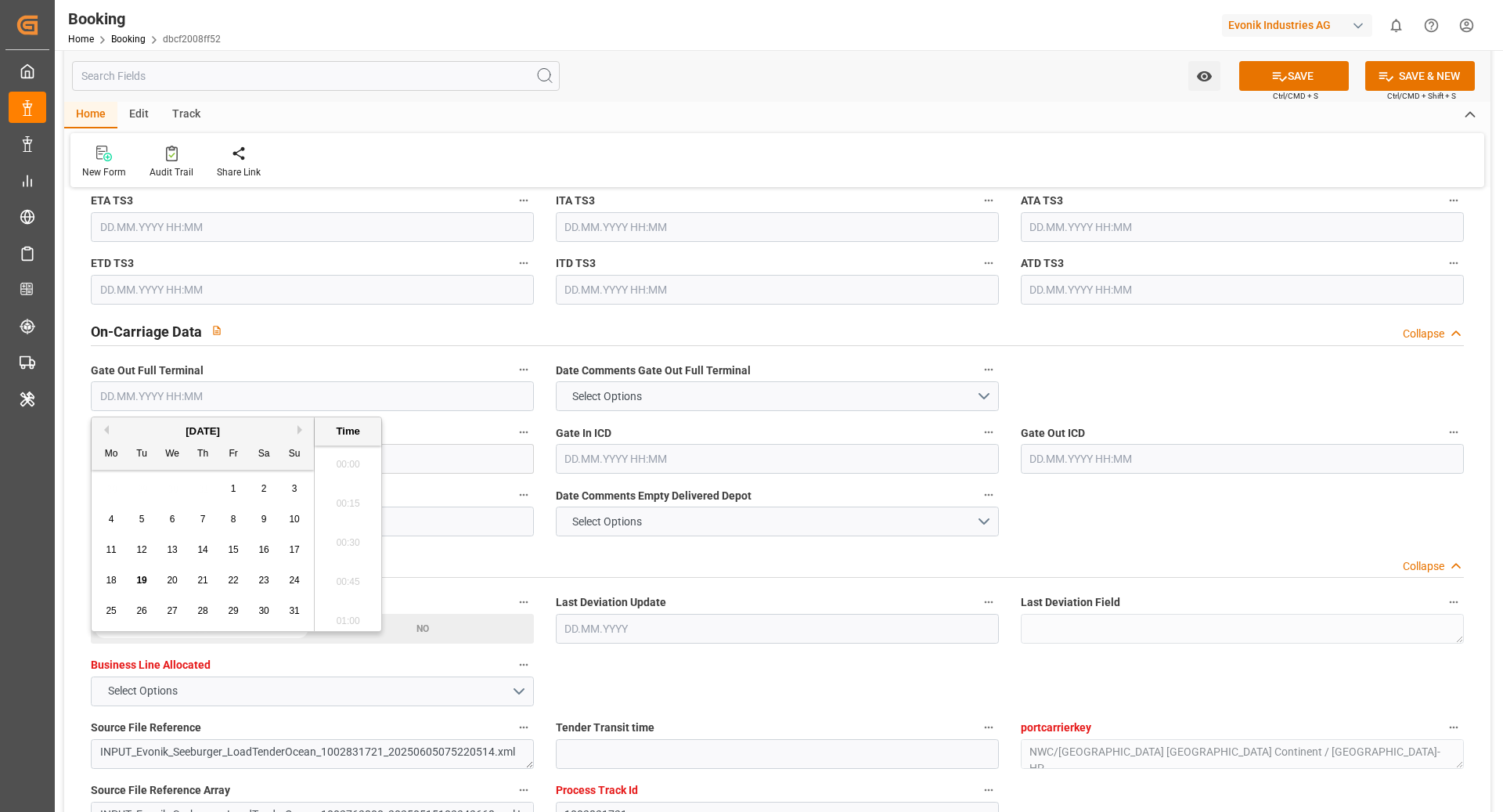
scroll to position [2627, 0]
click at [107, 429] on button "Previous Month" at bounding box center [104, 430] width 10 height 10
click at [234, 584] on span "25" at bounding box center [233, 579] width 10 height 11
type input "25.07.2025 00:00"
drag, startPoint x: 1217, startPoint y: 512, endPoint x: 970, endPoint y: 535, distance: 248.1
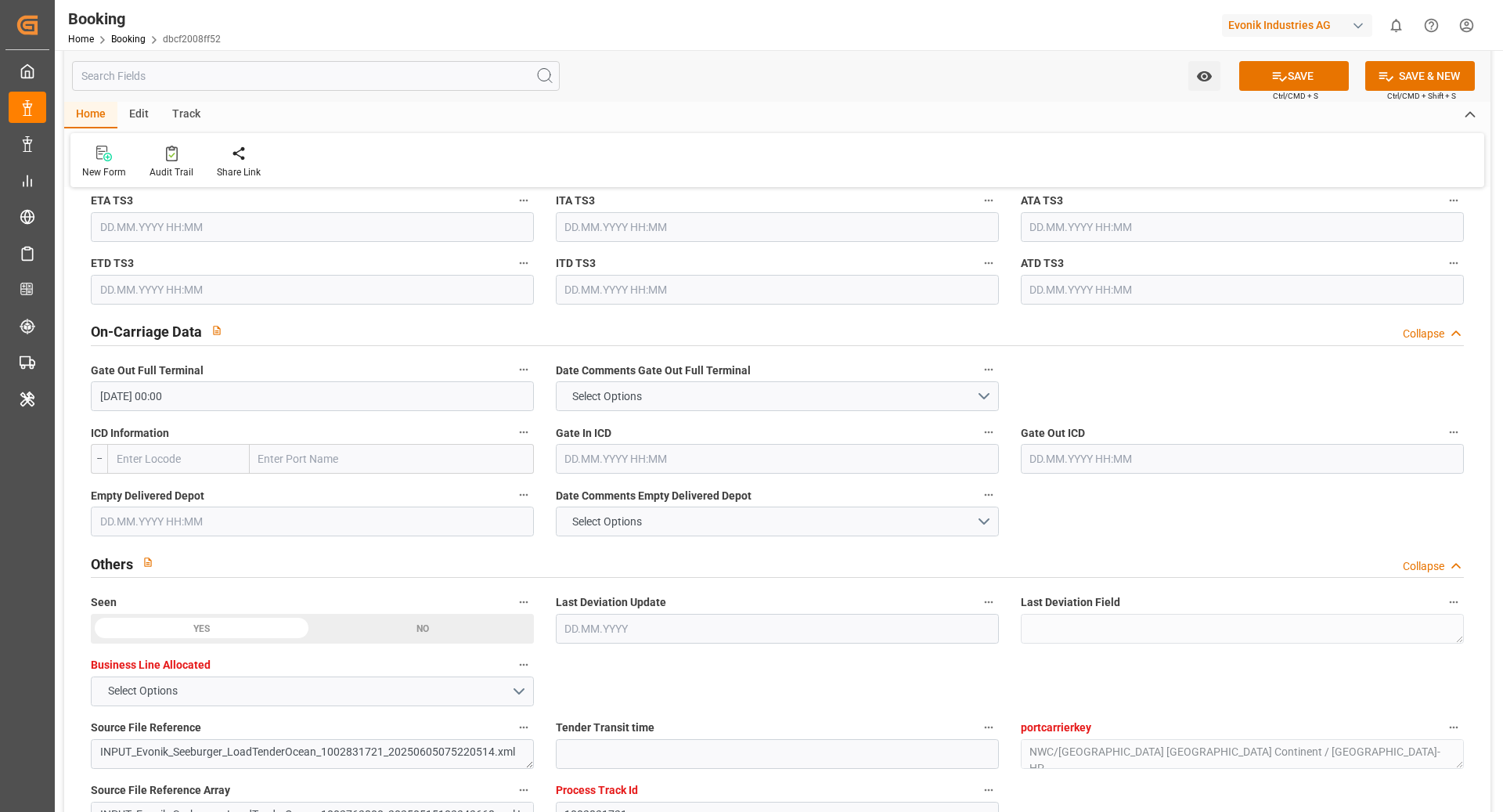
click at [132, 517] on input "text" at bounding box center [312, 521] width 443 height 30
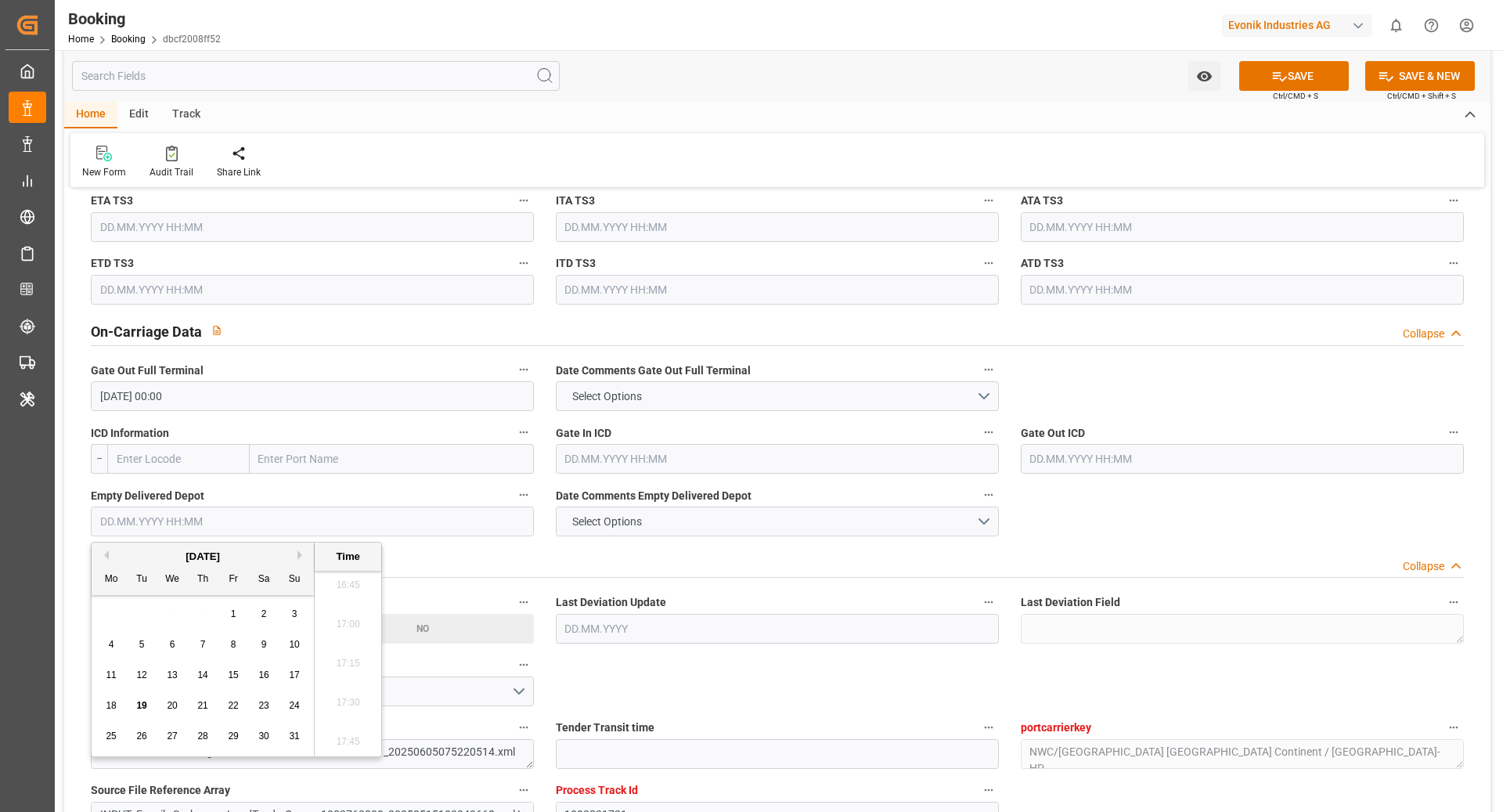
click at [106, 556] on button "Previous Month" at bounding box center [104, 555] width 10 height 10
click at [297, 557] on button "Next Month" at bounding box center [302, 555] width 10 height 10
click at [224, 709] on div "25" at bounding box center [234, 705] width 19 height 18
type input "25.07.2025 00:00"
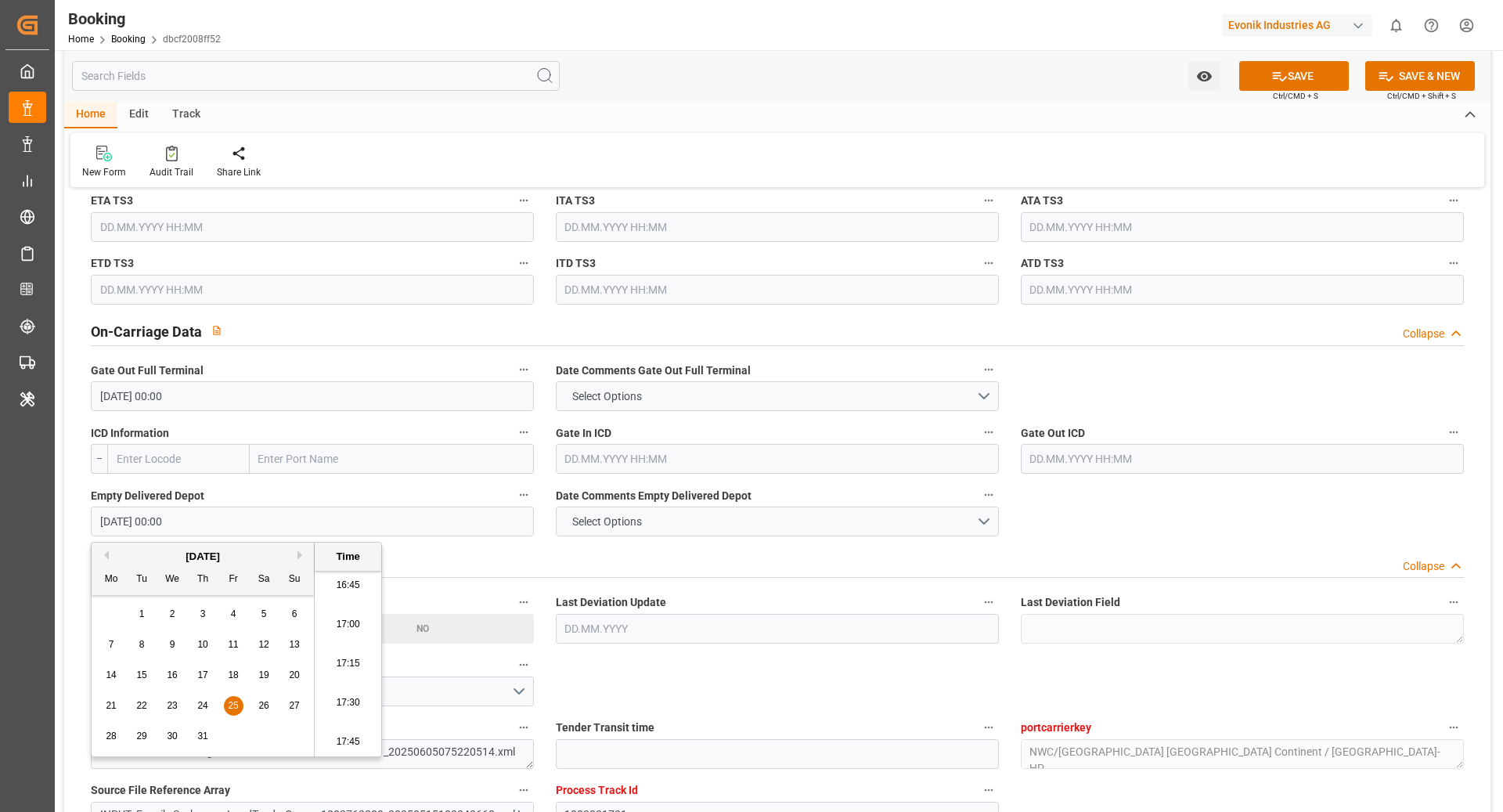
click at [1111, 541] on div "Others Collapse" at bounding box center [777, 564] width 1396 height 45
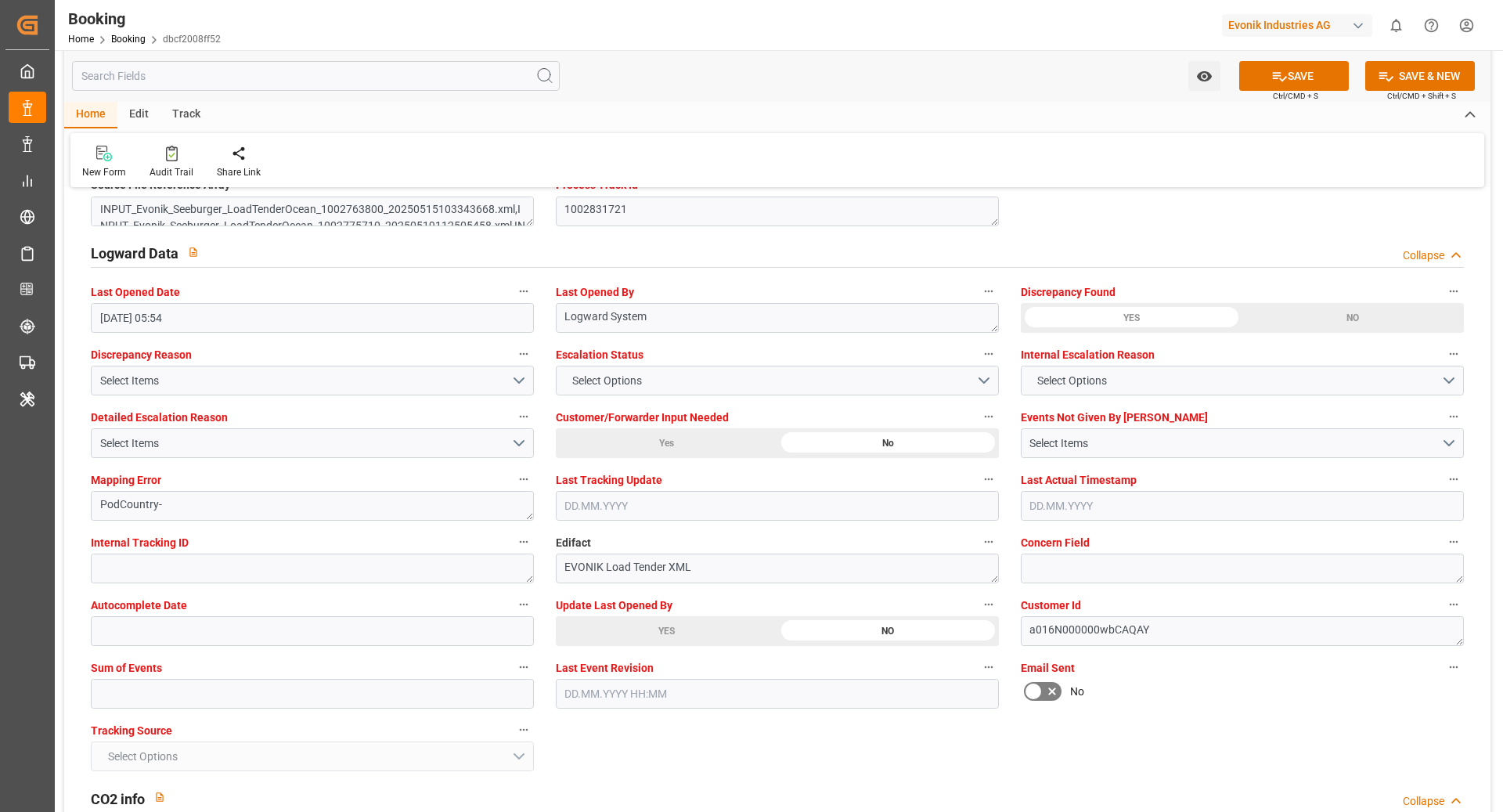
scroll to position [2862, 0]
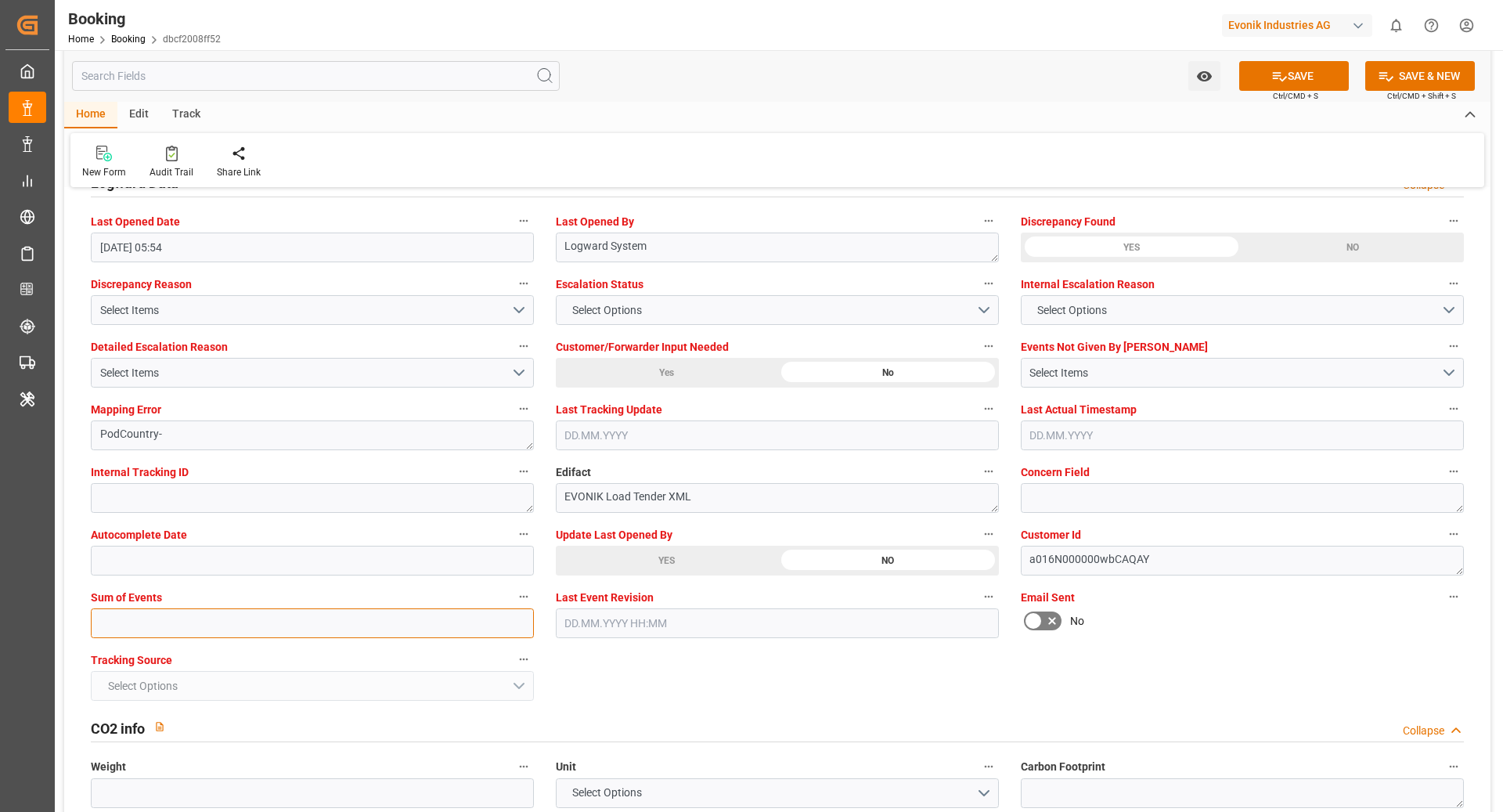
click at [142, 629] on input "text" at bounding box center [312, 623] width 443 height 30
type input "0"
click at [1296, 71] on button "SAVE" at bounding box center [1295, 76] width 110 height 30
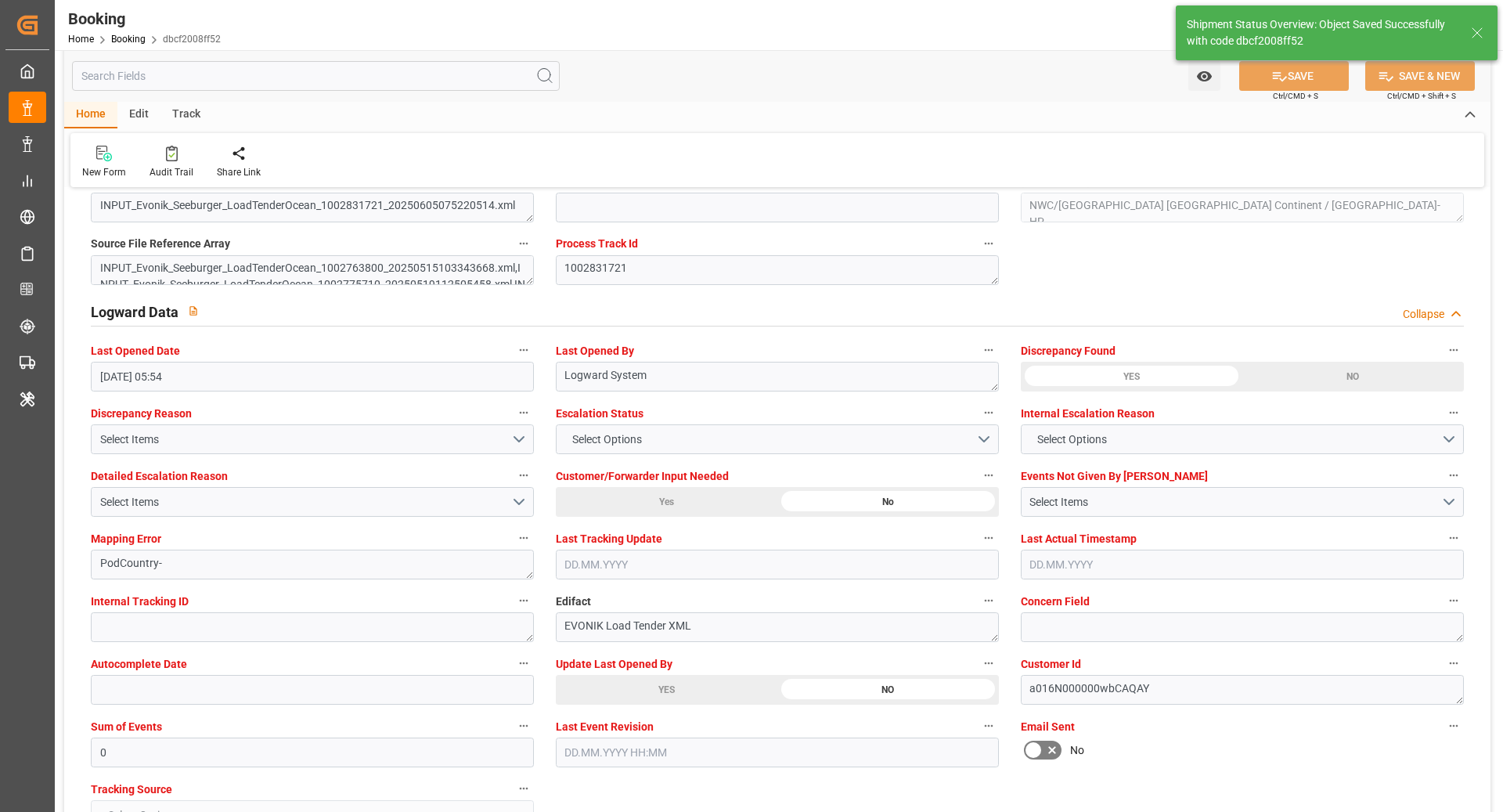
type textarea "NWC/UK North West Continent / UK_CNSGH_HLCU_SM-HP"
type textarea "[PERSON_NAME]"
type textarea "Pod-PodRegionName-"
type input "50"
type input "04.06.2025 00:00"
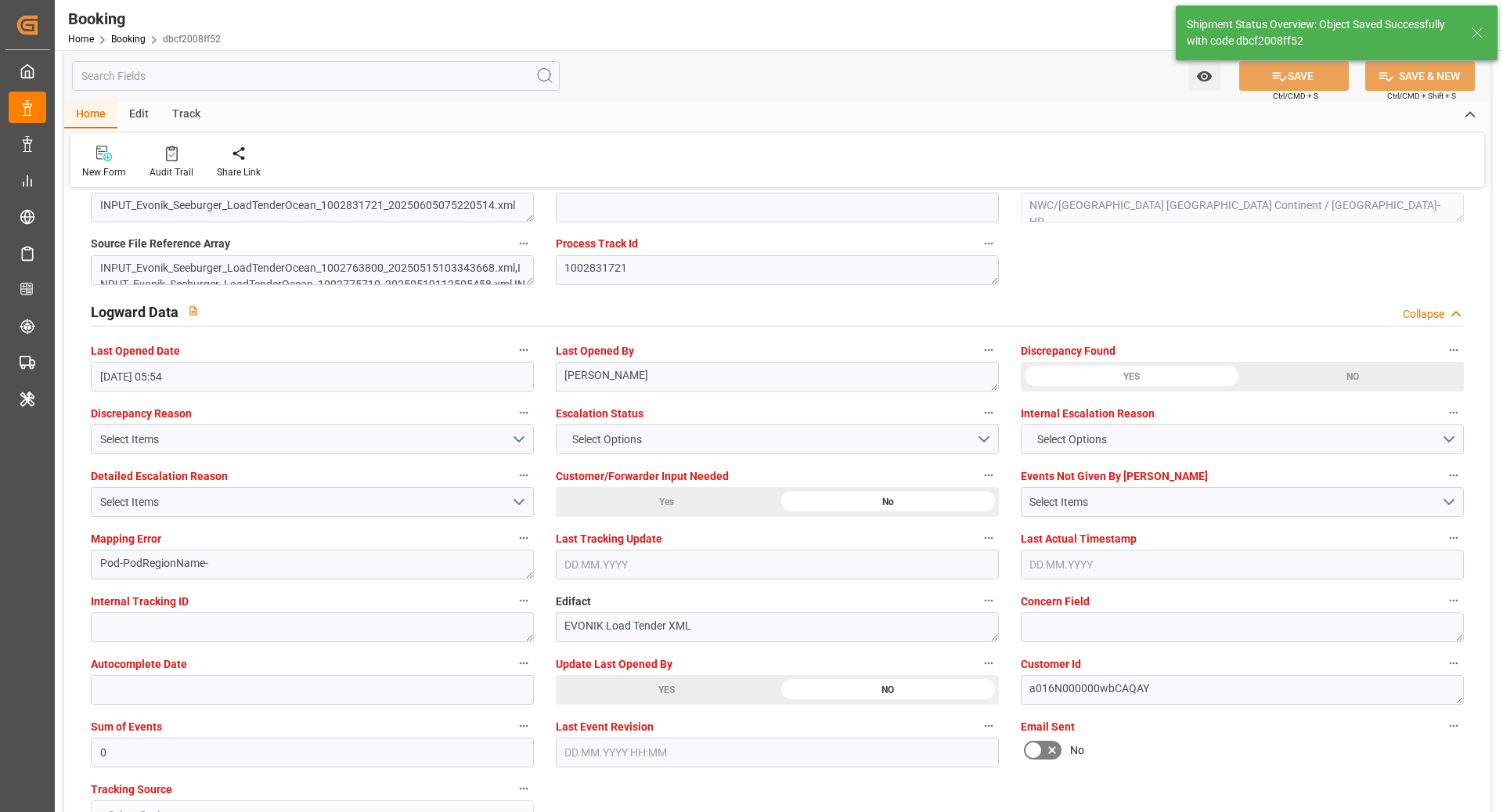
type input "24.07.2025 00:00"
type input "19.08.2025 11:59"
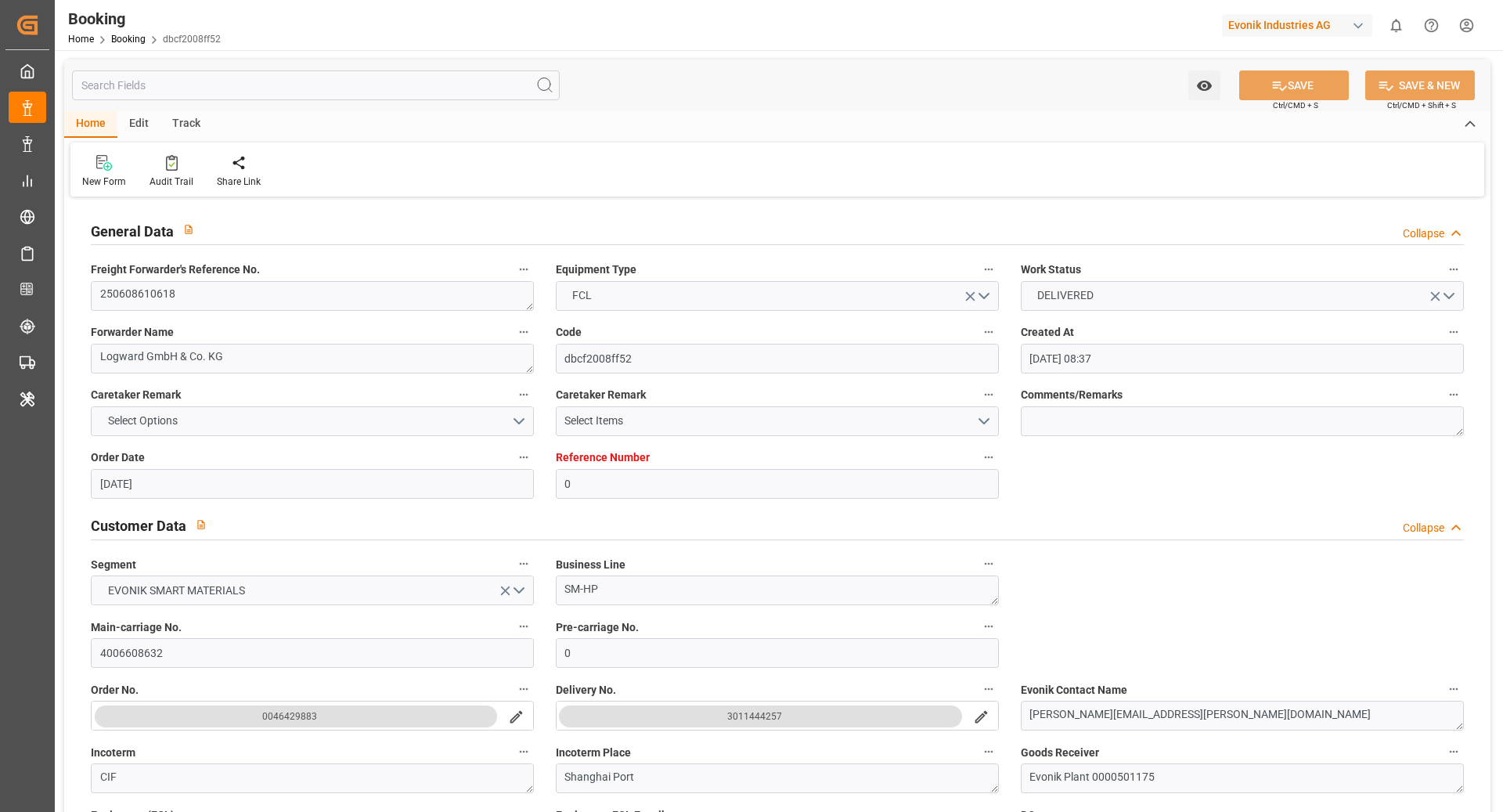
scroll to position [0, 0]
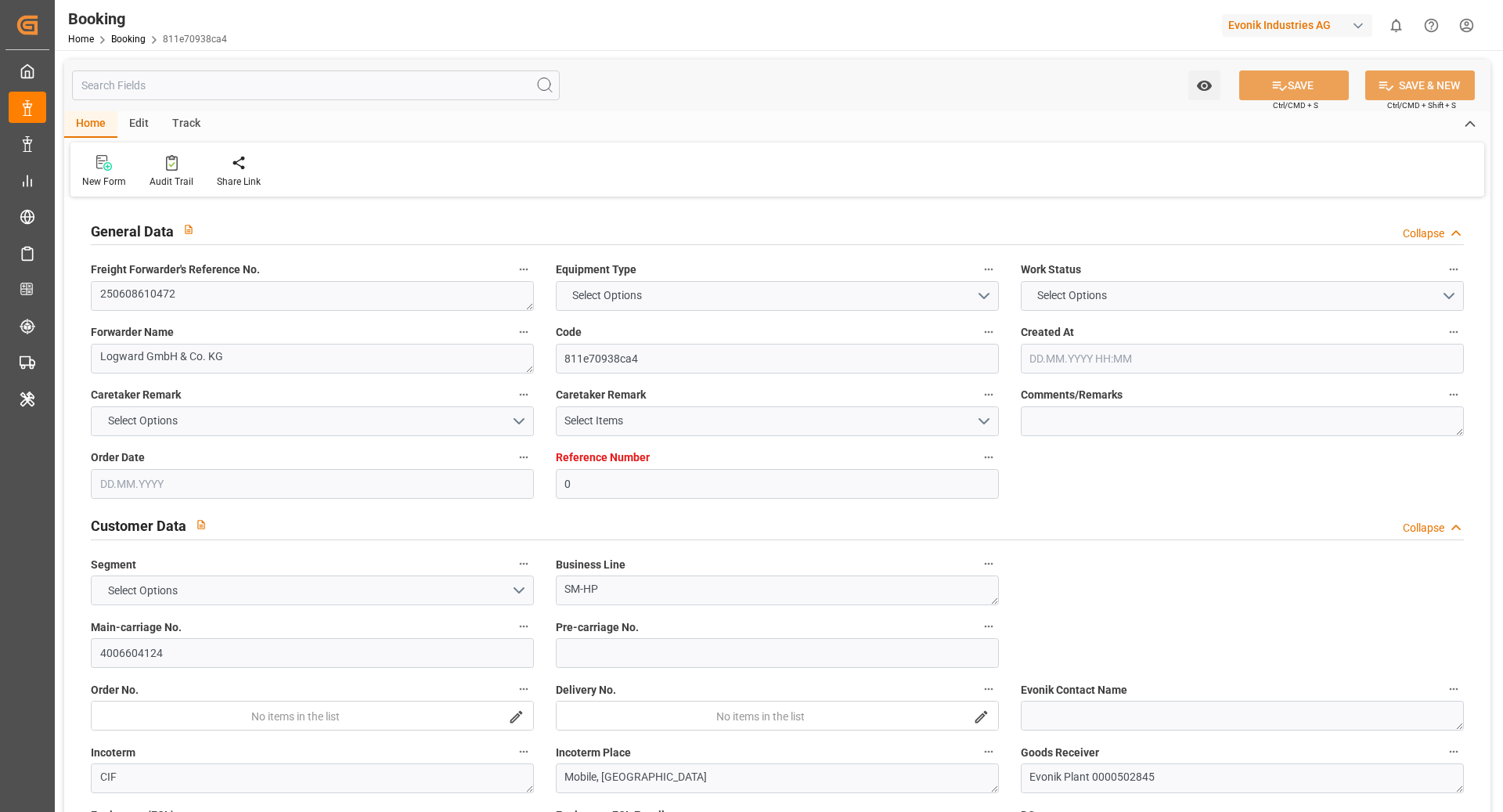
type input "0"
type input "Dummy"
type input "Dummy Carrier"
type input "NLRTM"
type input "USMOB"
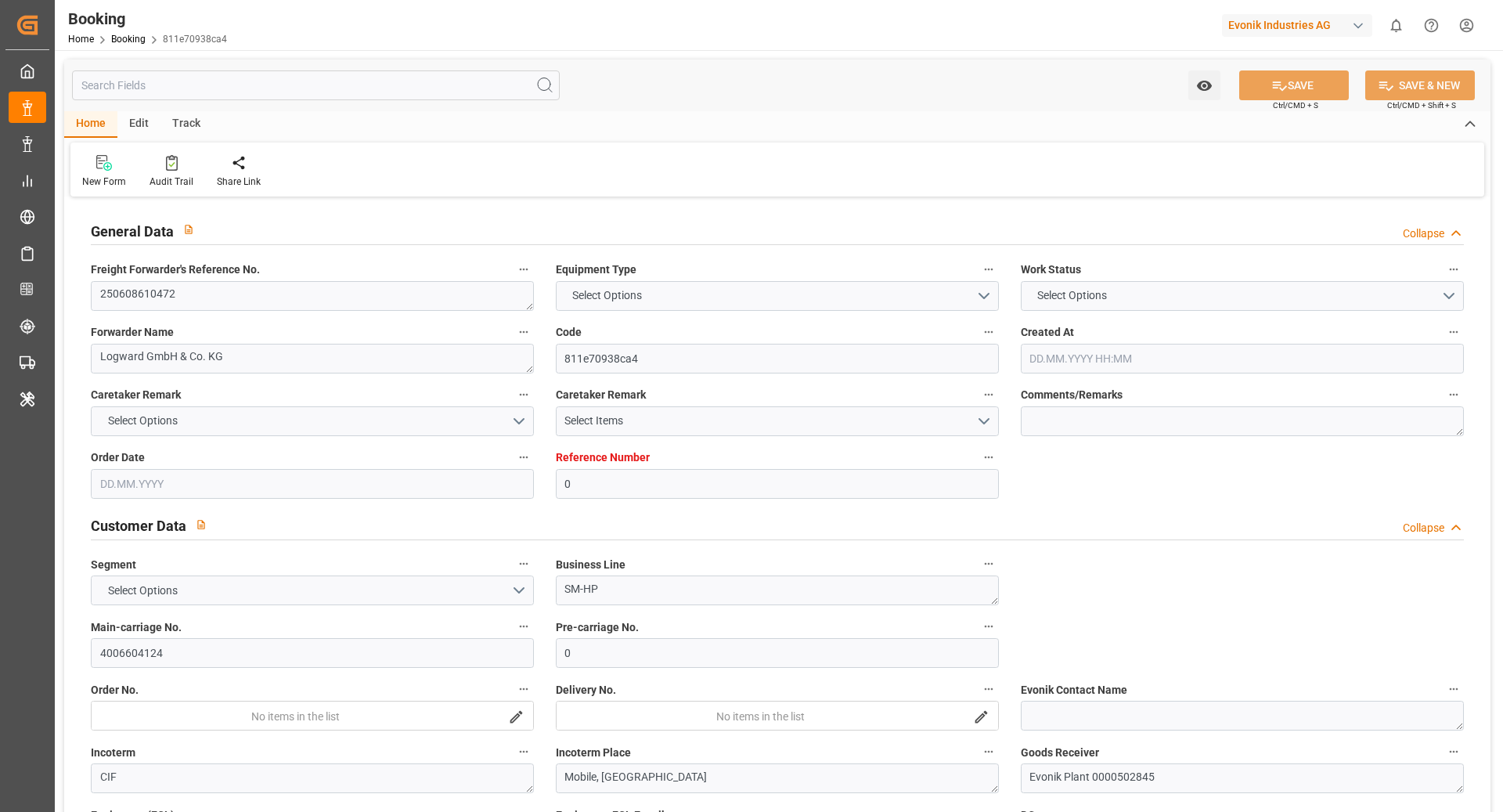
type input "[DATE] 09:28"
type input "[DATE]"
type input "[DATE] 00:00"
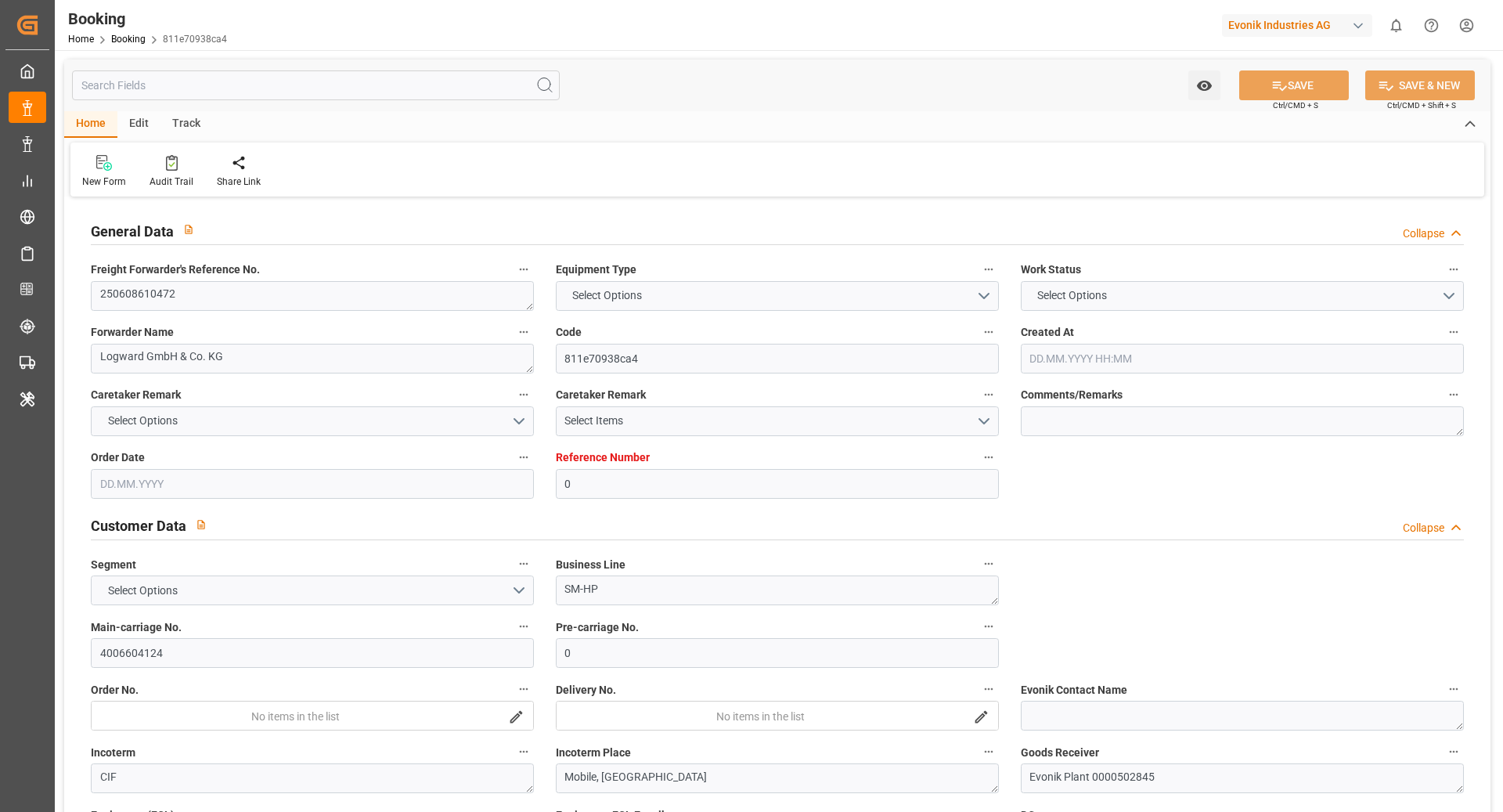
type input "[DATE] 04:49"
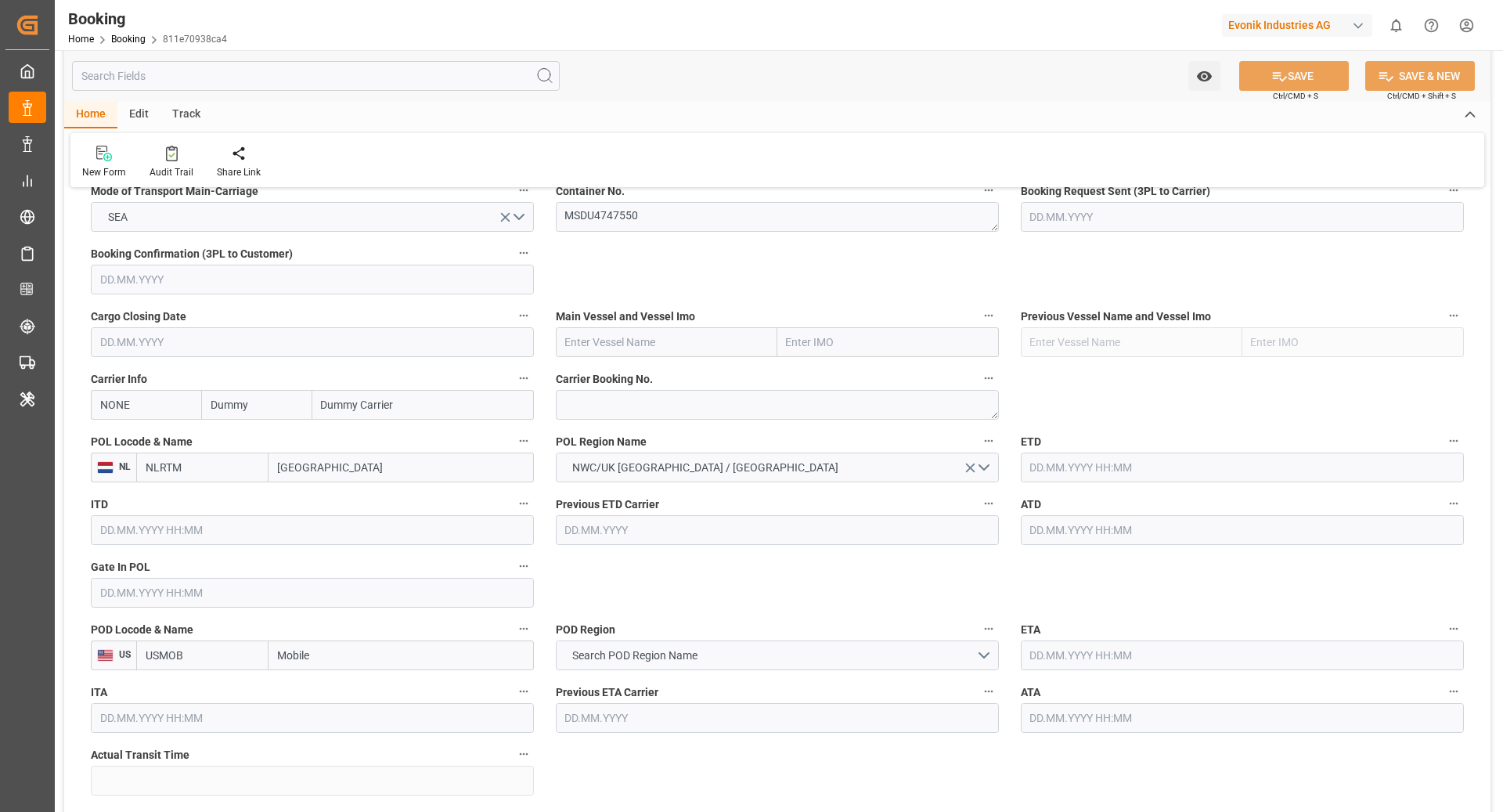
scroll to position [1084, 0]
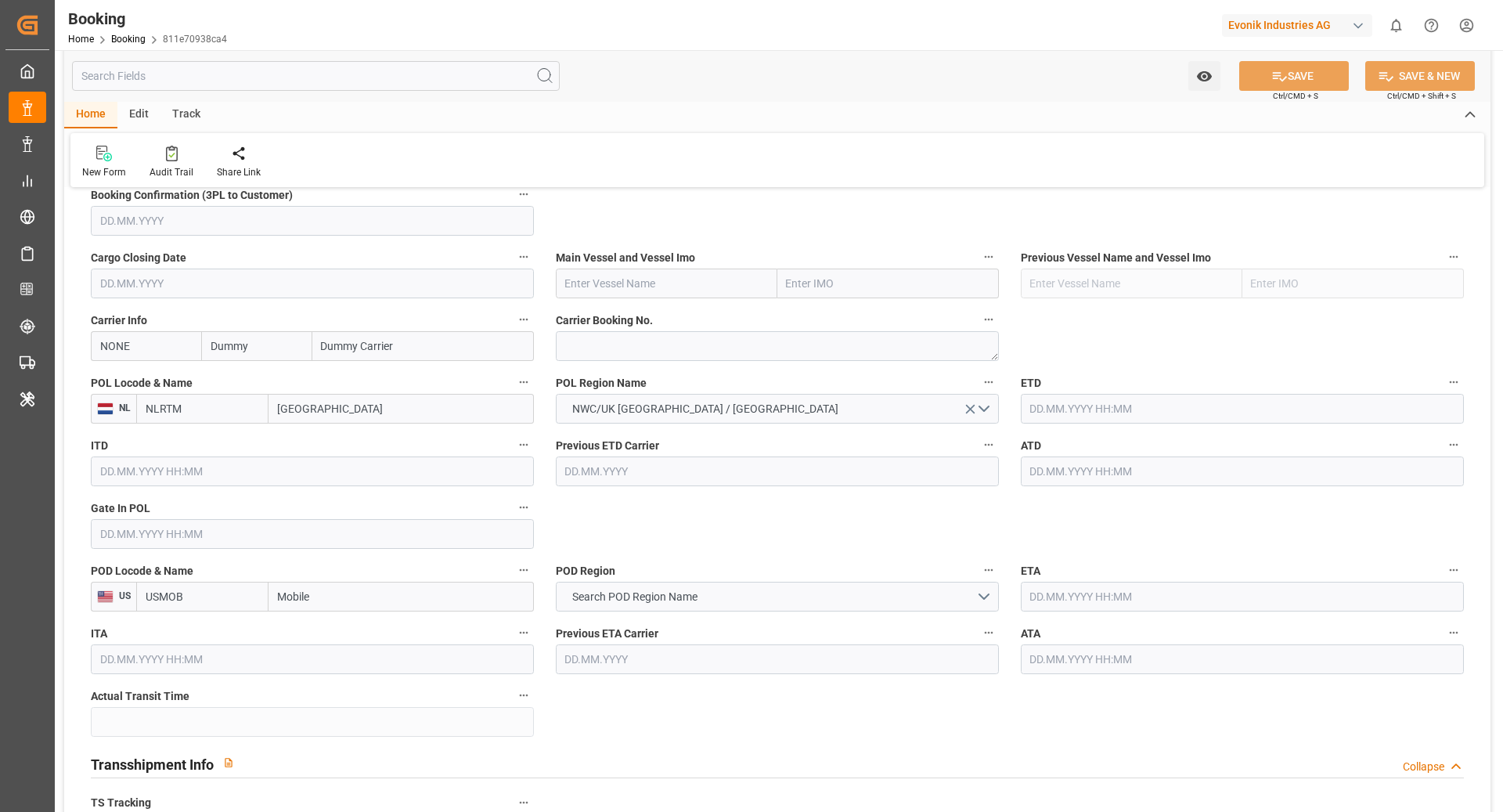
click at [183, 416] on input "NLRTM" at bounding box center [203, 408] width 132 height 30
type input "BEANR"
click at [199, 443] on span "BEANR - [GEOGRAPHIC_DATA]" at bounding box center [199, 452] width 106 height 29
type input "[GEOGRAPHIC_DATA]"
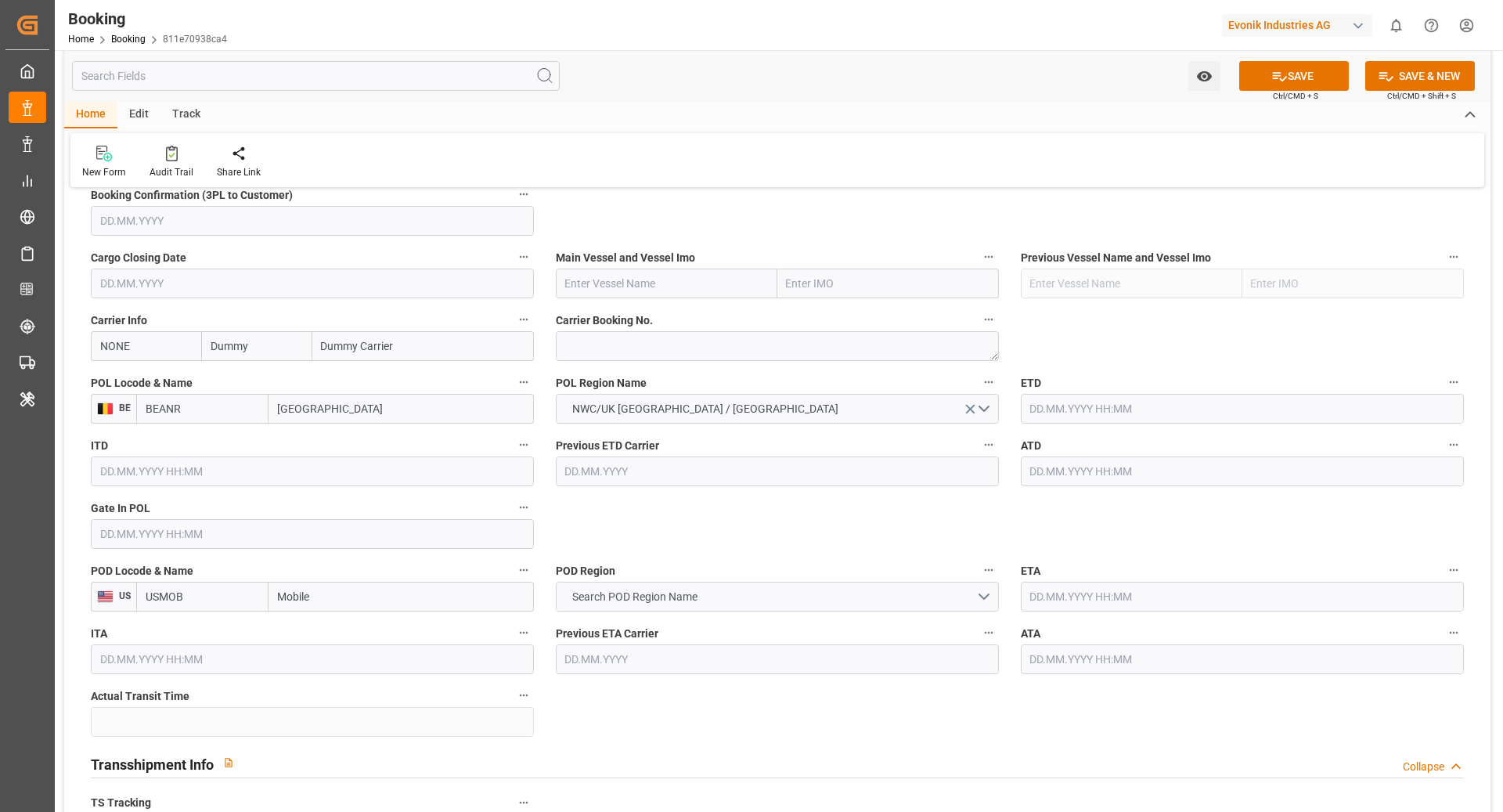
type input "BEANR"
click at [696, 605] on button "Search POD Region Name" at bounding box center [777, 596] width 443 height 30
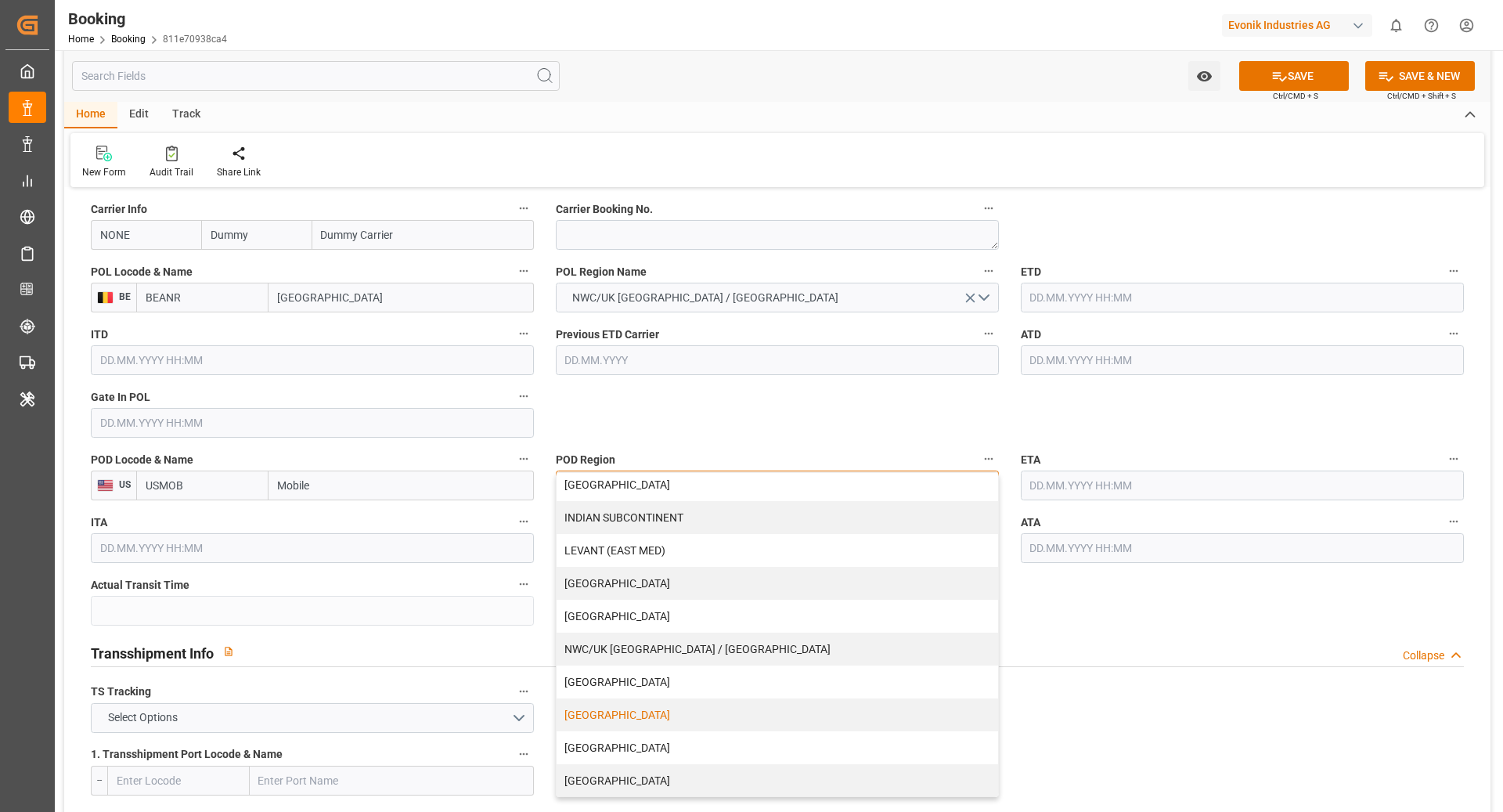
scroll to position [1200, 0]
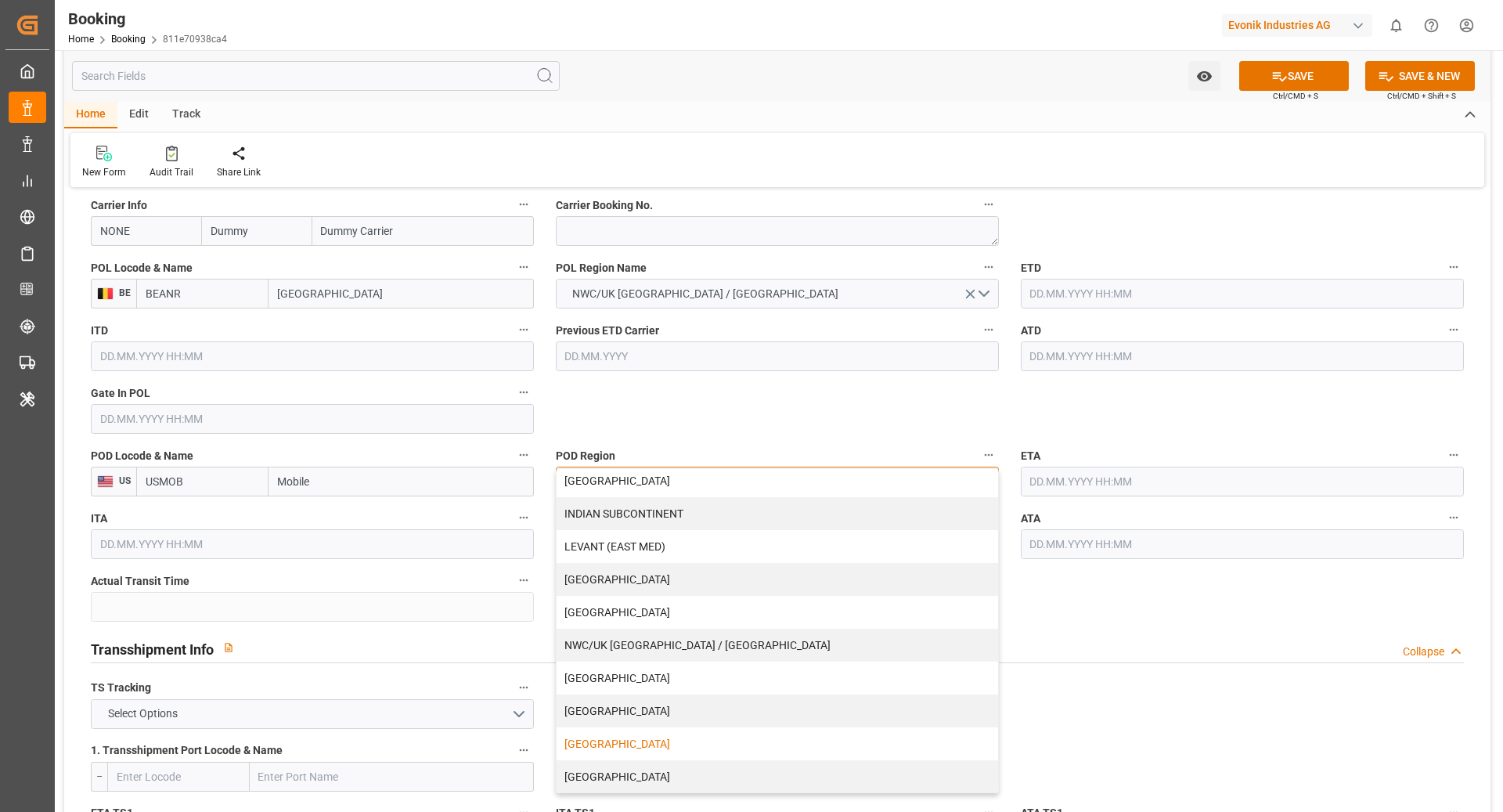
click at [642, 744] on div "[GEOGRAPHIC_DATA]" at bounding box center [777, 744] width 441 height 33
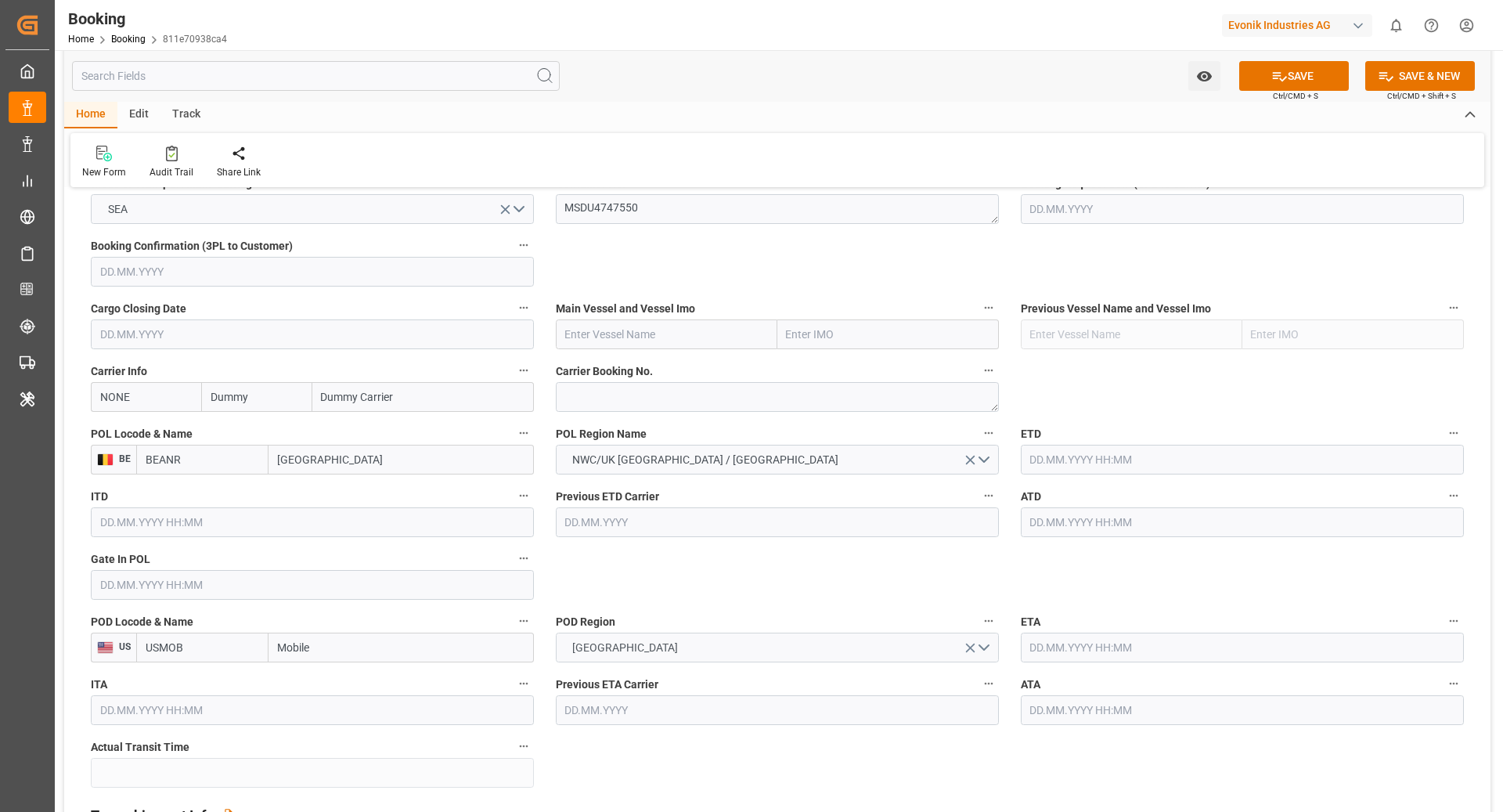
scroll to position [1034, 0]
click at [137, 404] on input "NONE" at bounding box center [145, 395] width 110 height 30
click at [102, 434] on b "MSCU" at bounding box center [116, 430] width 30 height 13
type input "MSCU"
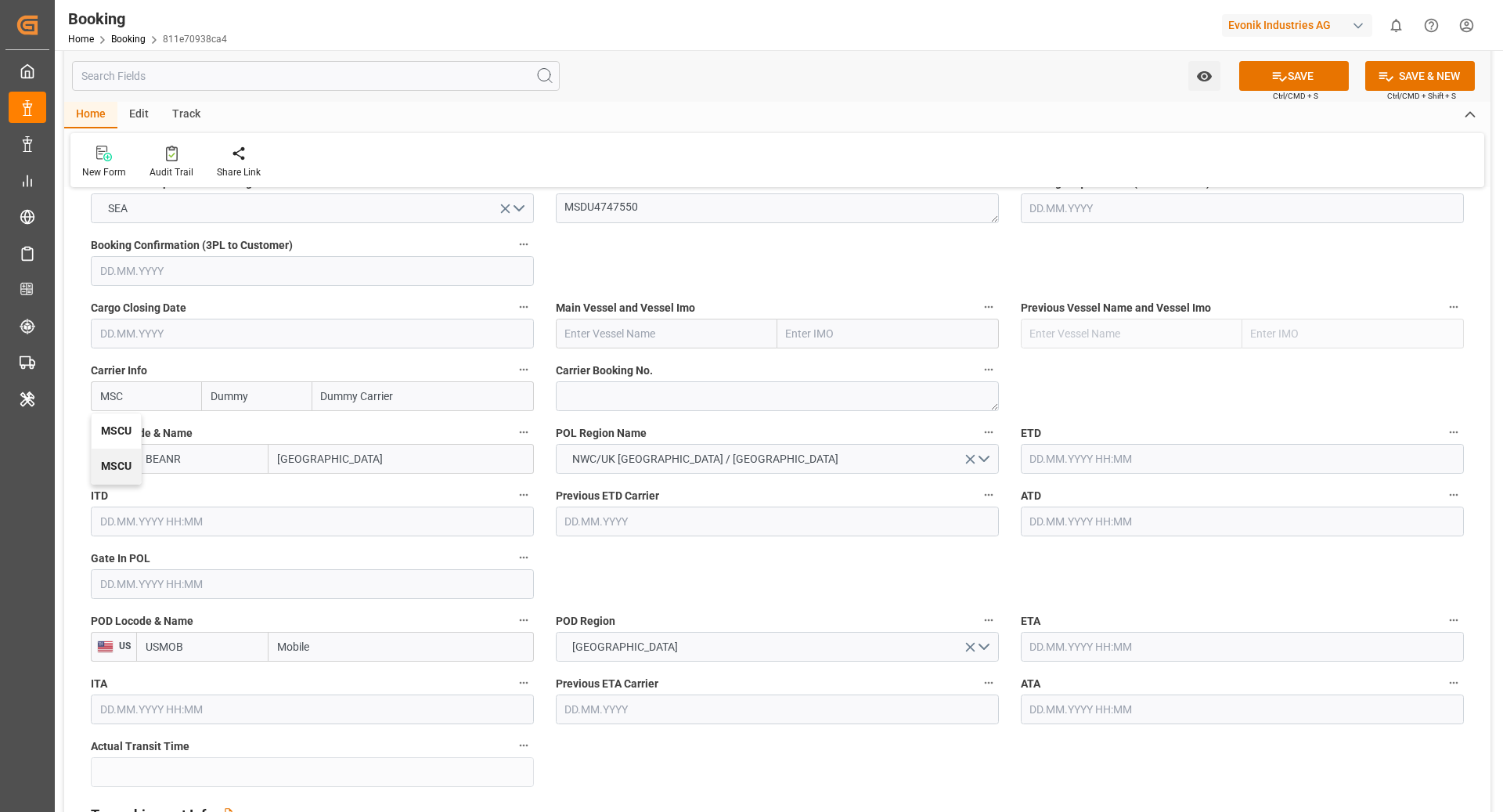
type input "MSC"
type input "Mediterranean Shipping Company"
type input "MSCU"
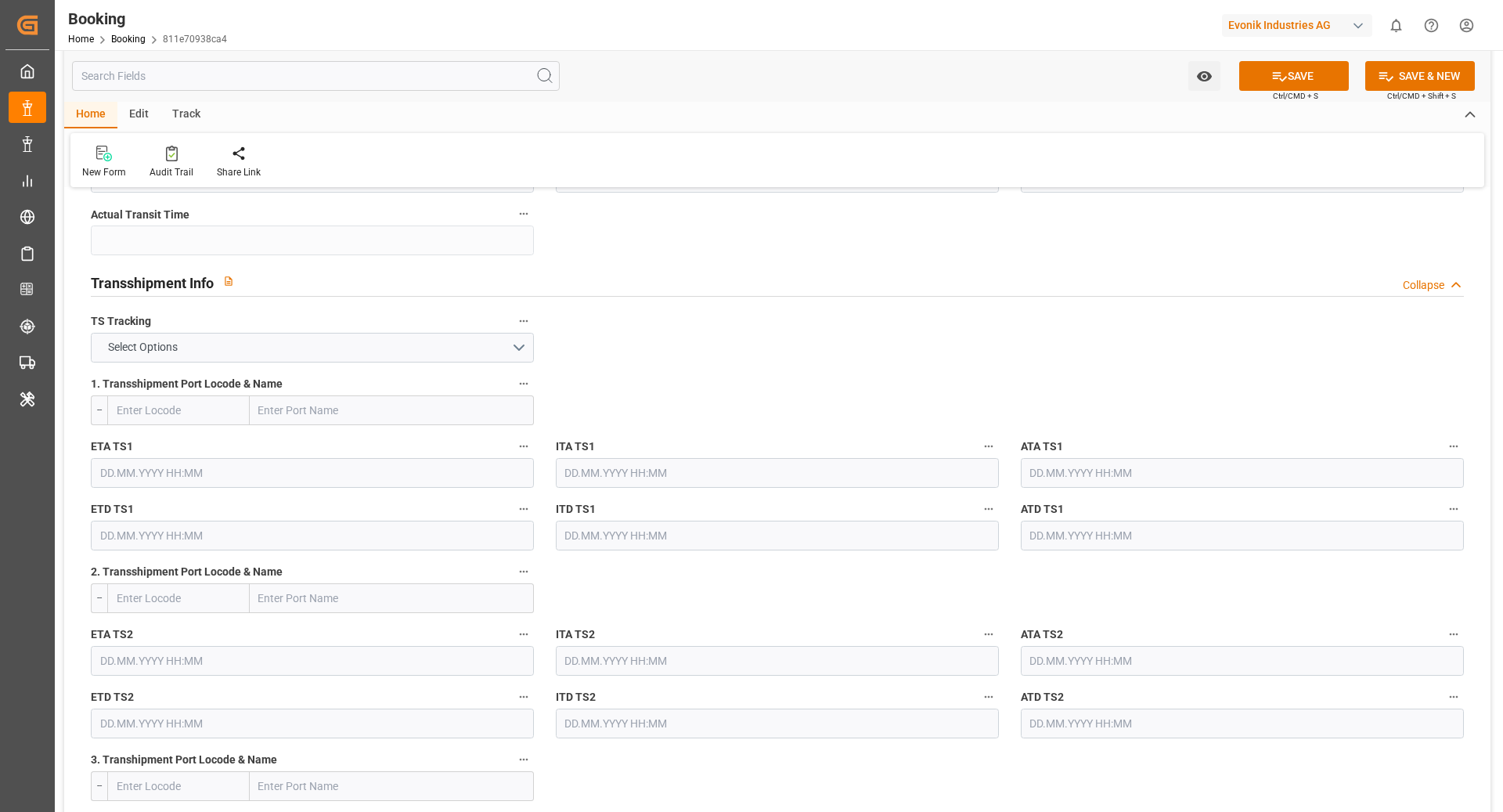
scroll to position [1537, 0]
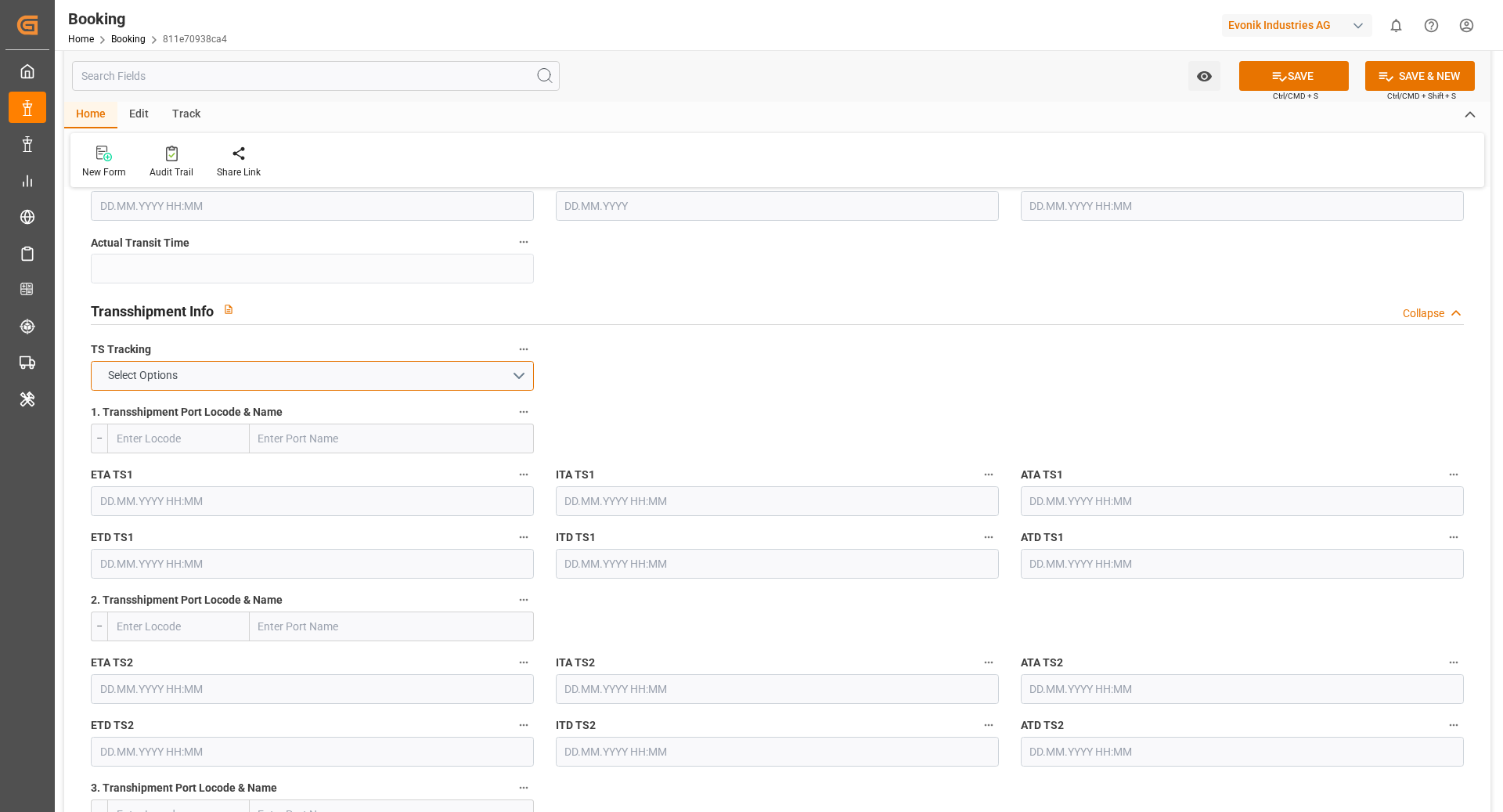
drag, startPoint x: 314, startPoint y: 368, endPoint x: 216, endPoint y: 391, distance: 100.7
click at [314, 367] on button "Select Options" at bounding box center [312, 376] width 443 height 30
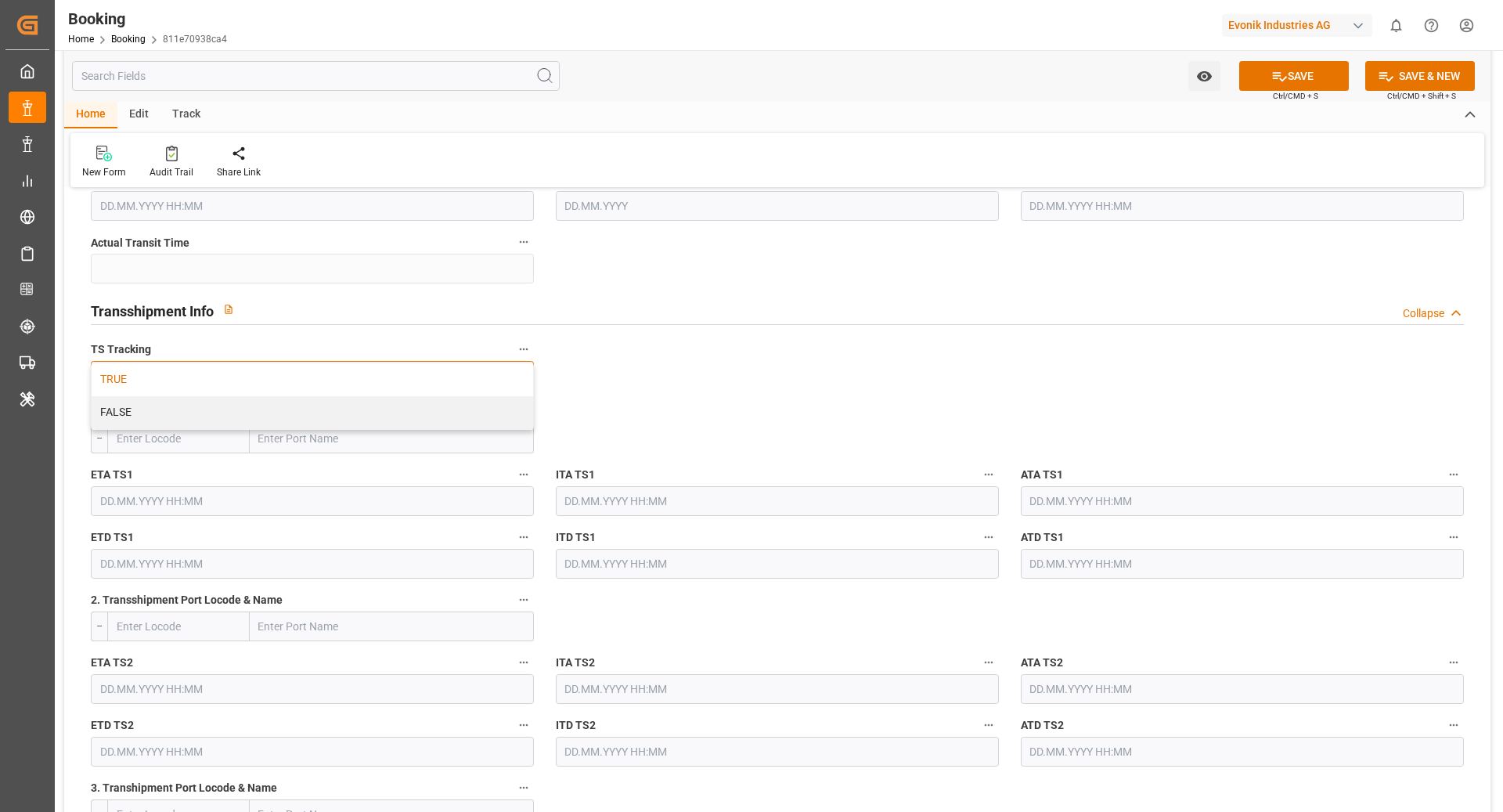
click at [184, 382] on div "TRUE" at bounding box center [312, 380] width 441 height 33
click at [409, 439] on input "text" at bounding box center [392, 438] width 284 height 30
paste input "Altamira"
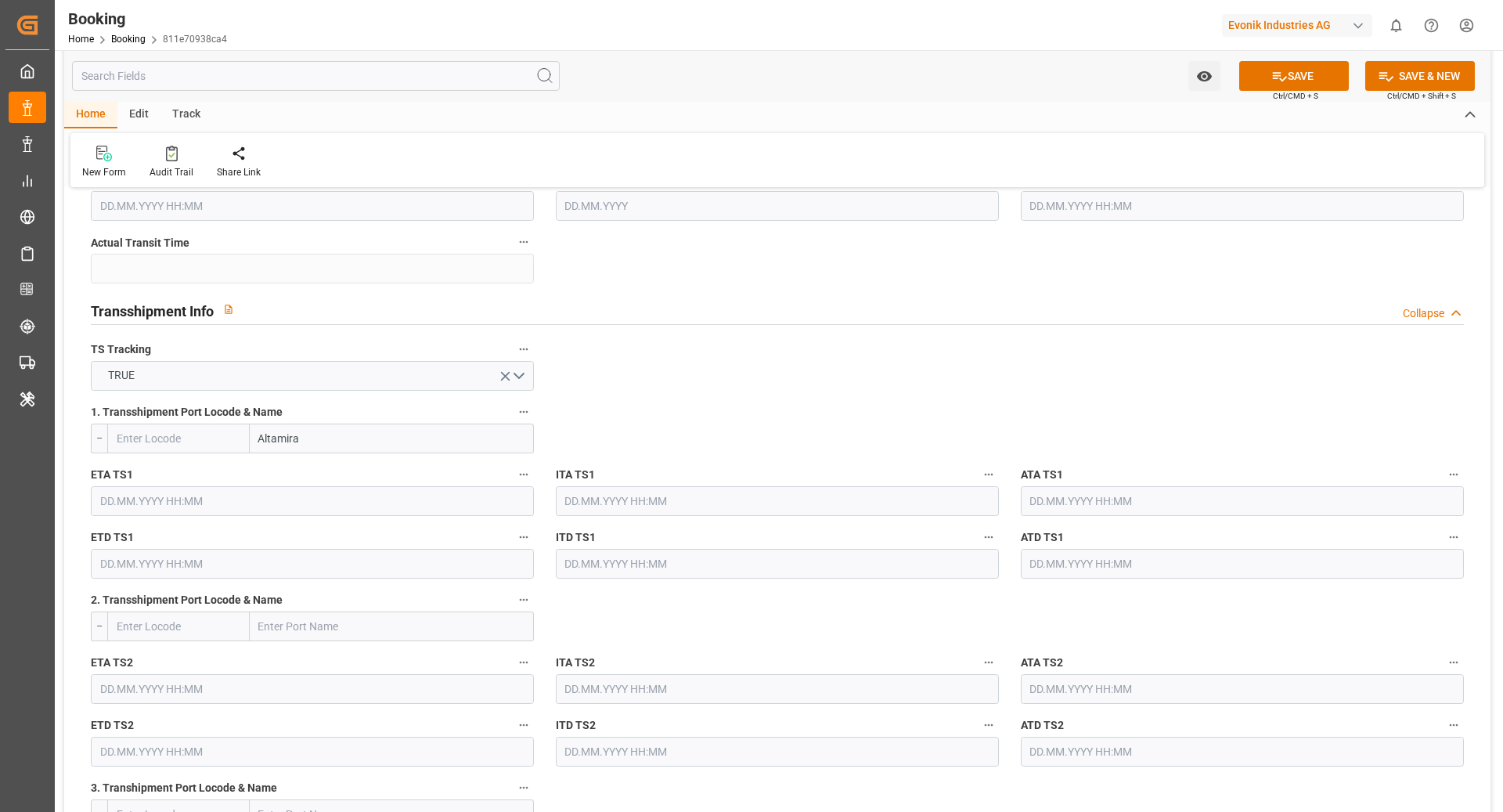
click at [333, 429] on input "Altamira" at bounding box center [392, 438] width 284 height 30
type input "Altamira"
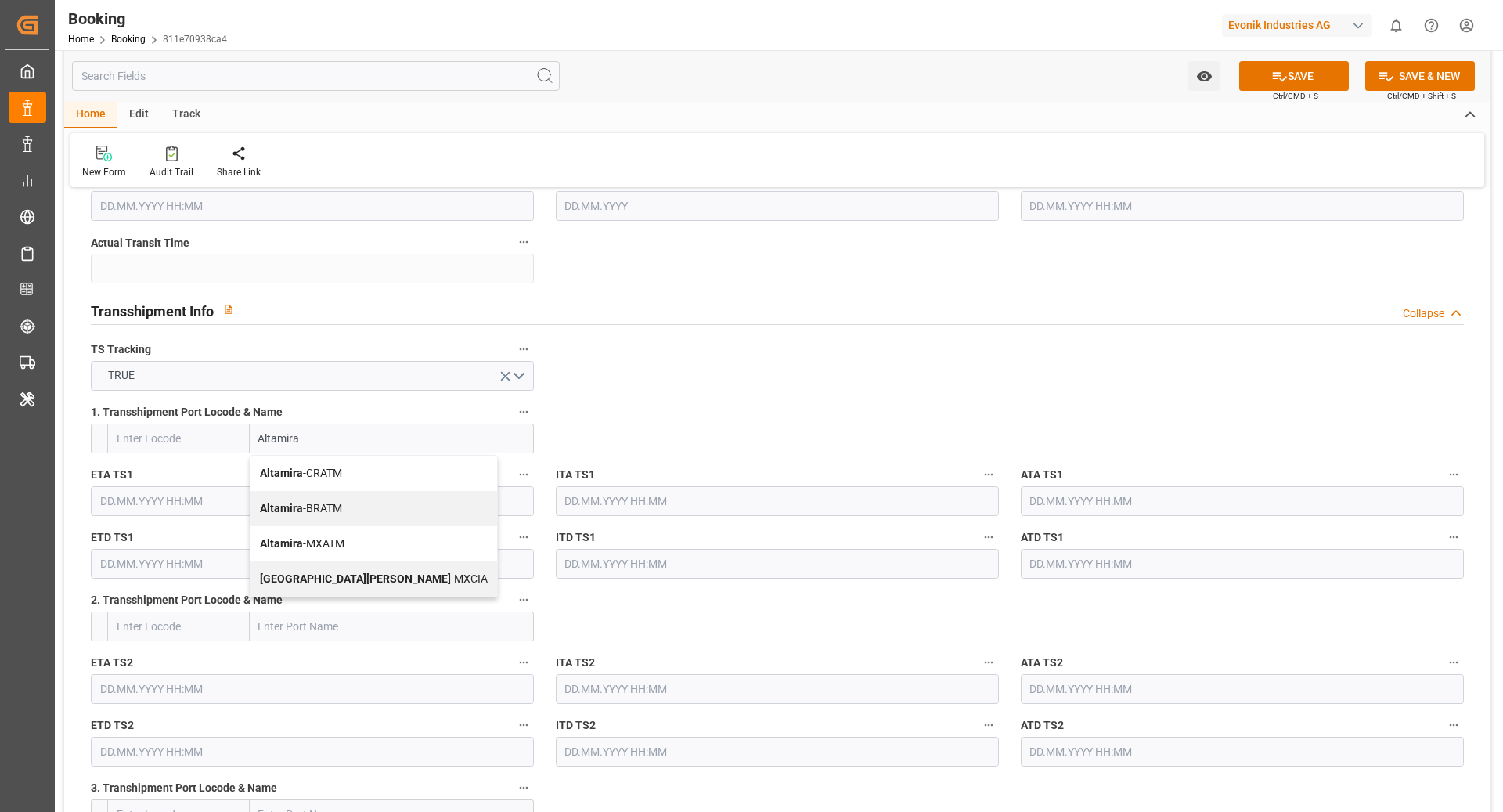
click at [320, 538] on span "Altamira - MXATM" at bounding box center [302, 542] width 85 height 13
type input "MXATM"
type input "Altamira"
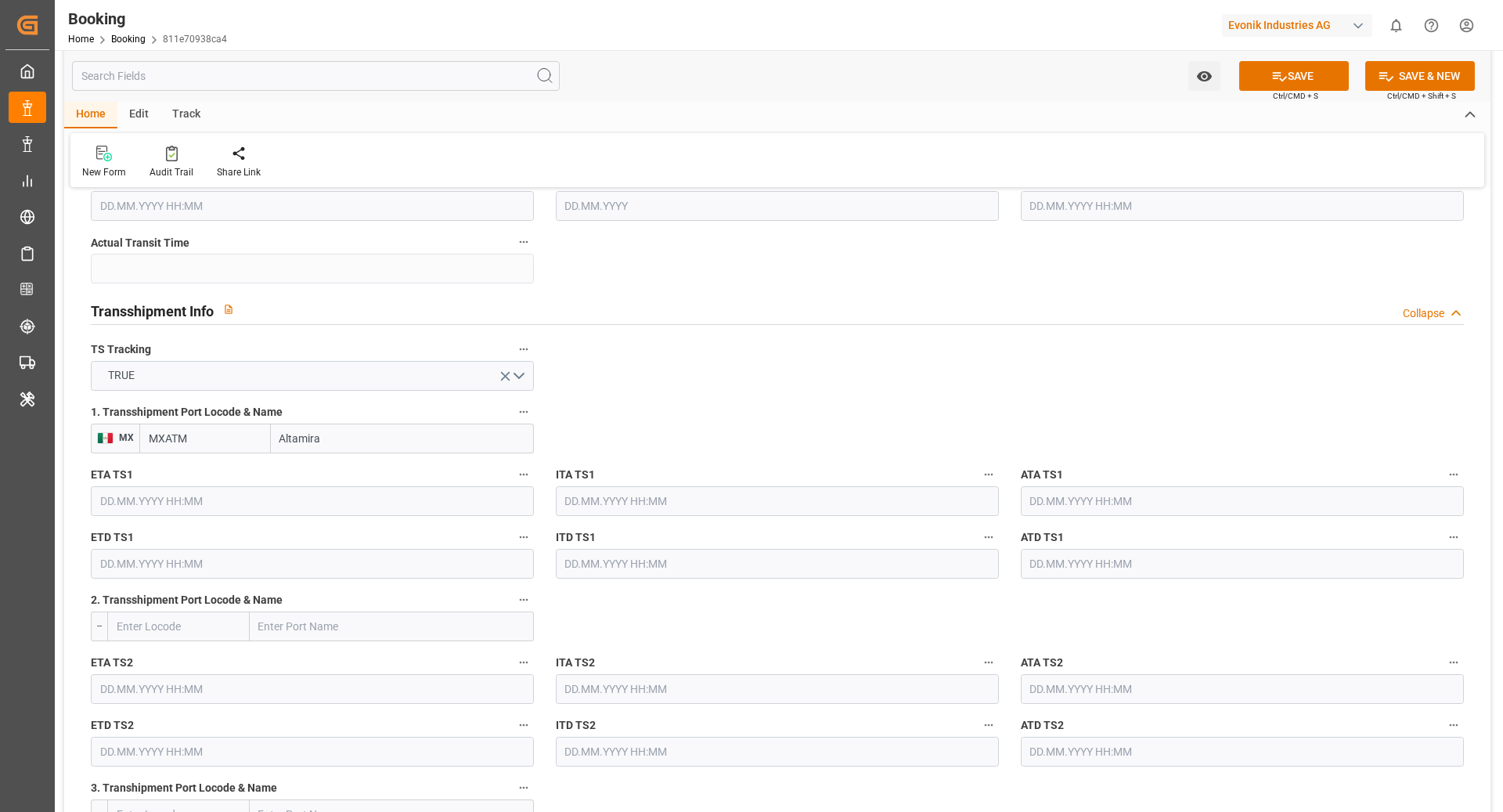
click at [169, 509] on input "text" at bounding box center [312, 500] width 443 height 30
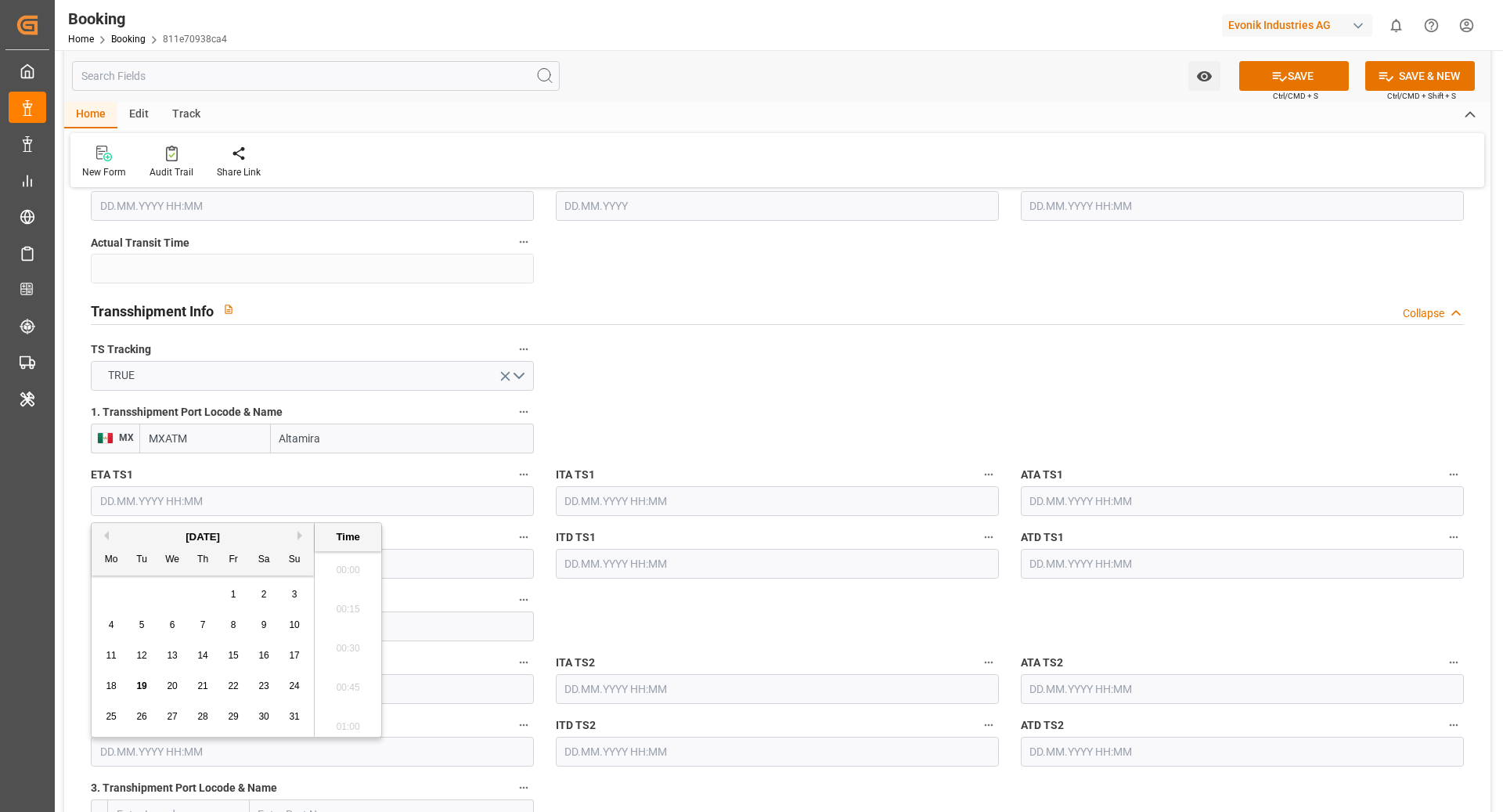
scroll to position [2666, 0]
click at [107, 538] on button "Previous Month" at bounding box center [104, 535] width 10 height 10
click at [293, 686] on span "22" at bounding box center [294, 685] width 10 height 11
type input "22.06.2025 00:00"
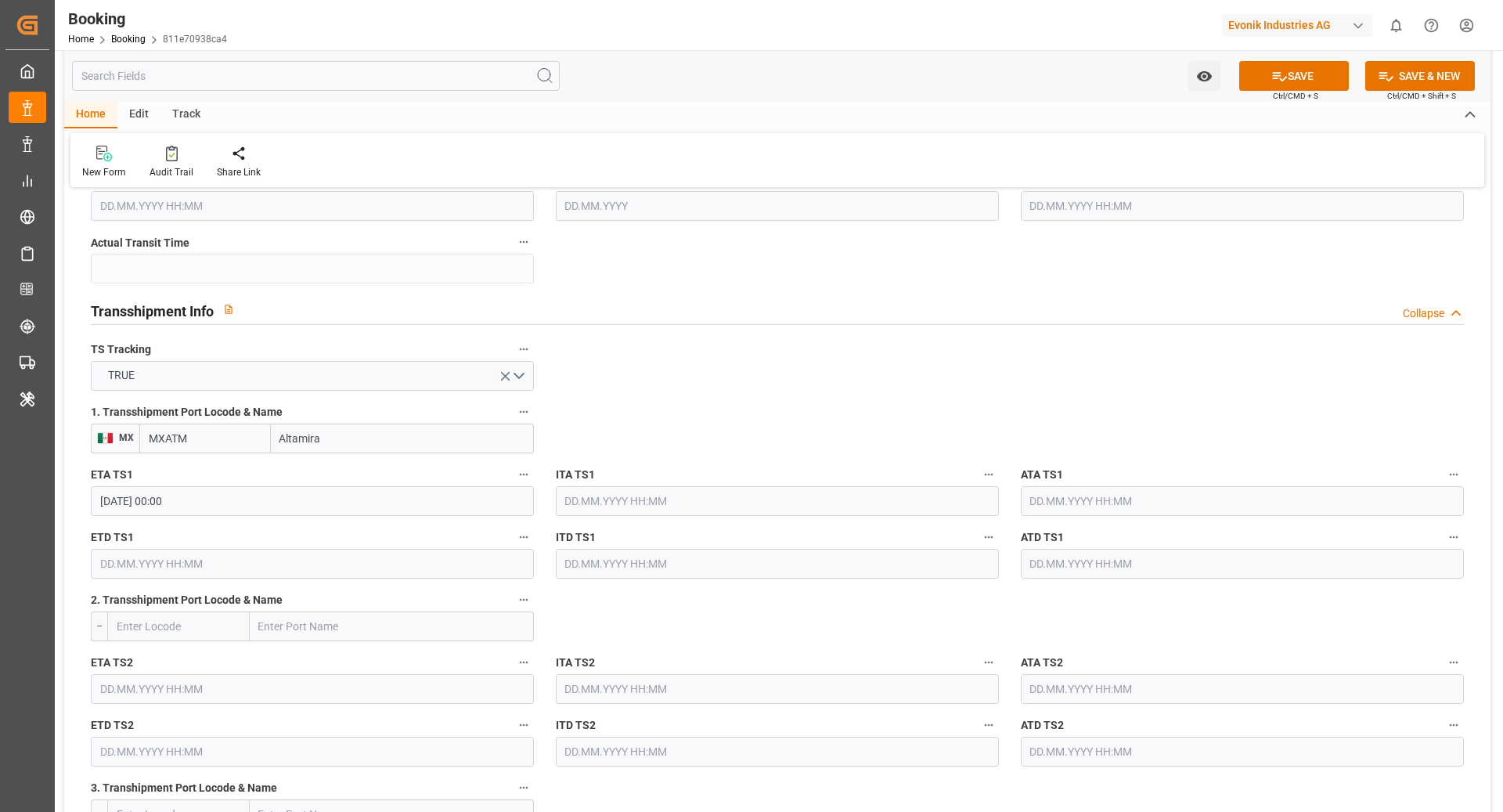
click at [297, 590] on label "2. Transshipment Port Locode & Name" at bounding box center [312, 600] width 443 height 22
click at [513, 590] on button "2. Transshipment Port Locode & Name" at bounding box center [523, 599] width 20 height 20
click at [269, 569] on div at bounding box center [751, 406] width 1503 height 812
click at [230, 562] on input "text" at bounding box center [312, 564] width 443 height 30
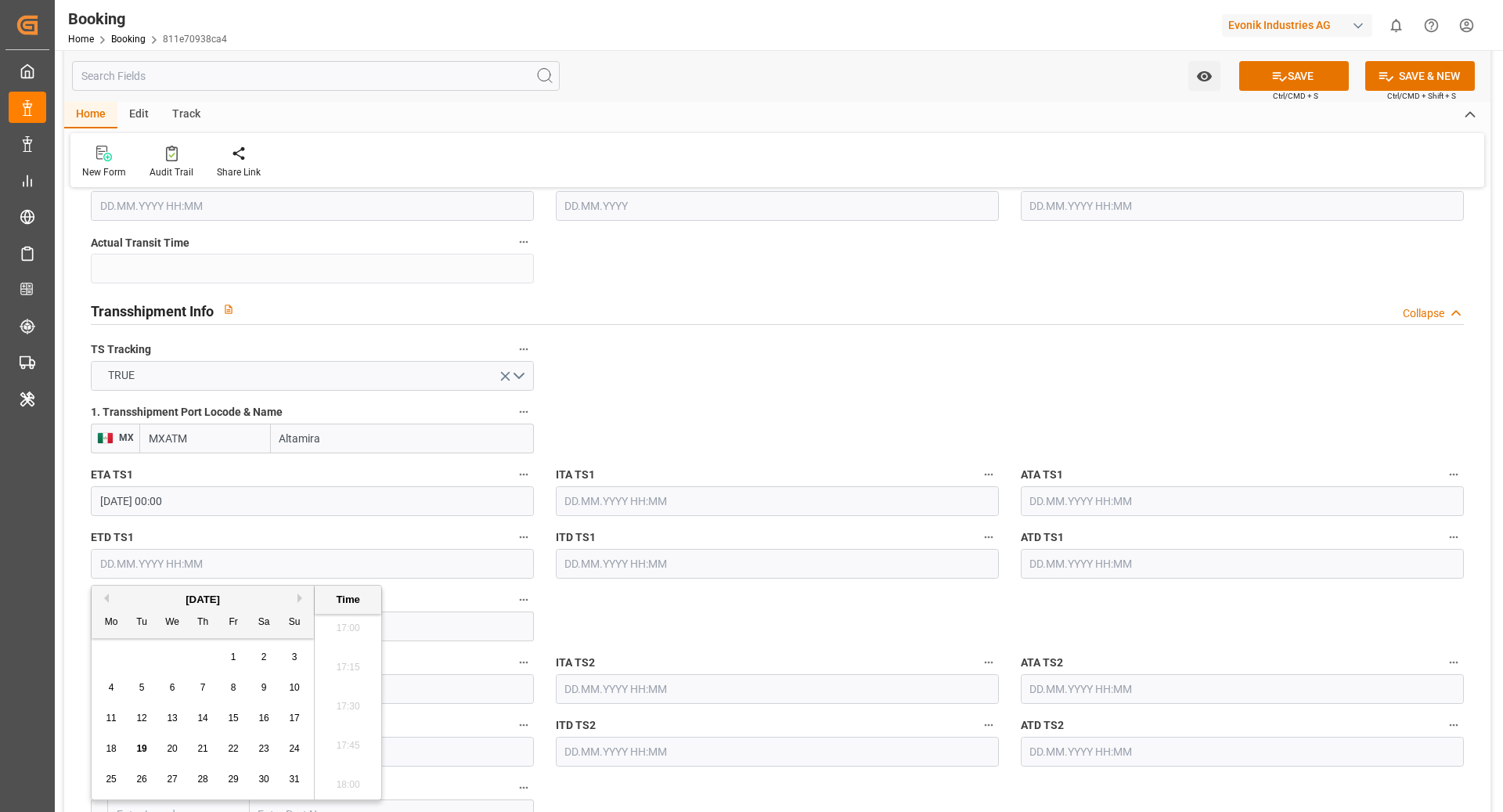
click at [287, 496] on input "22.06.2025 00:00" at bounding box center [312, 500] width 443 height 30
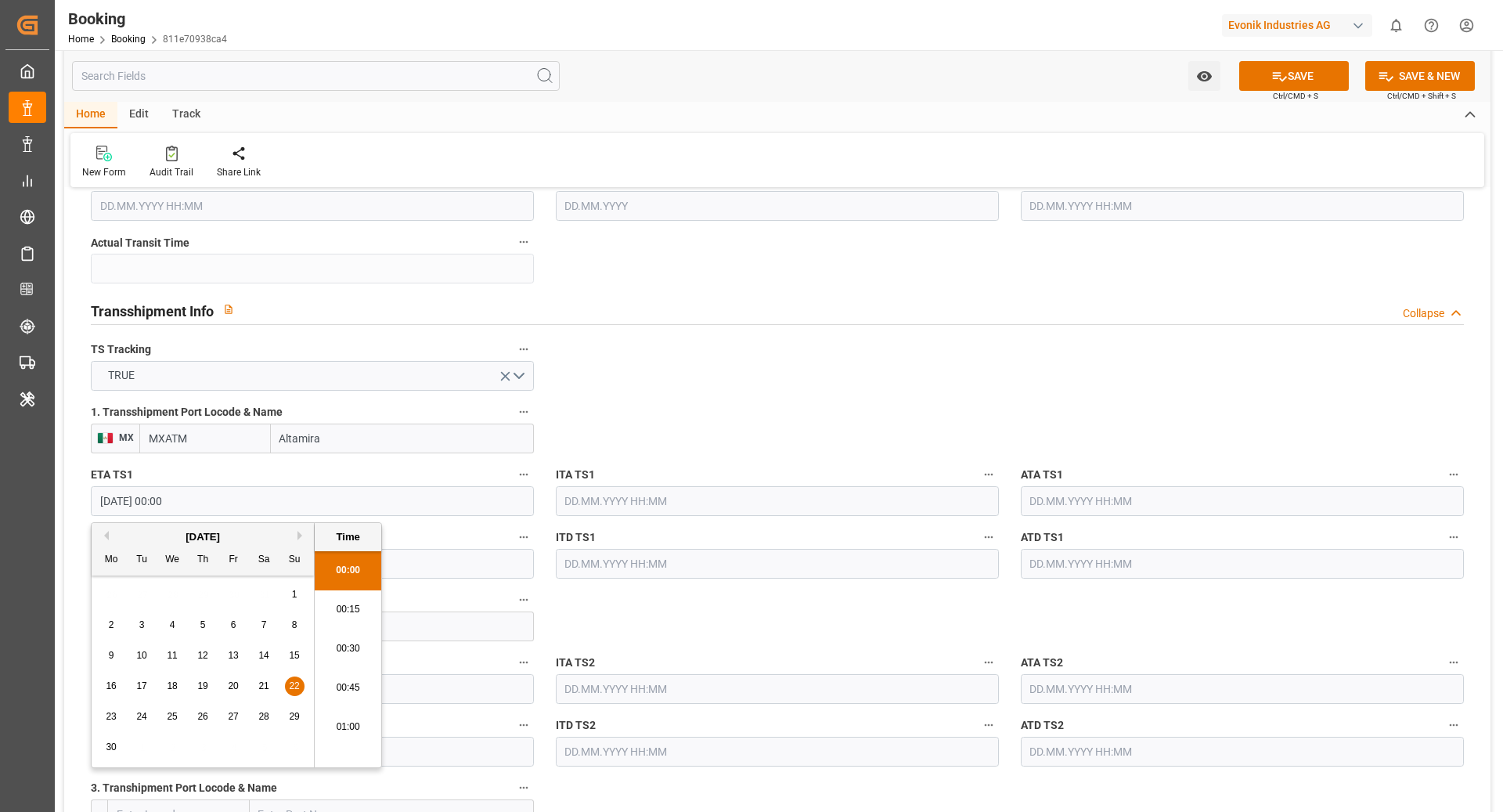
click at [287, 496] on input "22.06.2025 00:00" at bounding box center [312, 500] width 443 height 30
click at [1060, 500] on input "text" at bounding box center [1242, 500] width 443 height 30
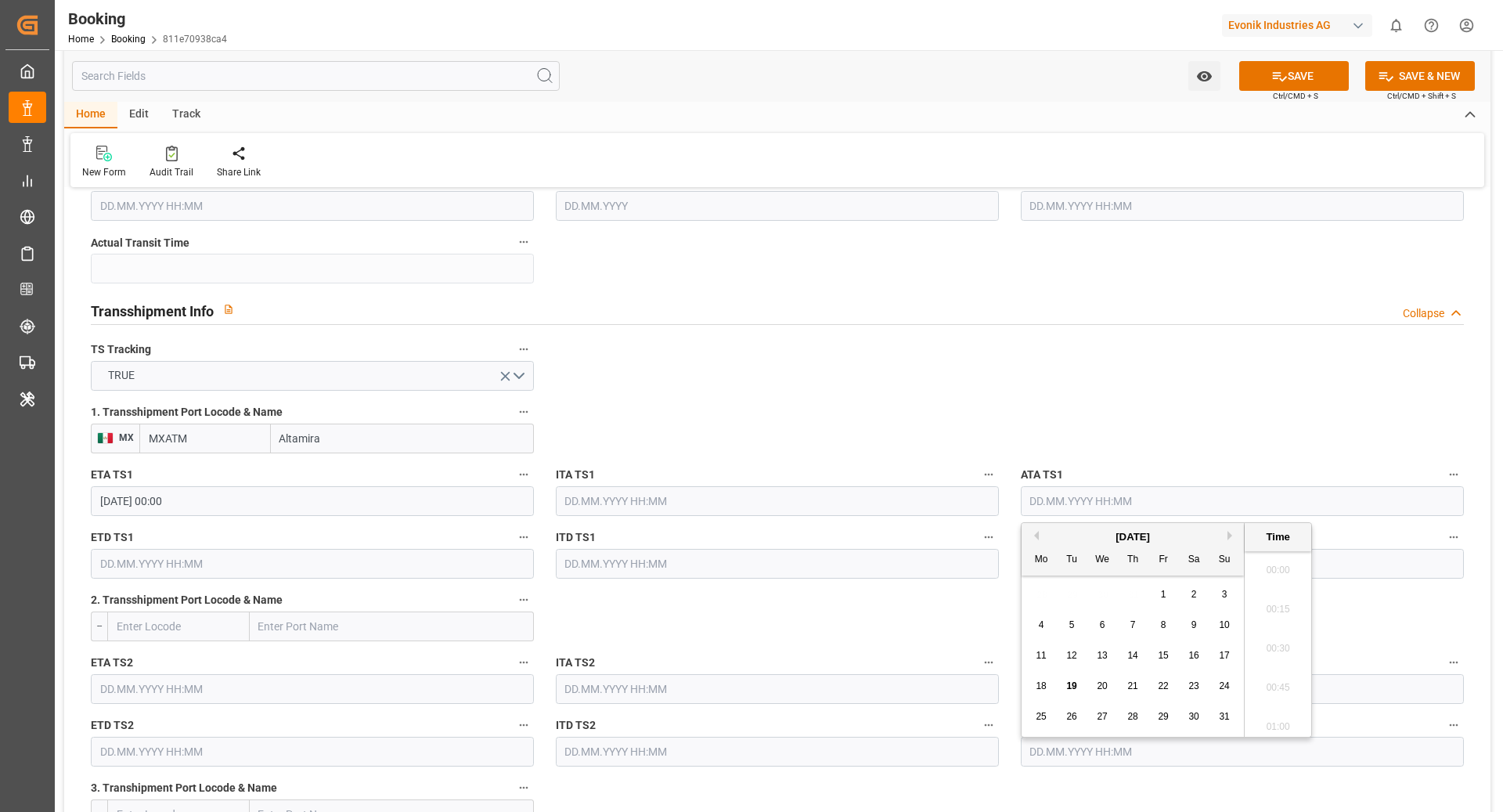
paste input "22.06.2025 00:00"
type input "22.06.2025 00:00"
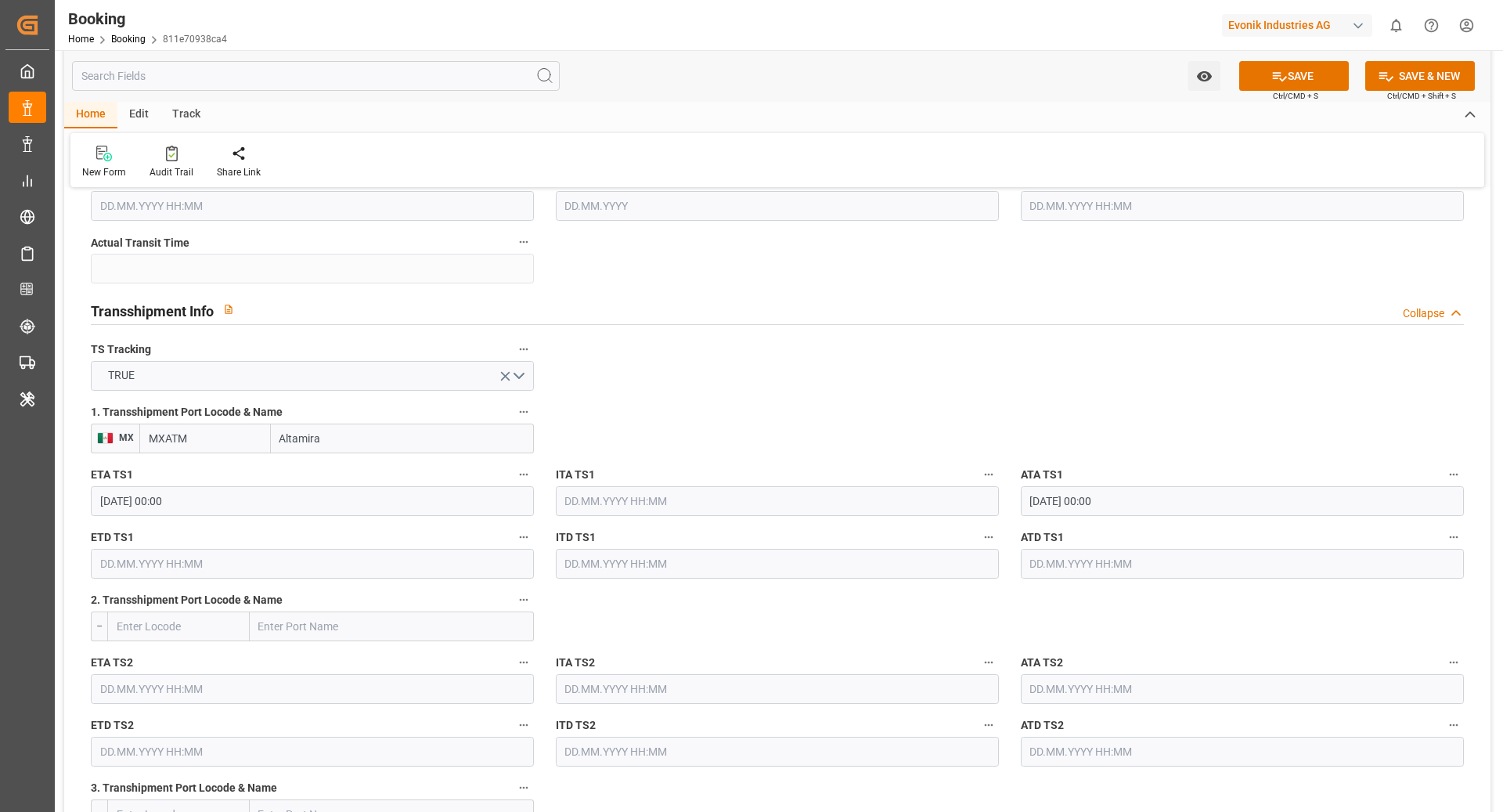
click at [269, 559] on input "text" at bounding box center [312, 564] width 443 height 30
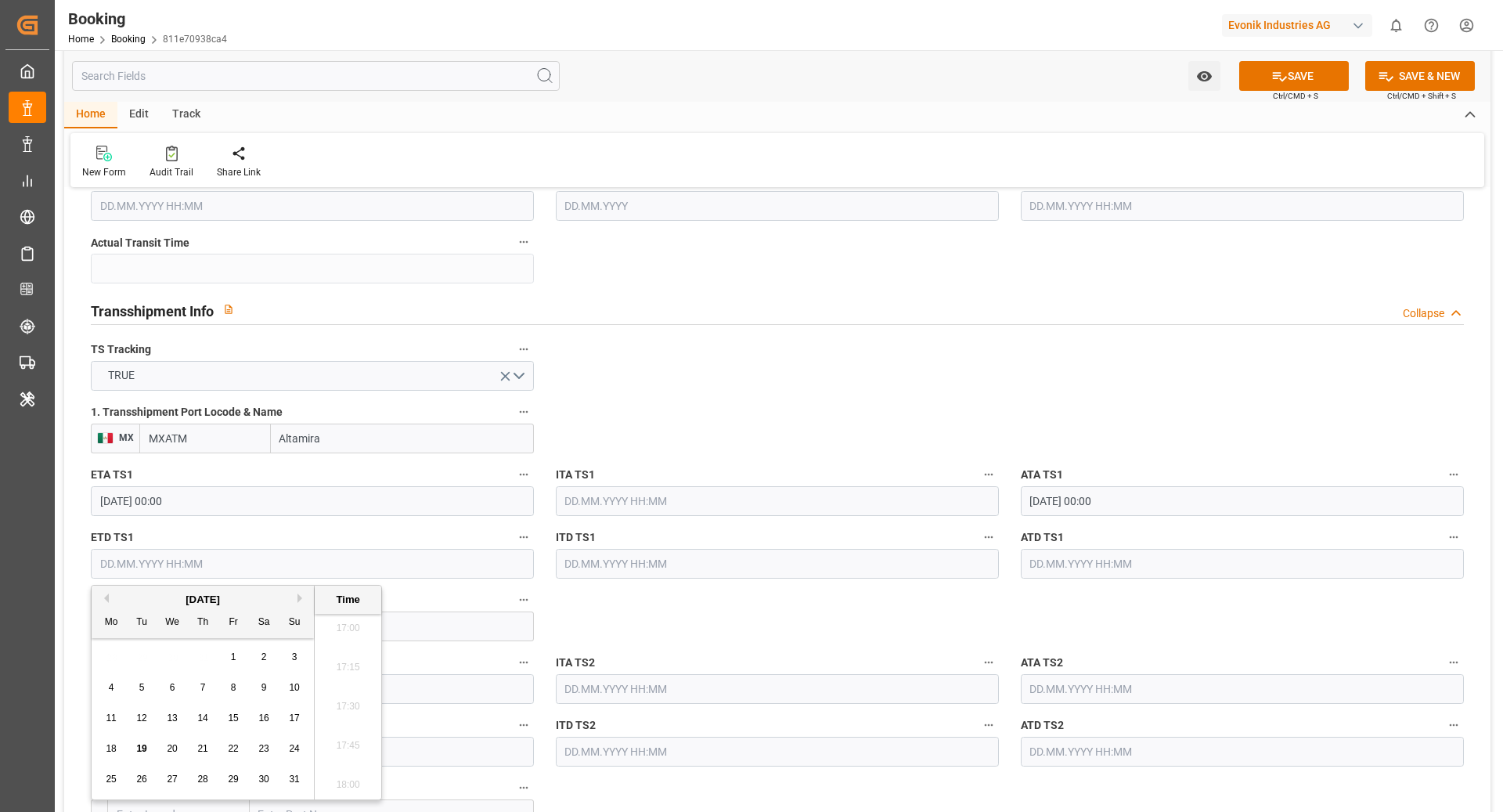
paste input "22.06.2025 00:00"
click at [199, 780] on span "26" at bounding box center [203, 778] width 10 height 11
type input "26.06.2025 00:00"
click at [1092, 572] on input "text" at bounding box center [1229, 564] width 437 height 30
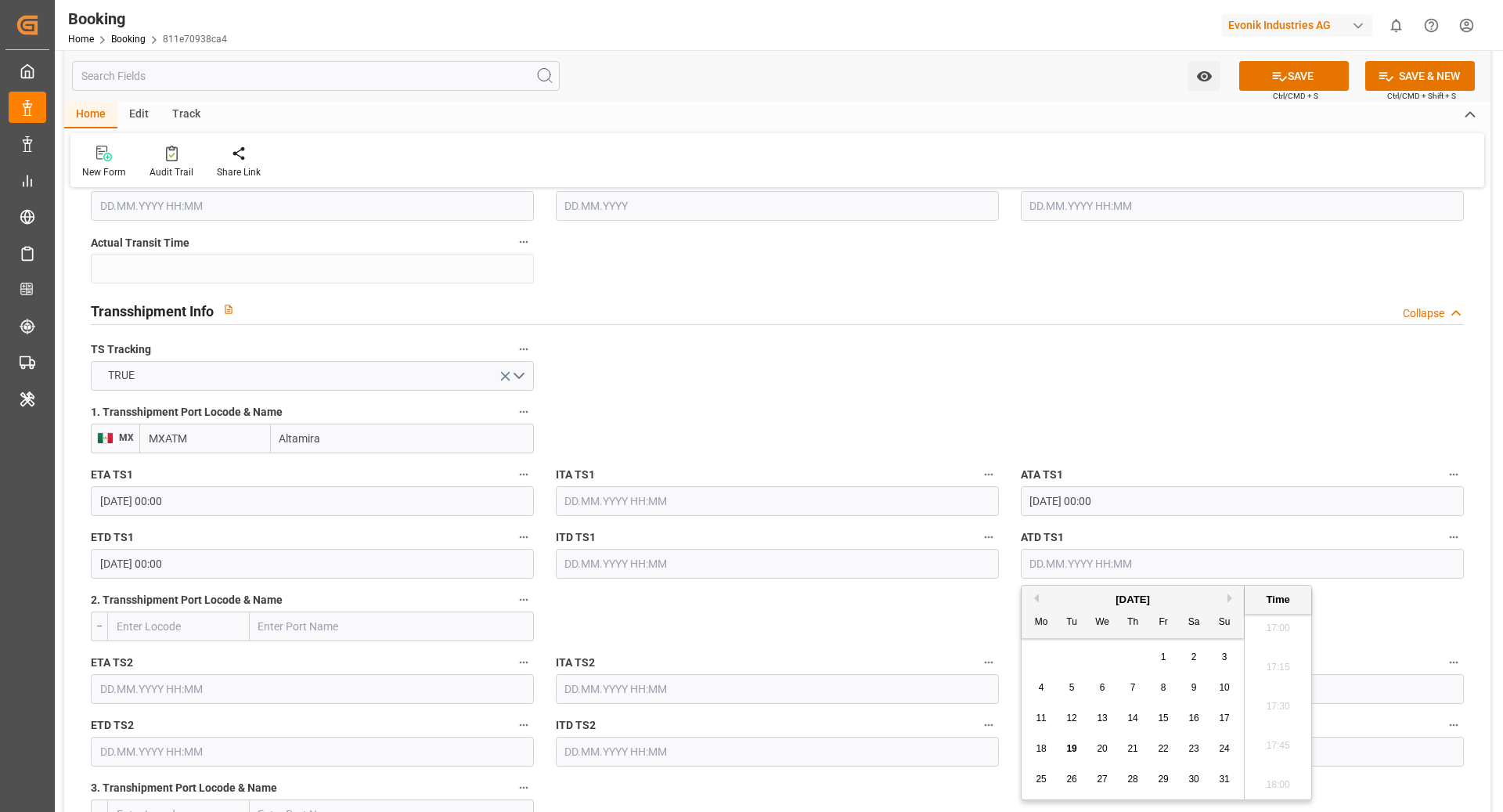
paste input "22.06.2025 00:00"
click at [1124, 779] on div "26" at bounding box center [1134, 779] width 19 height 18
type input "26.06.2025 00:00"
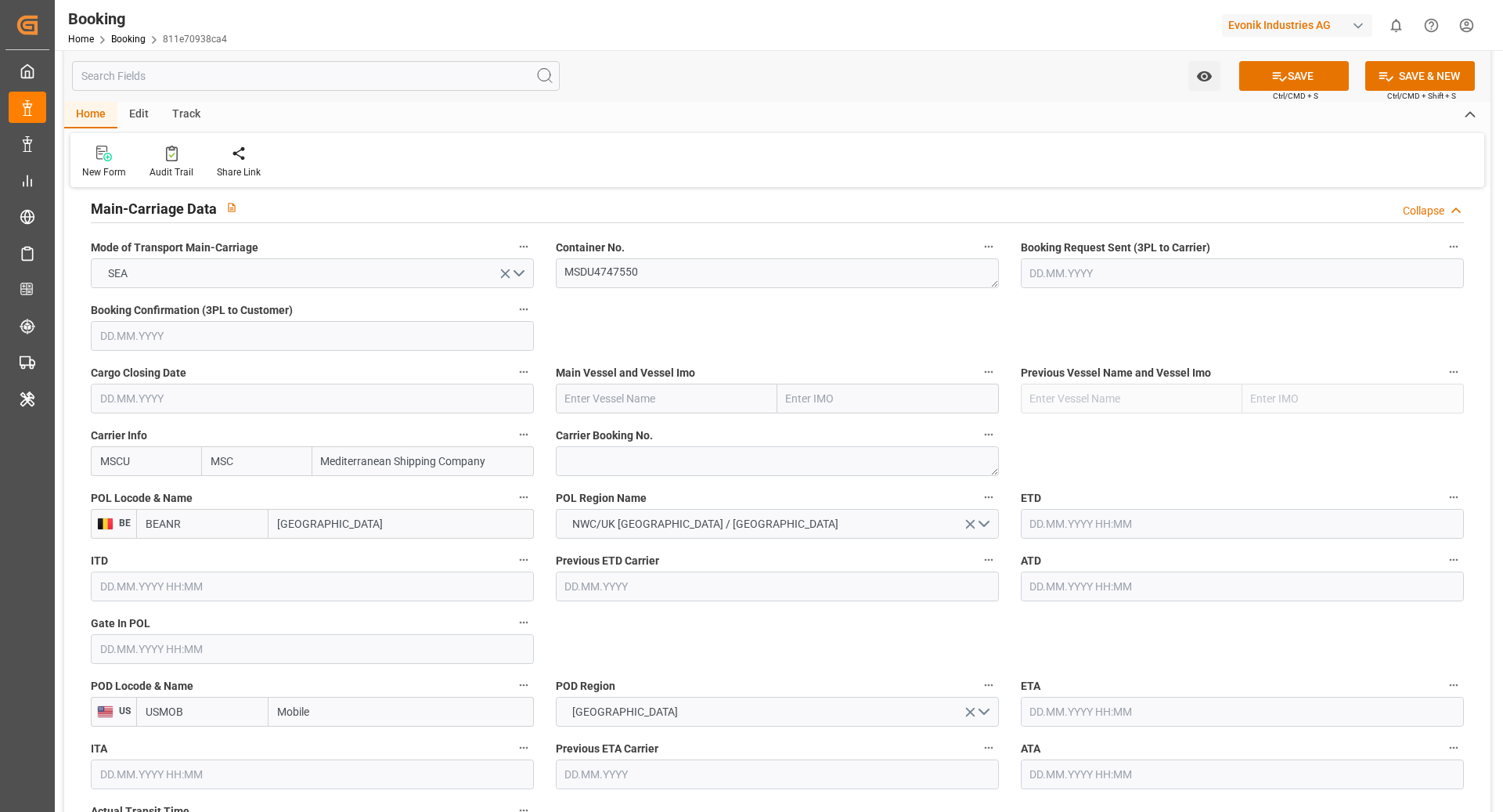
scroll to position [968, 0]
click at [648, 393] on input "text" at bounding box center [666, 399] width 221 height 30
paste input "MSC CORUNA"
click at [620, 432] on b "MSC CORUNA" at bounding box center [601, 433] width 70 height 13
type input "MSC CORUNA"
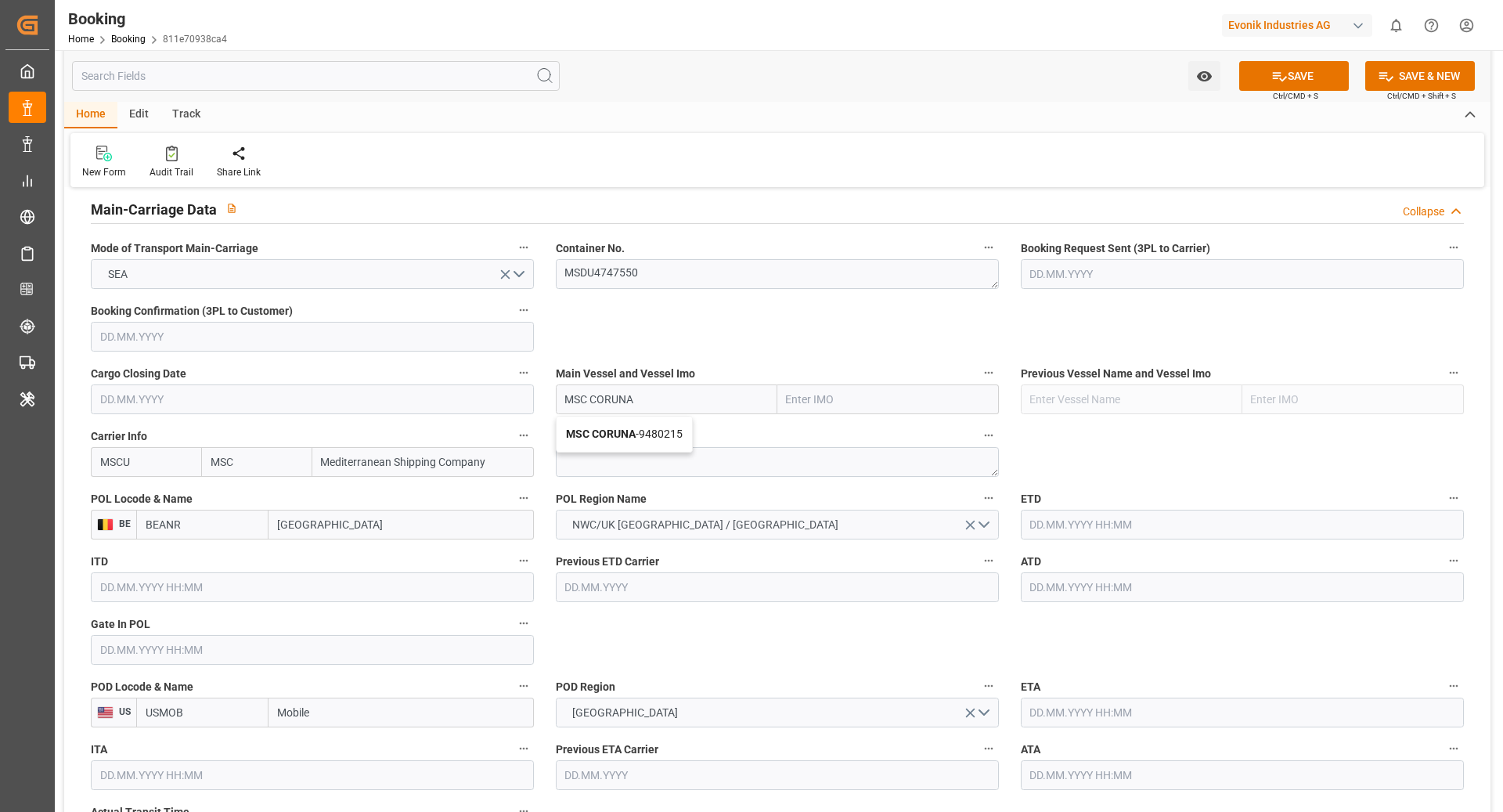
type input "9480215"
type input "MSC CORUNA"
click at [1113, 509] on input "text" at bounding box center [1242, 524] width 443 height 30
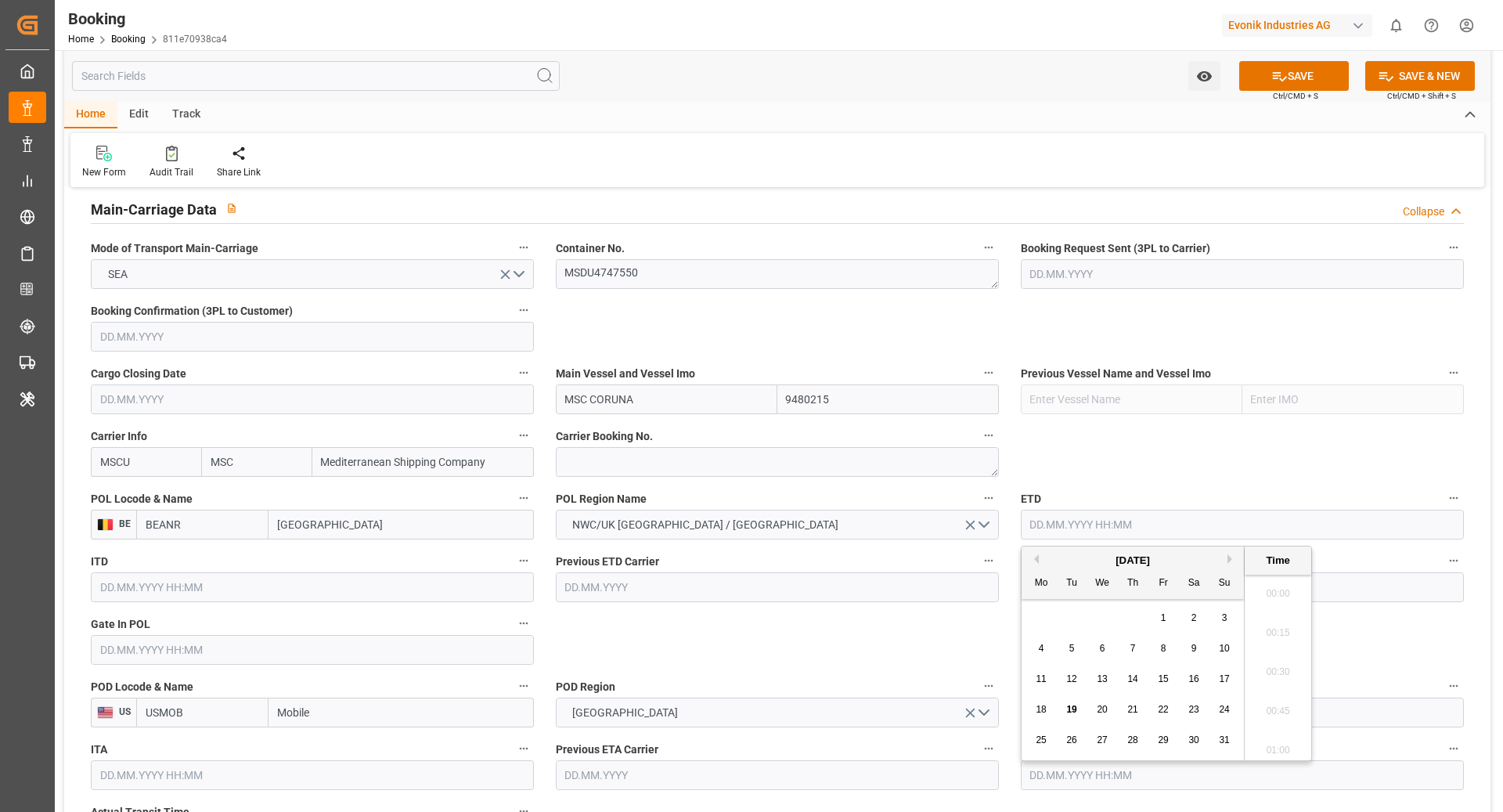
scroll to position [2666, 0]
paste input "MSC CORUNA"
type input "M"
click at [1036, 562] on button "Previous Month" at bounding box center [1034, 559] width 10 height 10
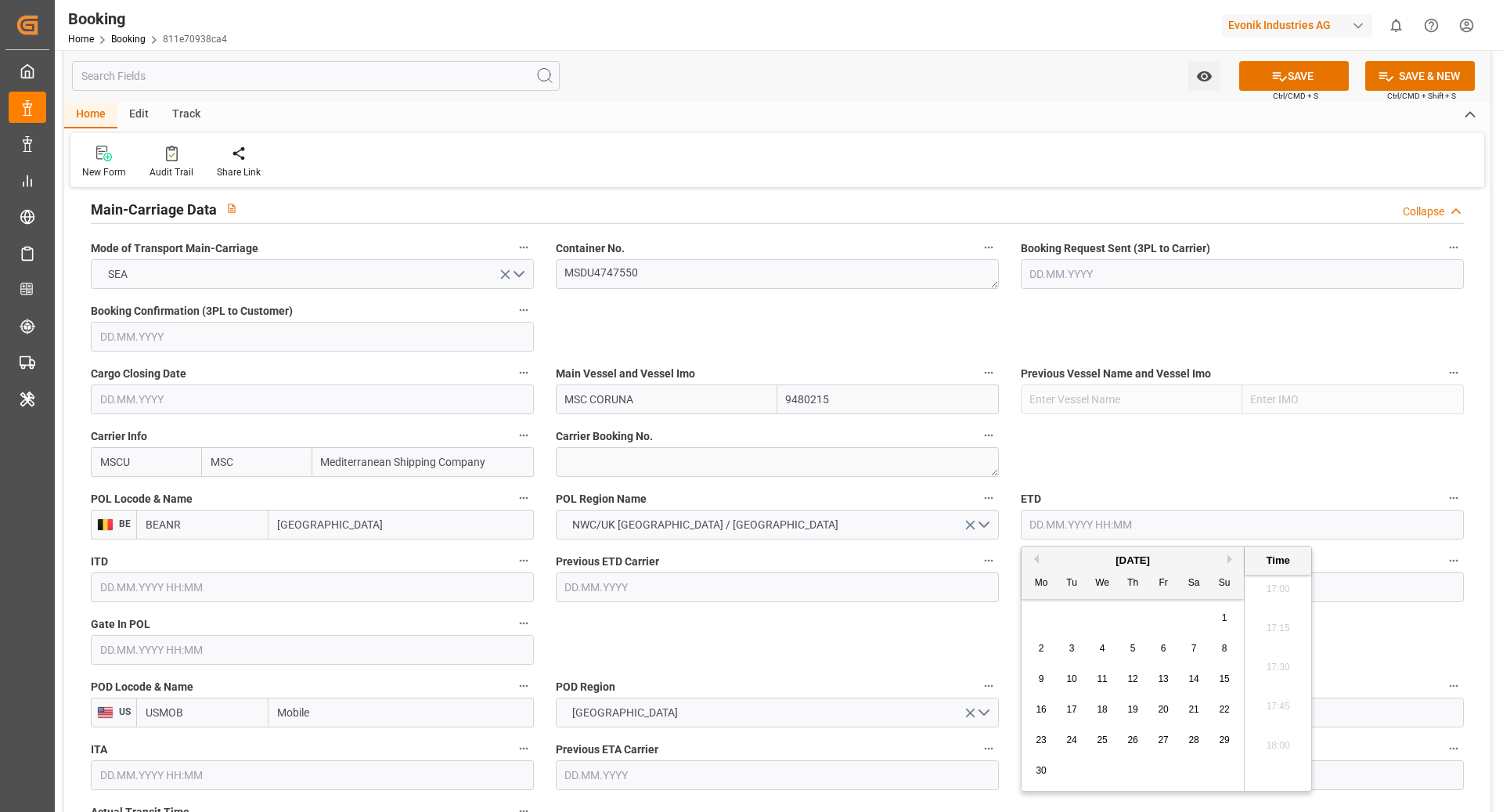
drag, startPoint x: 1038, startPoint y: 646, endPoint x: 1022, endPoint y: 649, distance: 16.3
click at [1039, 646] on span "2" at bounding box center [1042, 647] width 6 height 11
type input "02.06.2025 00:00"
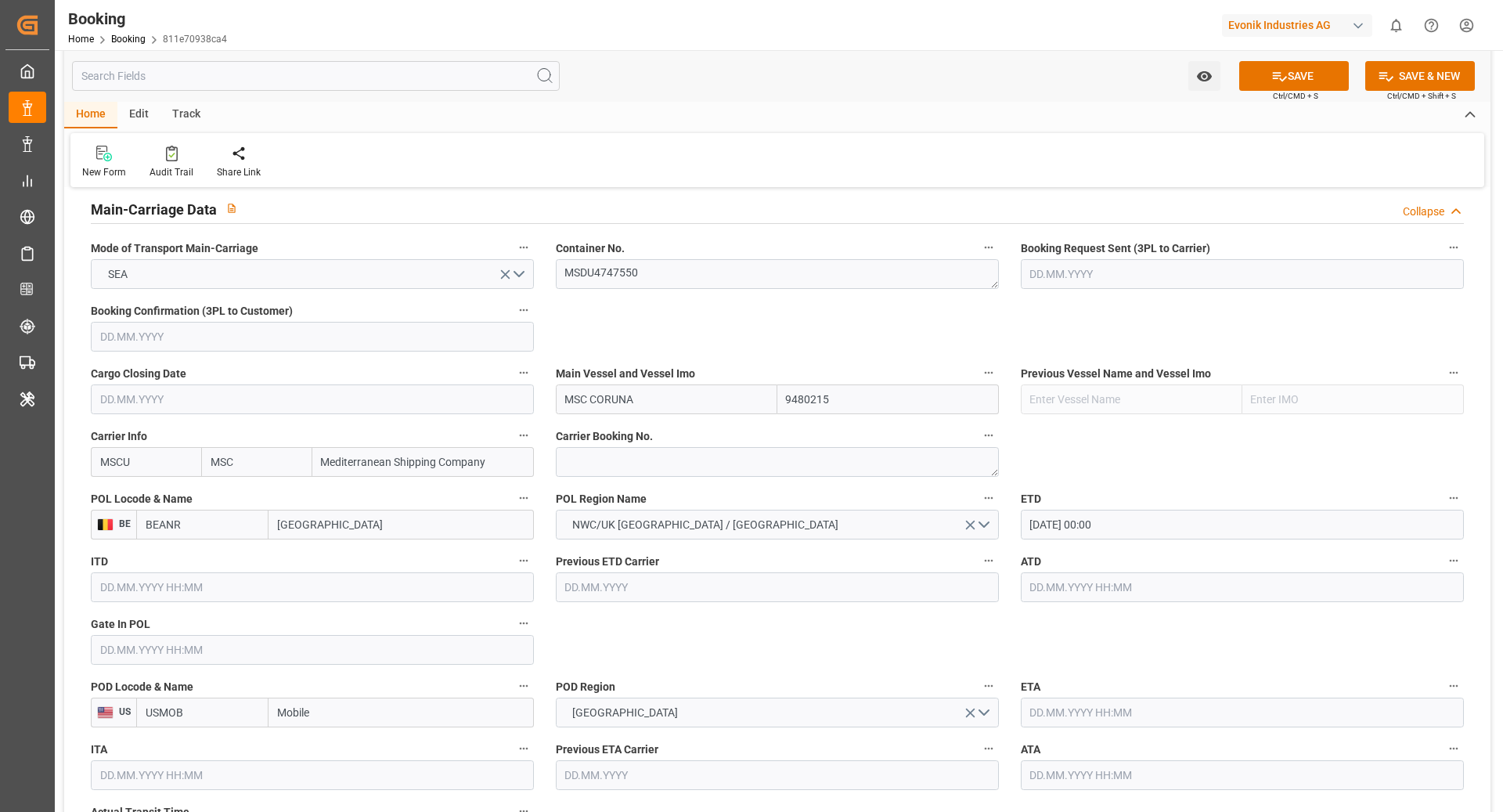
click at [845, 676] on label "POD Region" at bounding box center [777, 686] width 443 height 22
click at [979, 676] on button "POD Region" at bounding box center [989, 685] width 20 height 20
click at [1128, 520] on div at bounding box center [751, 406] width 1503 height 812
click at [1128, 520] on div "Description Audits" at bounding box center [751, 406] width 1503 height 812
click at [1128, 520] on body "Created by potrace 1.15, written by Peter Selinger 2001-2017 Created by potrace…" at bounding box center [751, 406] width 1503 height 812
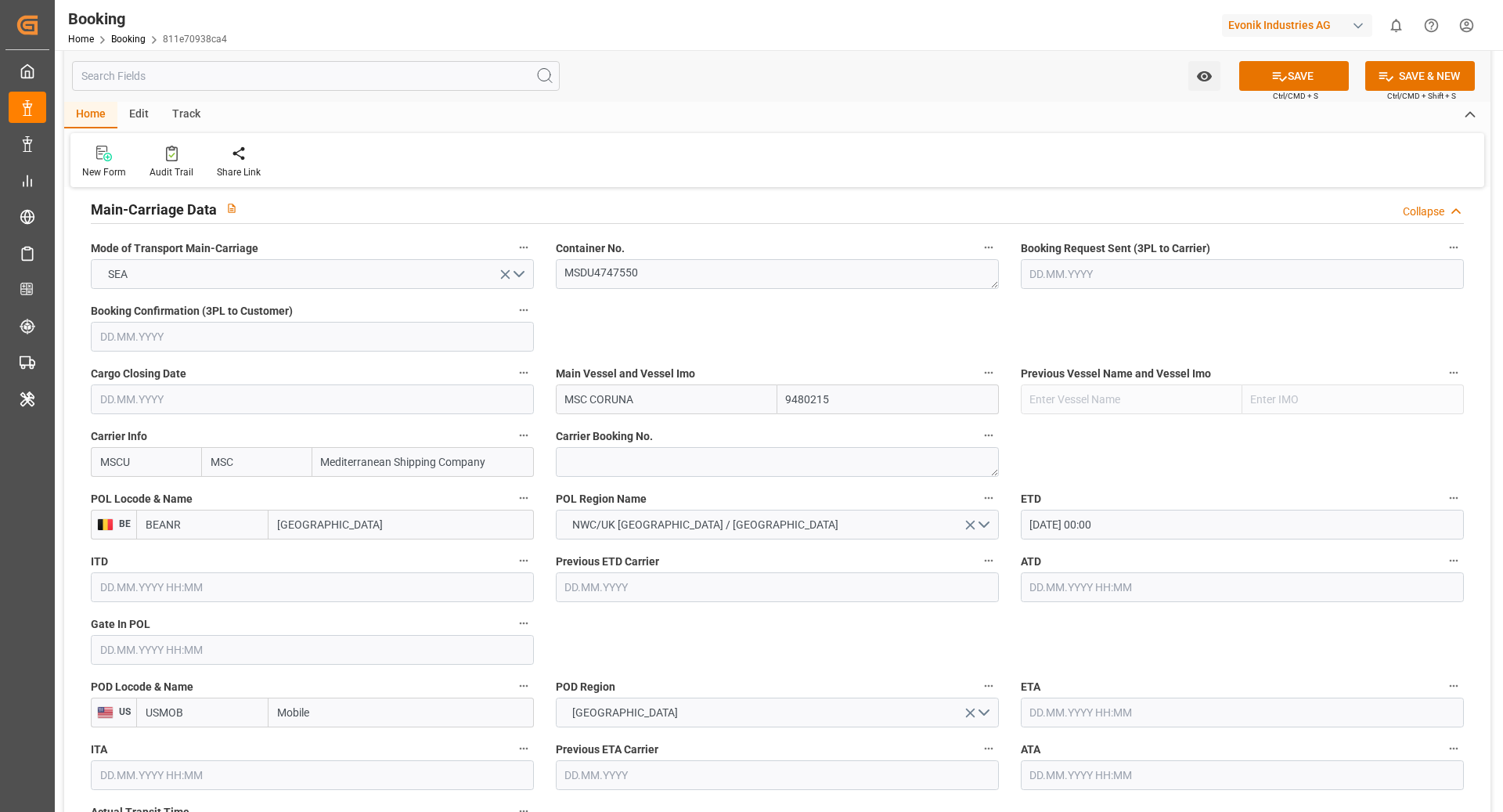
click at [1128, 520] on input "02.06.2025 00:00" at bounding box center [1242, 524] width 443 height 30
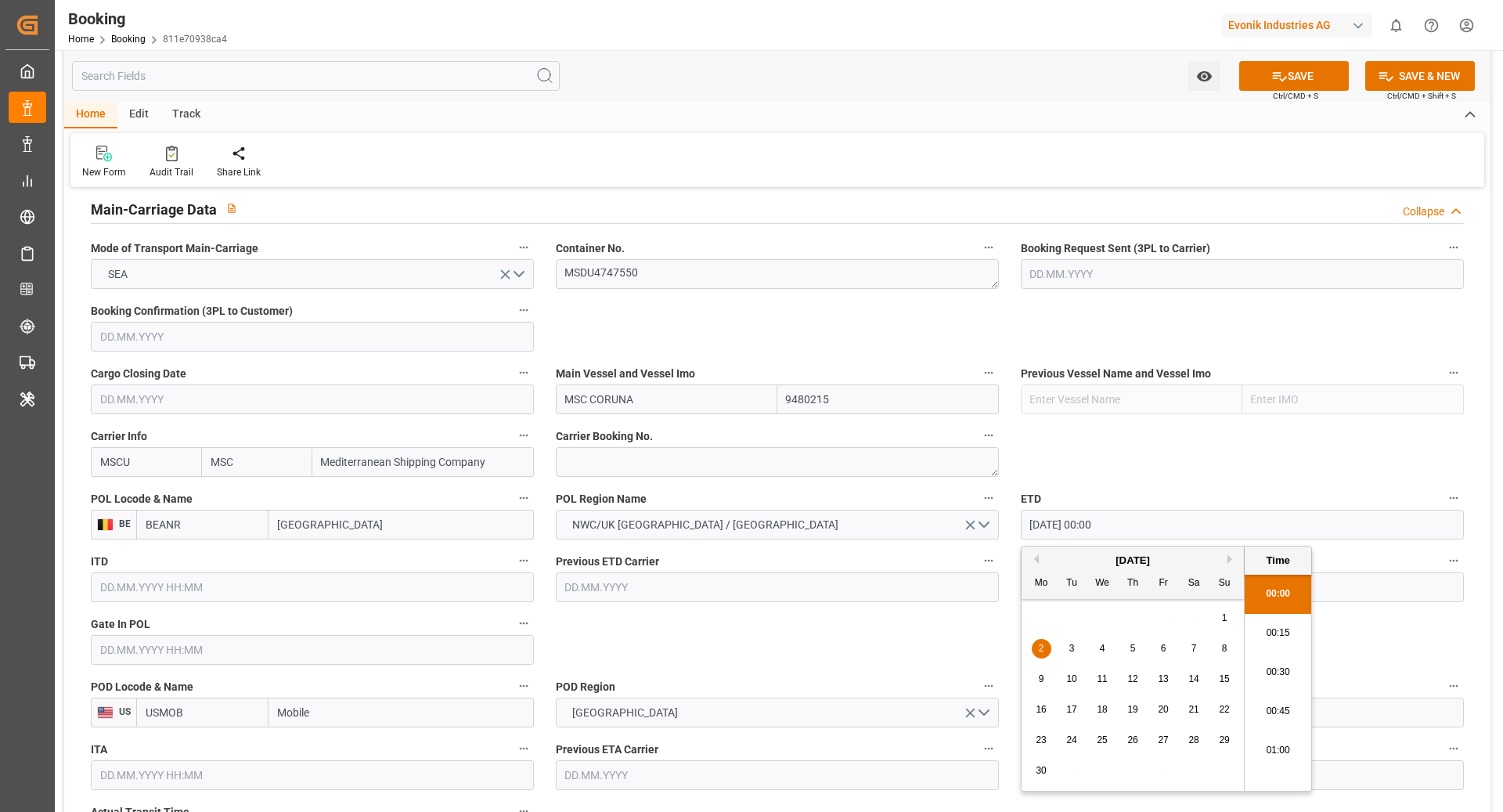
click at [1128, 520] on input "02.06.2025 00:00" at bounding box center [1242, 524] width 443 height 30
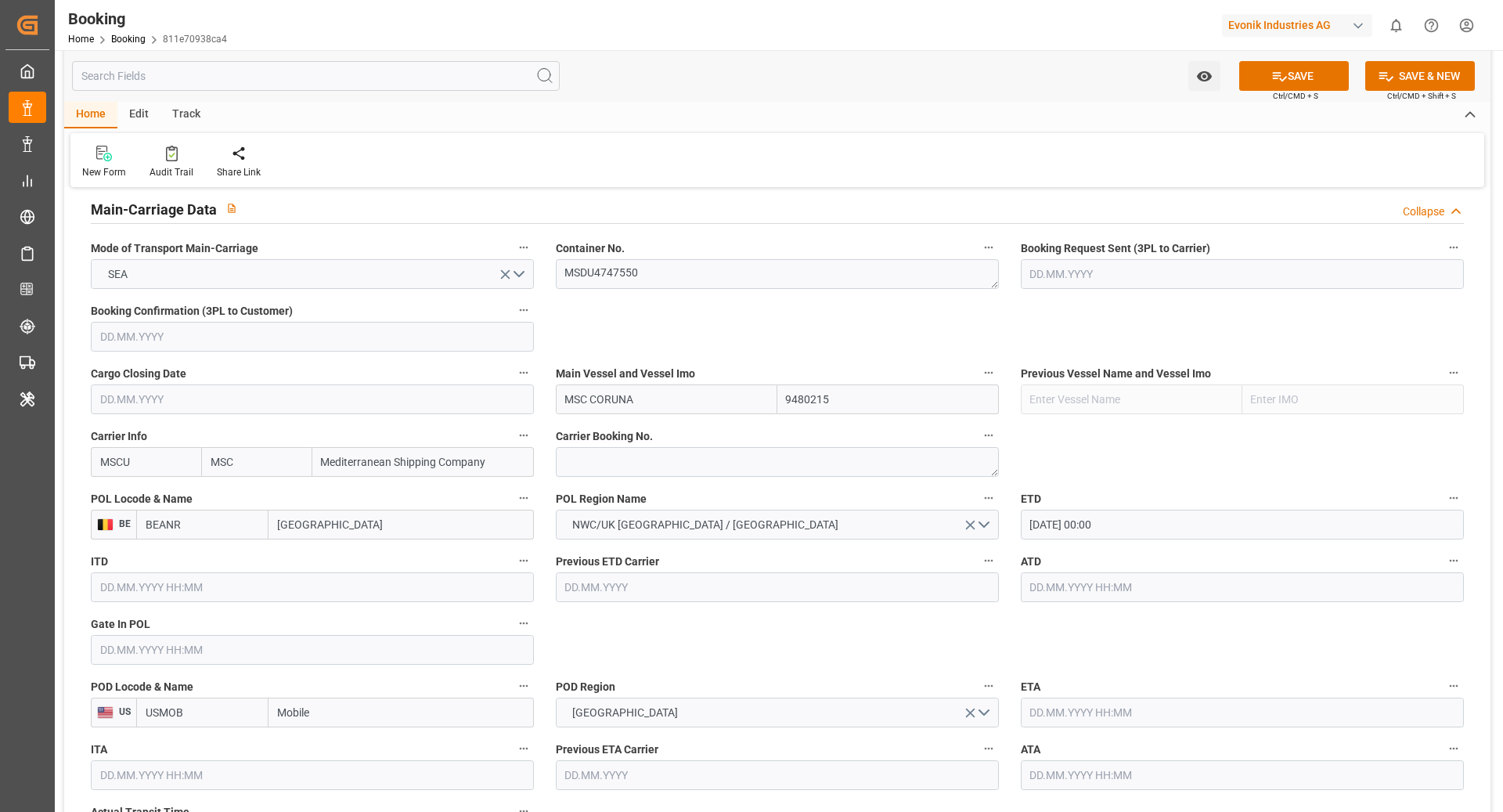
click at [1172, 584] on input "text" at bounding box center [1242, 587] width 443 height 30
paste input "02.06.2025 00:00"
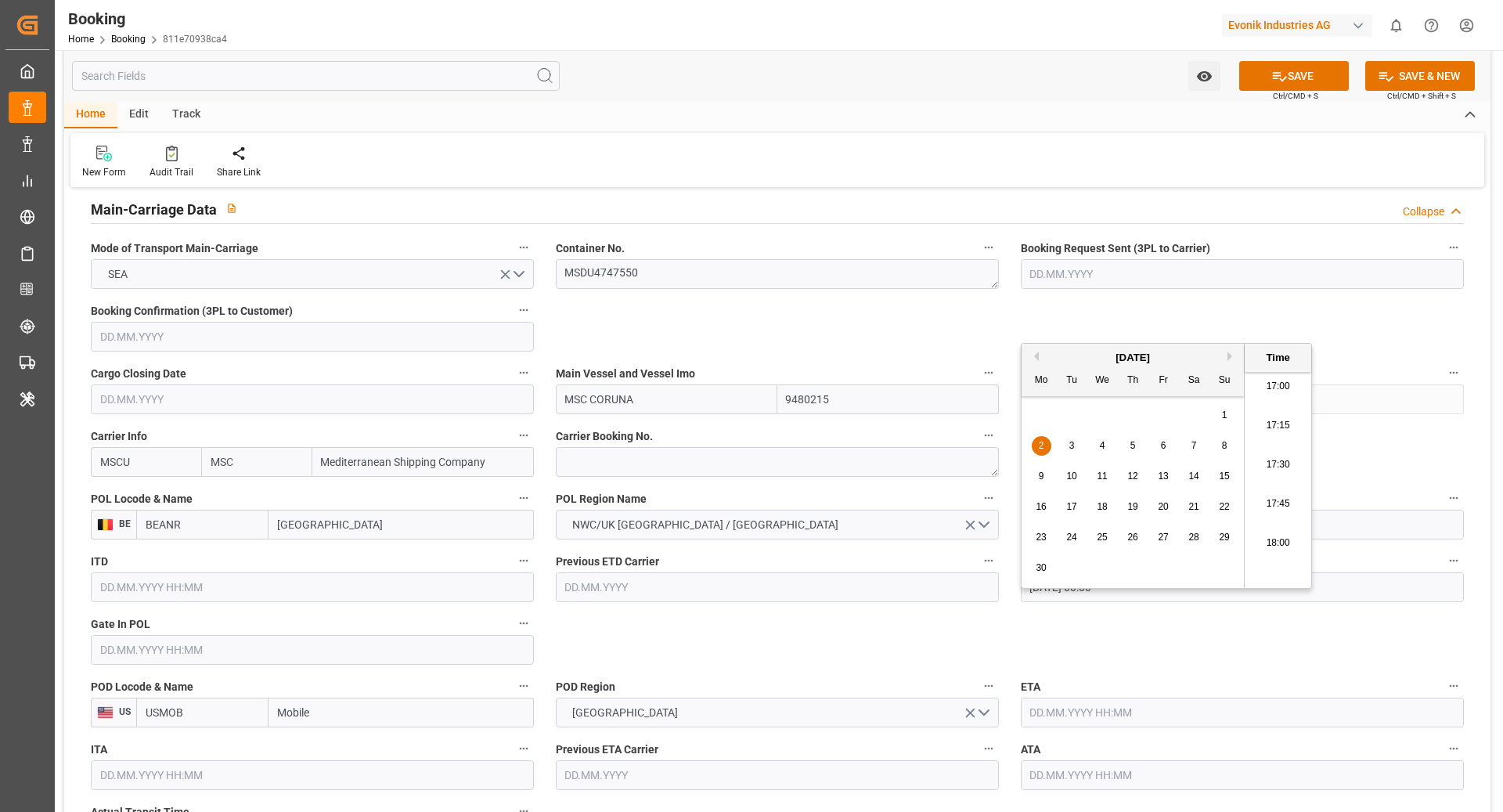
type input "02.06.2025 00:00"
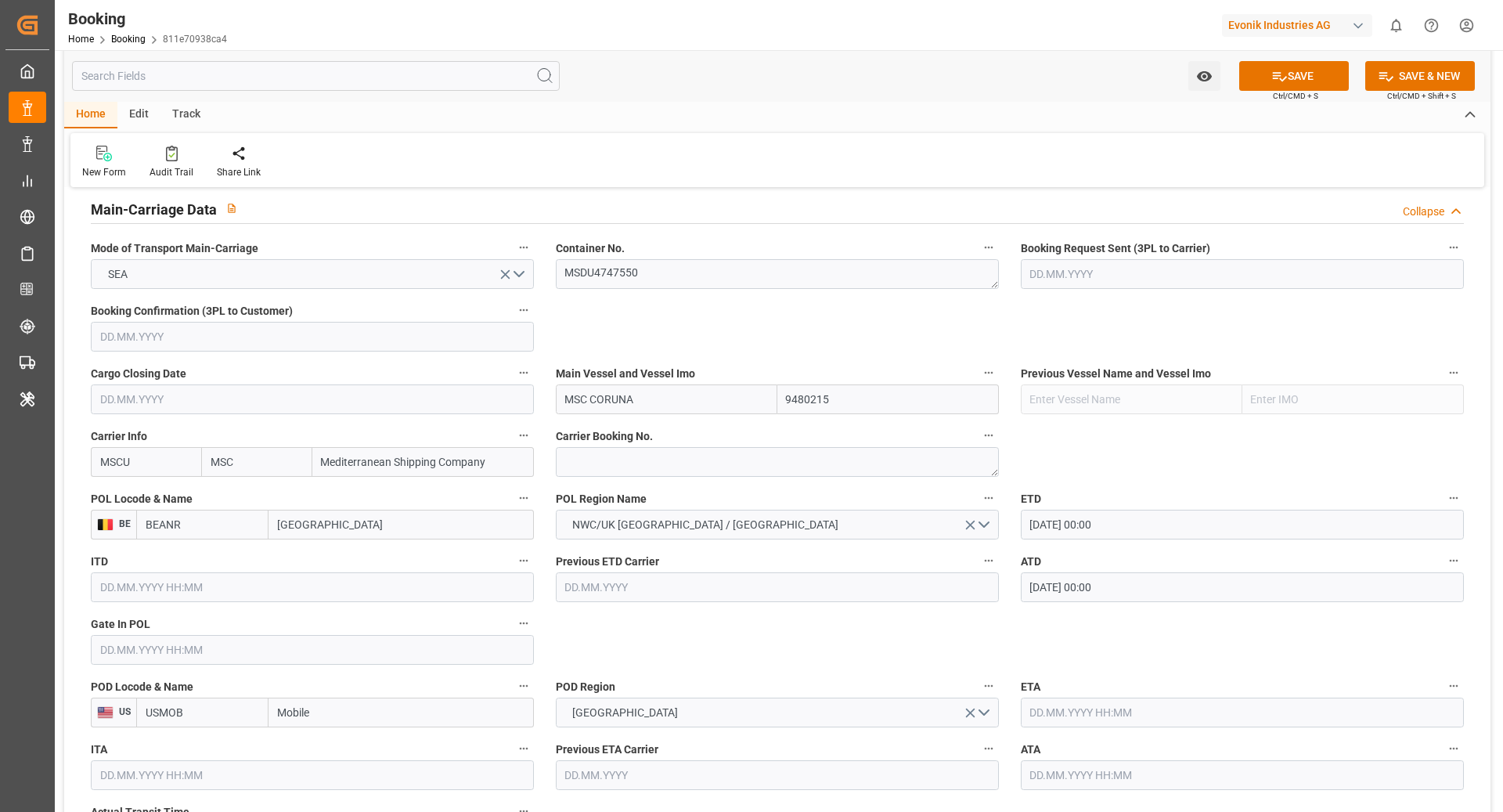
click at [183, 644] on input "text" at bounding box center [312, 649] width 443 height 30
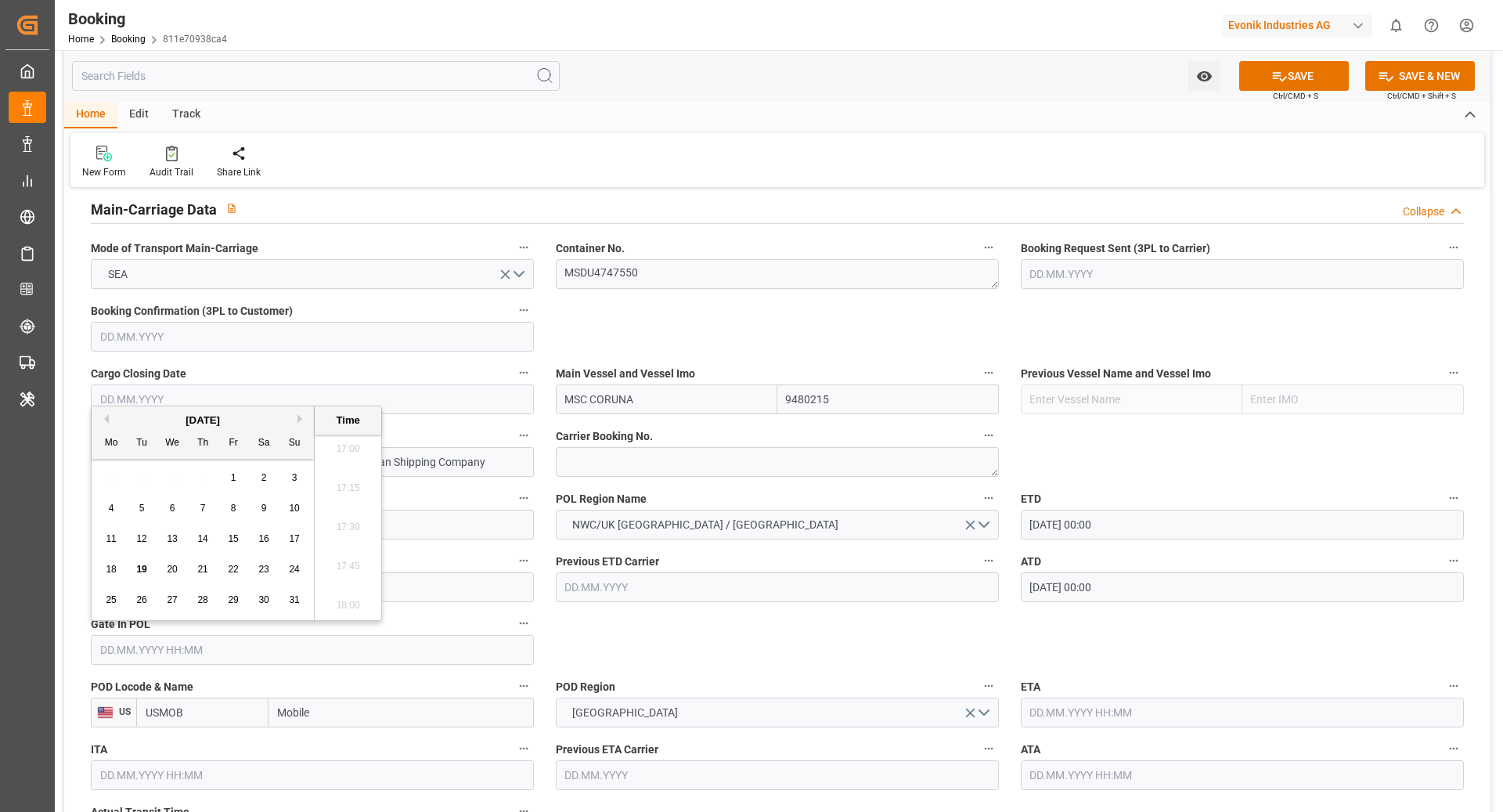
click at [101, 421] on button "Previous Month" at bounding box center [104, 419] width 10 height 10
click at [234, 603] on span "30" at bounding box center [233, 599] width 10 height 11
type input "30.05.2025 00:00"
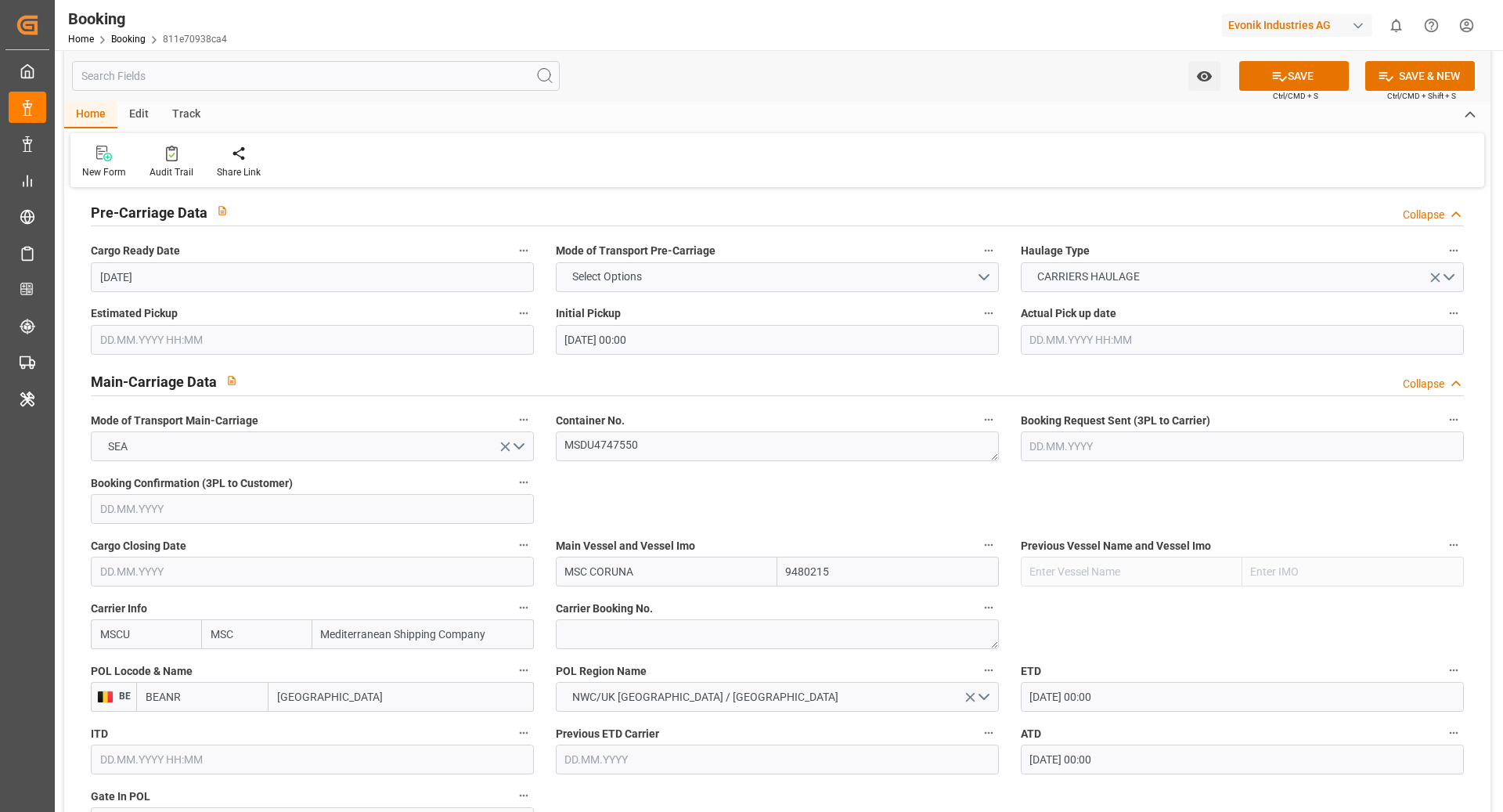
scroll to position [826, 0]
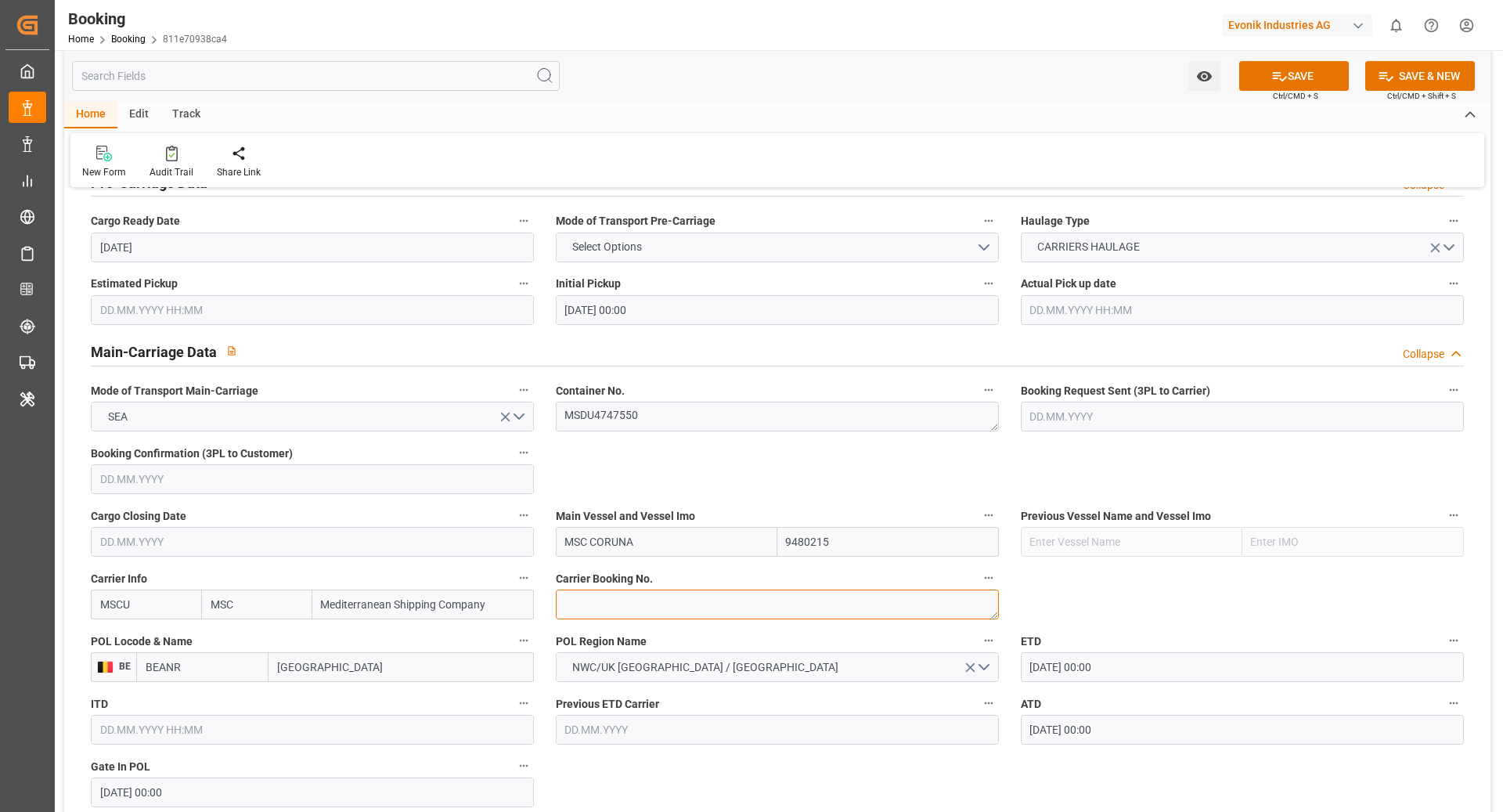
click at [626, 601] on textarea at bounding box center [777, 604] width 443 height 30
paste textarea "459IHA1362976"
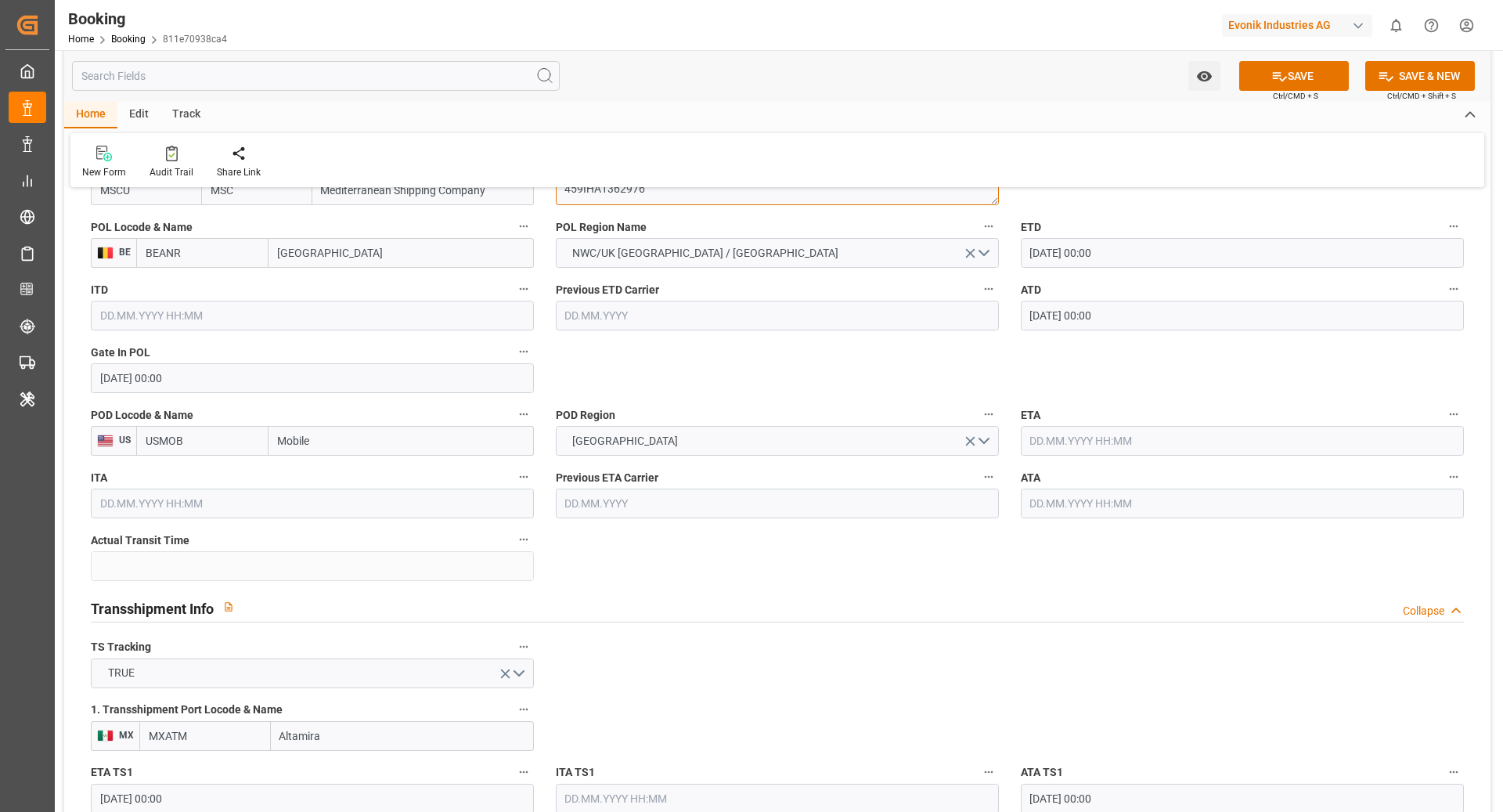
scroll to position [1206, 0]
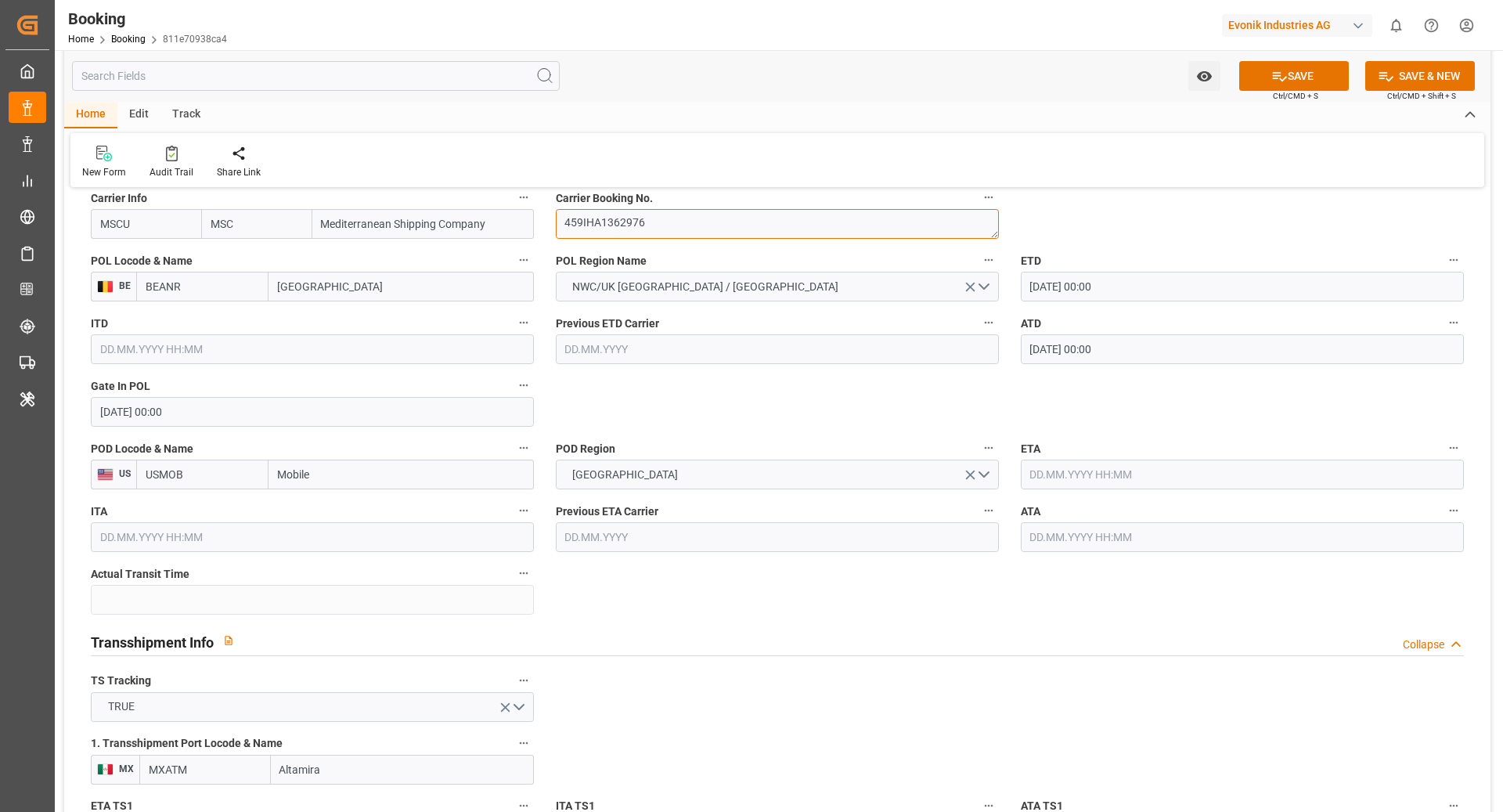
type textarea "459IHA1362976"
click at [1088, 474] on input "text" at bounding box center [1242, 474] width 443 height 30
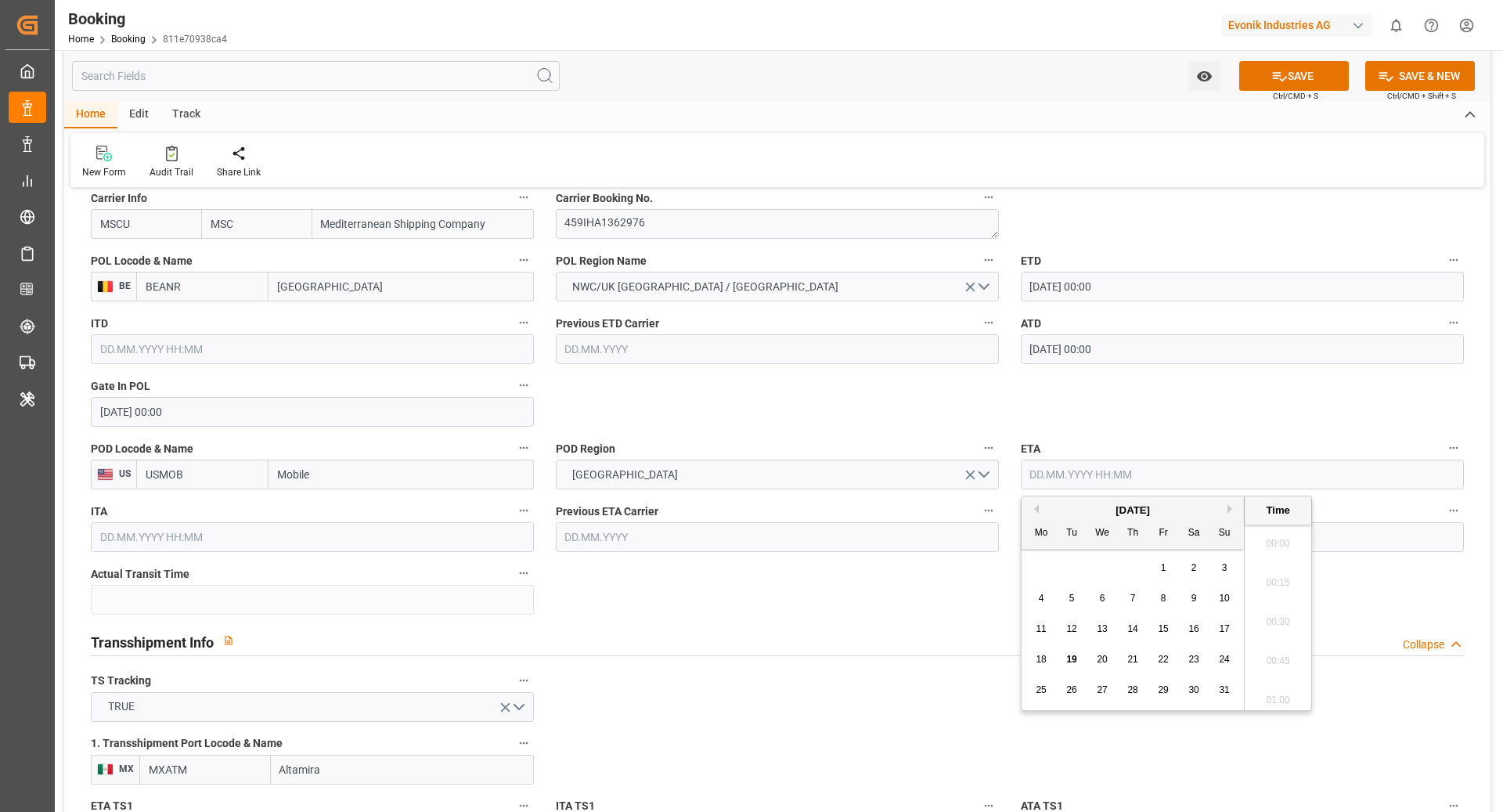
scroll to position [2666, 0]
click at [1035, 508] on button "Previous Month" at bounding box center [1034, 509] width 10 height 10
click at [1131, 569] on span "3" at bounding box center [1134, 567] width 6 height 11
type input "03.07.2025 00:00"
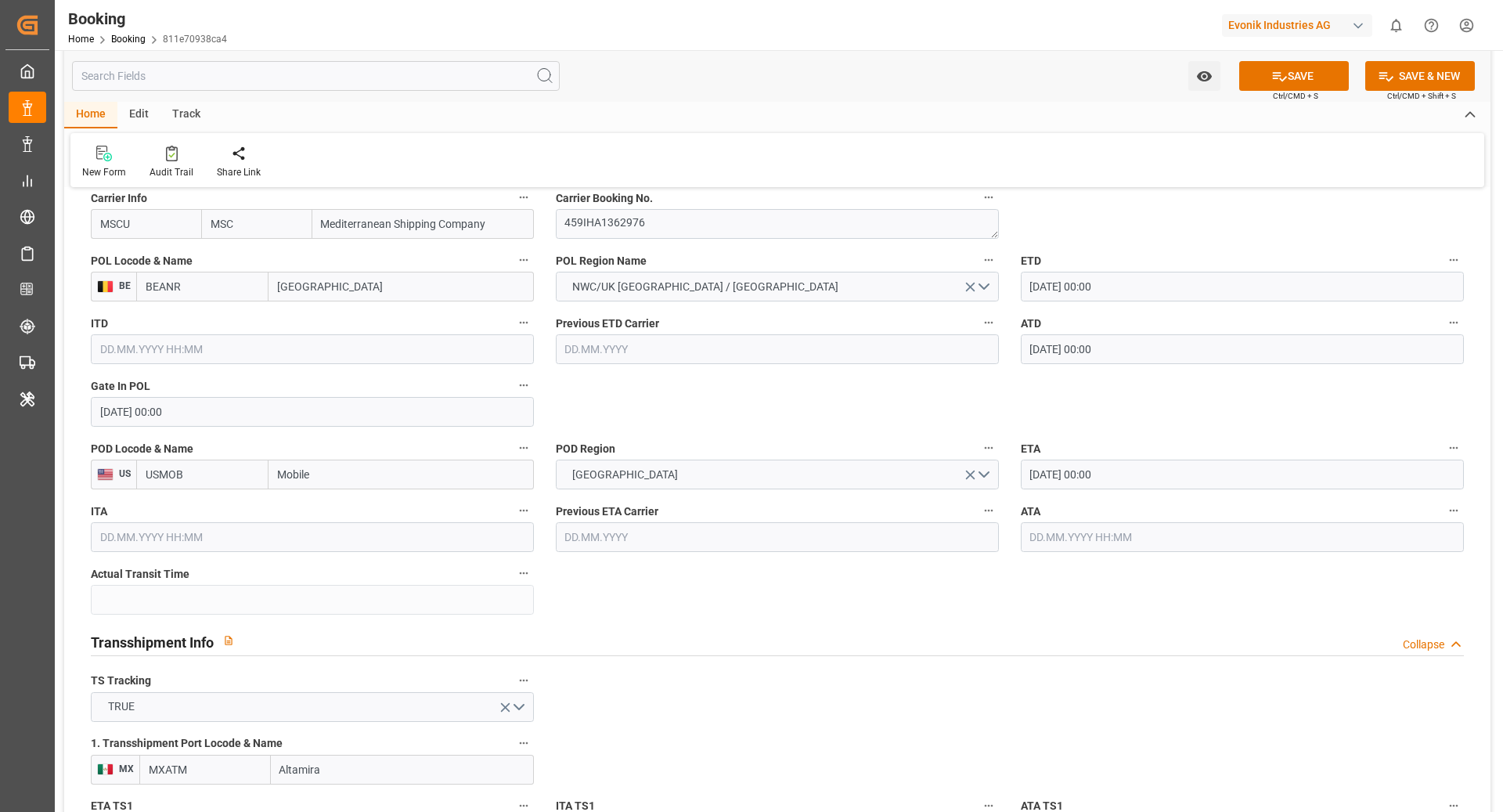
click at [1146, 482] on input "03.07.2025 00:00" at bounding box center [1242, 474] width 443 height 30
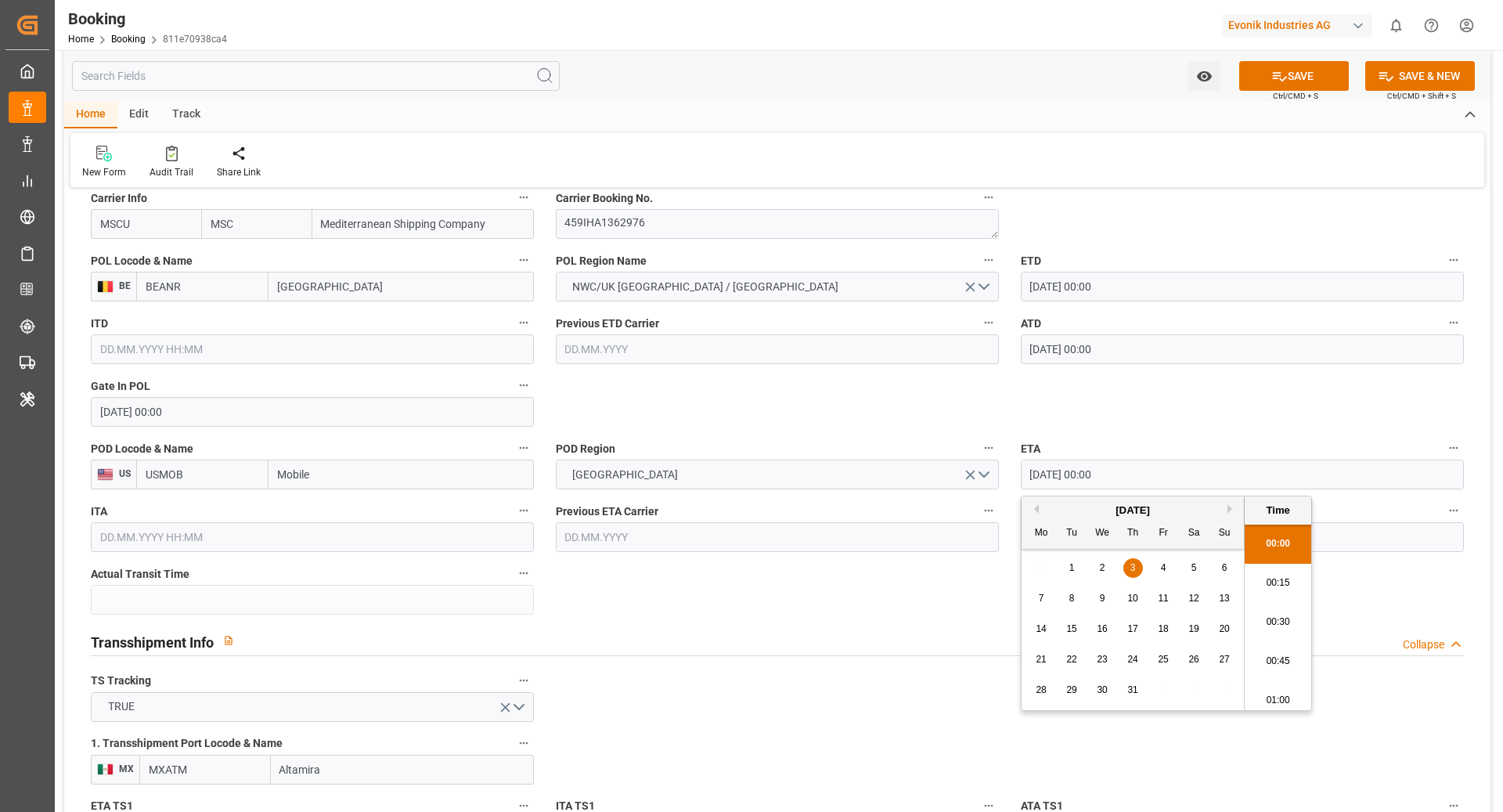
click at [1146, 482] on input "03.07.2025 00:00" at bounding box center [1242, 474] width 443 height 30
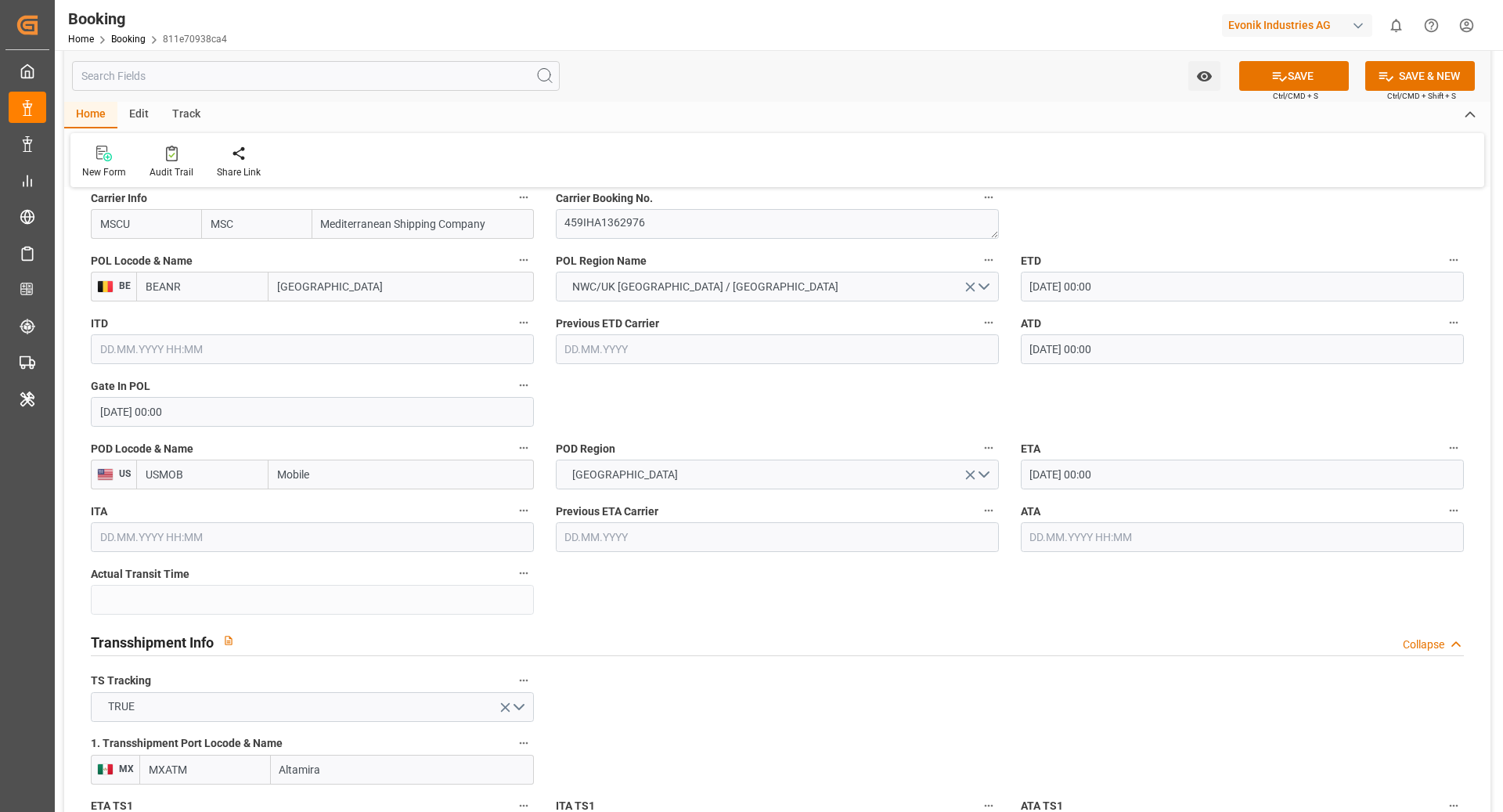
click at [1165, 536] on input "text" at bounding box center [1242, 536] width 443 height 30
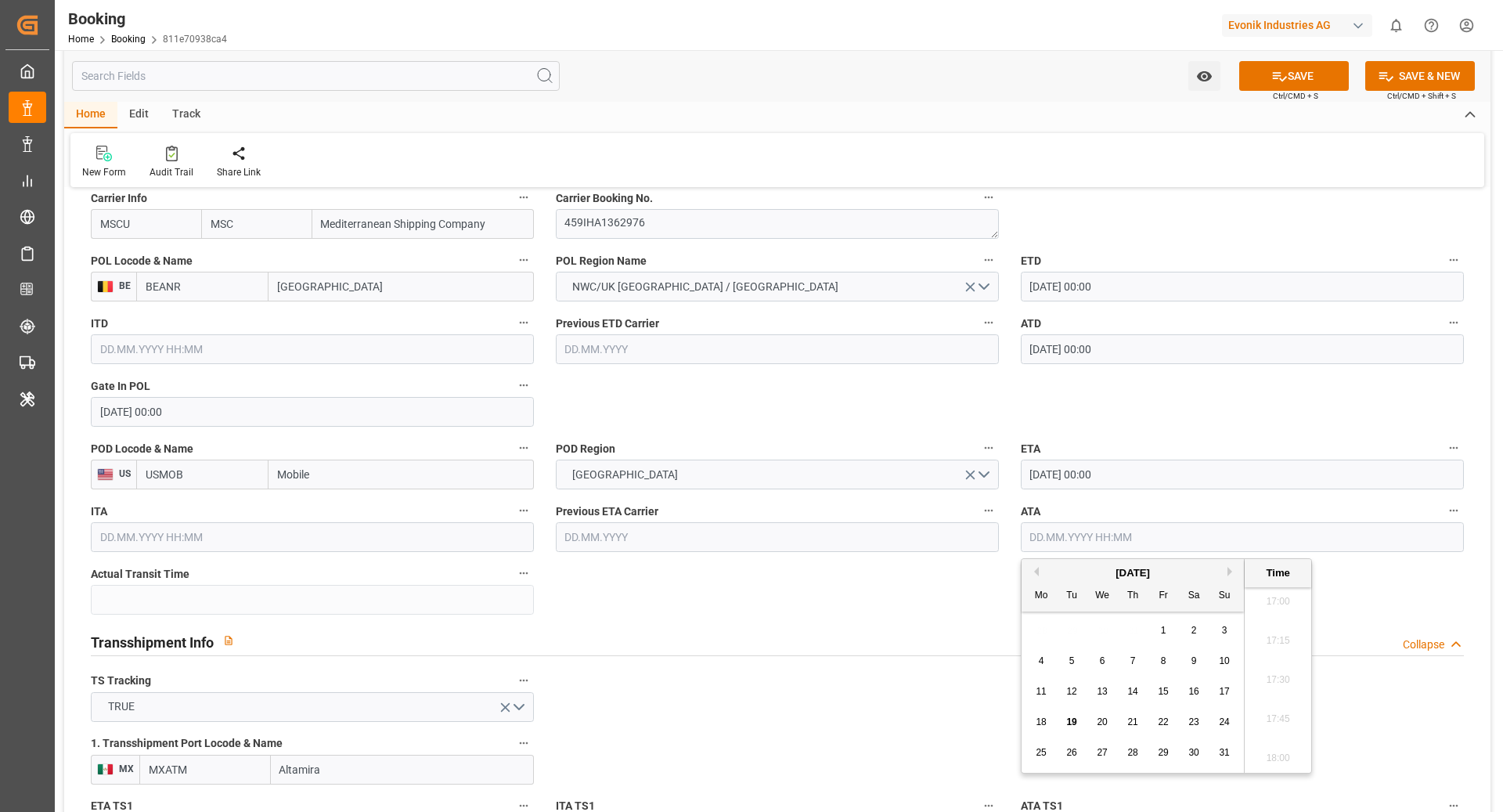
paste input "03.07.2025 00:00"
type input "03.07.2025 00:00"
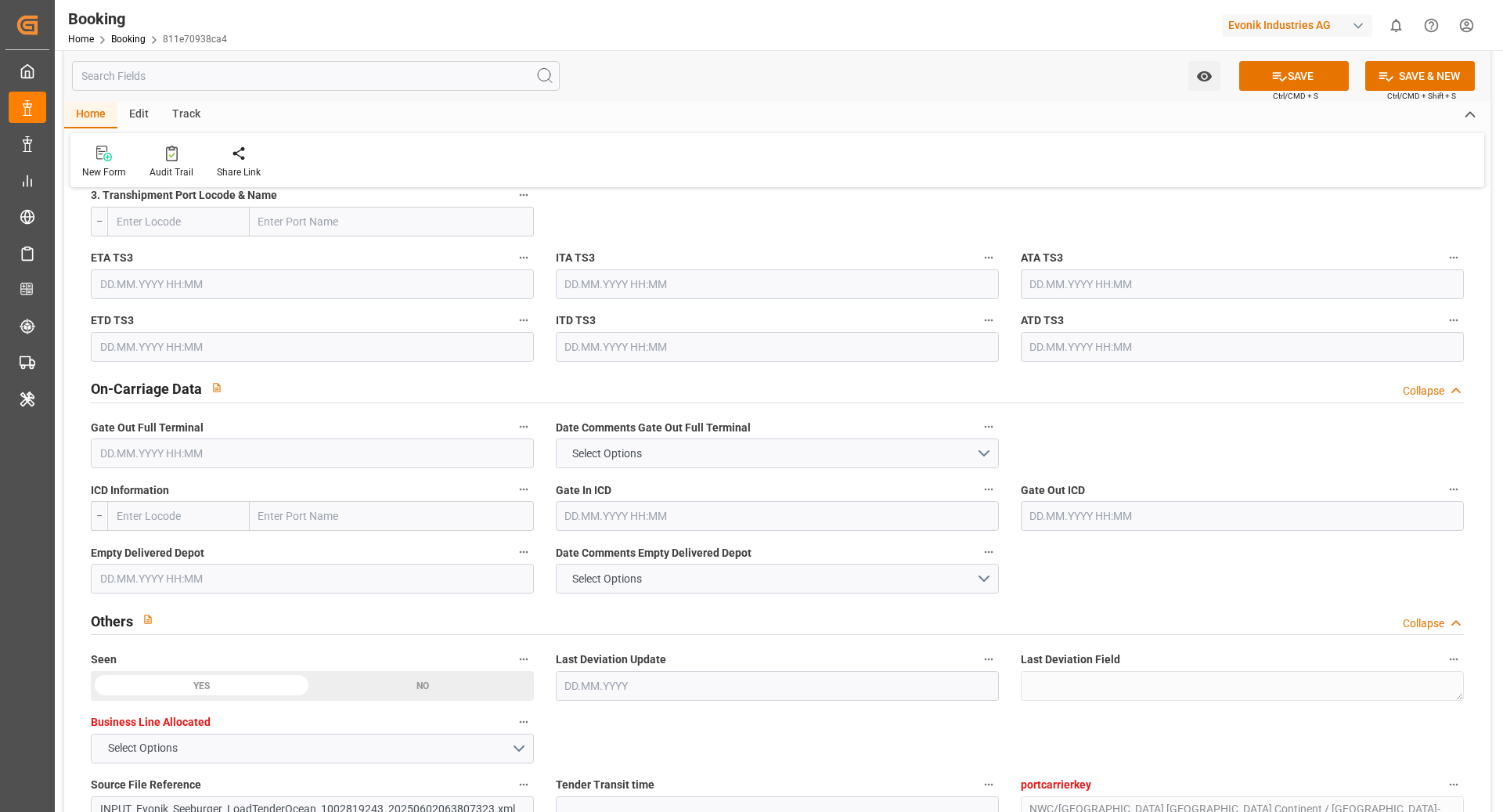
scroll to position [2144, 0]
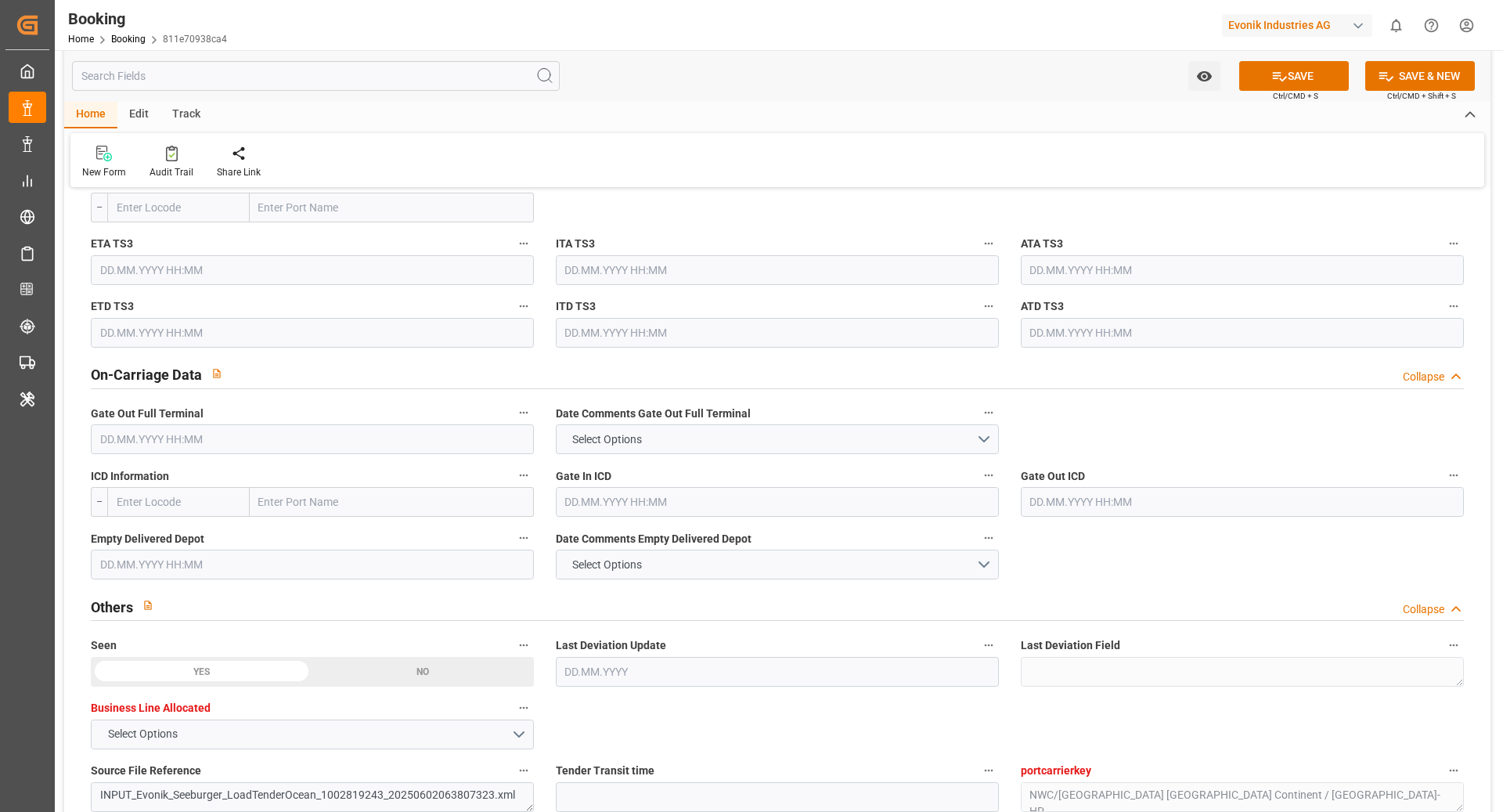
click at [226, 446] on input "text" at bounding box center [312, 439] width 443 height 30
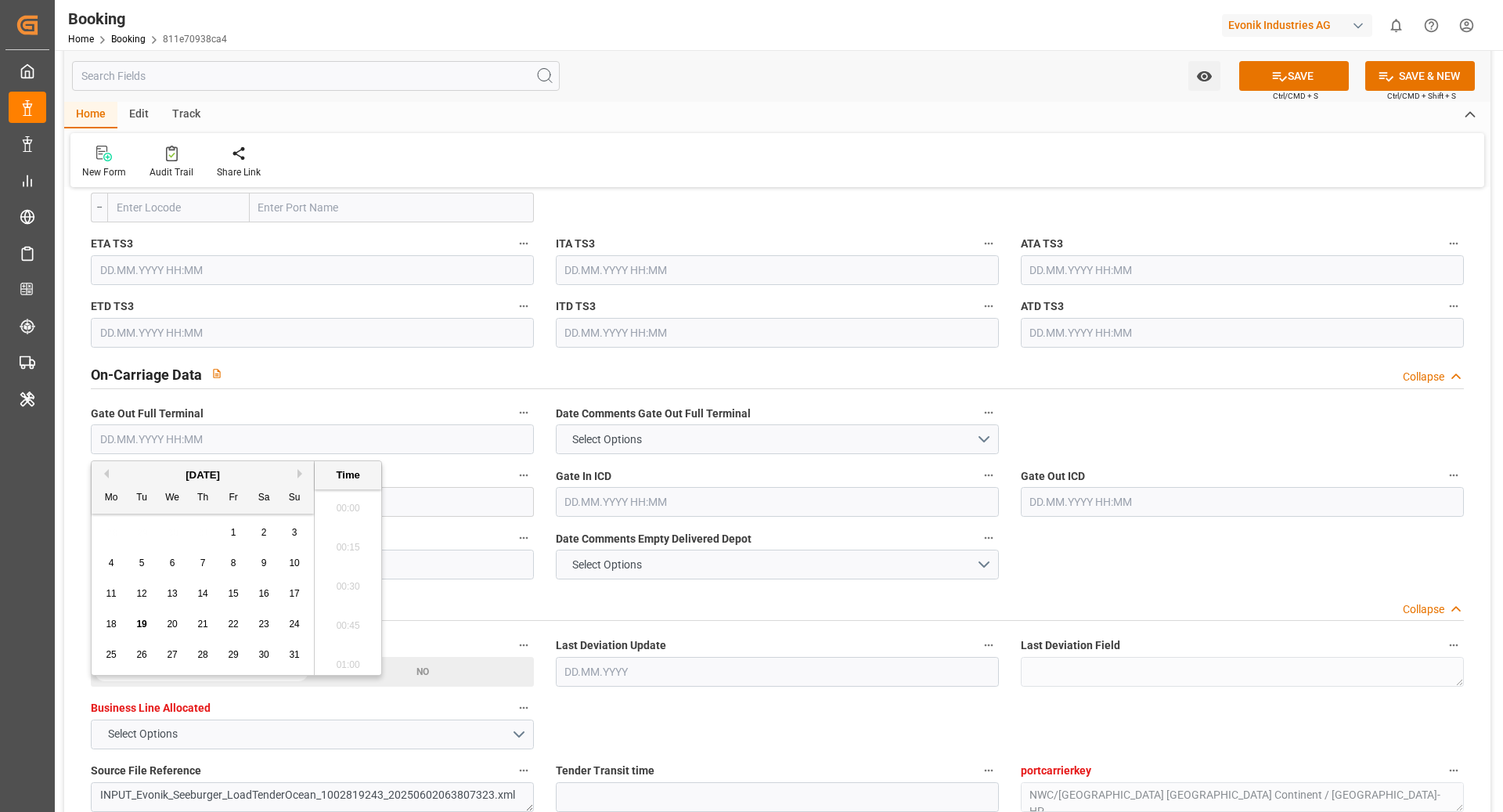
scroll to position [2666, 0]
click at [110, 475] on div "[DATE]" at bounding box center [203, 475] width 222 height 16
click at [106, 475] on button "Previous Month" at bounding box center [104, 474] width 10 height 10
click at [106, 563] on div "7" at bounding box center [112, 563] width 19 height 18
type input "07.07.2025 00:00"
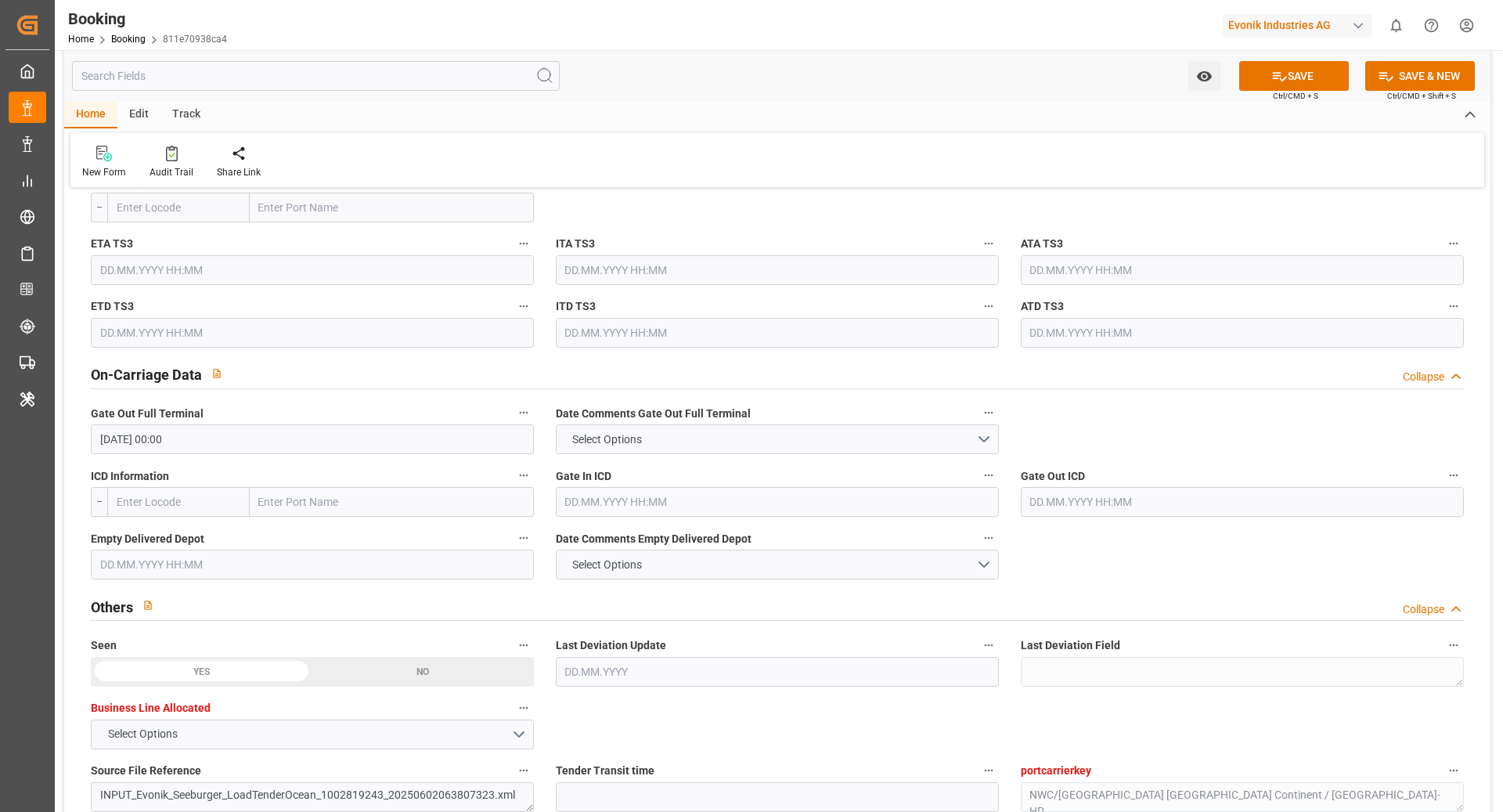
click at [175, 558] on input "text" at bounding box center [312, 564] width 443 height 30
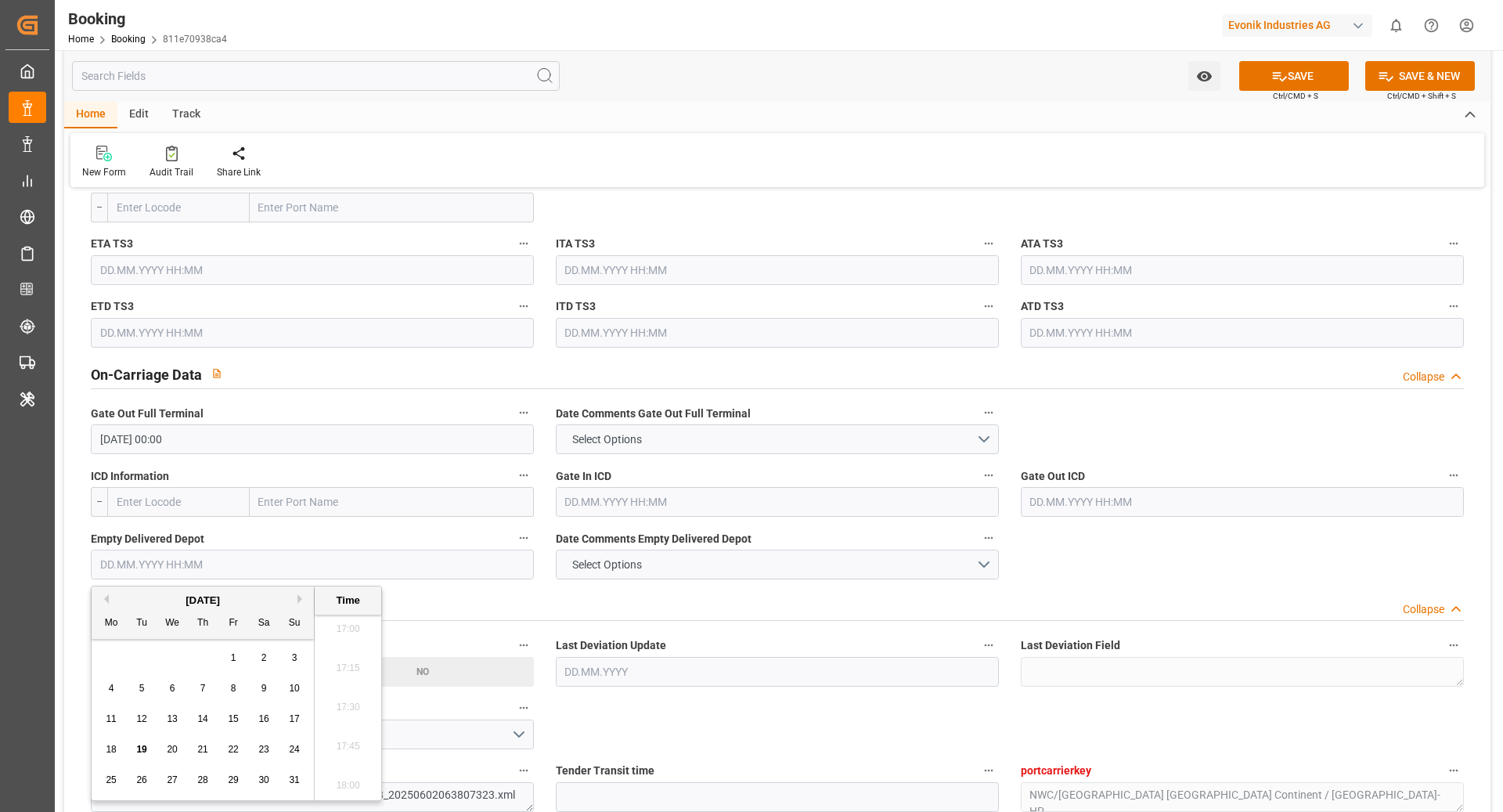
click at [107, 599] on button "Previous Month" at bounding box center [104, 599] width 10 height 10
click at [107, 689] on div "7" at bounding box center [112, 688] width 19 height 18
type input "07.07.2025 00:00"
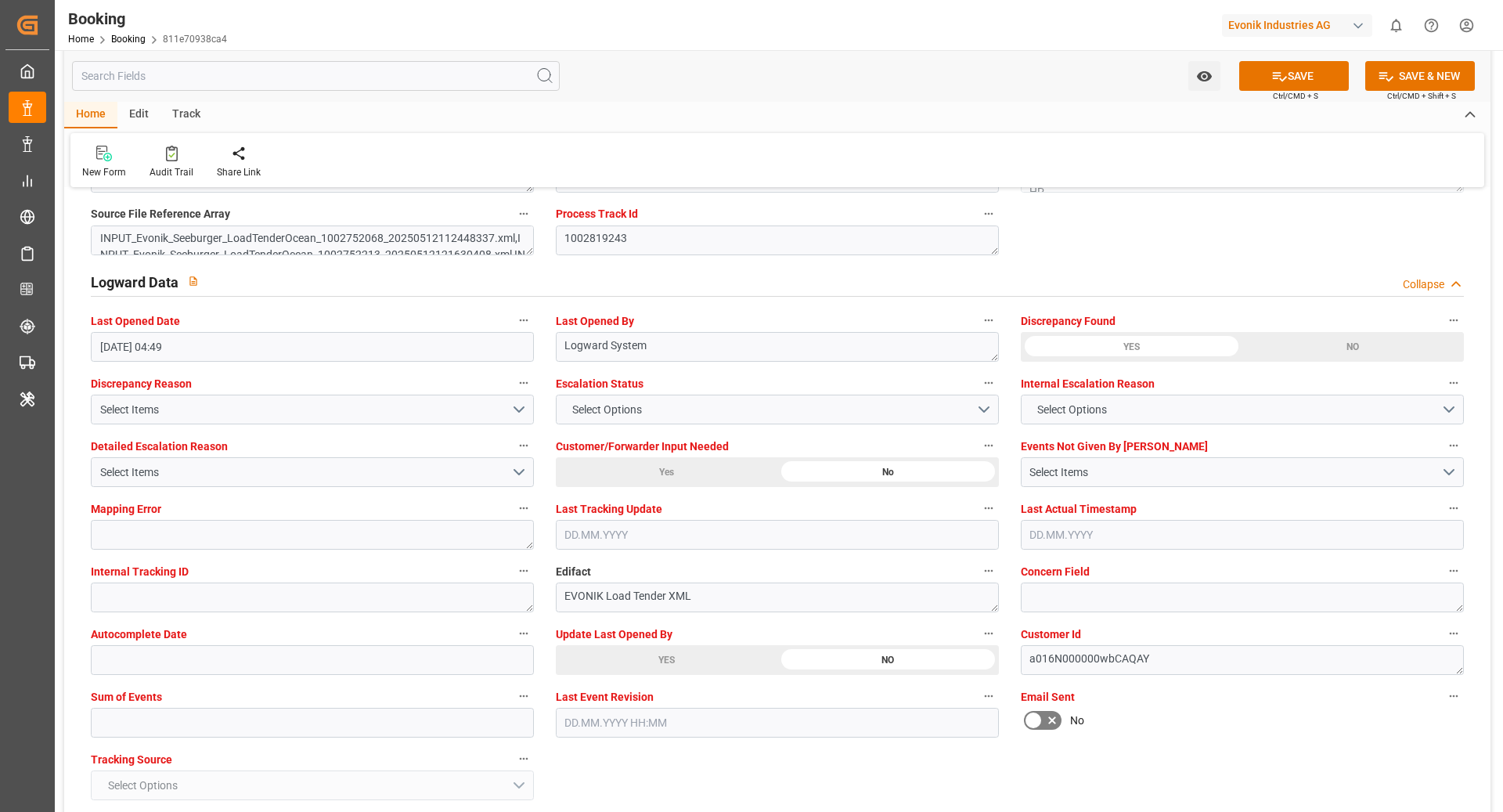
scroll to position [2720, 0]
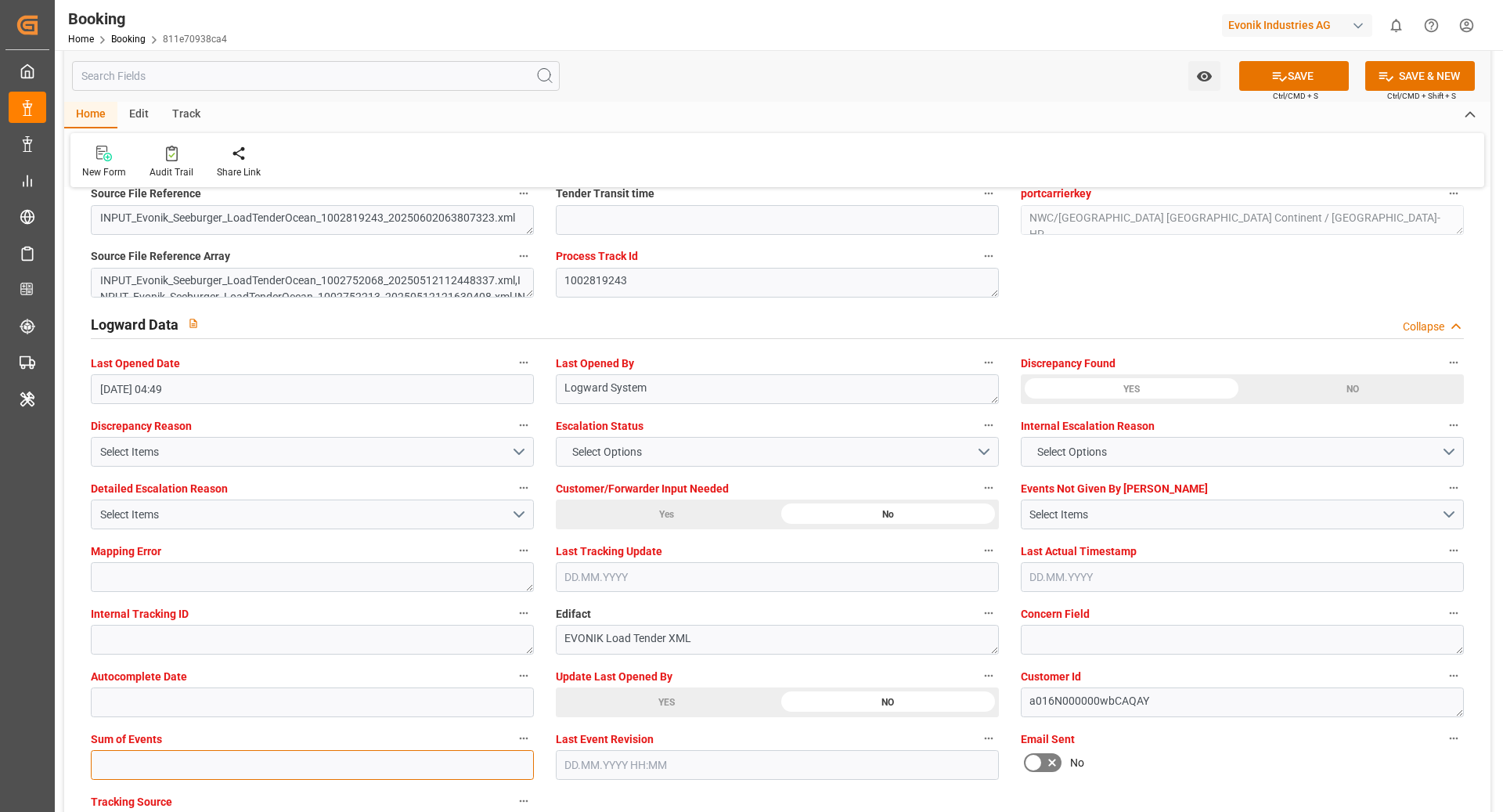
click at [298, 761] on input "text" at bounding box center [312, 764] width 443 height 30
type input "0"
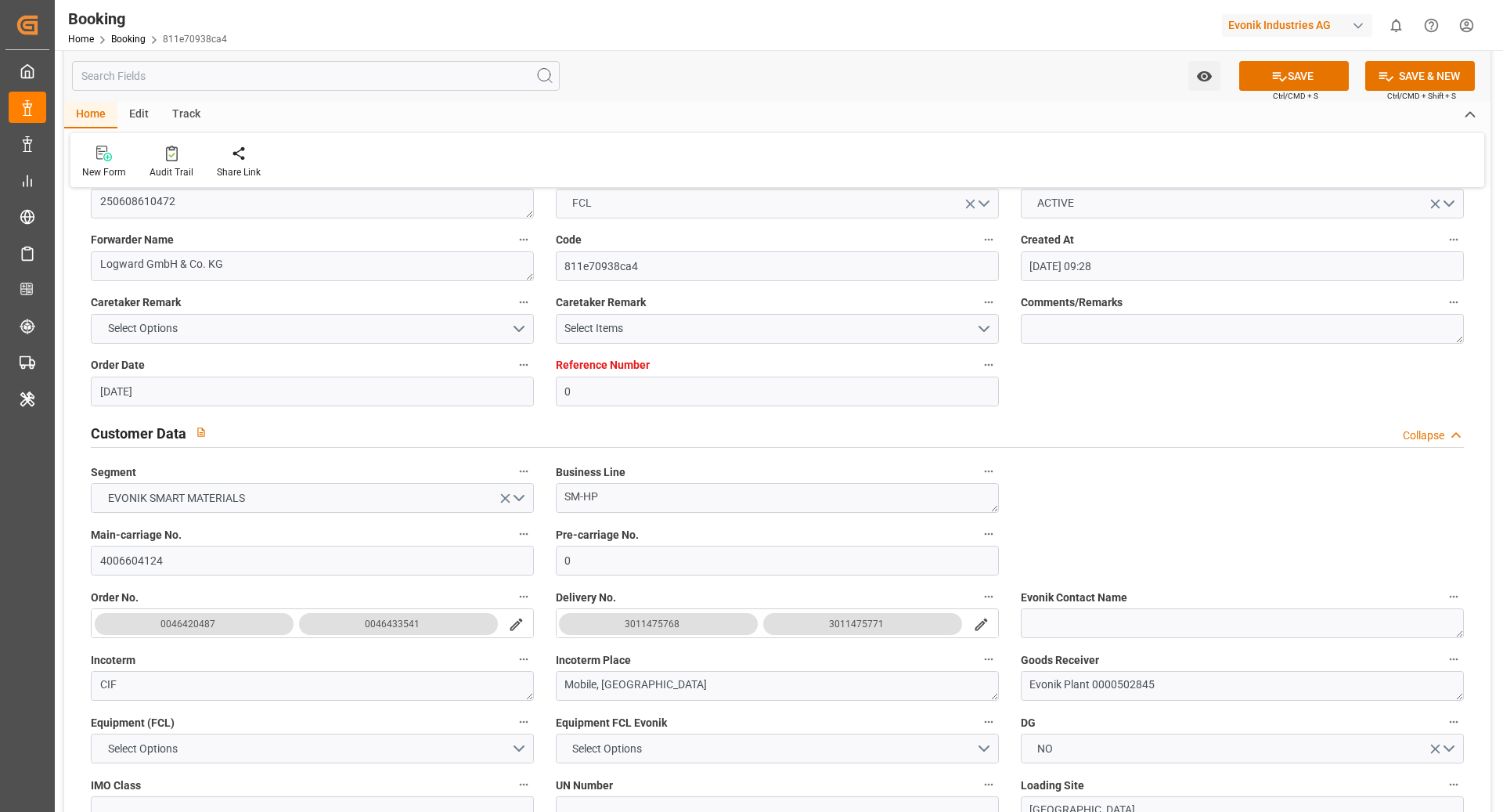
scroll to position [0, 0]
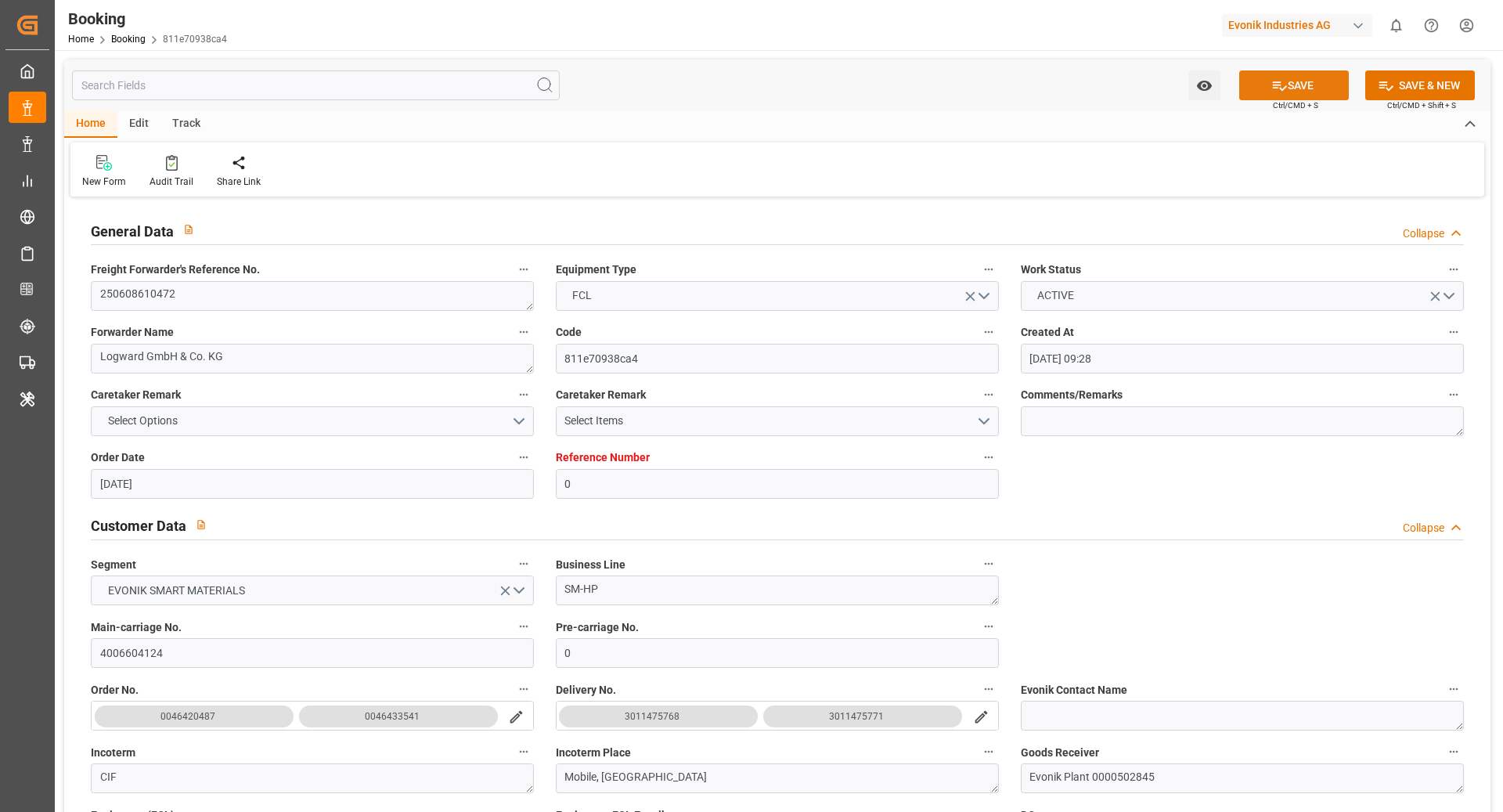
click at [1296, 93] on button "SAVE" at bounding box center [1295, 85] width 110 height 30
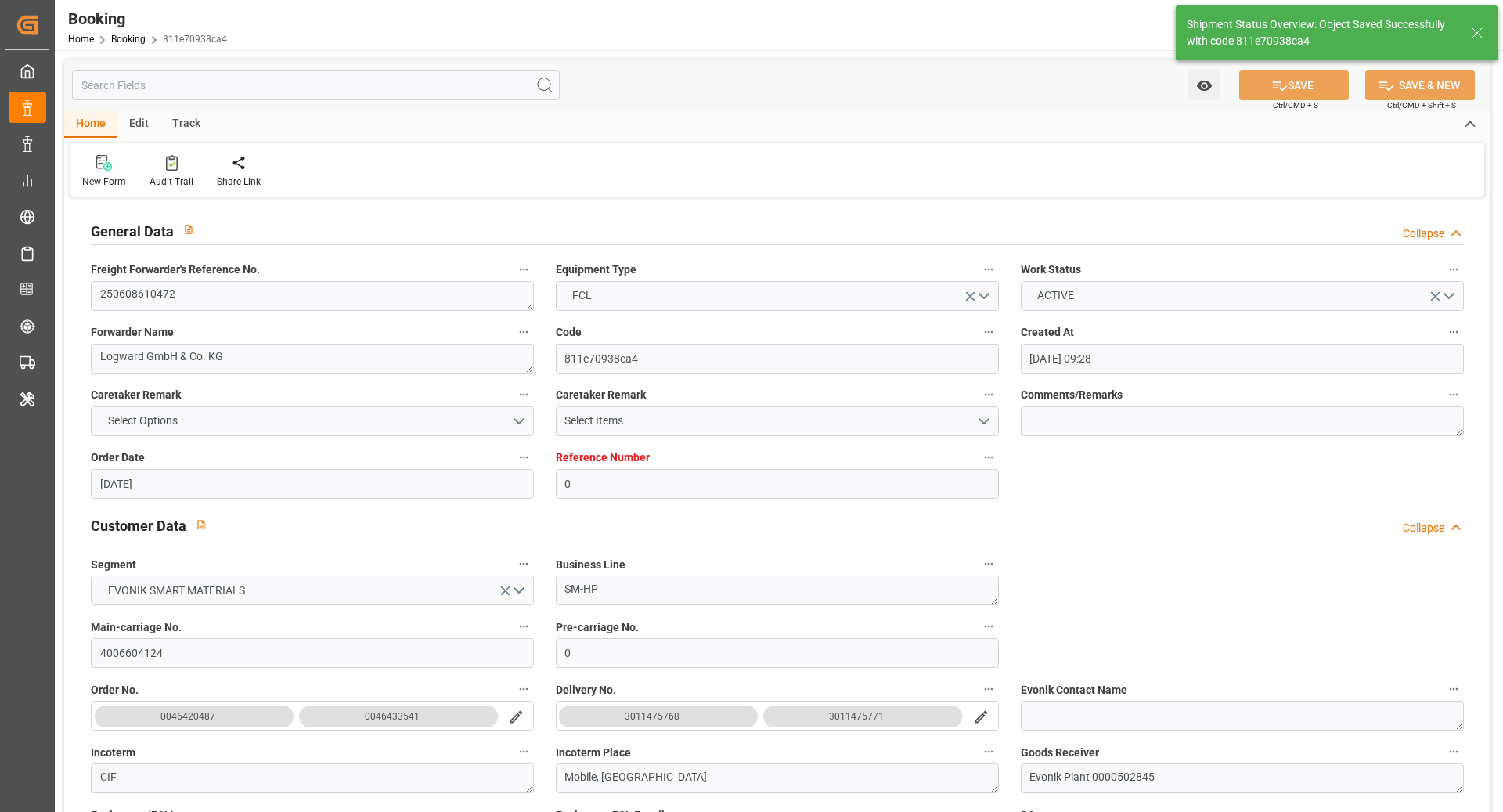
type textarea "NWC/UK North West Continent / UK_USMOB_MSCU_SM-HP"
type textarea "[PERSON_NAME]"
type textarea "Yes"
type input "31"
type input "26"
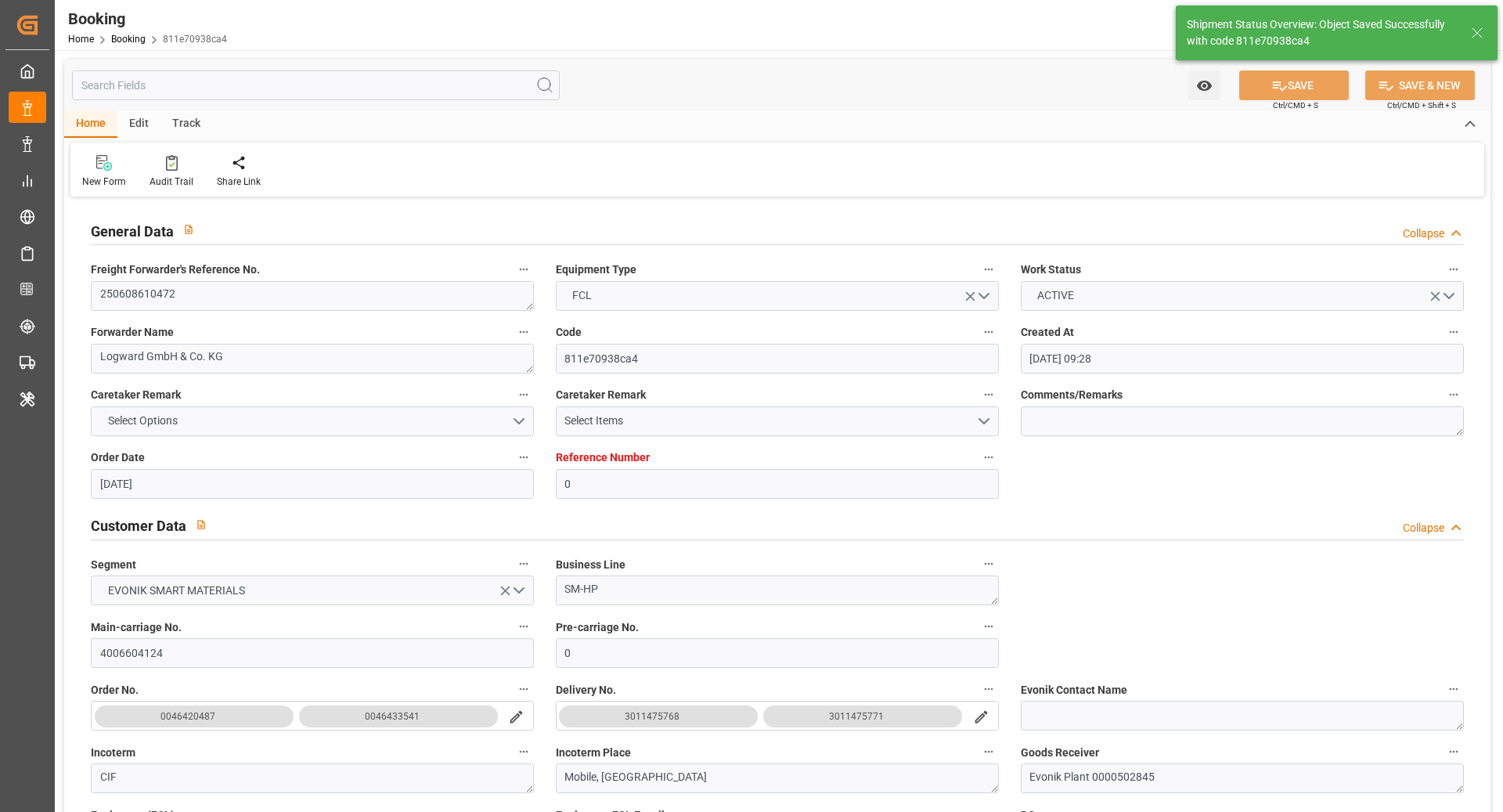
type input "02.06.2025 00:00"
type input "03.07.2025 00:00"
type input "22.06.2025 00:00"
type input "26.06.2025 00:00"
type input "19.08.2025 12:05"
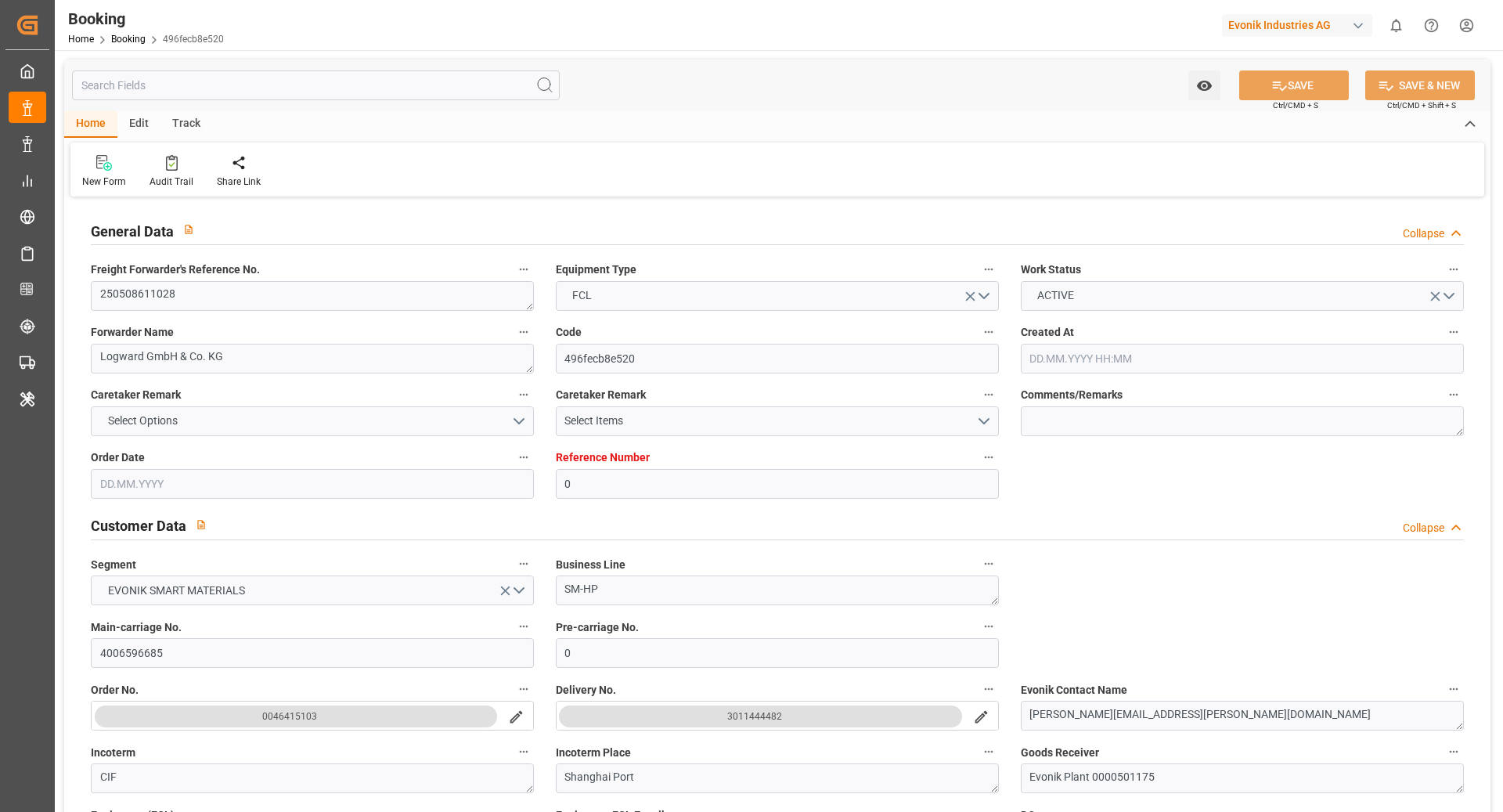
type input "0"
type input "Dummy"
type input "Dummy Carrier"
type input "NLRTM"
type input "CNSHA"
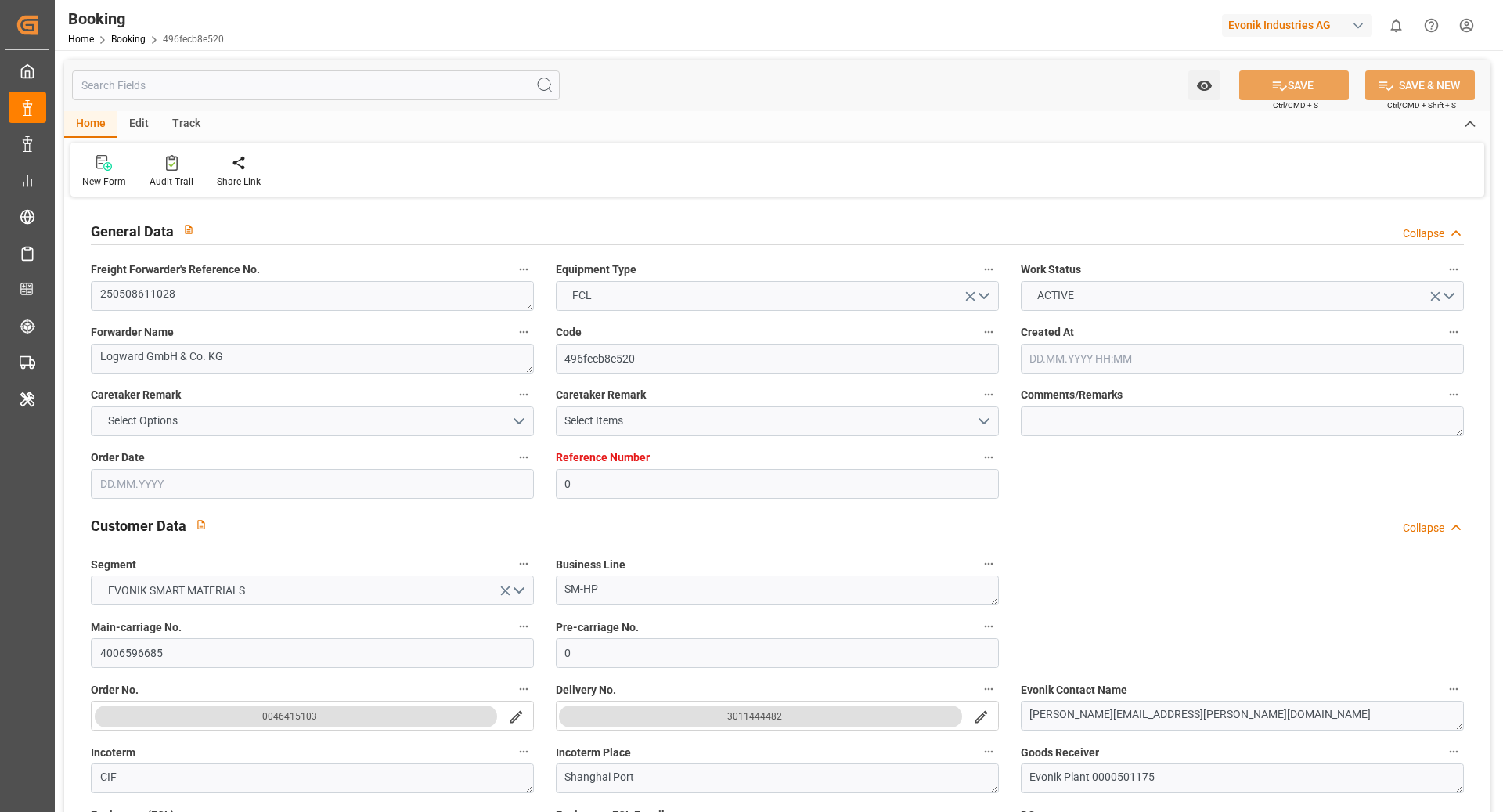
type input "[DATE] 09:52"
type input "[DATE]"
type input "[DATE] 00:00"
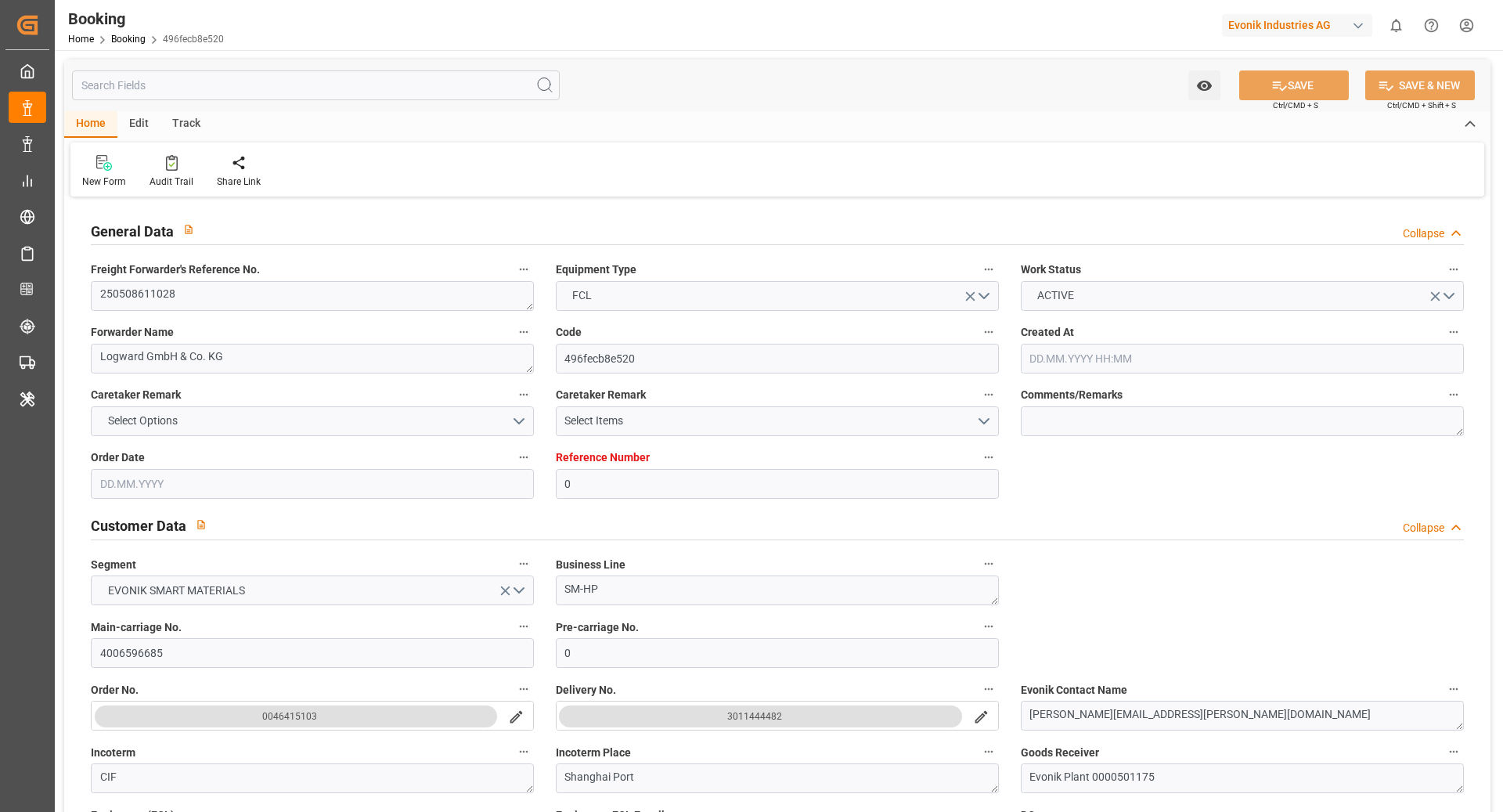
type input "[DATE] 07:00"
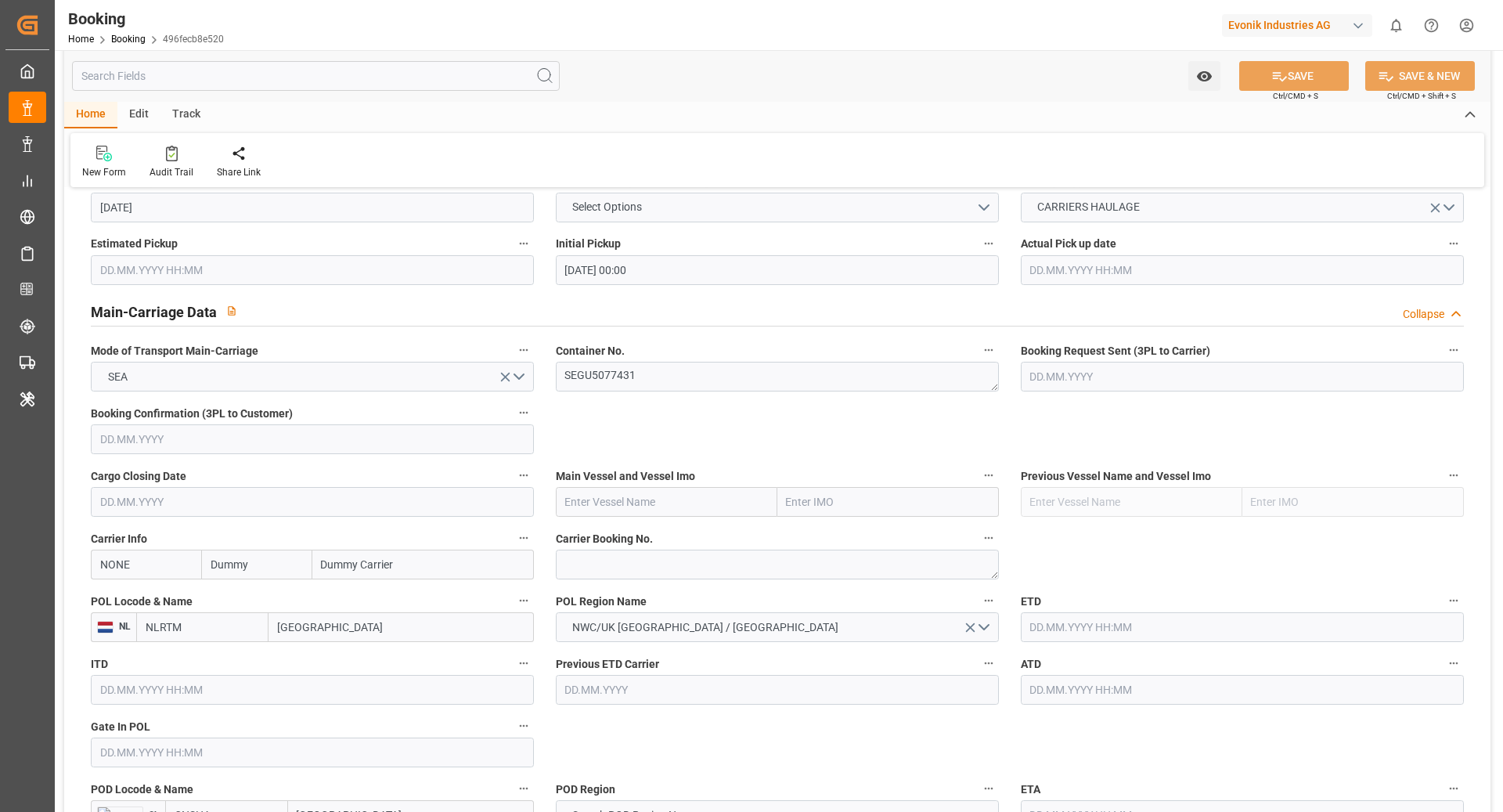
scroll to position [867, 0]
click at [192, 557] on input "NONE" at bounding box center [145, 564] width 110 height 30
click at [120, 597] on b "ONEY" at bounding box center [116, 598] width 29 height 13
type input "ONEY"
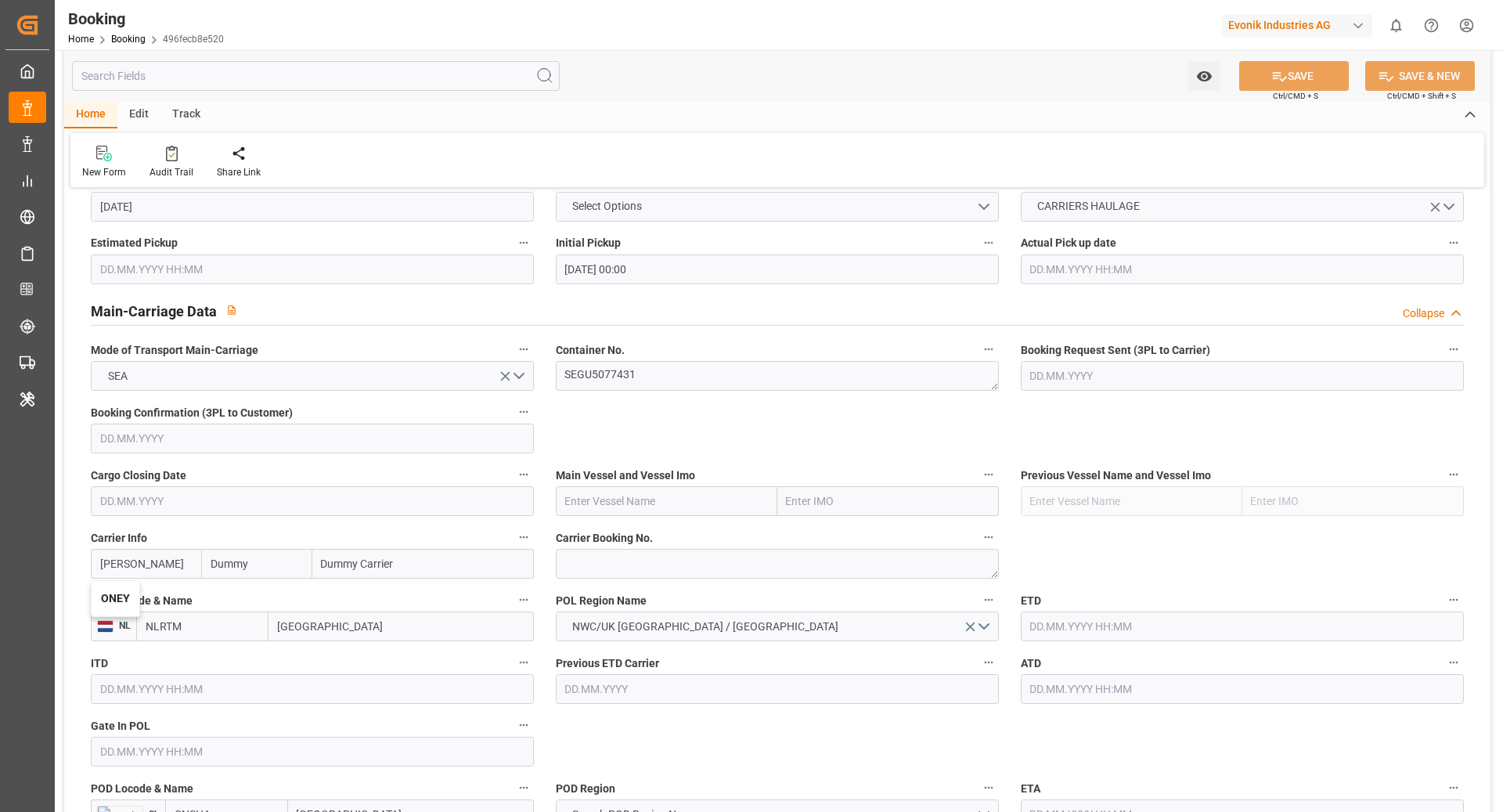
type input "ONE"
type input "Ocean Network Express"
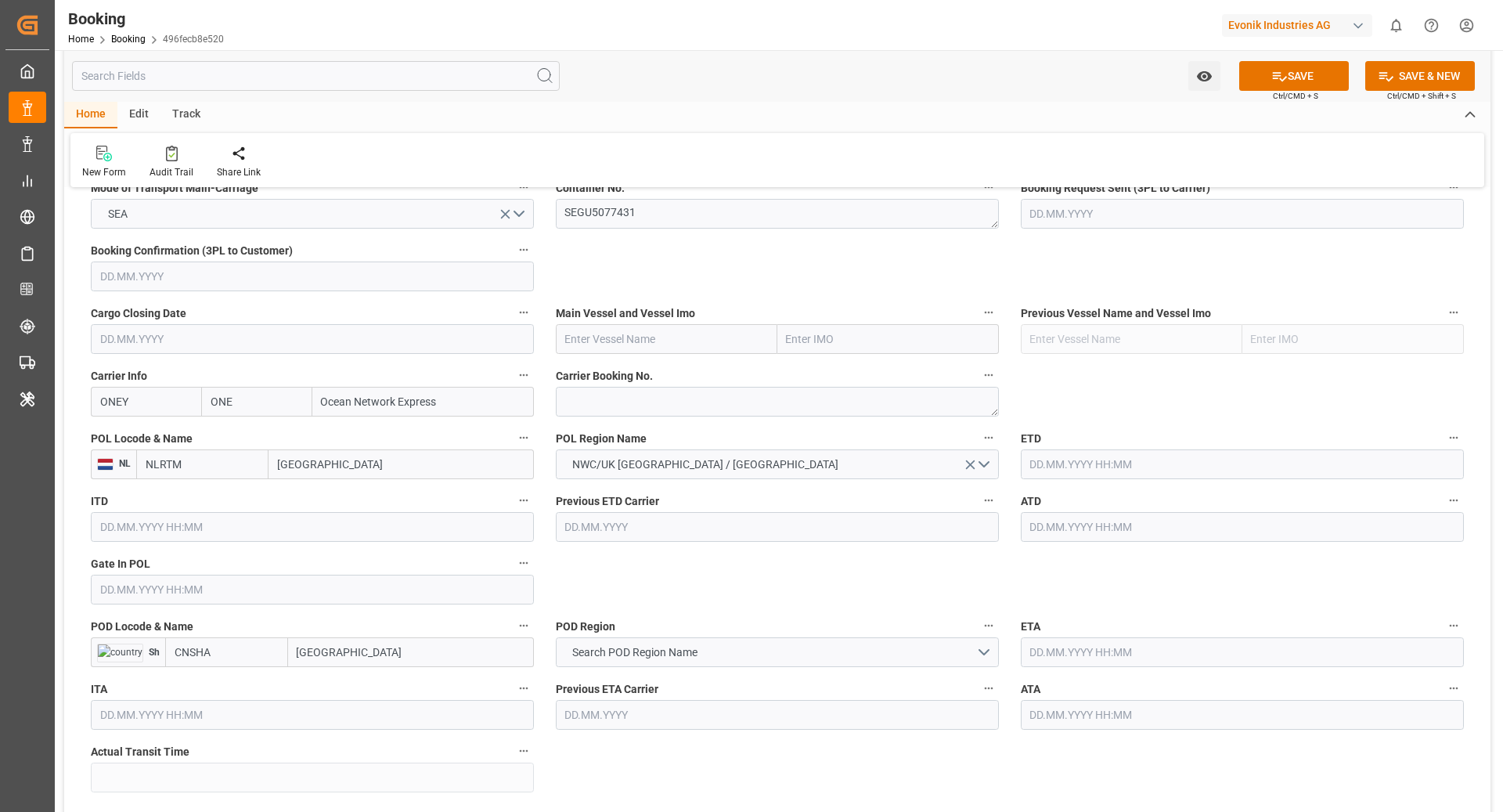
scroll to position [1030, 0]
type input "ONEY"
click at [238, 656] on input "CNSHA" at bounding box center [227, 650] width 123 height 30
click at [236, 679] on span "CNSGH - [GEOGRAPHIC_DATA]" at bounding box center [228, 693] width 106 height 29
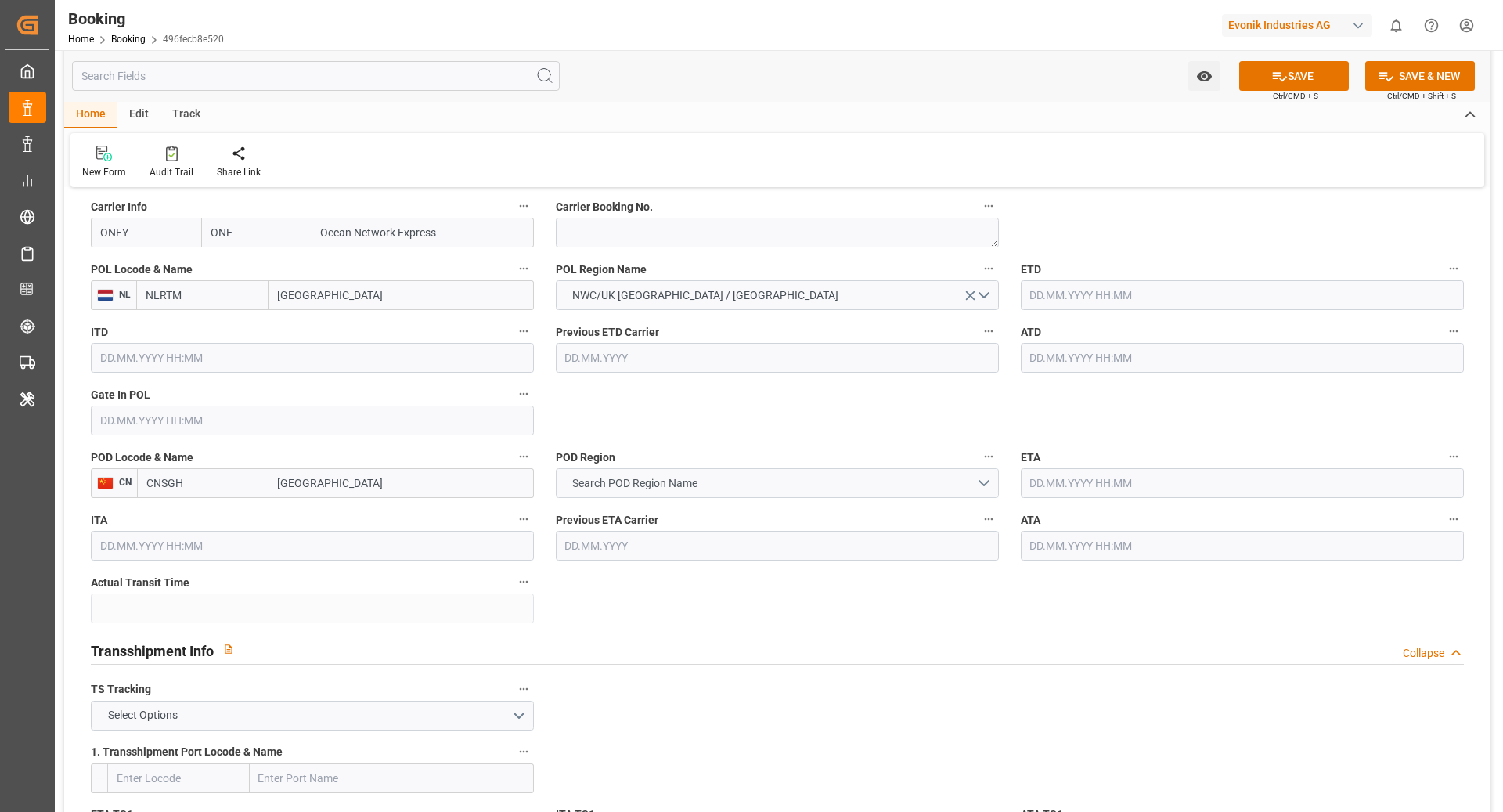
type input "CNSGH"
click at [670, 477] on span "Search POD Region Name" at bounding box center [635, 483] width 141 height 17
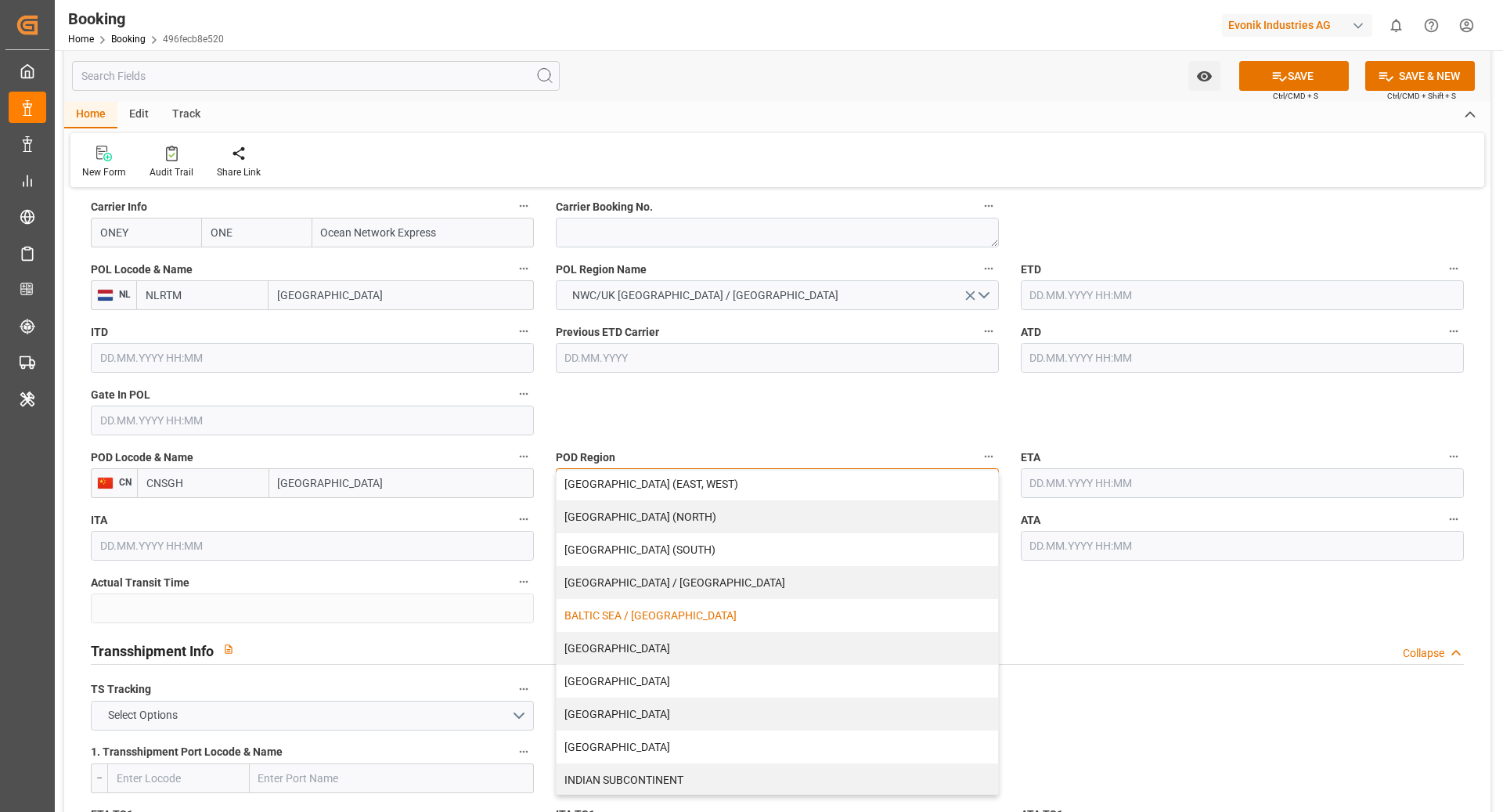
scroll to position [4, 0]
click at [701, 713] on div "[GEOGRAPHIC_DATA]" at bounding box center [777, 713] width 441 height 33
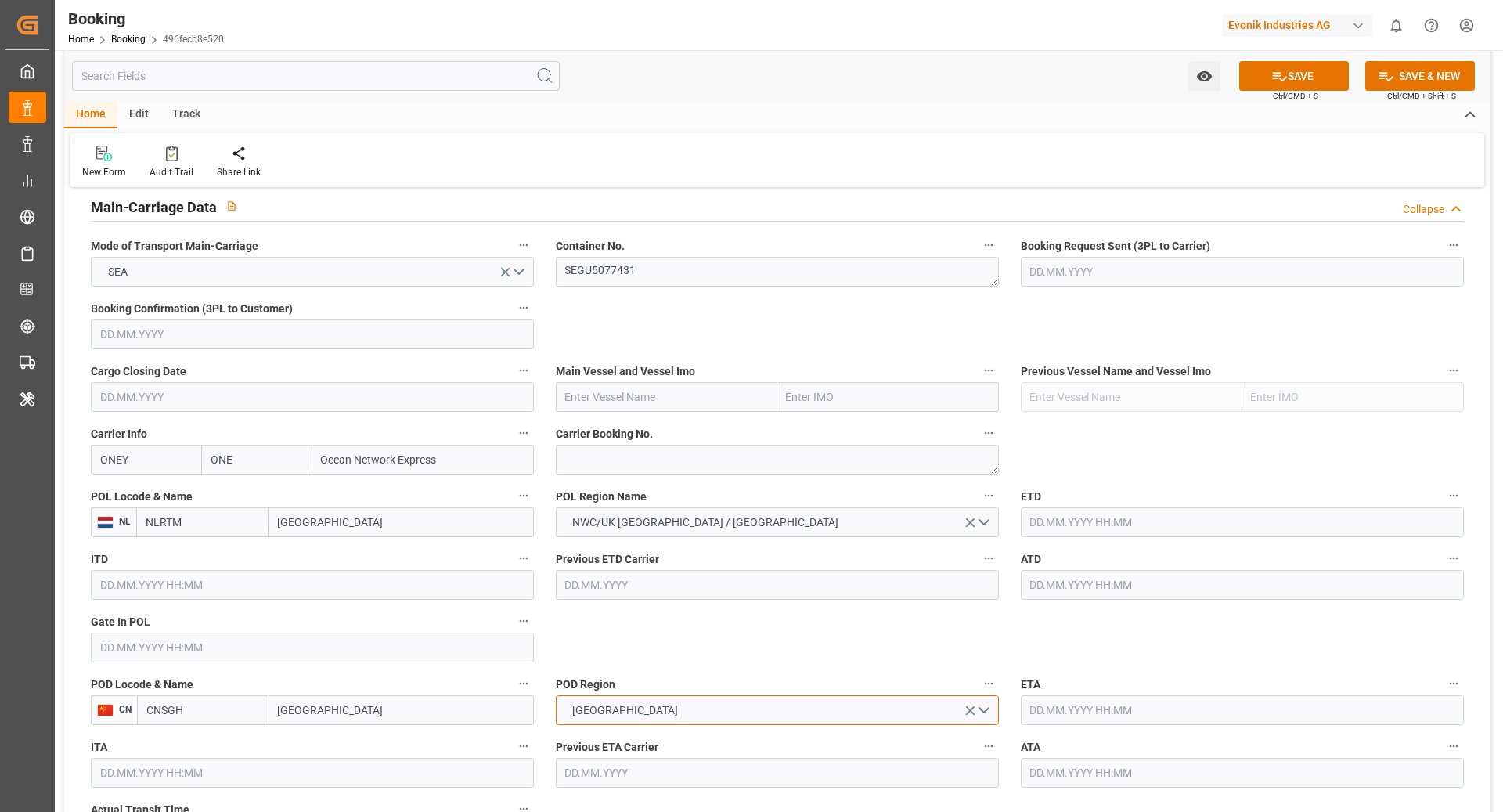
scroll to position [967, 0]
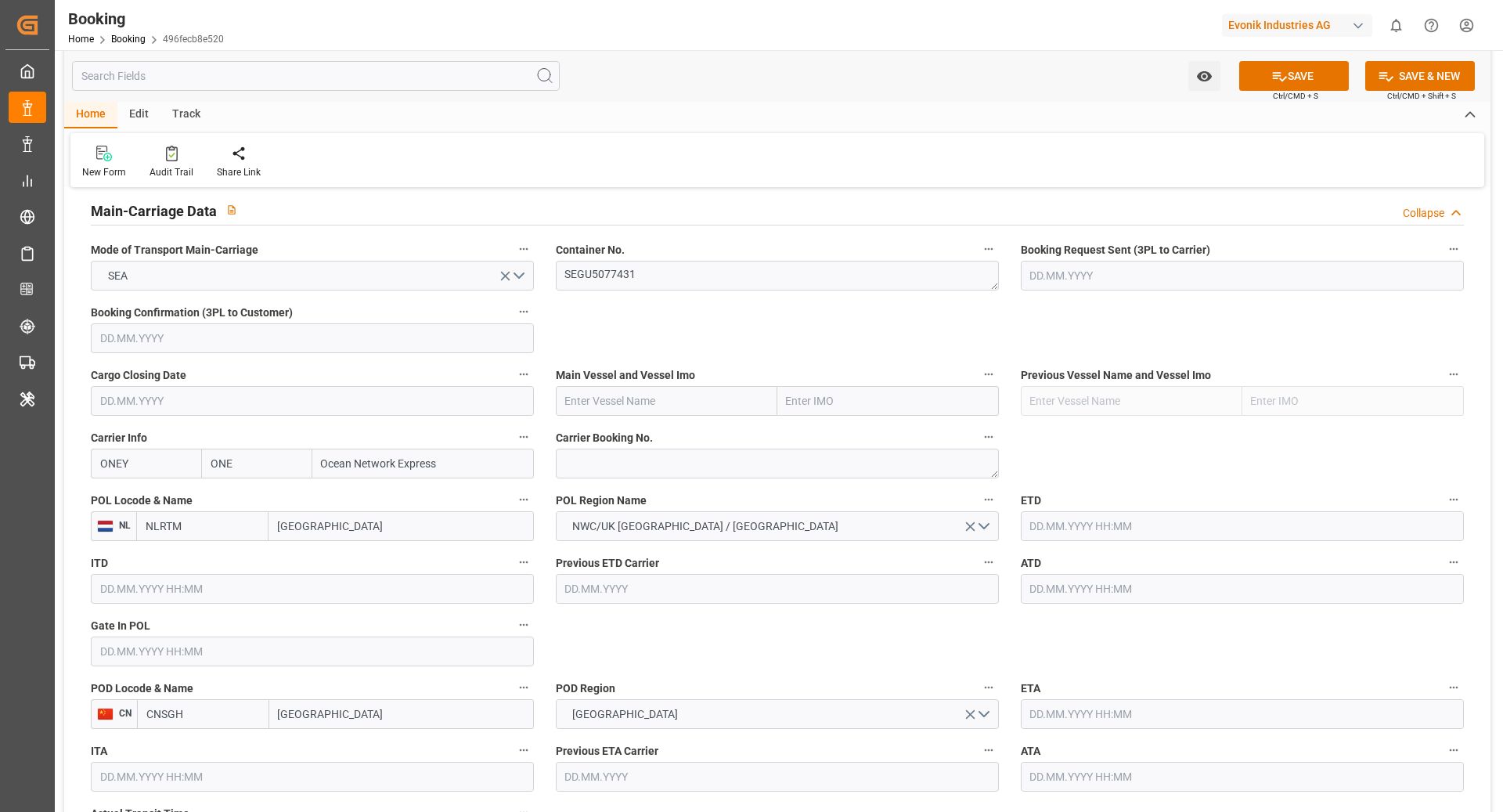
click at [618, 401] on input "text" at bounding box center [666, 400] width 221 height 30
paste input "ONE INNOVATION"
type input "ONE INNOVATION"
click at [588, 435] on b "ONE INNOVATION" at bounding box center [611, 435] width 90 height 13
type input "9939137"
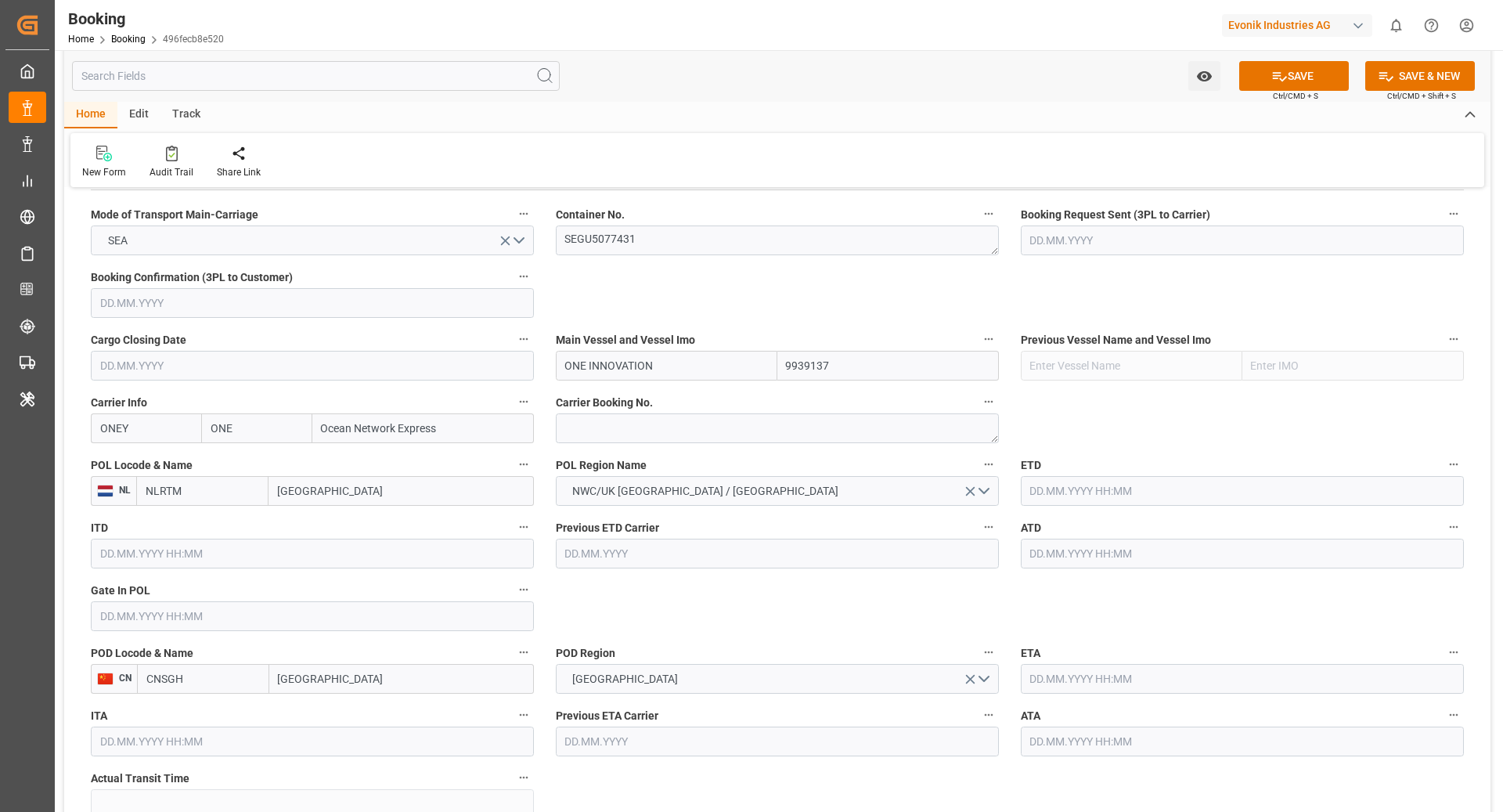
scroll to position [1035, 0]
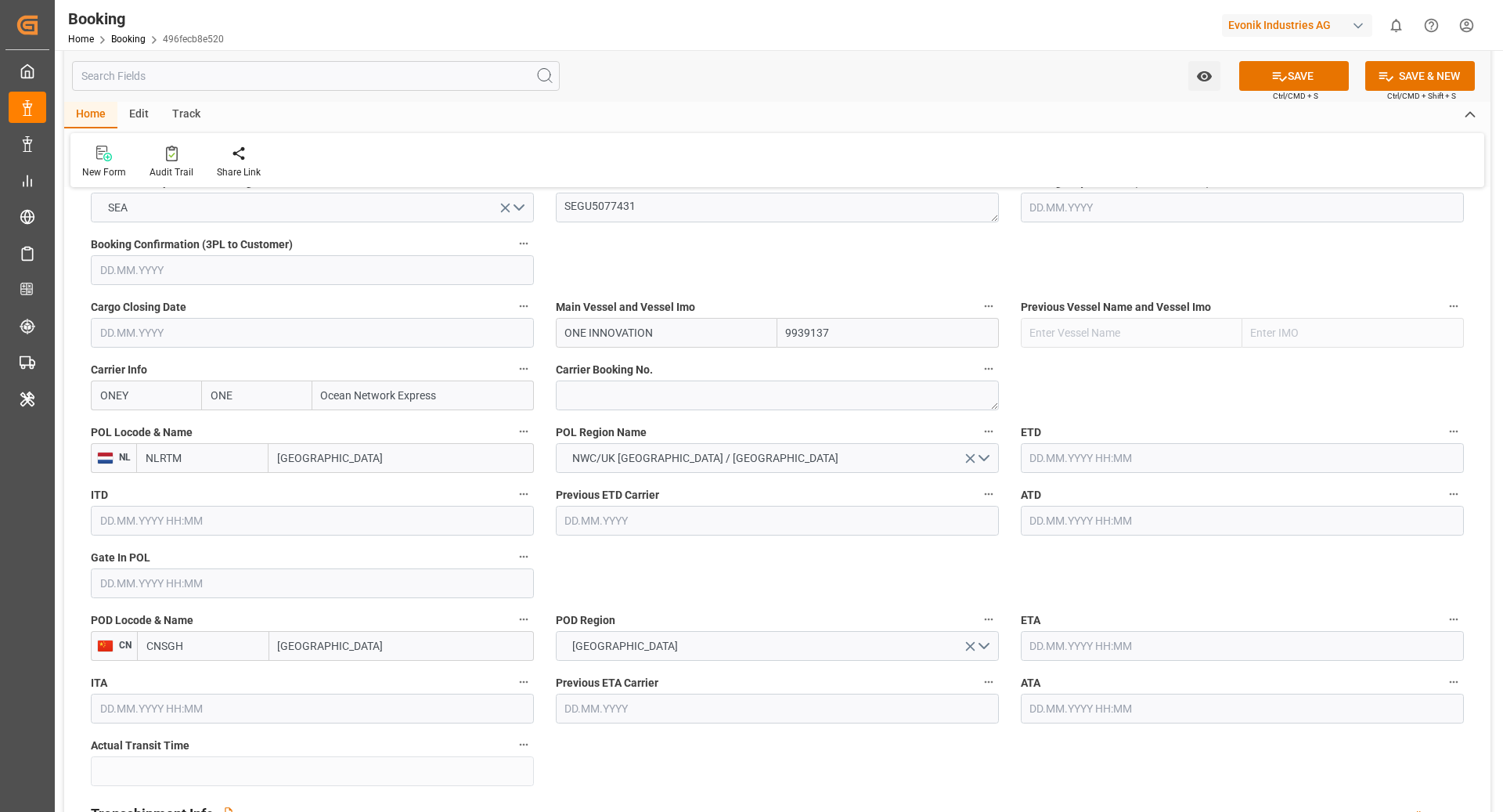
type input "ONE INNOVATION"
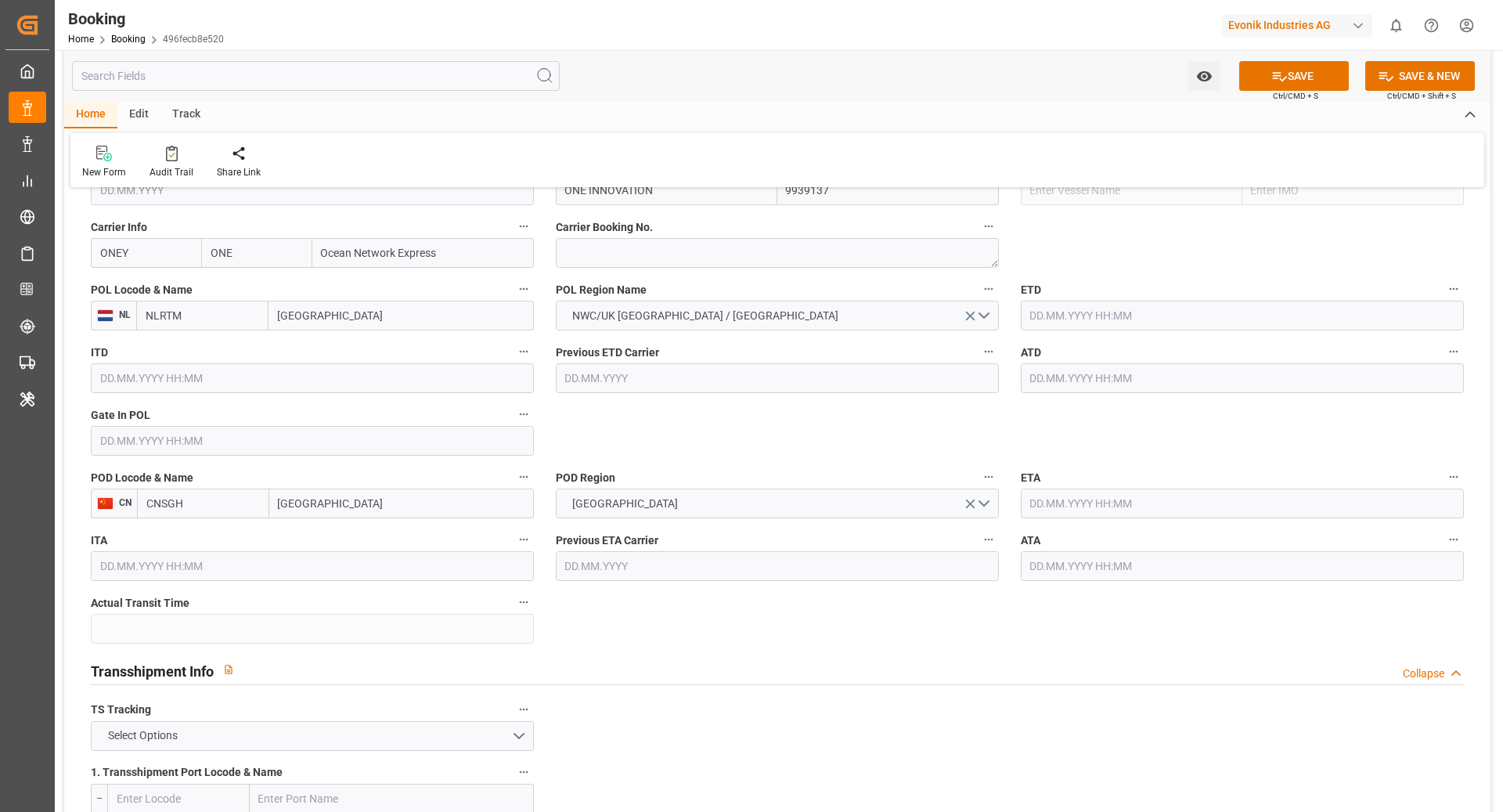
scroll to position [899, 0]
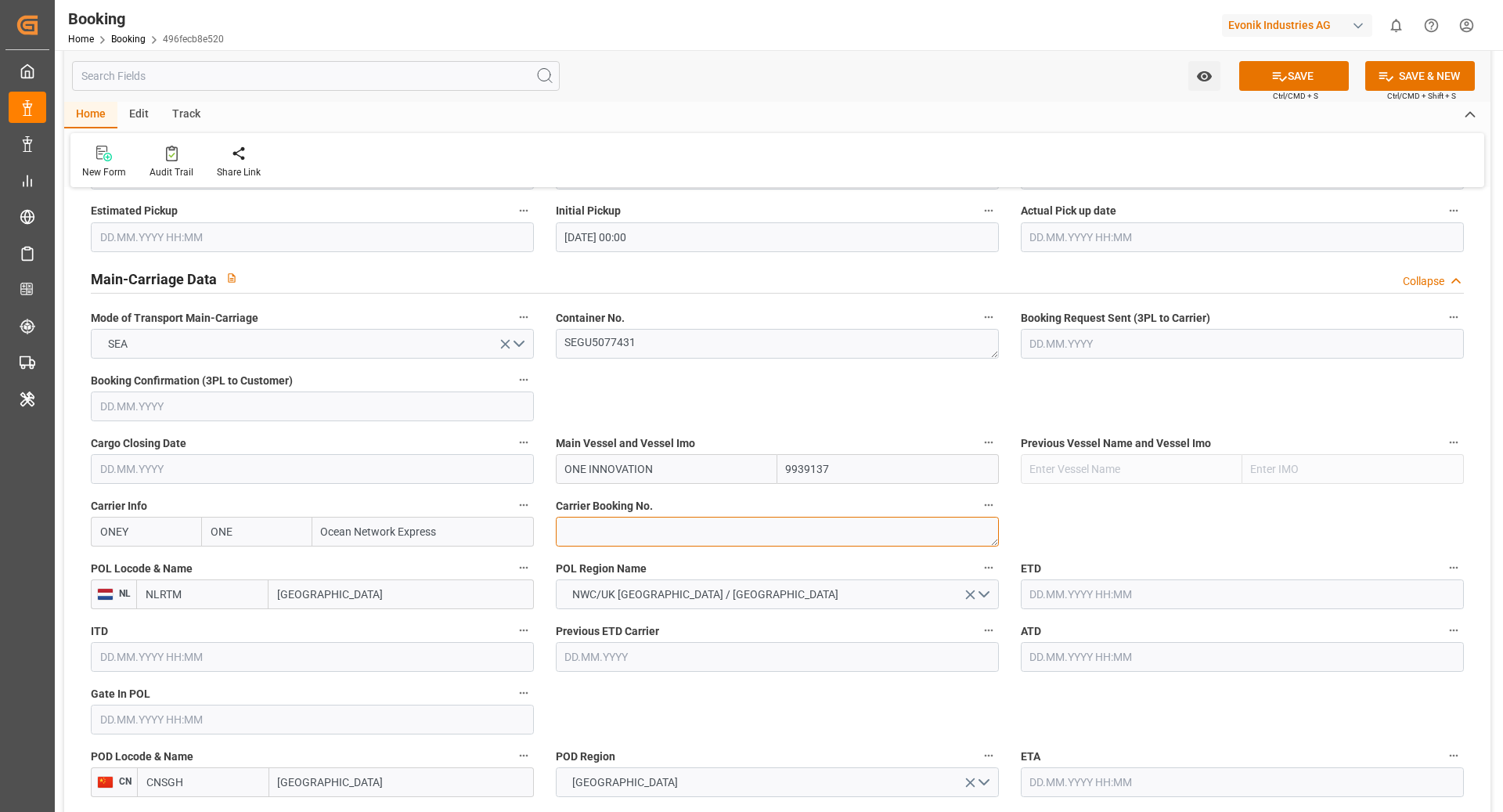
click at [660, 517] on textarea at bounding box center [777, 532] width 443 height 30
paste textarea "HAMF42287400"
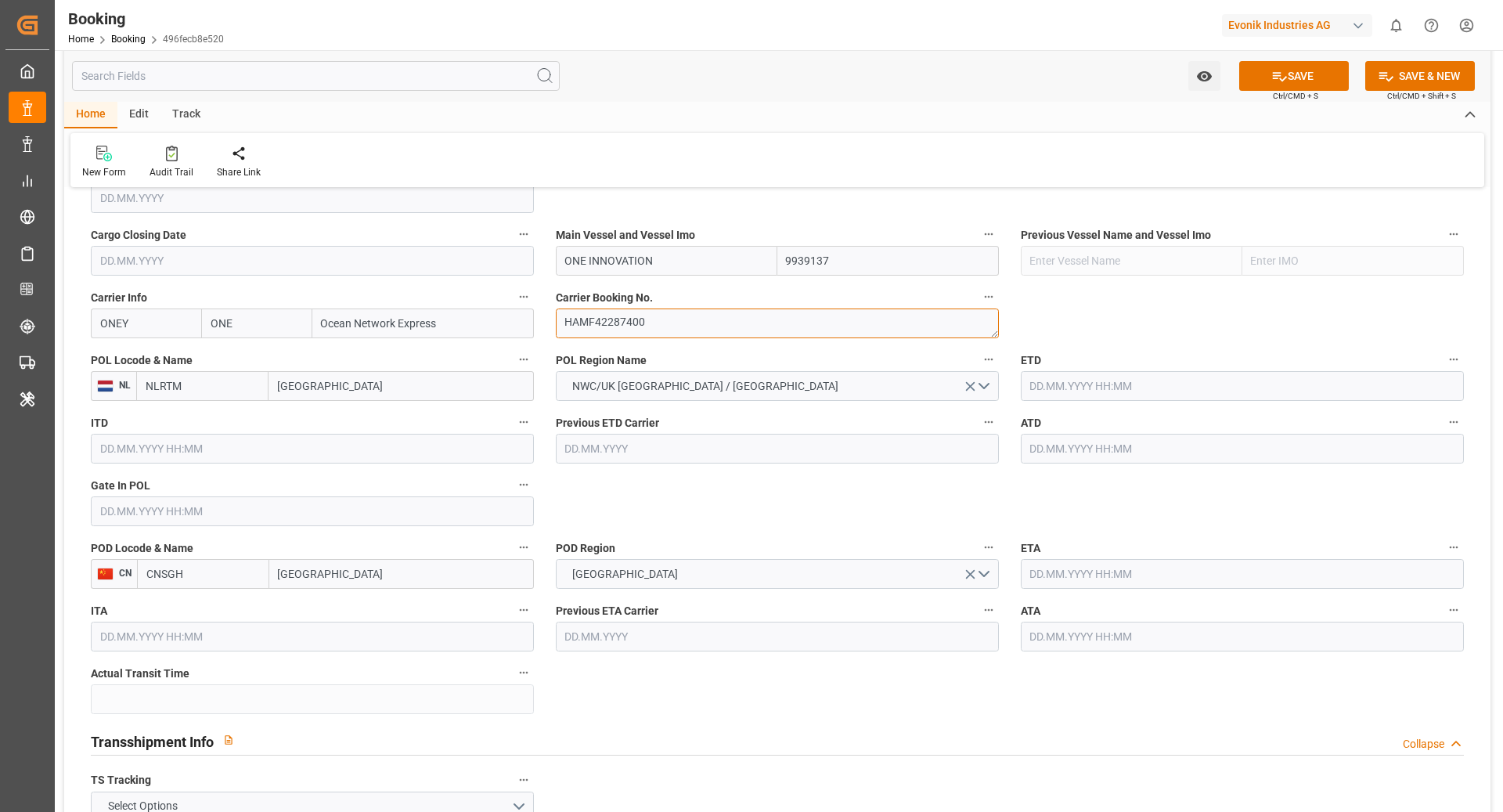
scroll to position [1107, 0]
type textarea "HAMF42287400"
click at [198, 505] on input "text" at bounding box center [312, 510] width 443 height 30
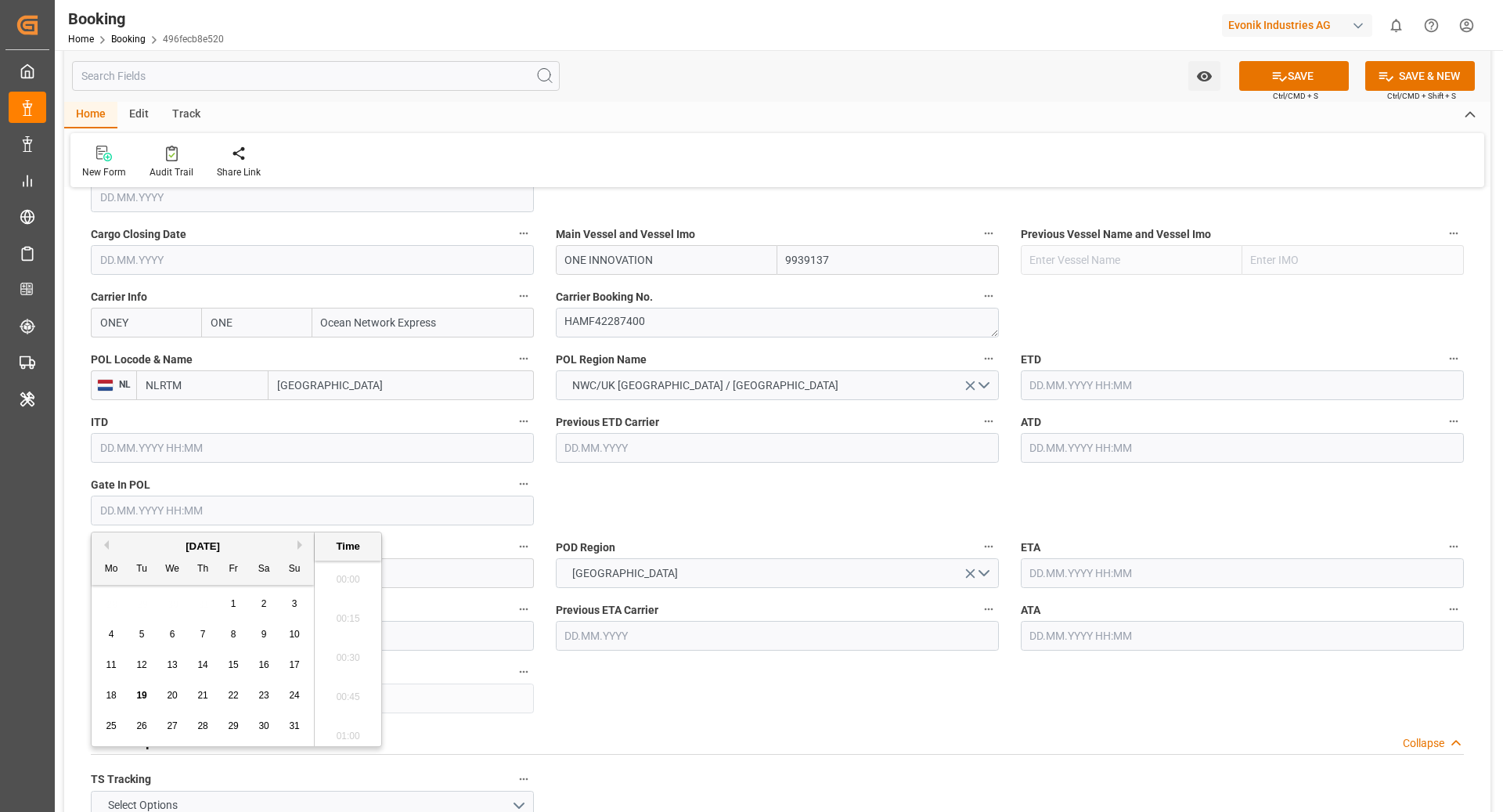
scroll to position [2666, 0]
click at [108, 545] on button "Previous Month" at bounding box center [104, 545] width 10 height 10
click at [139, 697] on span "20" at bounding box center [141, 694] width 10 height 11
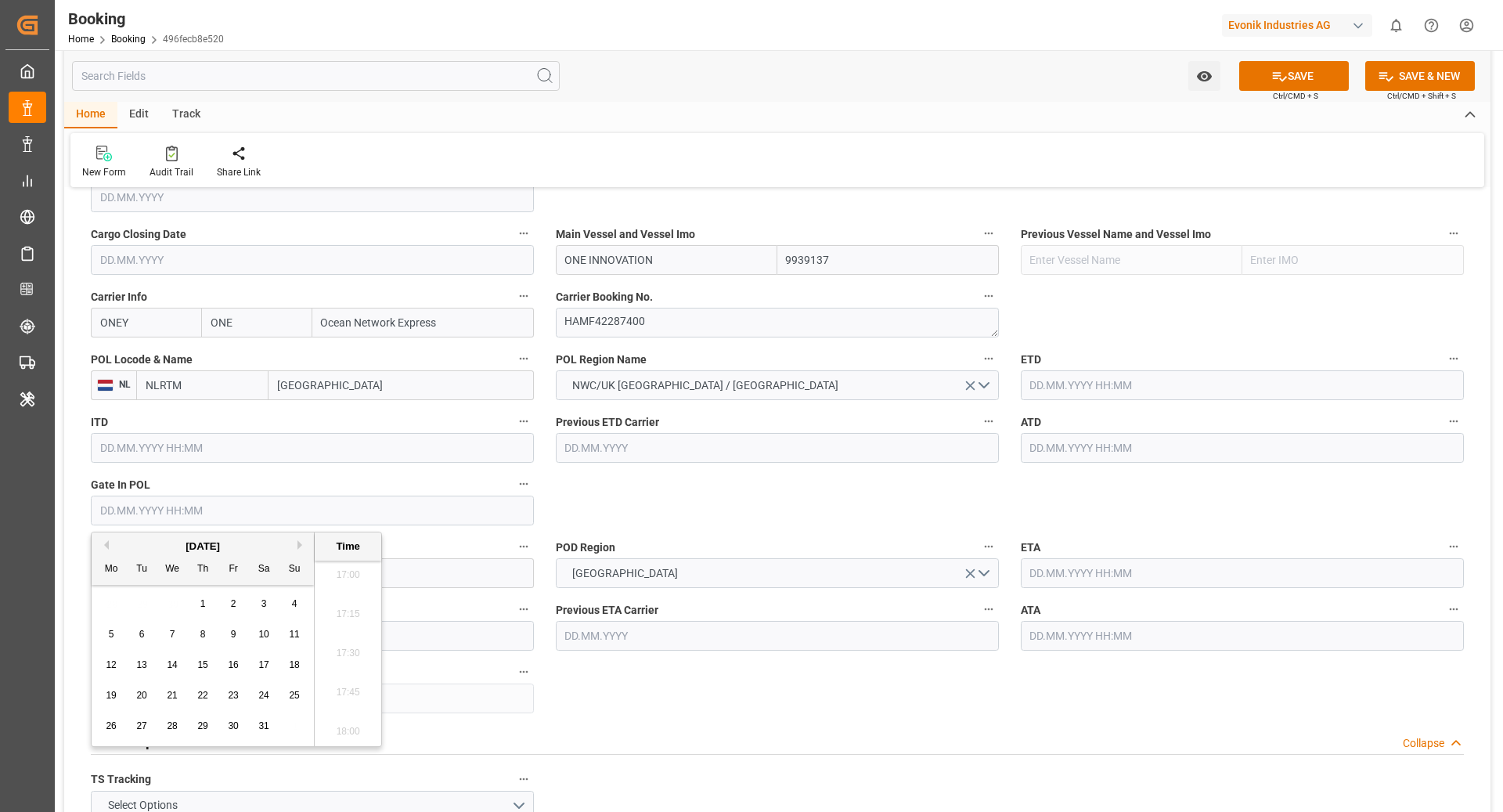
type input "[DATE] 00:00"
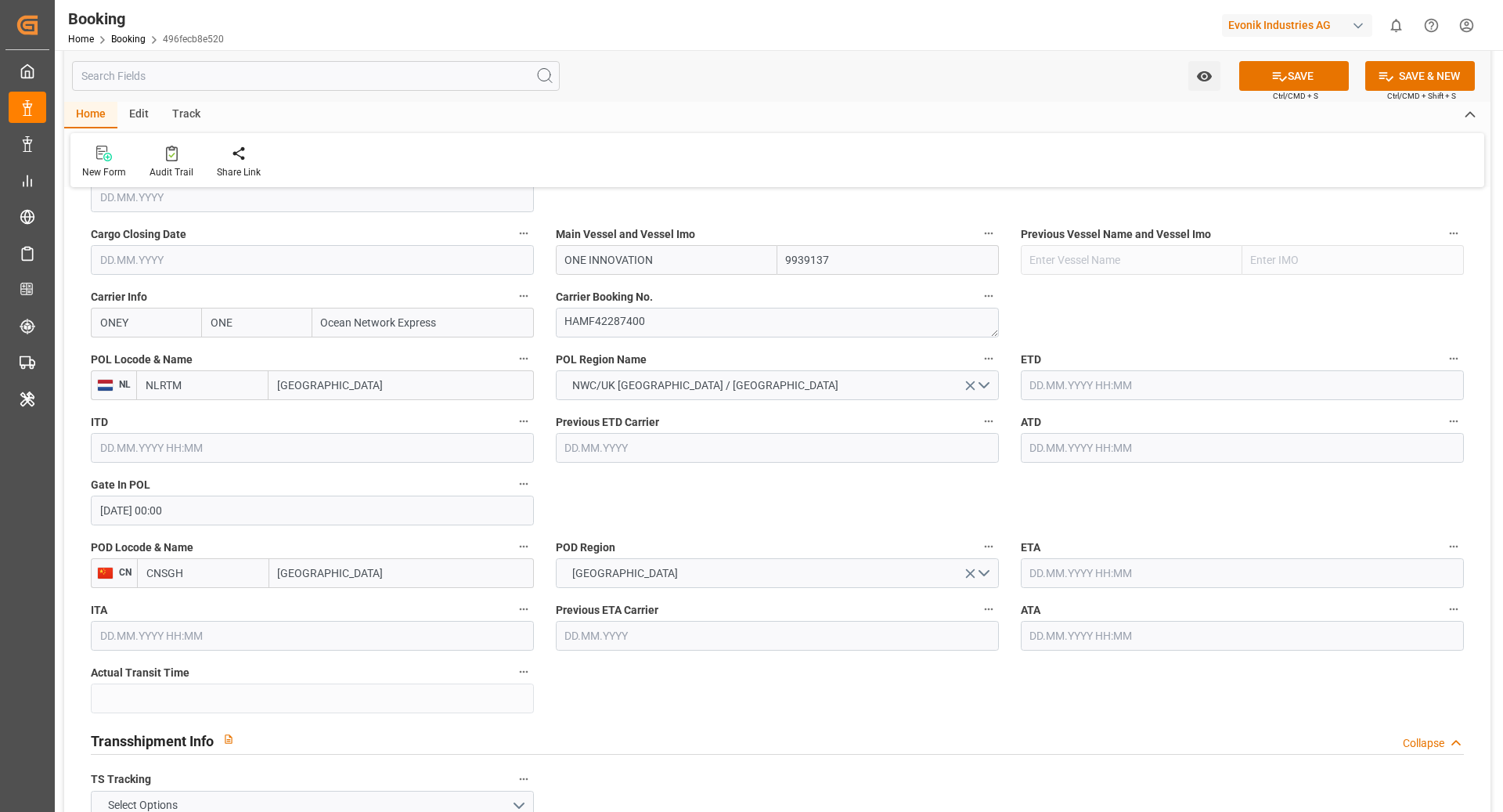
click at [1064, 388] on input "text" at bounding box center [1242, 385] width 443 height 30
click at [1033, 418] on button "Previous Month" at bounding box center [1034, 420] width 10 height 10
click at [1188, 609] on div "31" at bounding box center [1194, 601] width 19 height 18
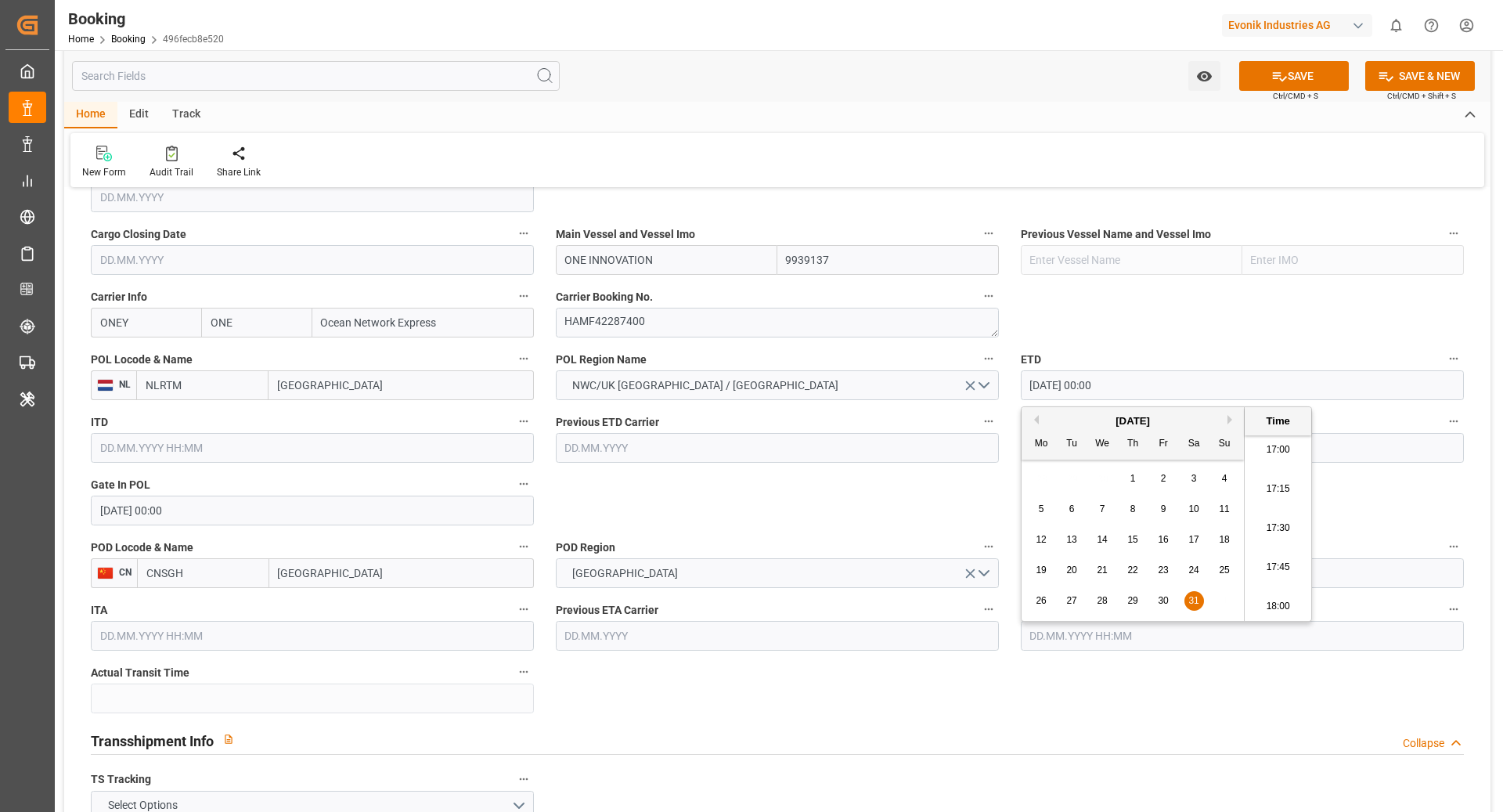
type input "[DATE] 00:00"
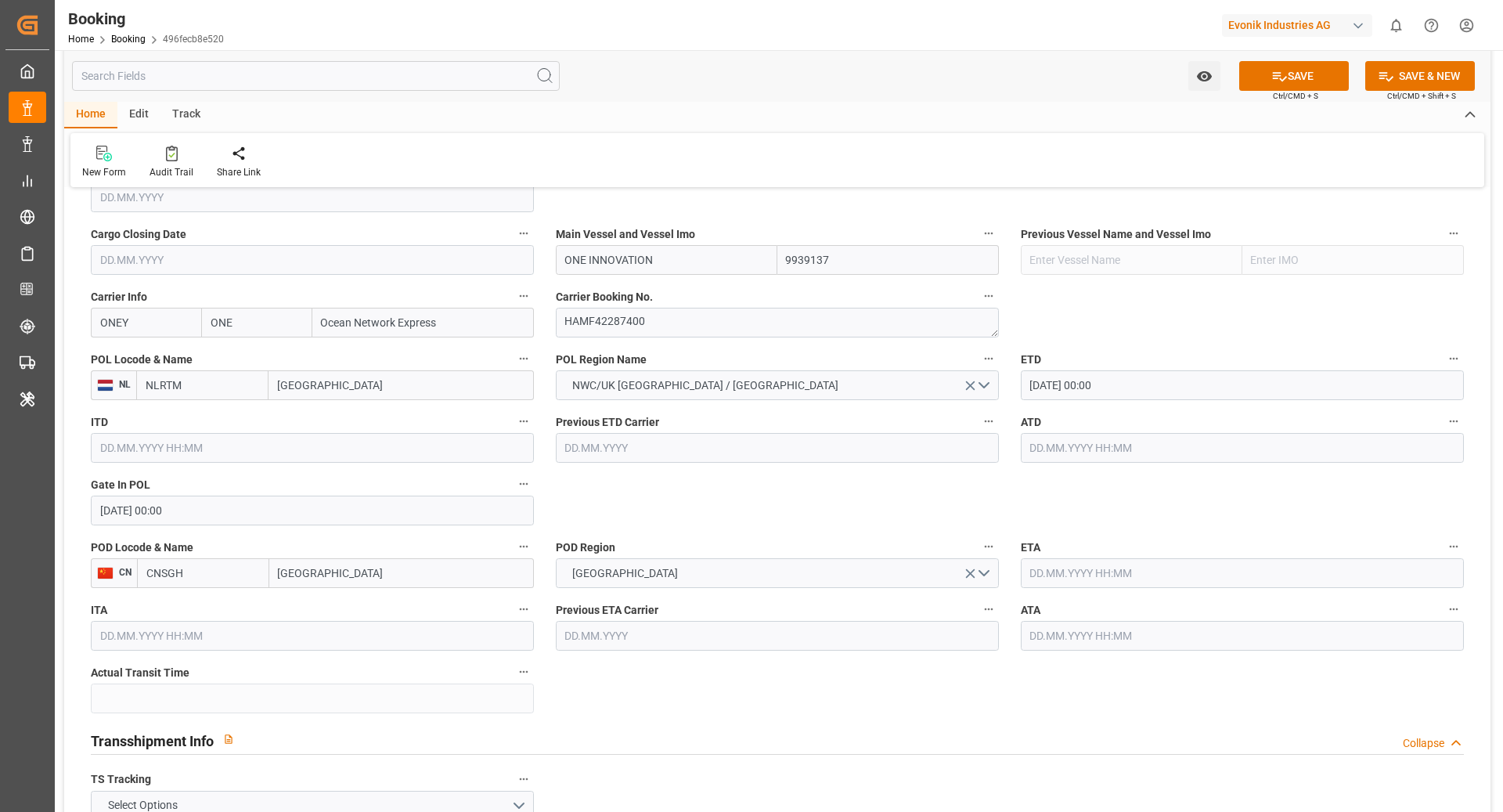
click at [1210, 373] on input "[DATE] 00:00" at bounding box center [1242, 385] width 443 height 30
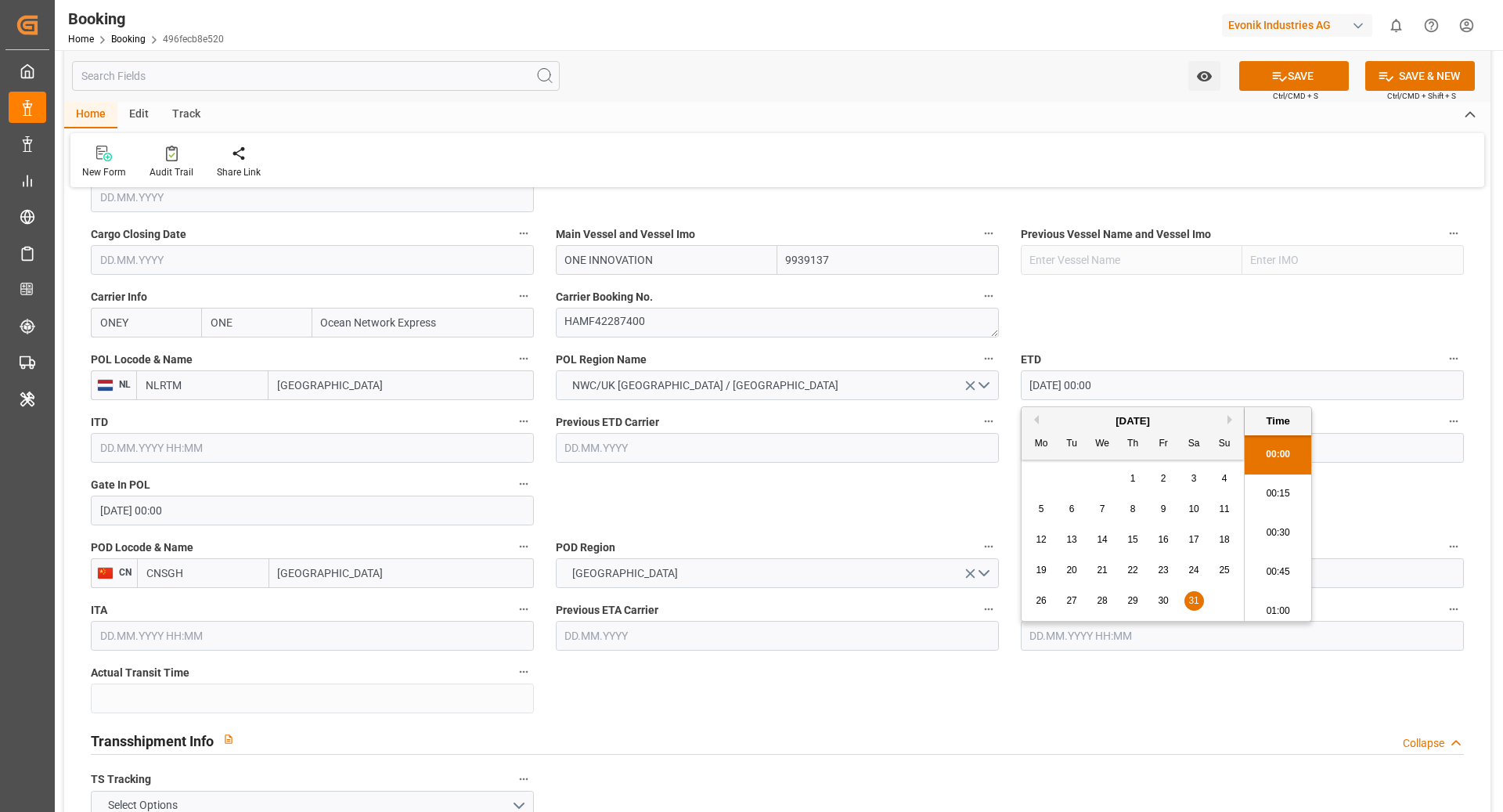
click at [1210, 373] on input "[DATE] 00:00" at bounding box center [1242, 385] width 443 height 30
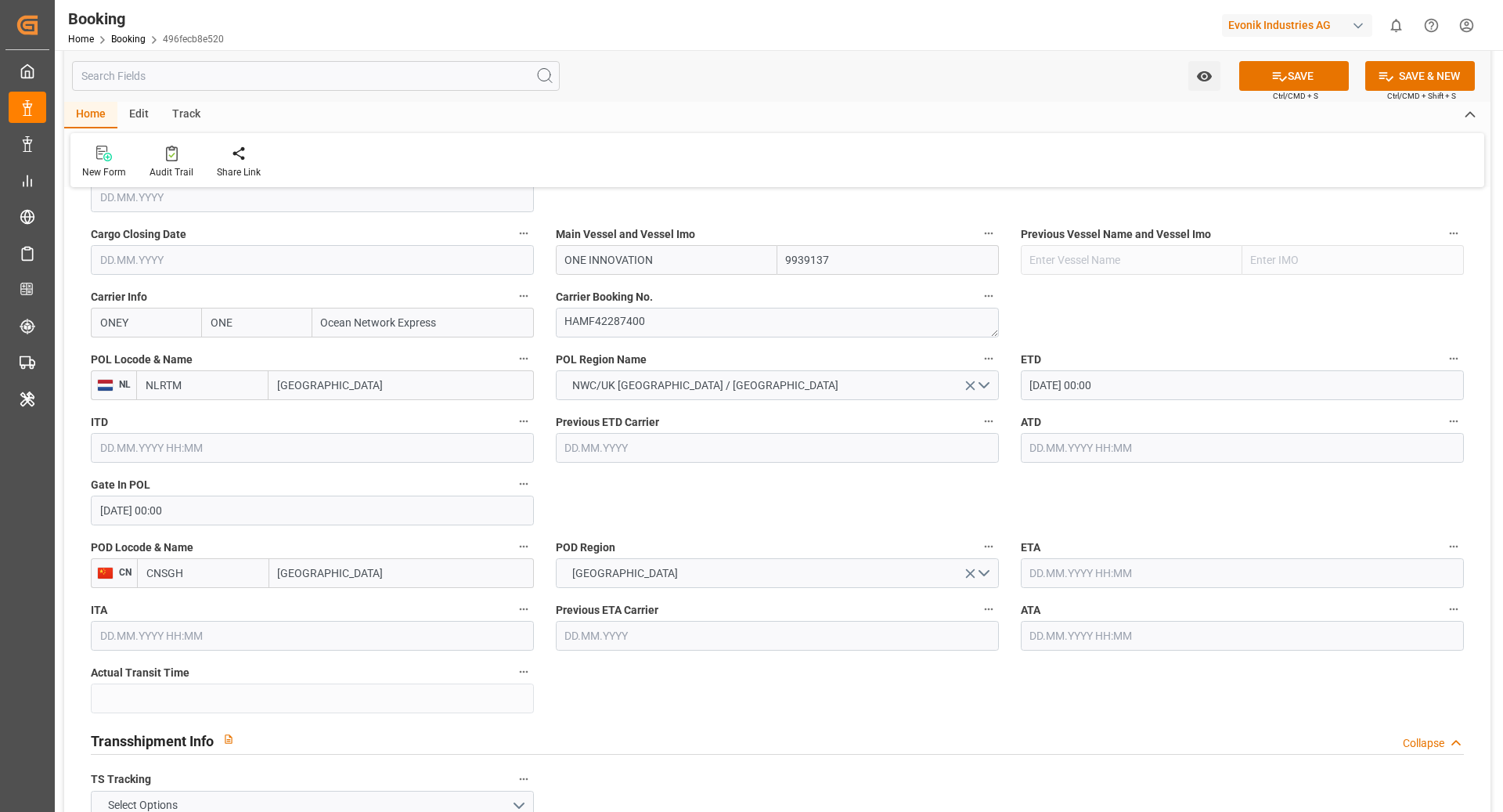
click at [1096, 449] on input "text" at bounding box center [1242, 448] width 443 height 30
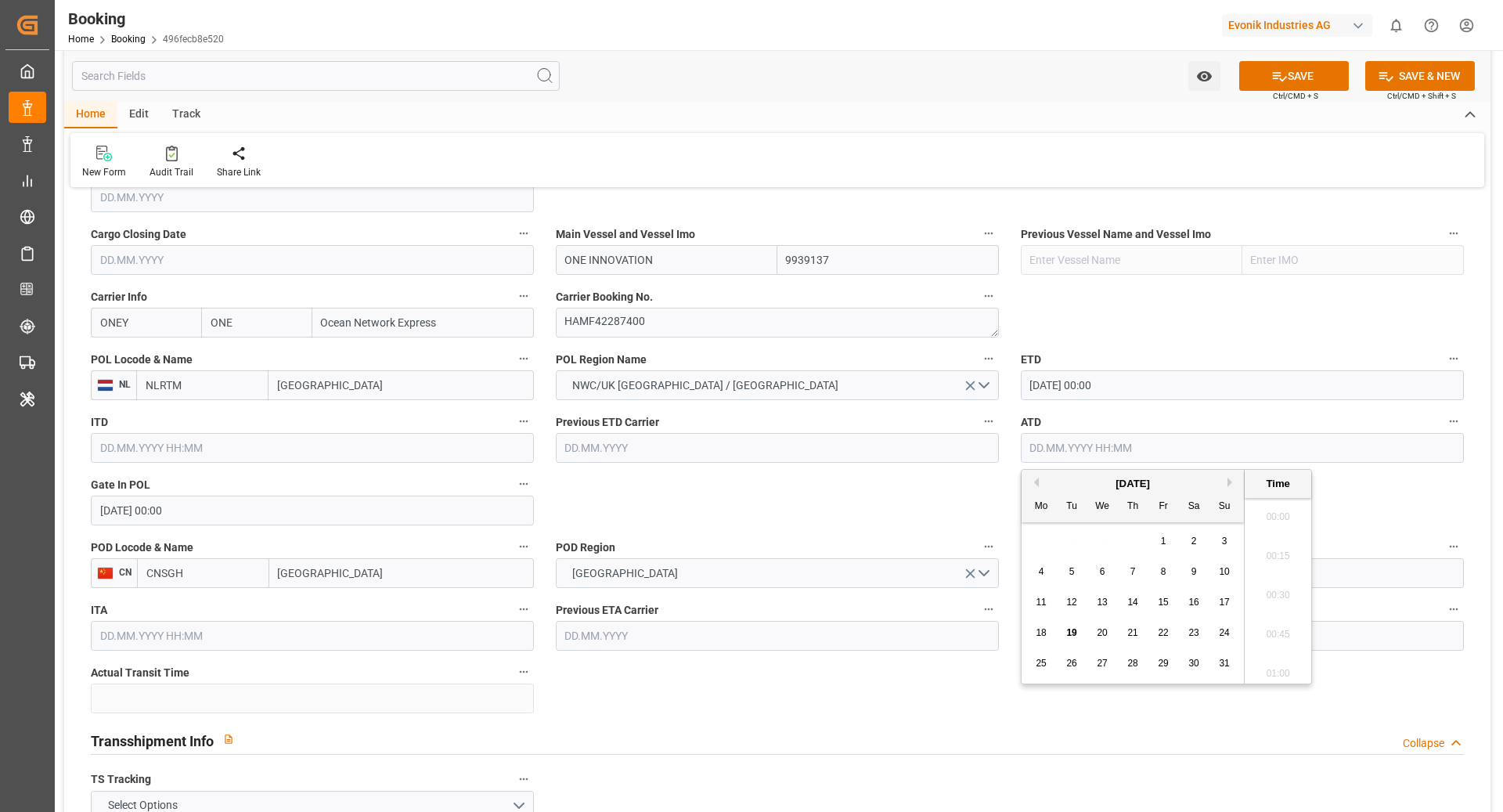
paste input "[DATE] 00:00"
type input "[DATE] 00:00"
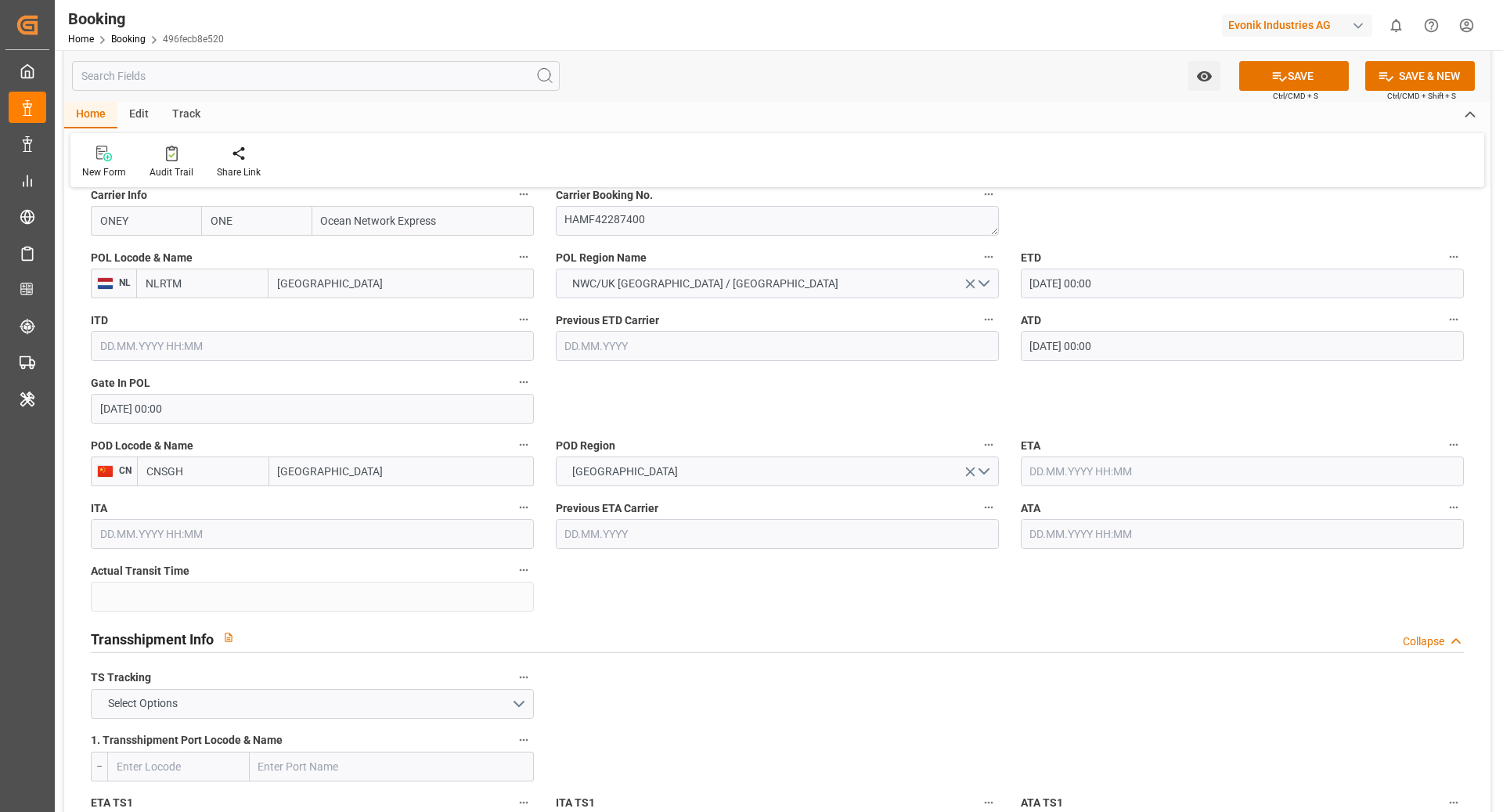
scroll to position [1230, 0]
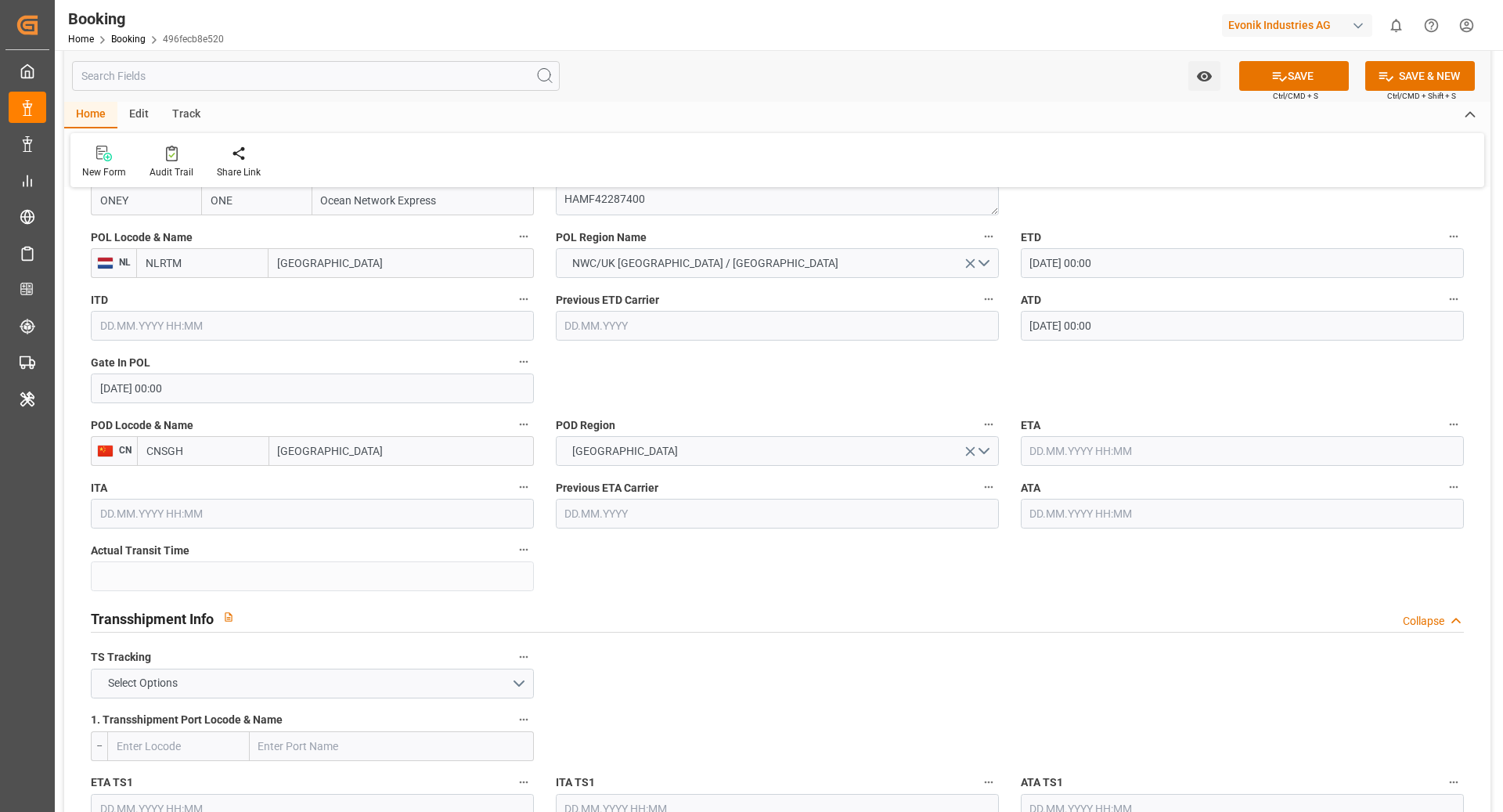
click at [1094, 451] on input "text" at bounding box center [1242, 451] width 443 height 30
click at [1108, 575] on div "6" at bounding box center [1103, 574] width 19 height 18
type input "[DATE] 00:00"
drag, startPoint x: 781, startPoint y: 589, endPoint x: 982, endPoint y: 545, distance: 205.8
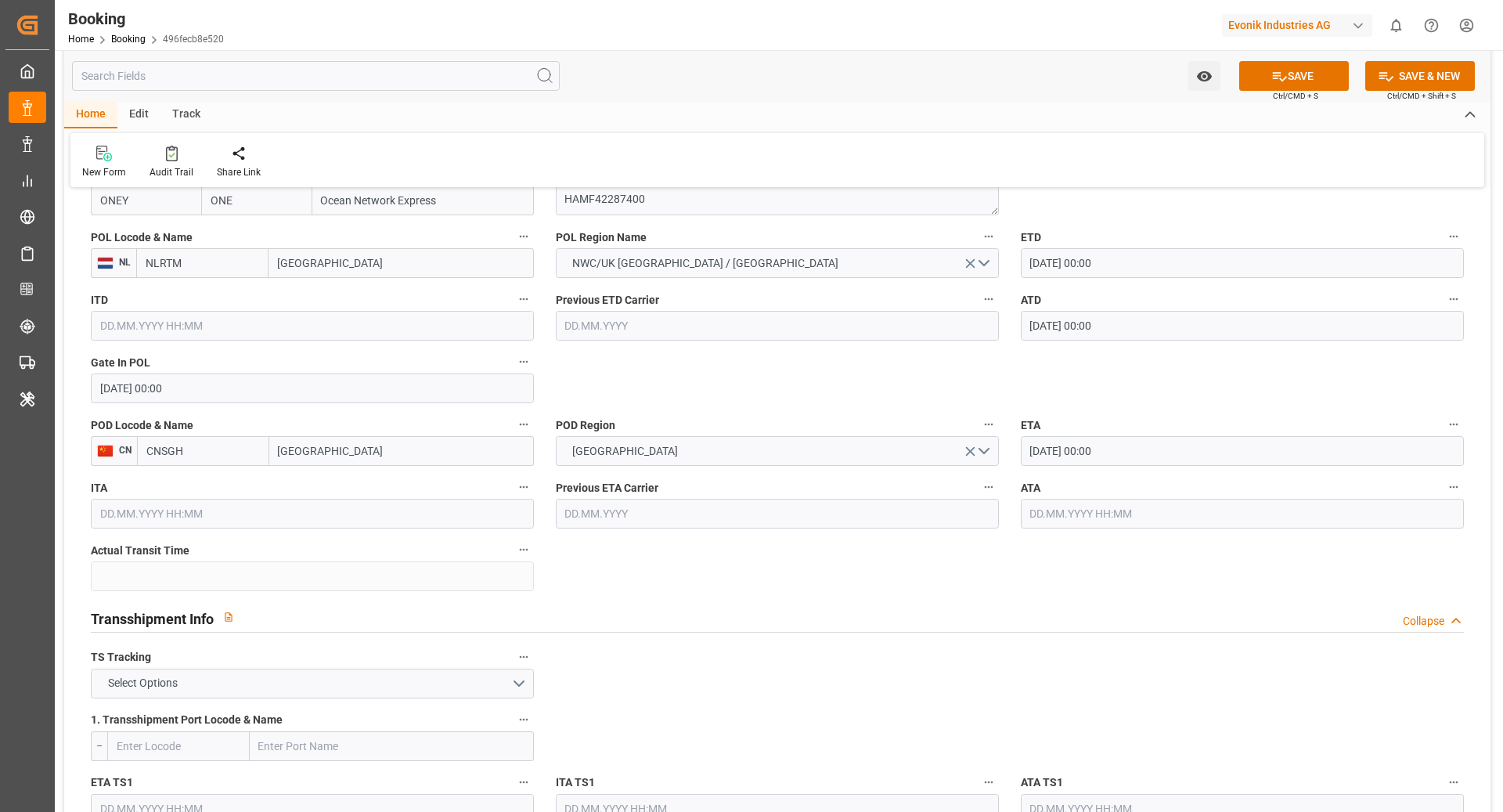
click at [1112, 527] on input "text" at bounding box center [1242, 513] width 443 height 30
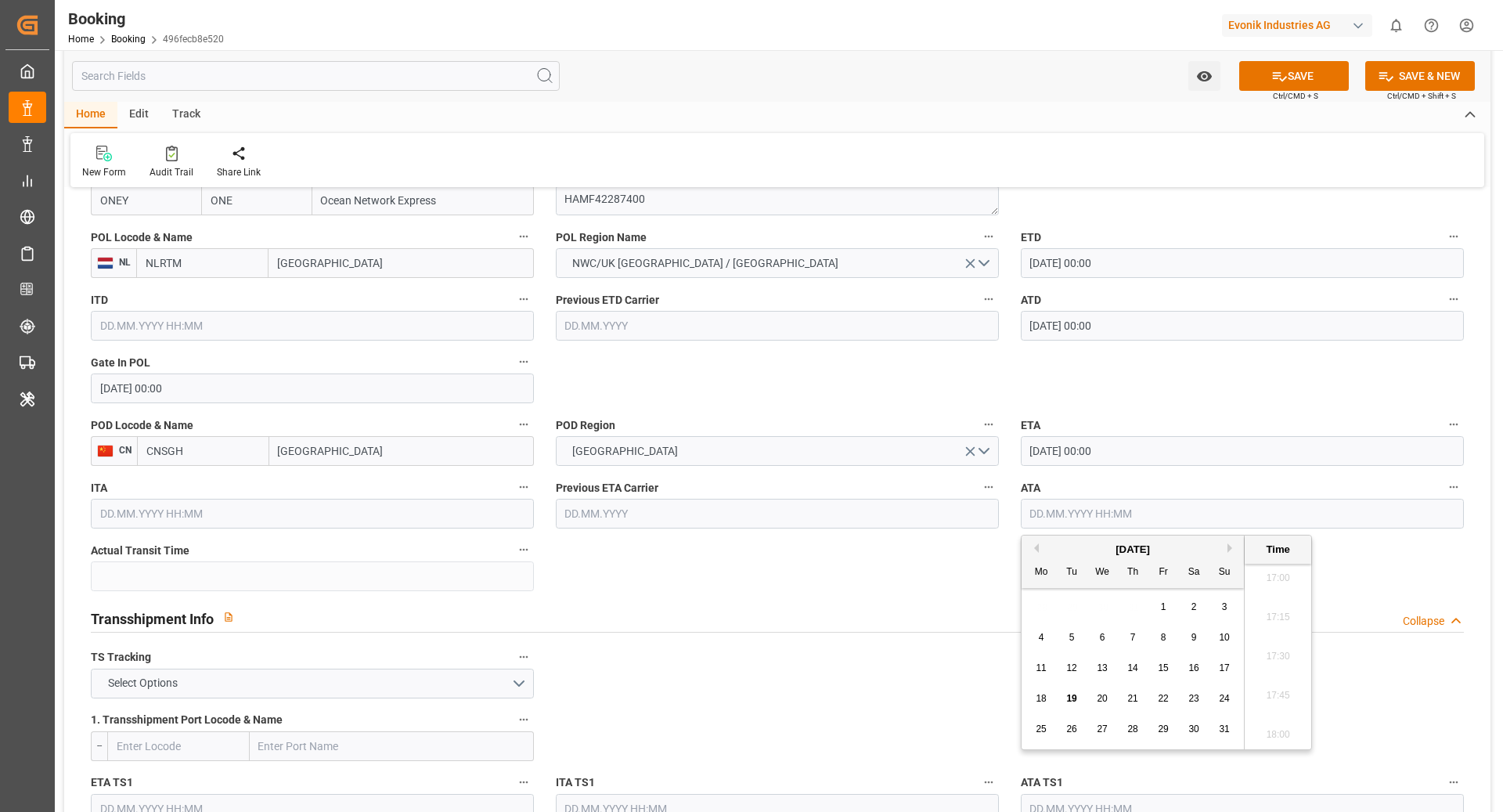
click at [1093, 643] on div "6" at bounding box center [1103, 638] width 19 height 18
type input "[DATE] 00:00"
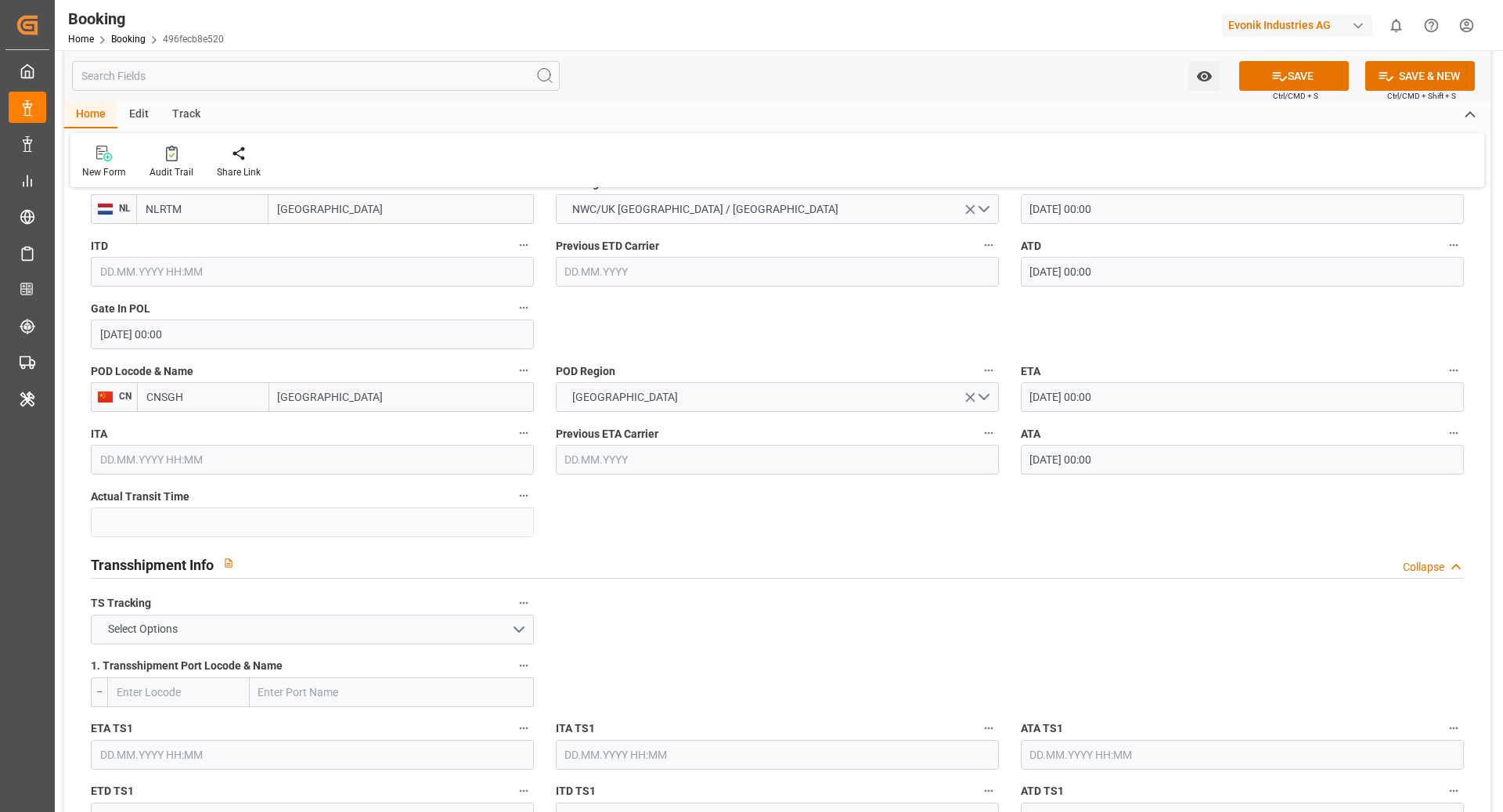
scroll to position [1332, 0]
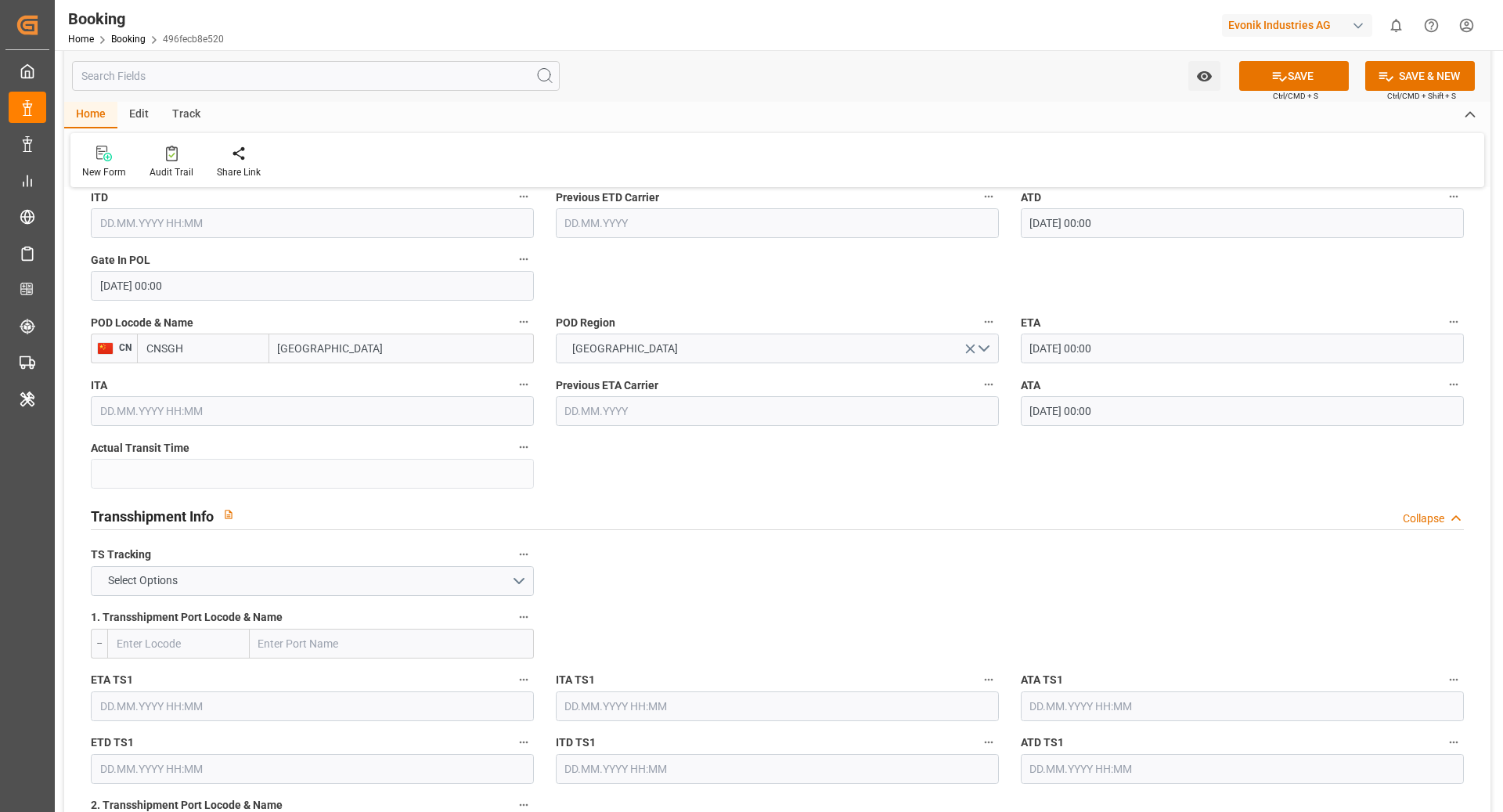
click at [342, 594] on div "TS Tracking Select Options" at bounding box center [313, 570] width 466 height 62
click at [244, 584] on button "Select Options" at bounding box center [312, 580] width 443 height 30
click at [223, 618] on div "FALSE" at bounding box center [312, 617] width 441 height 33
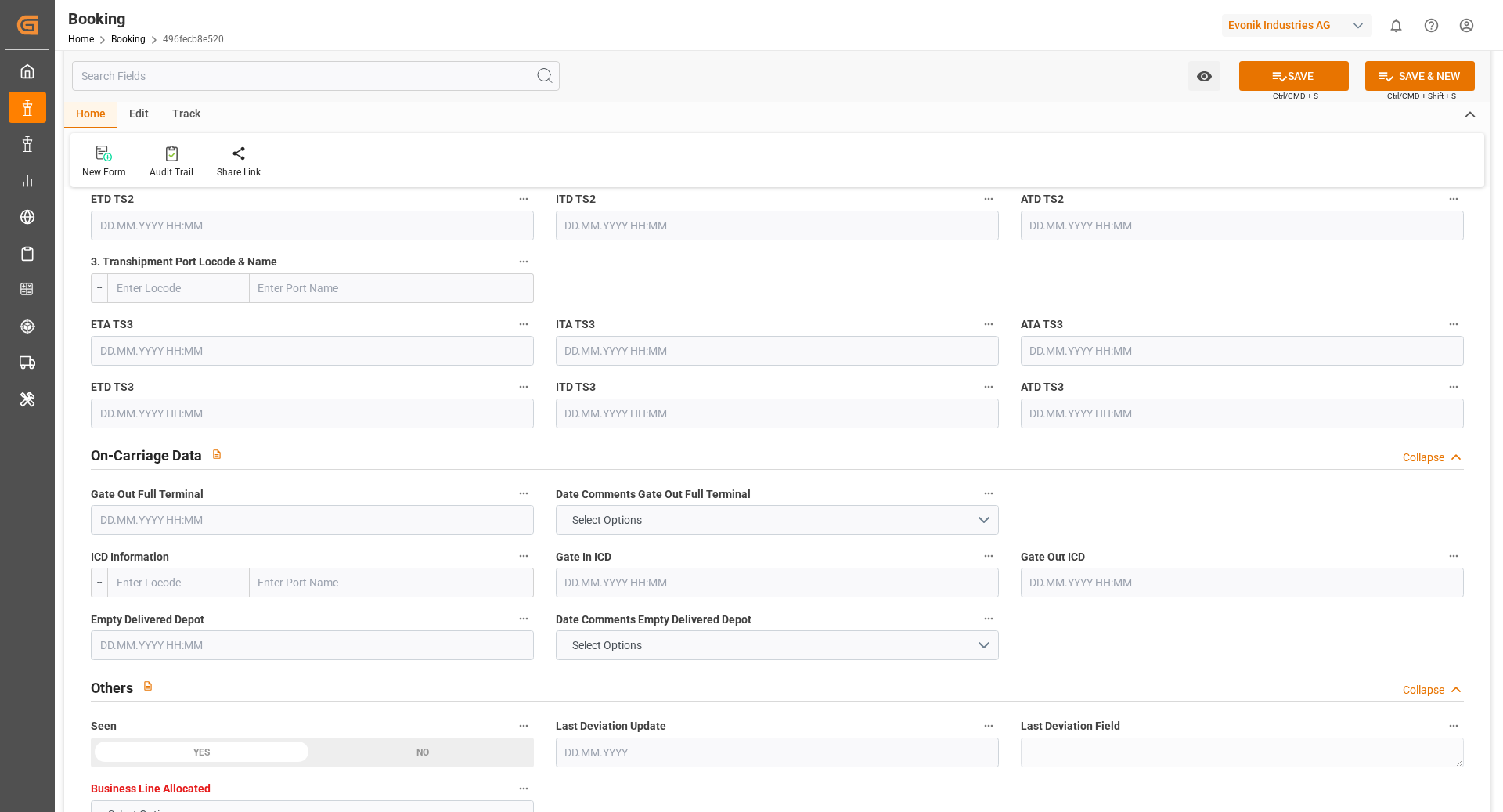
scroll to position [2065, 0]
click at [292, 524] on input "text" at bounding box center [312, 518] width 443 height 30
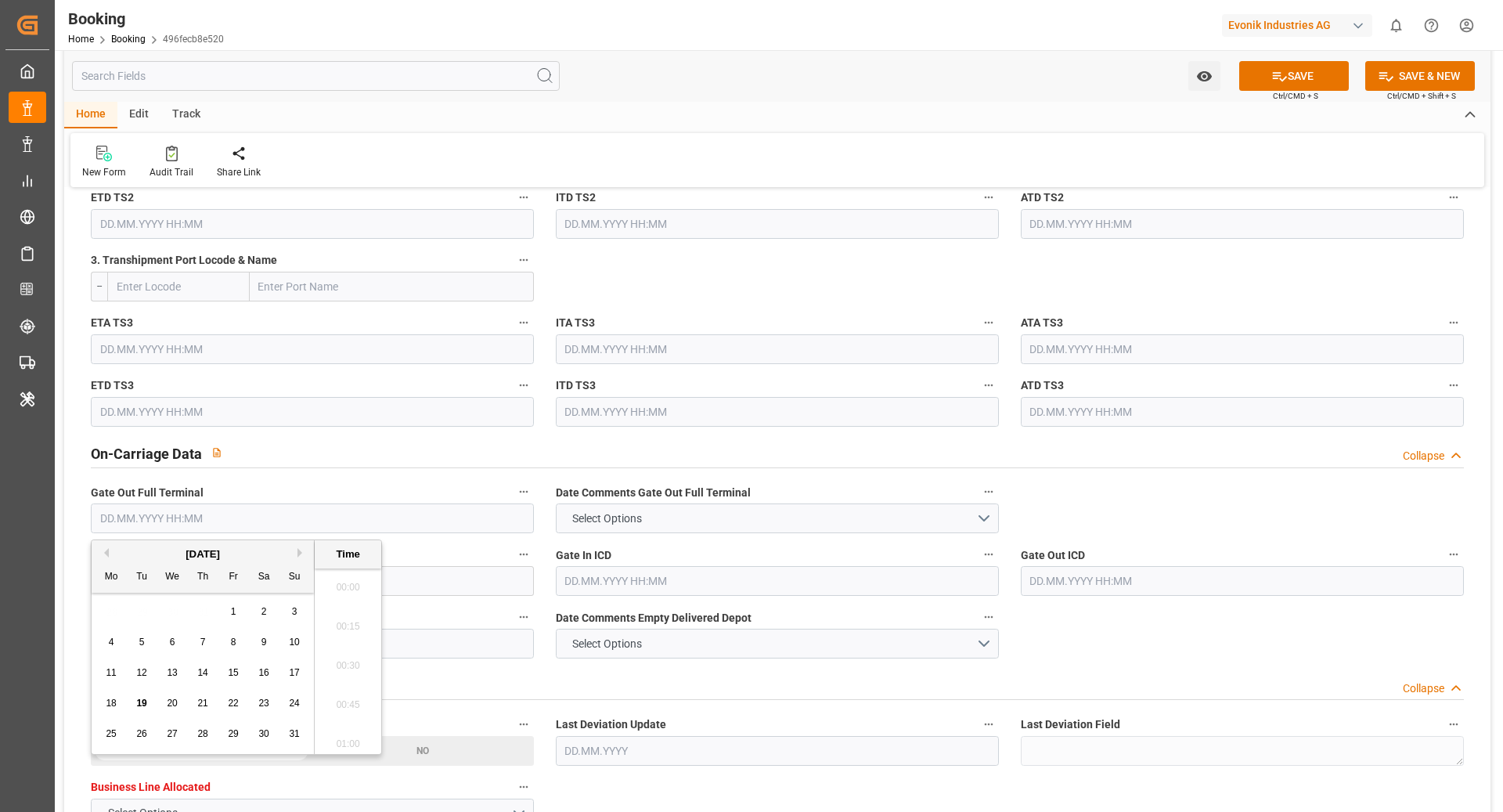
scroll to position [2666, 0]
click at [208, 646] on div "7" at bounding box center [204, 642] width 19 height 18
type input "[DATE] 00:00"
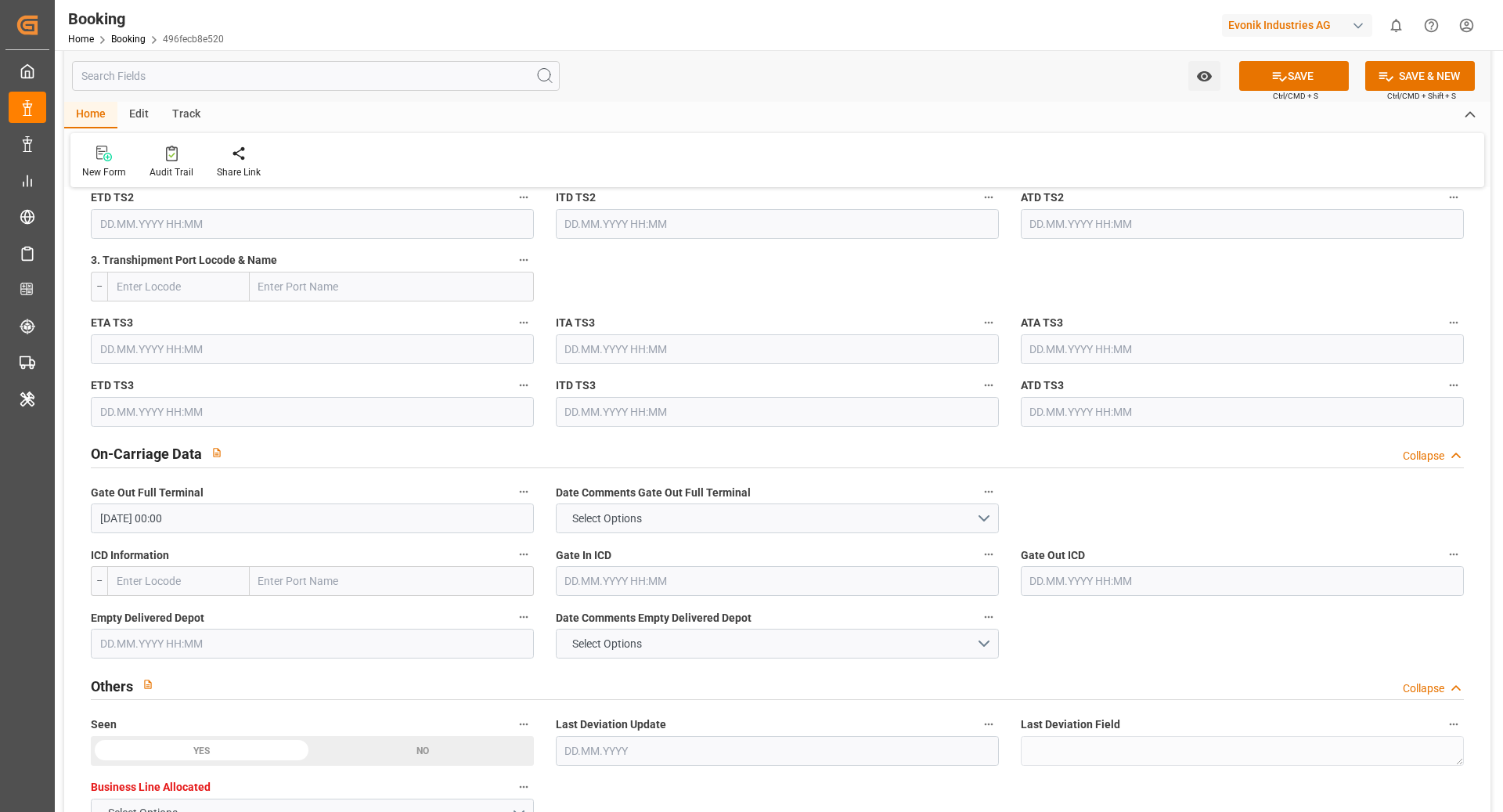
click at [205, 636] on input "text" at bounding box center [312, 644] width 443 height 30
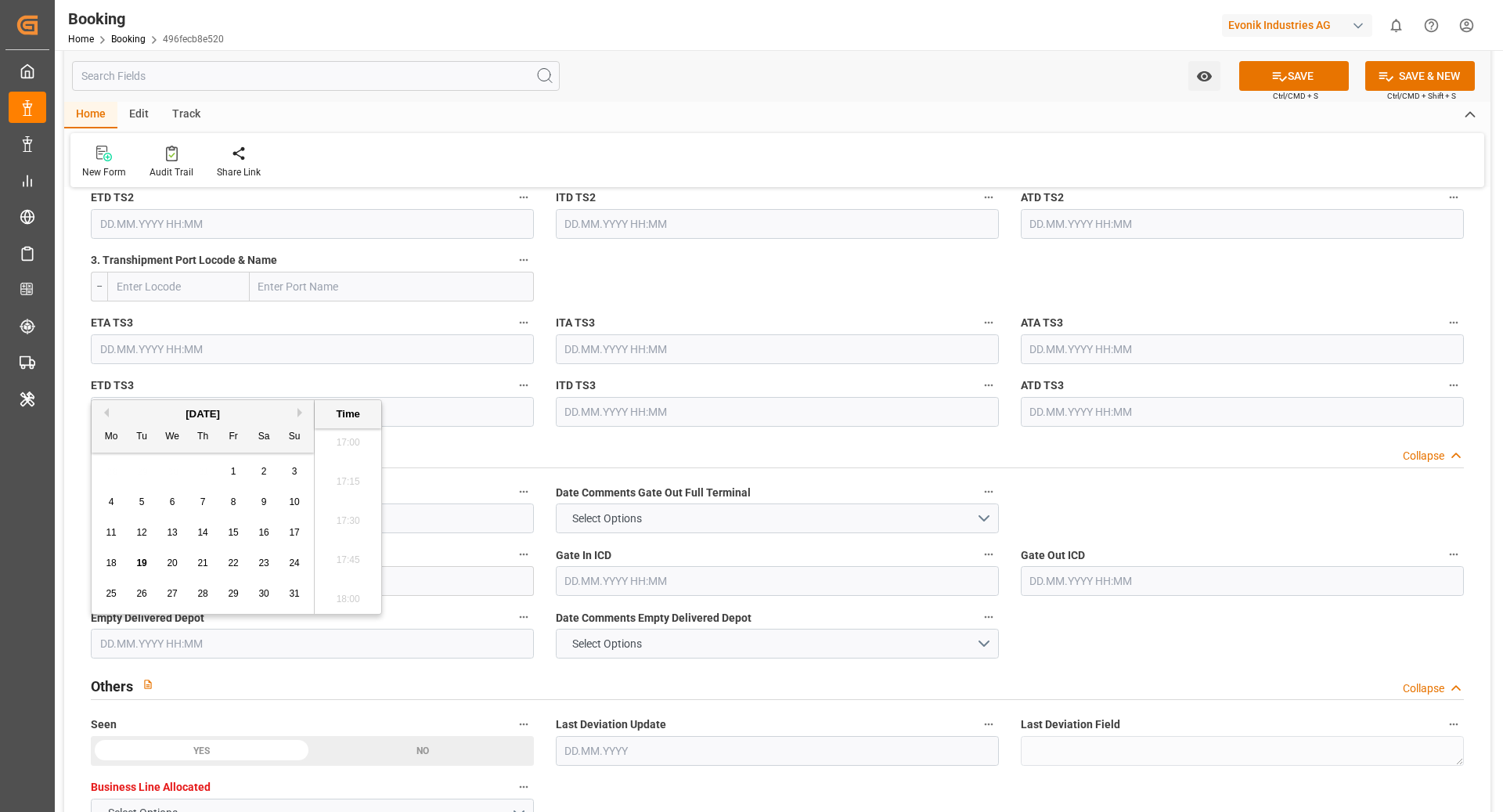
click at [203, 499] on span "7" at bounding box center [204, 501] width 6 height 11
type input "[DATE] 00:00"
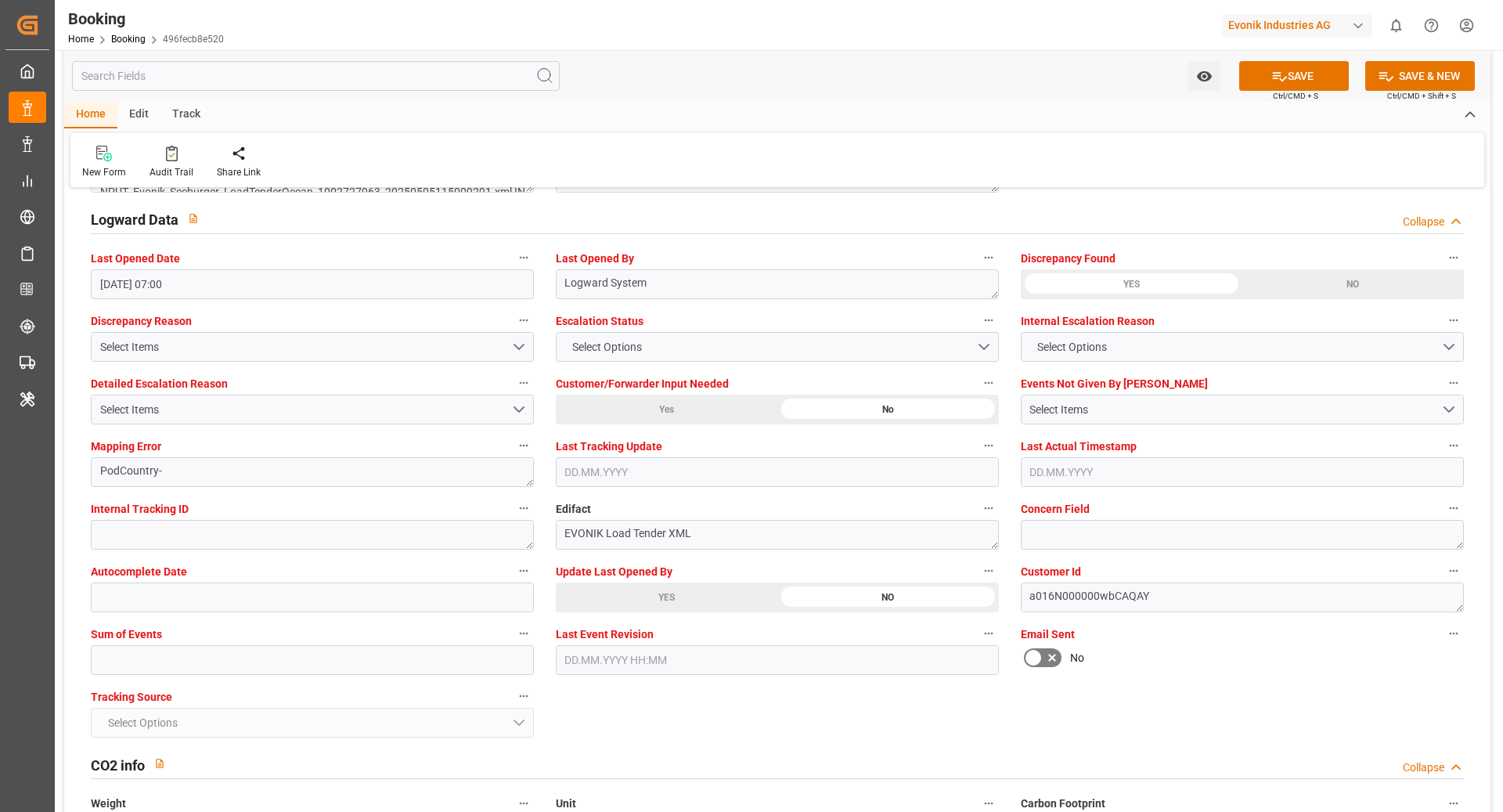
scroll to position [2878, 0]
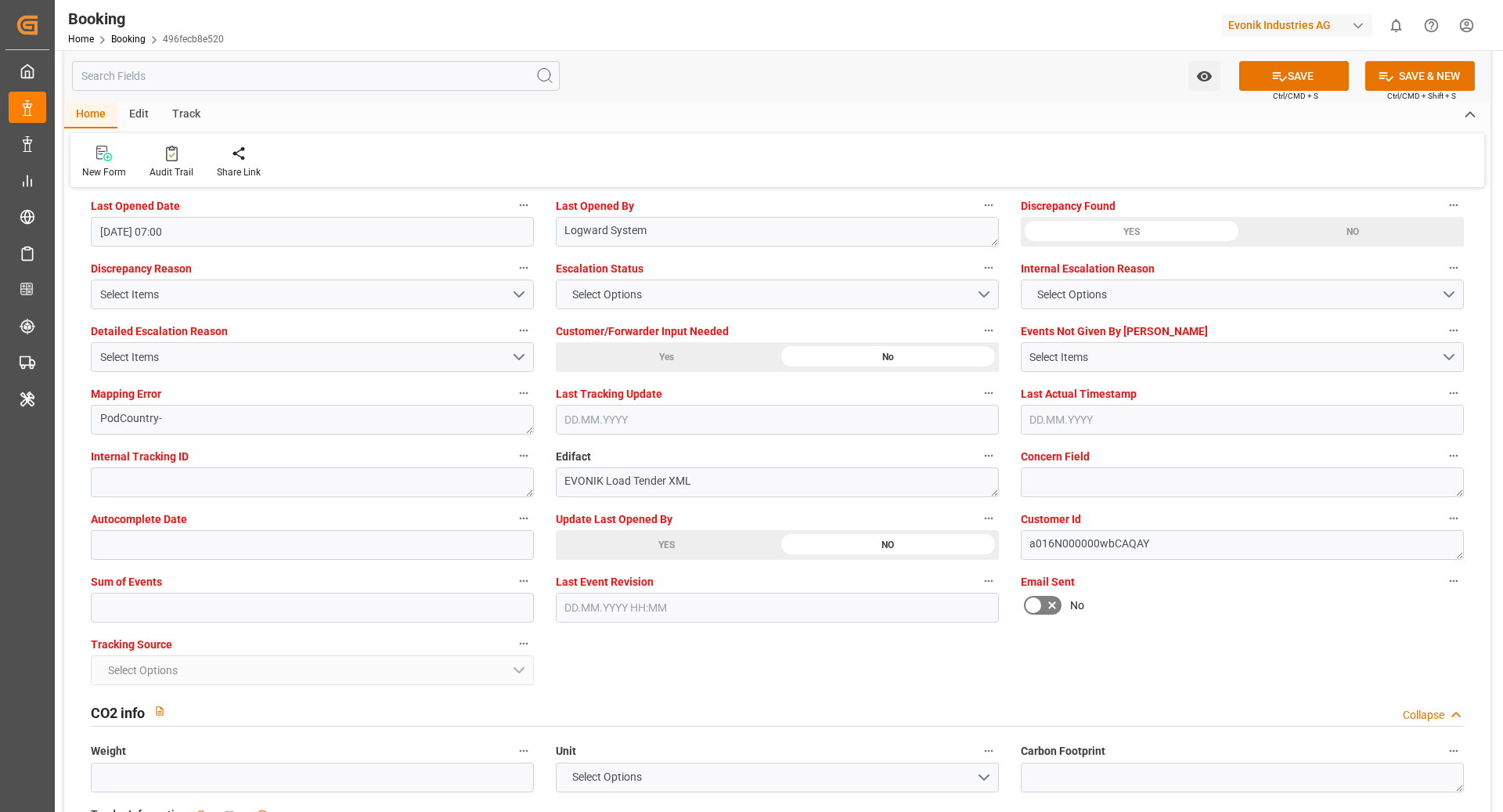
click at [211, 628] on div "Tracking Source Select Options" at bounding box center [313, 659] width 466 height 62
click at [256, 605] on input "text" at bounding box center [312, 608] width 443 height 30
type input "0"
click at [1166, 660] on div "General Data Collapse Freight Forwarder's Reference No. 250508611028 Equipment …" at bounding box center [777, 804] width 1427 height 6961
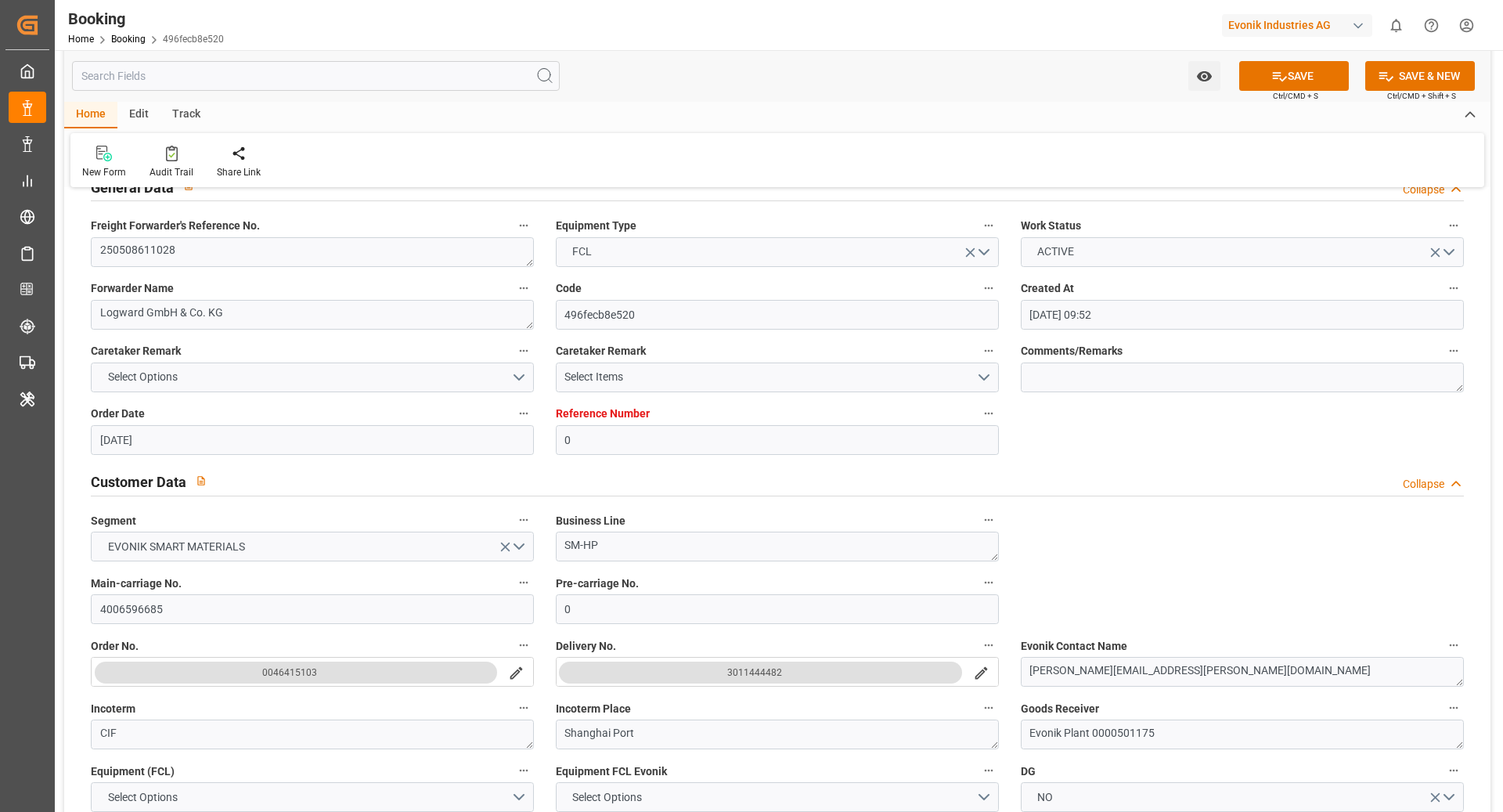
scroll to position [0, 0]
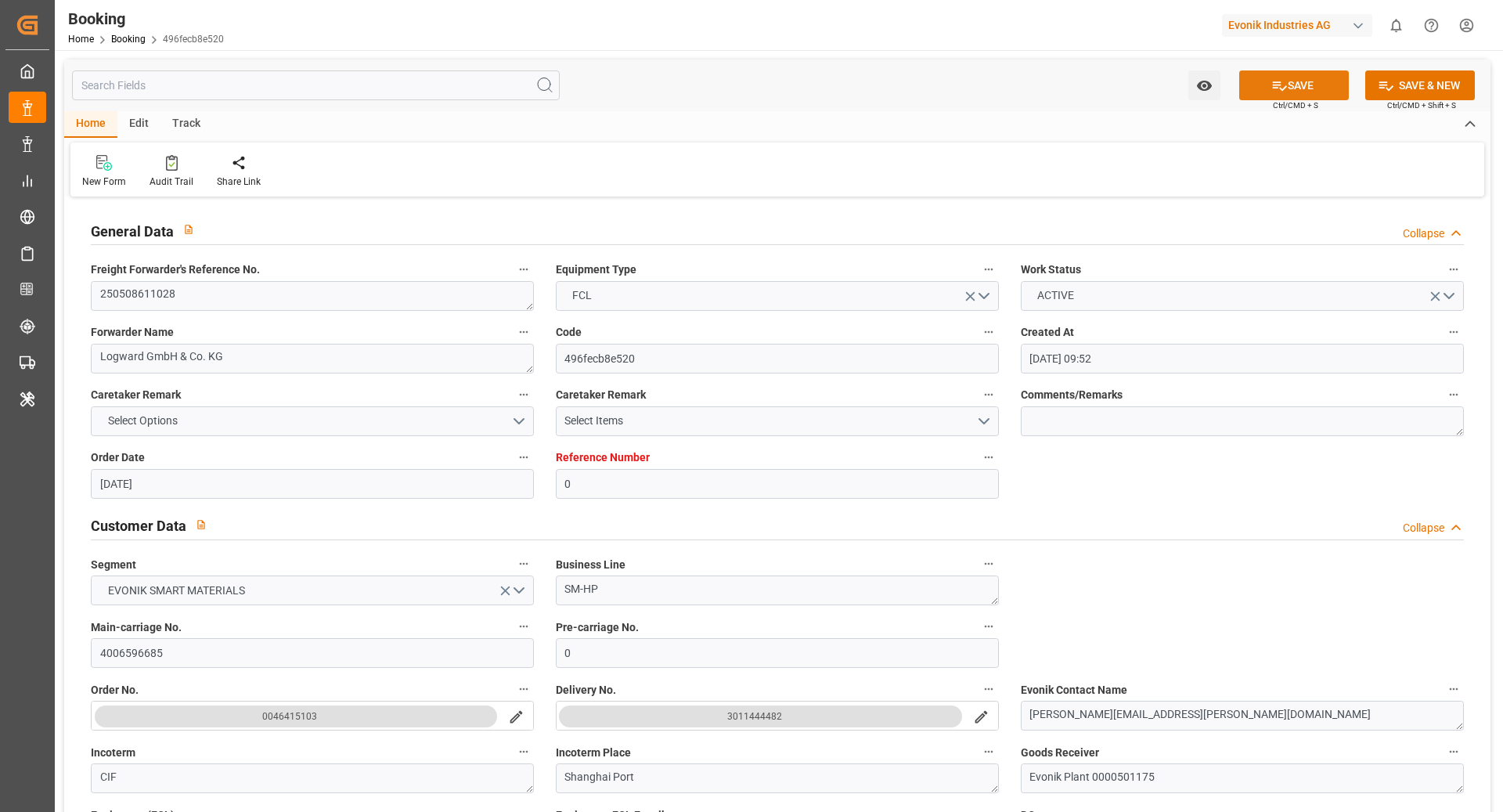
click at [1301, 85] on button "SAVE" at bounding box center [1295, 85] width 110 height 30
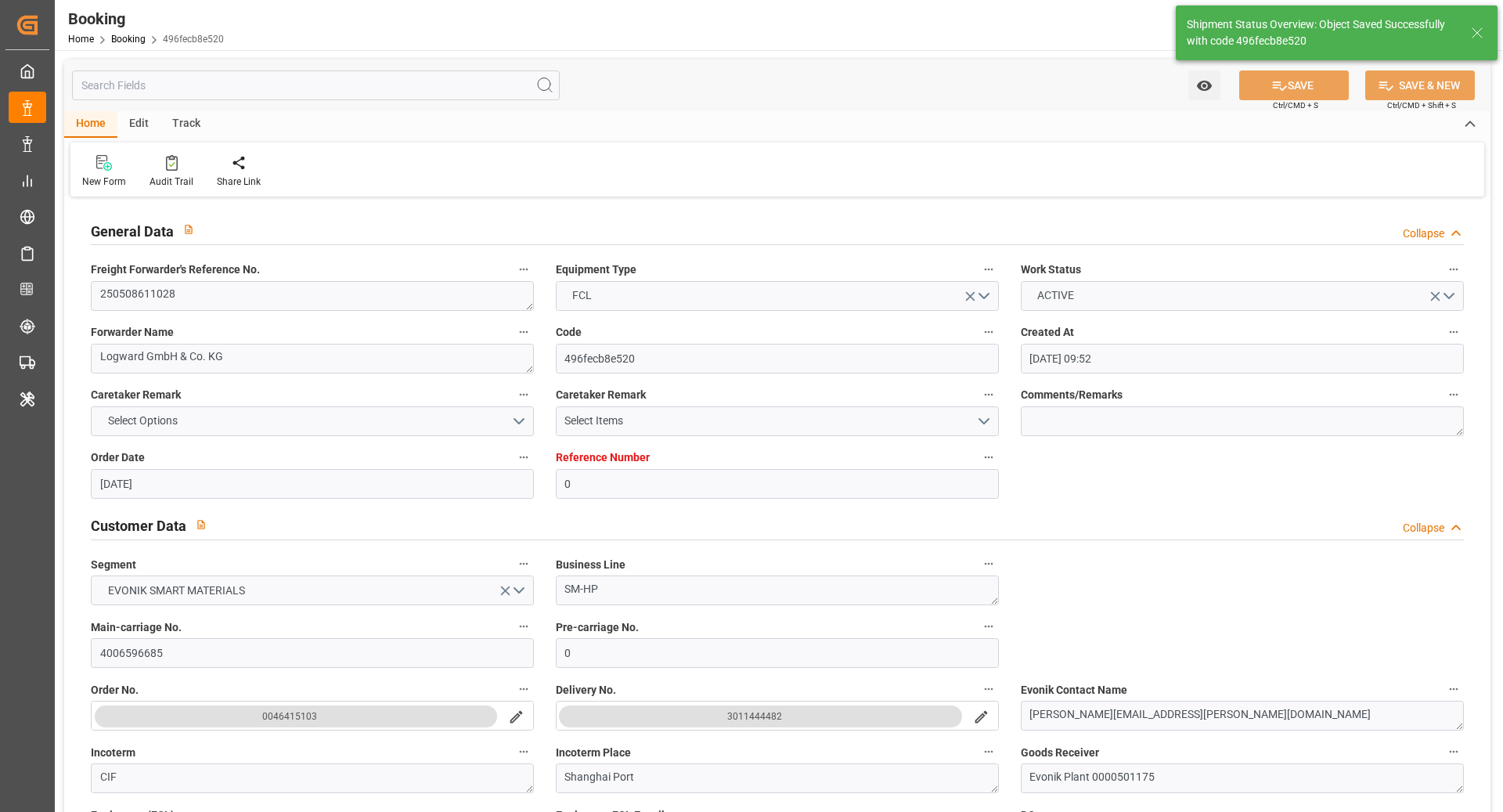
type textarea "NWC/[GEOGRAPHIC_DATA] [GEOGRAPHIC_DATA] Continent / [GEOGRAPHIC_DATA]-HP"
type textarea "[PERSON_NAME]"
type textarea "Pod-PodRegionName-"
type input "67"
type input "[DATE] 00:00"
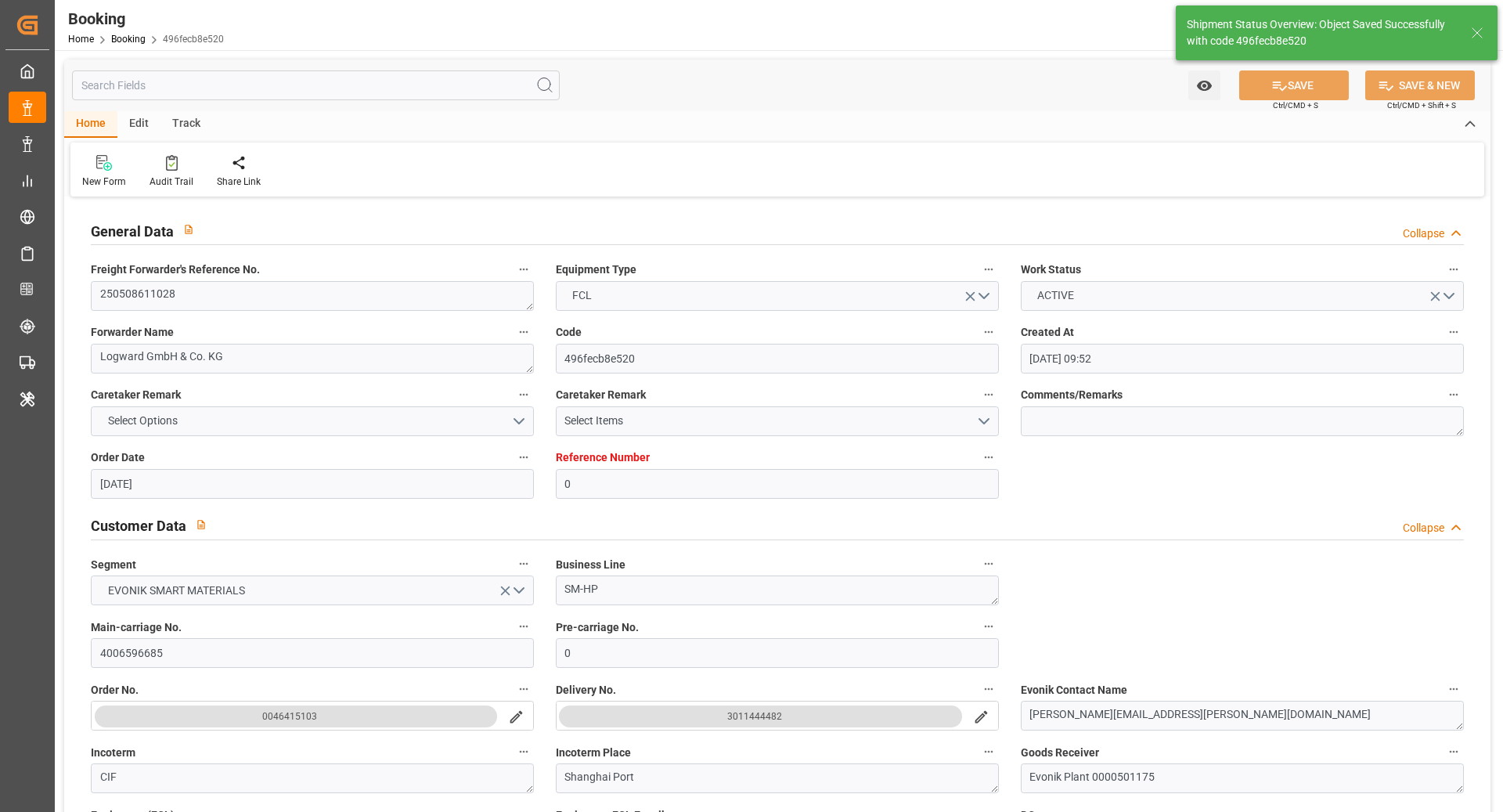
type input "[DATE] 00:00"
type input "[DATE] 12:09"
